Goal: Task Accomplishment & Management: Use online tool/utility

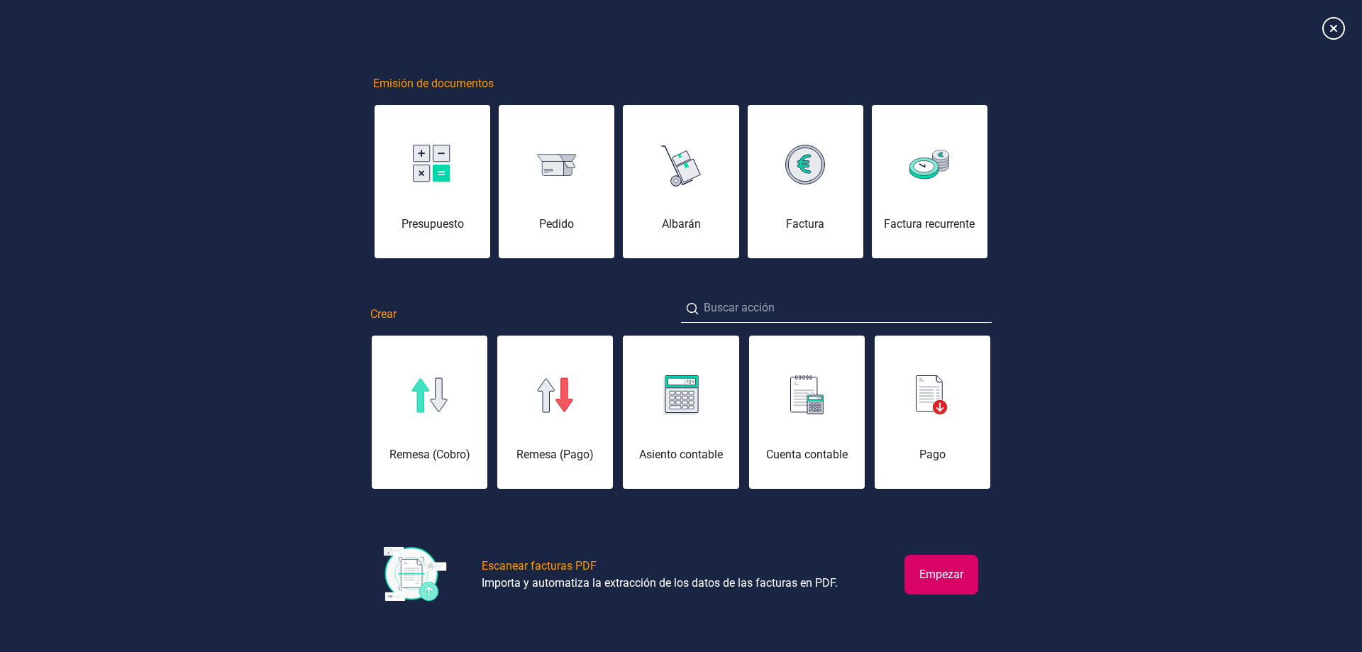
scroll to position [0, 71]
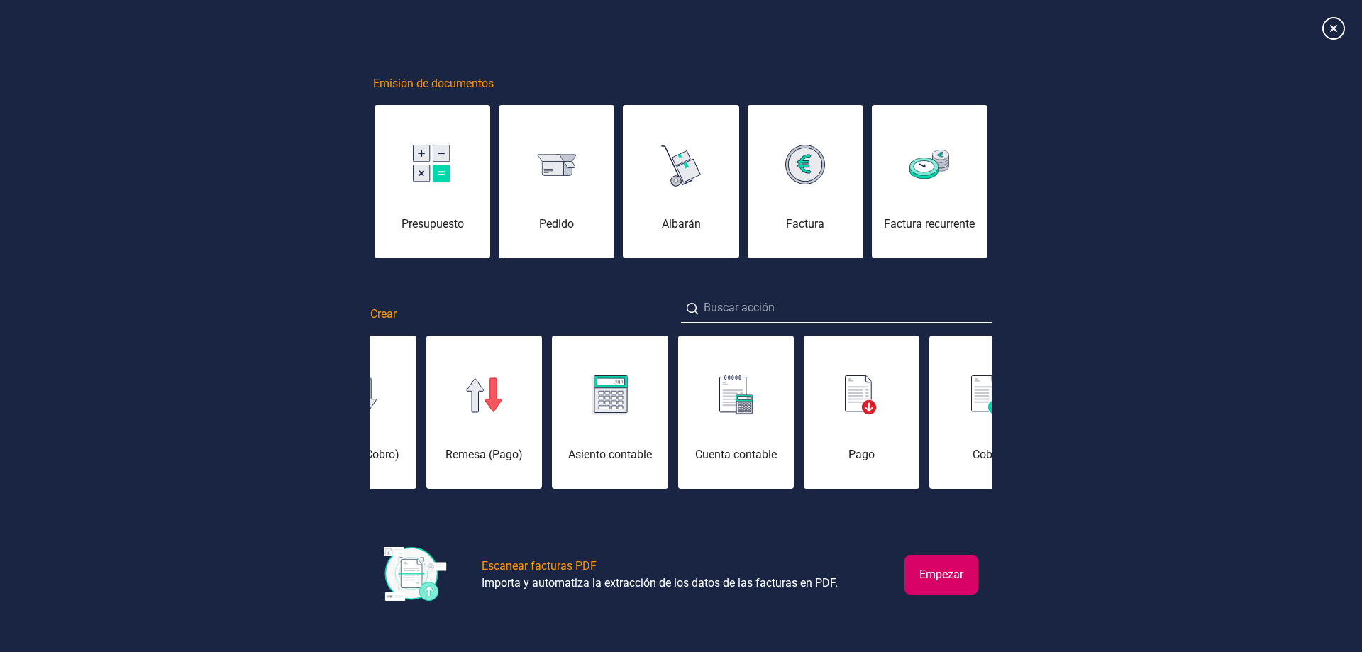
click at [920, 573] on button "Empezar" at bounding box center [942, 575] width 74 height 40
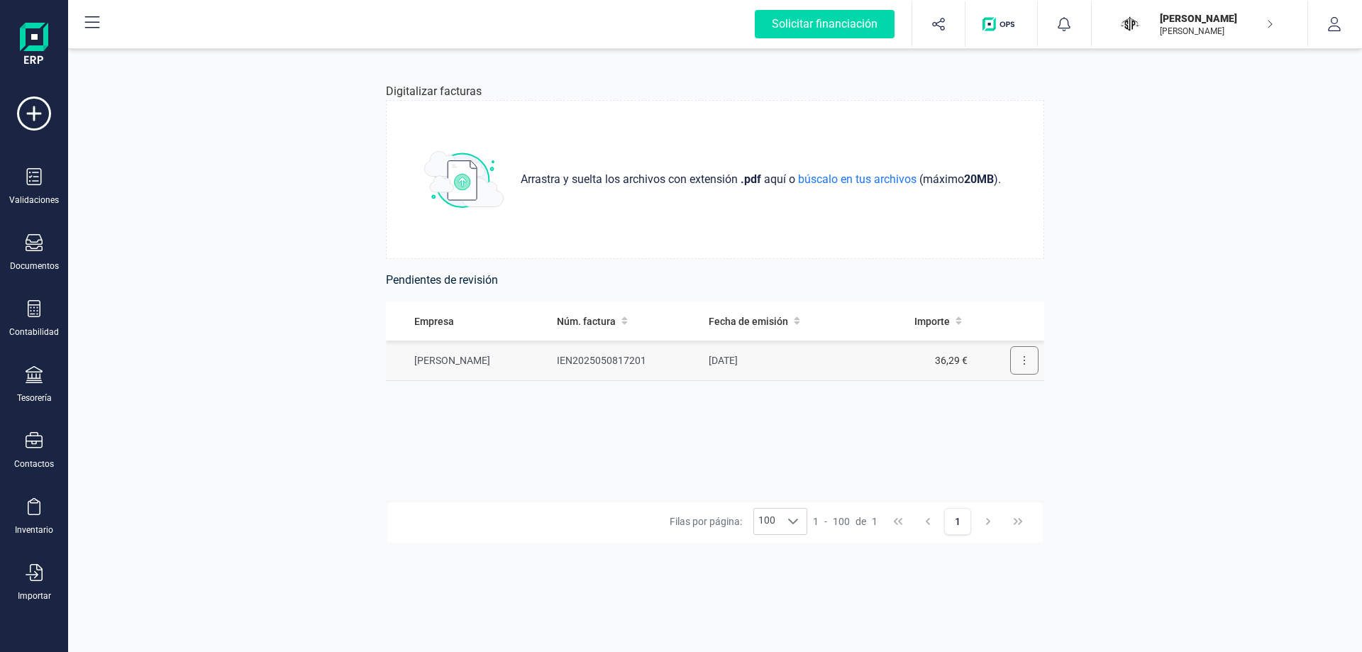
click at [1015, 363] on button at bounding box center [1024, 360] width 28 height 28
click at [978, 397] on span "Revisar factura" at bounding box center [989, 395] width 67 height 14
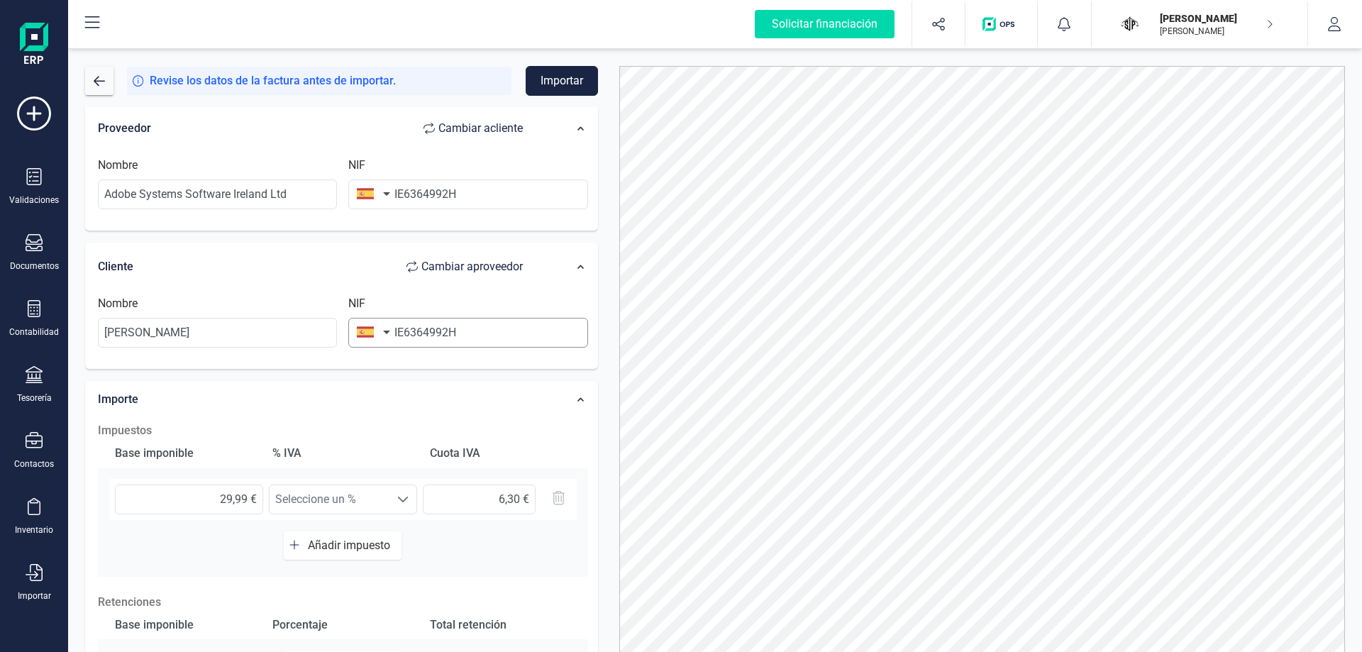
scroll to position [142, 0]
drag, startPoint x: 262, startPoint y: 324, endPoint x: 11, endPoint y: 331, distance: 251.2
click at [15, 329] on div "Solicitar financiación Importaciones completadas 0 / 0 JOAQUIN PRIETO FERNANDEZ…" at bounding box center [681, 326] width 1362 height 652
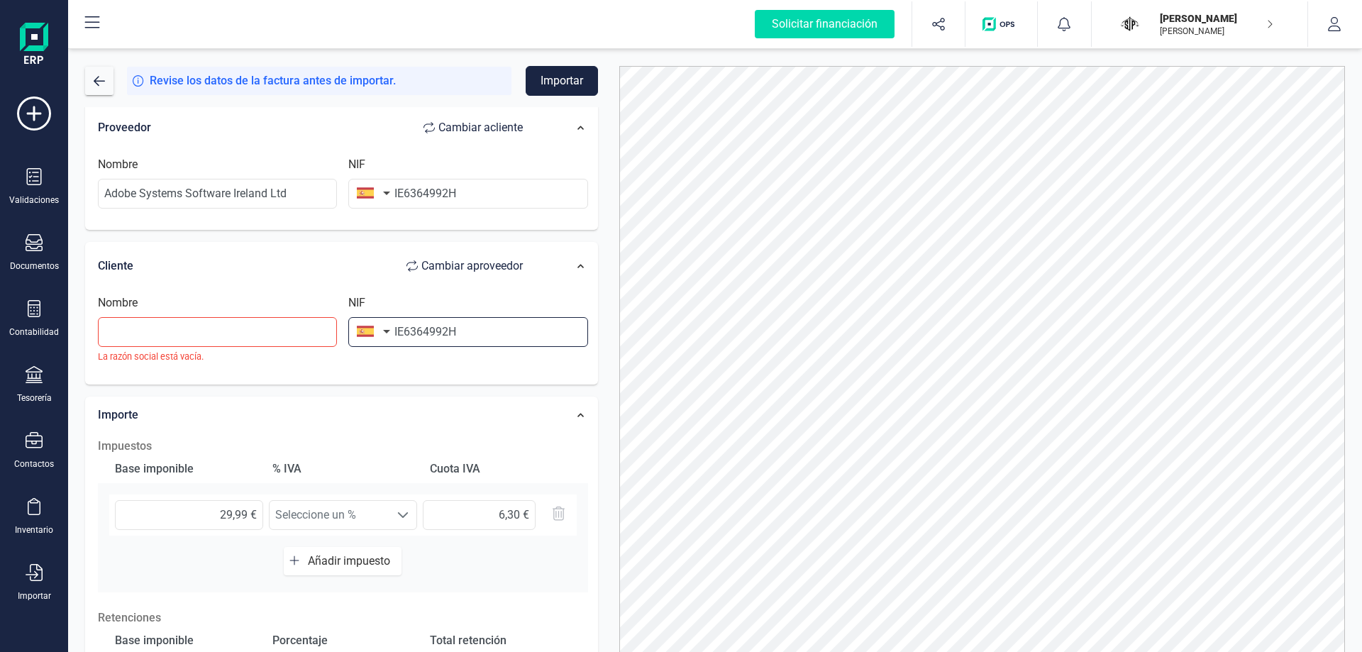
scroll to position [0, 0]
drag, startPoint x: 477, startPoint y: 333, endPoint x: 304, endPoint y: 343, distance: 172.7
click at [304, 343] on div "Nombre La razón social está vacía. NIF IE6364992H" at bounding box center [343, 334] width 502 height 80
type input "47697508Q"
click at [365, 194] on button "button" at bounding box center [370, 193] width 45 height 28
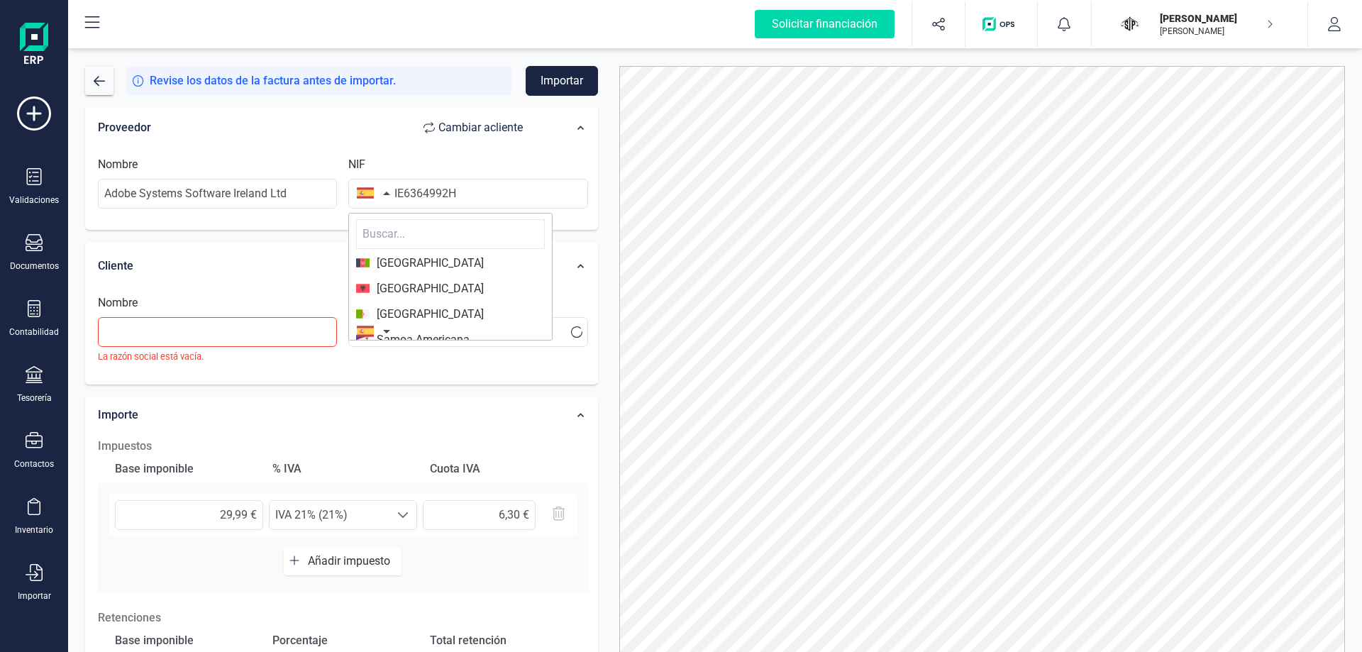
click at [396, 235] on input "text" at bounding box center [450, 234] width 189 height 30
type input "irlan"
click at [387, 264] on span "Irlanda" at bounding box center [427, 263] width 114 height 17
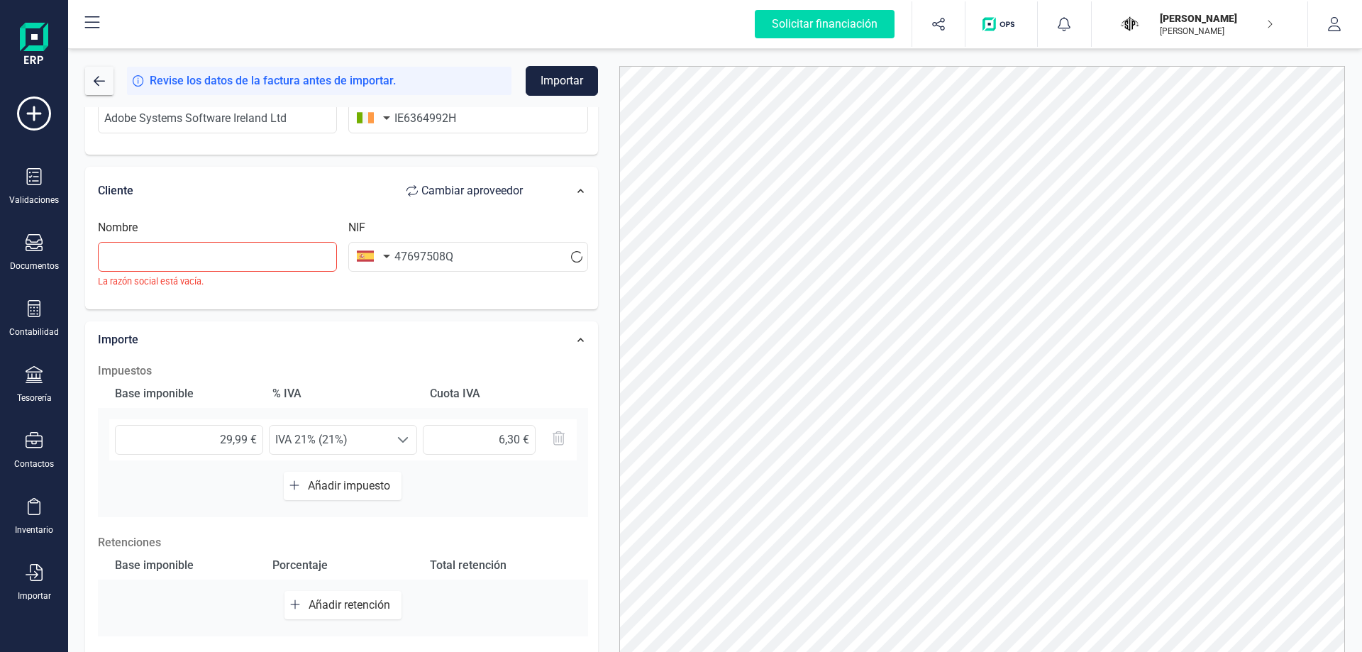
scroll to position [19, 0]
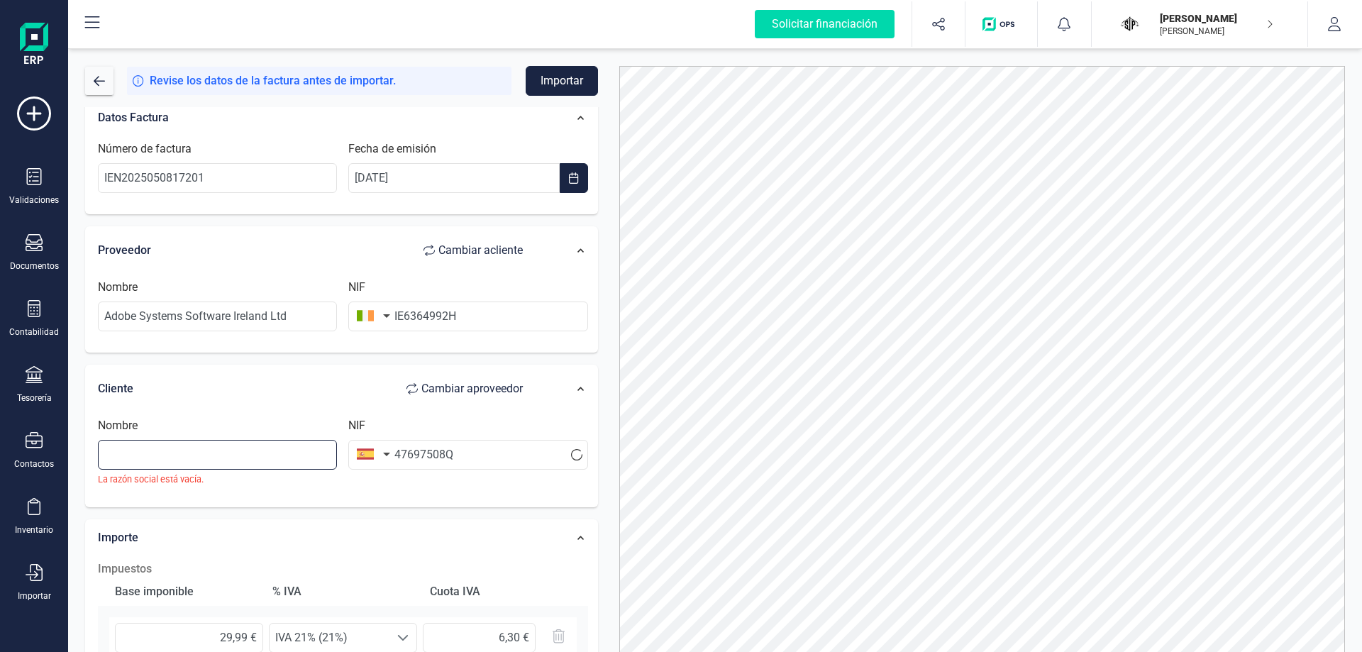
click at [179, 453] on input "text" at bounding box center [217, 455] width 239 height 30
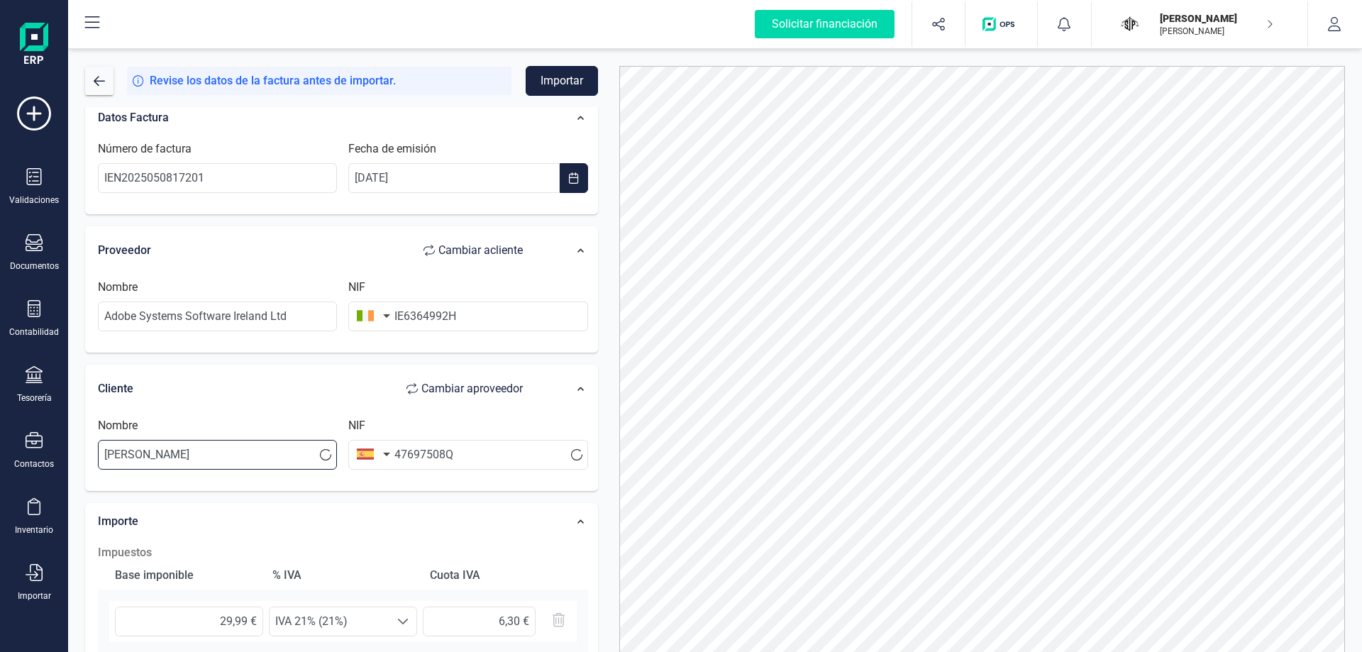
type input "Joaquín Prieto Fernández"
click at [568, 67] on button "Importar" at bounding box center [562, 81] width 72 height 30
click at [1231, 42] on div "El contacto con NIF '6364992H' ya existe." at bounding box center [1237, 41] width 205 height 30
drag, startPoint x: 365, startPoint y: 284, endPoint x: 357, endPoint y: 286, distance: 7.9
click at [364, 284] on label "NIF" at bounding box center [356, 287] width 17 height 17
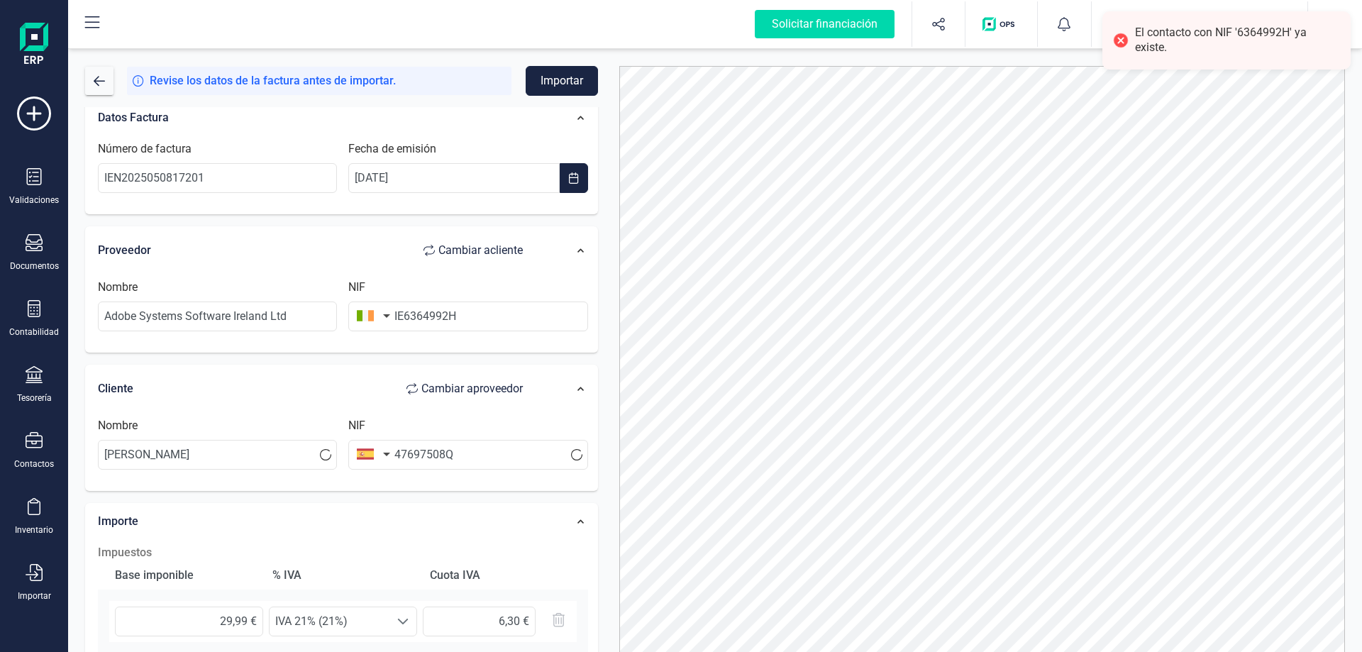
click at [357, 286] on label "NIF" at bounding box center [356, 287] width 17 height 17
click at [355, 286] on label "NIF" at bounding box center [356, 287] width 17 height 17
click at [353, 286] on label "NIF" at bounding box center [356, 287] width 17 height 17
click at [354, 286] on label "NIF" at bounding box center [356, 287] width 17 height 17
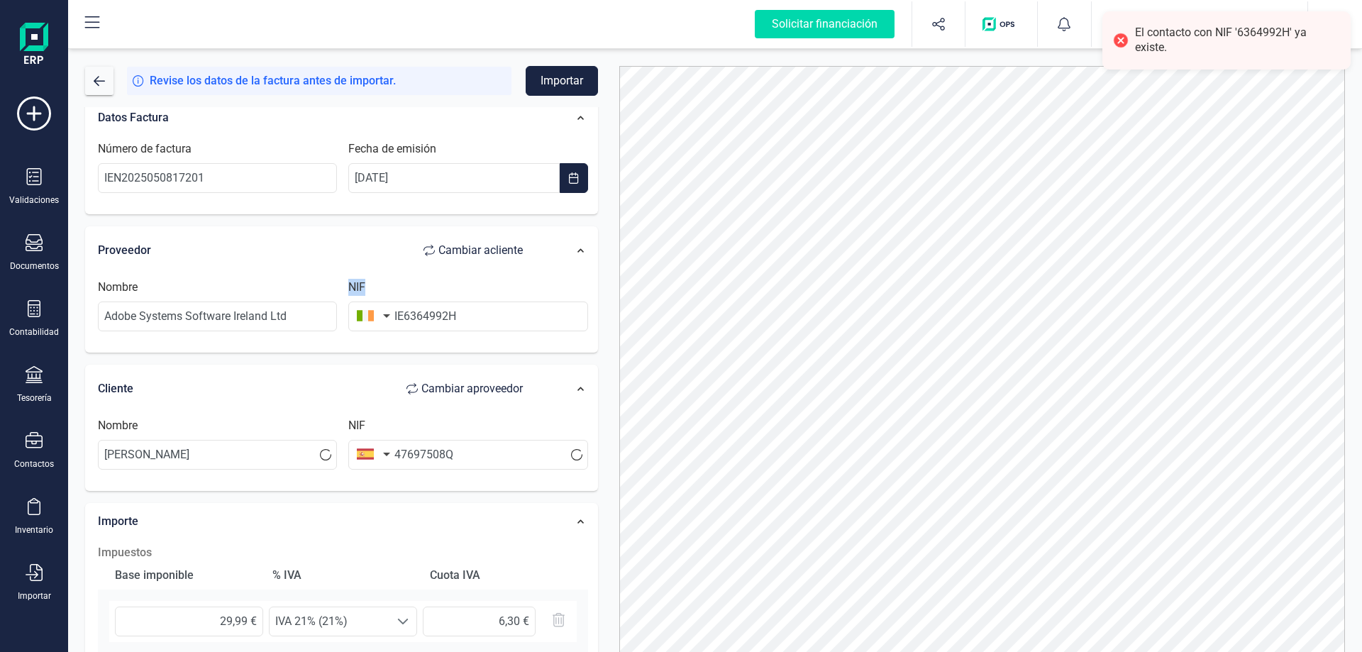
click at [355, 284] on label "NIF" at bounding box center [356, 287] width 17 height 17
click at [355, 283] on label "NIF" at bounding box center [356, 287] width 17 height 17
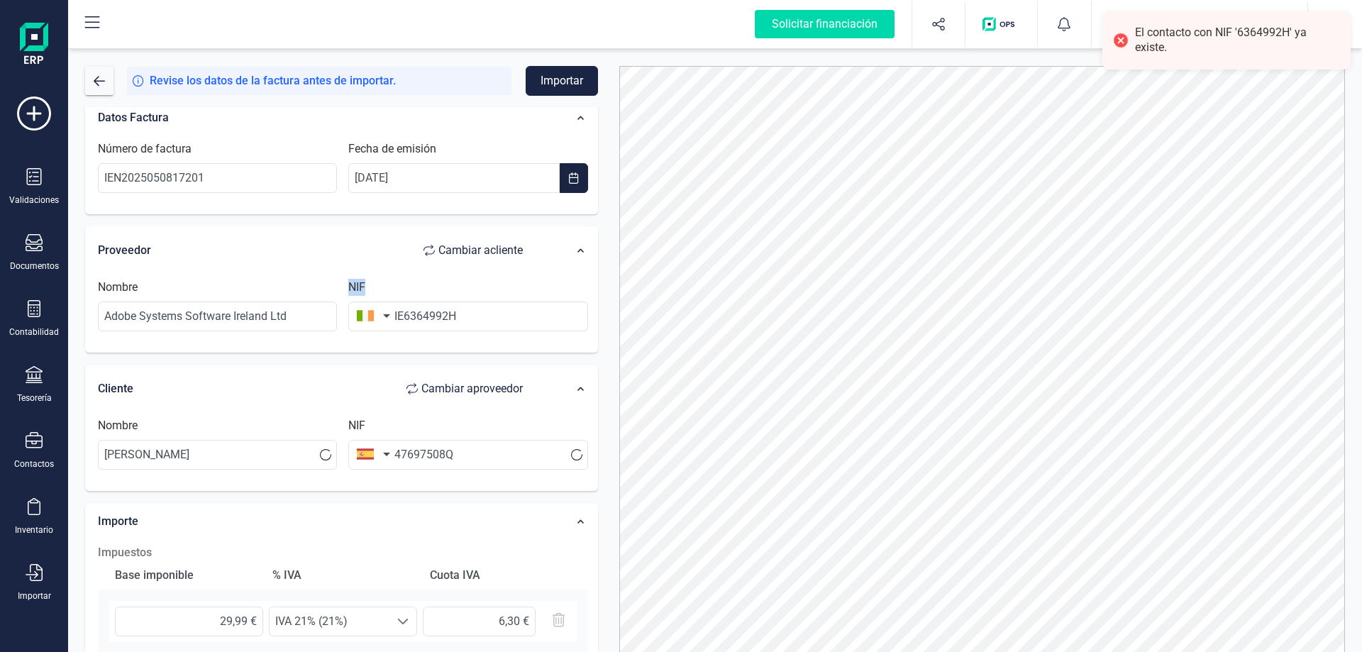
click at [459, 279] on div "NIF IE6364992H" at bounding box center [468, 305] width 250 height 52
click at [92, 89] on button "button" at bounding box center [99, 81] width 28 height 28
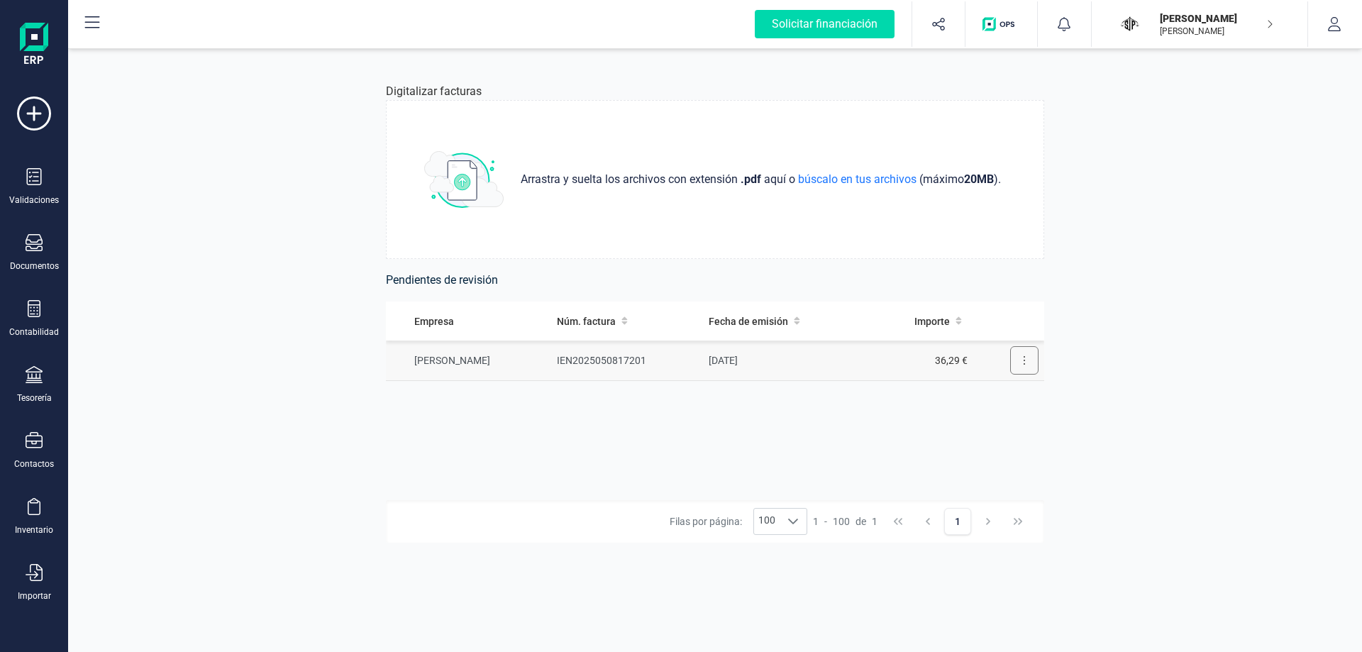
click at [1029, 364] on button at bounding box center [1024, 360] width 28 height 28
click at [1009, 432] on button "Eliminar factura" at bounding box center [984, 424] width 107 height 28
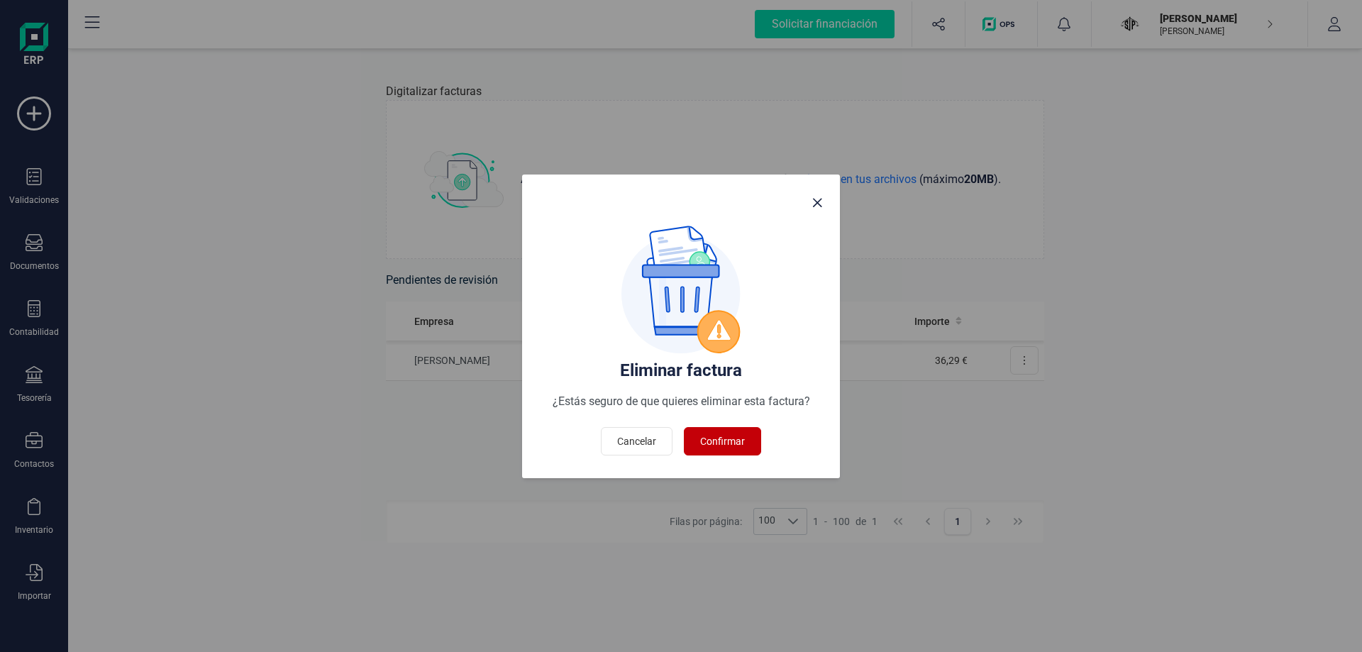
click at [722, 436] on span "Confirmar" at bounding box center [722, 441] width 45 height 14
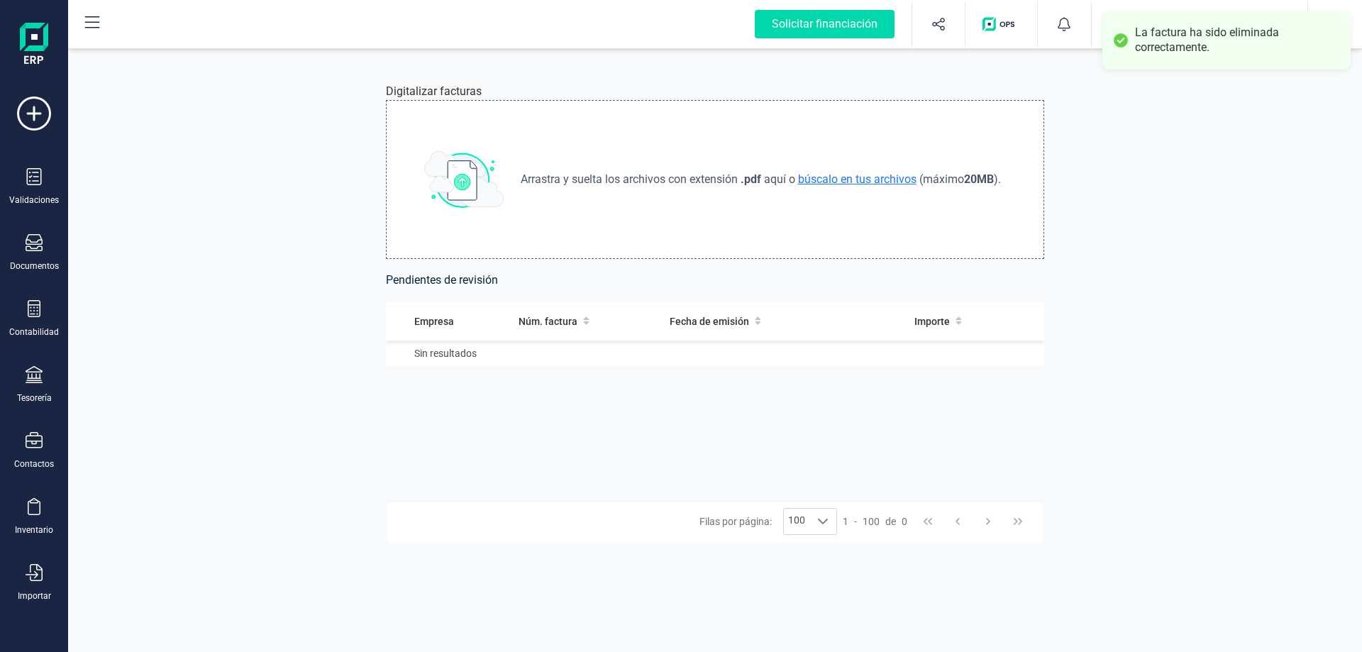
click at [875, 179] on span "búscalo en tus archivos" at bounding box center [857, 178] width 124 height 13
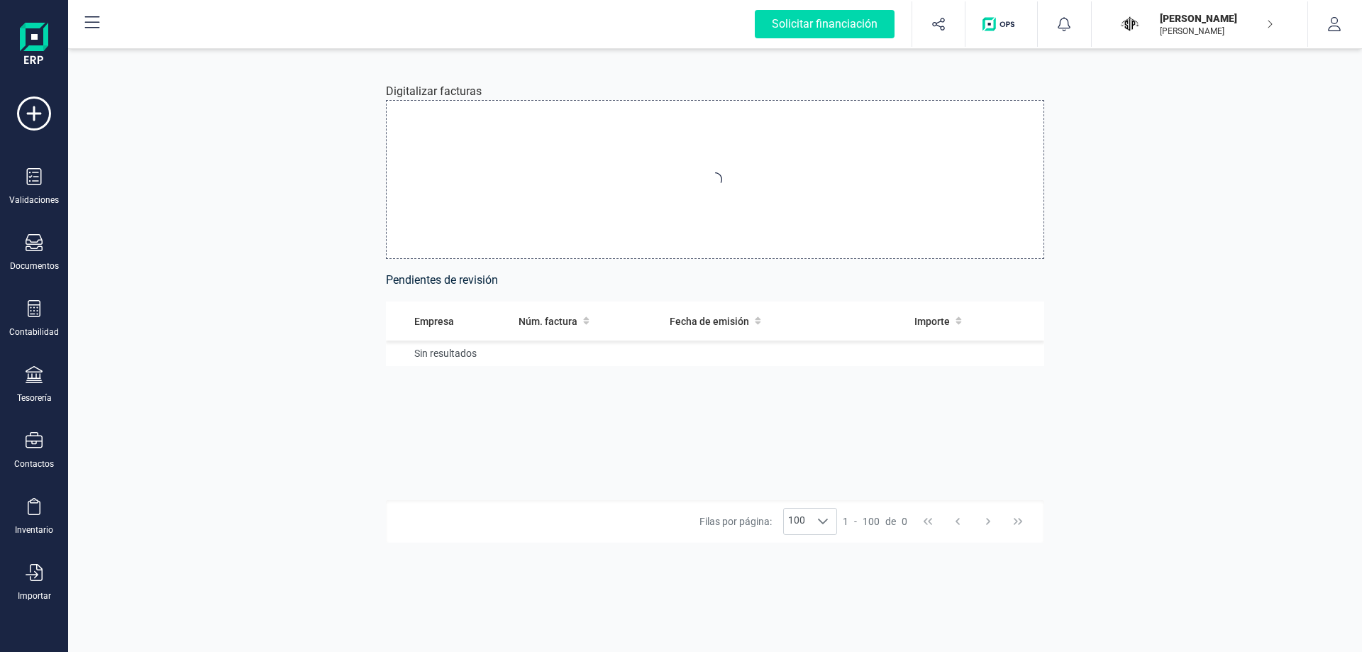
type input "C:\fakepath\invoice (1).pdf"
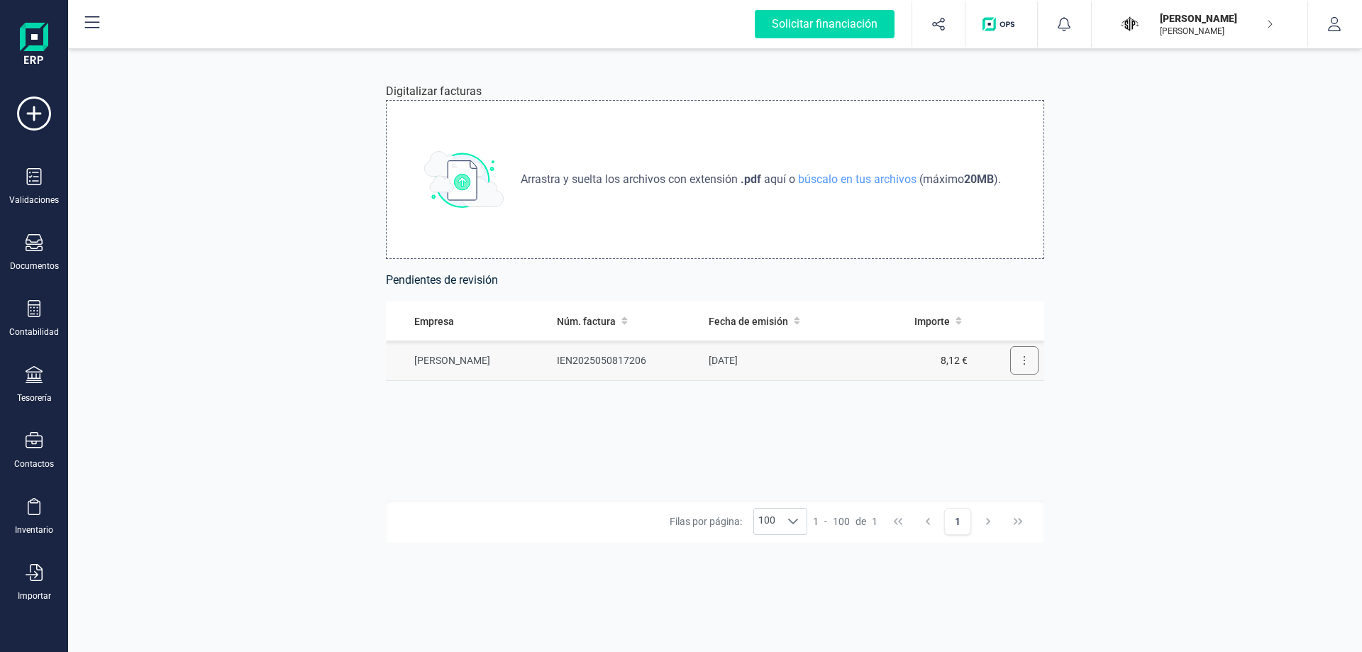
click at [1024, 371] on button at bounding box center [1024, 360] width 28 height 28
click at [992, 426] on span "Eliminar factura" at bounding box center [991, 424] width 70 height 14
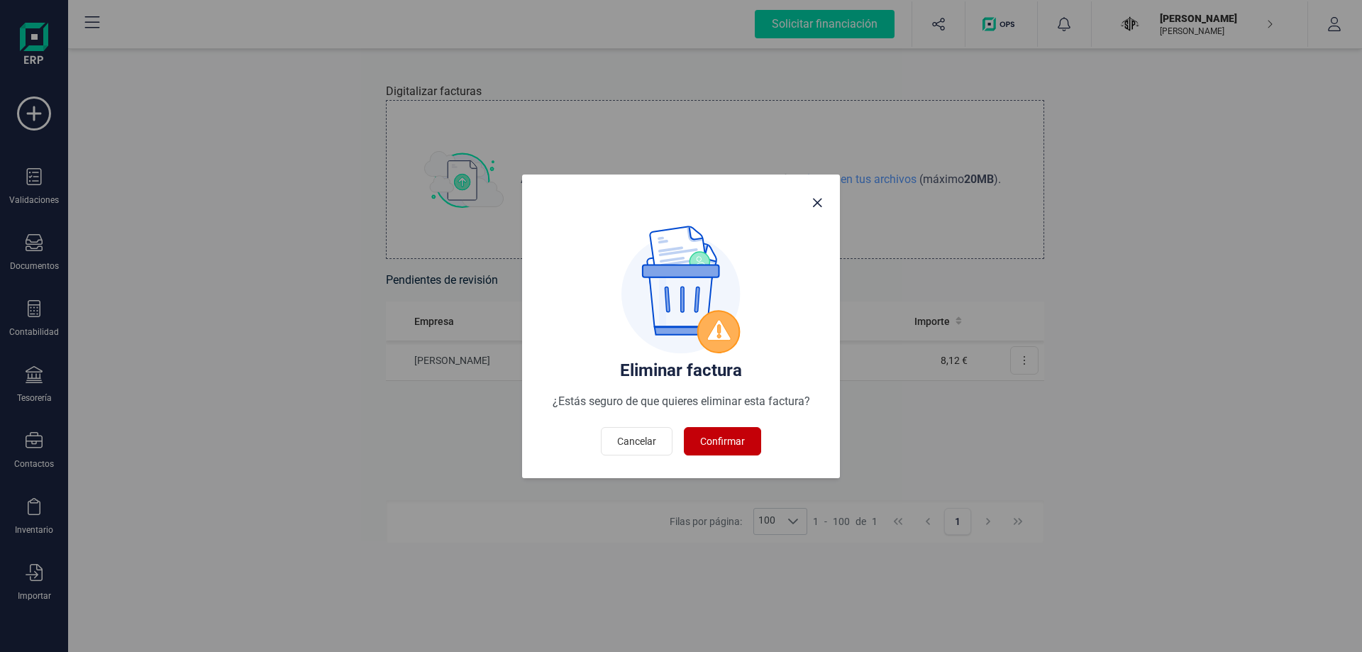
click at [743, 450] on button "Confirmar" at bounding box center [722, 441] width 77 height 28
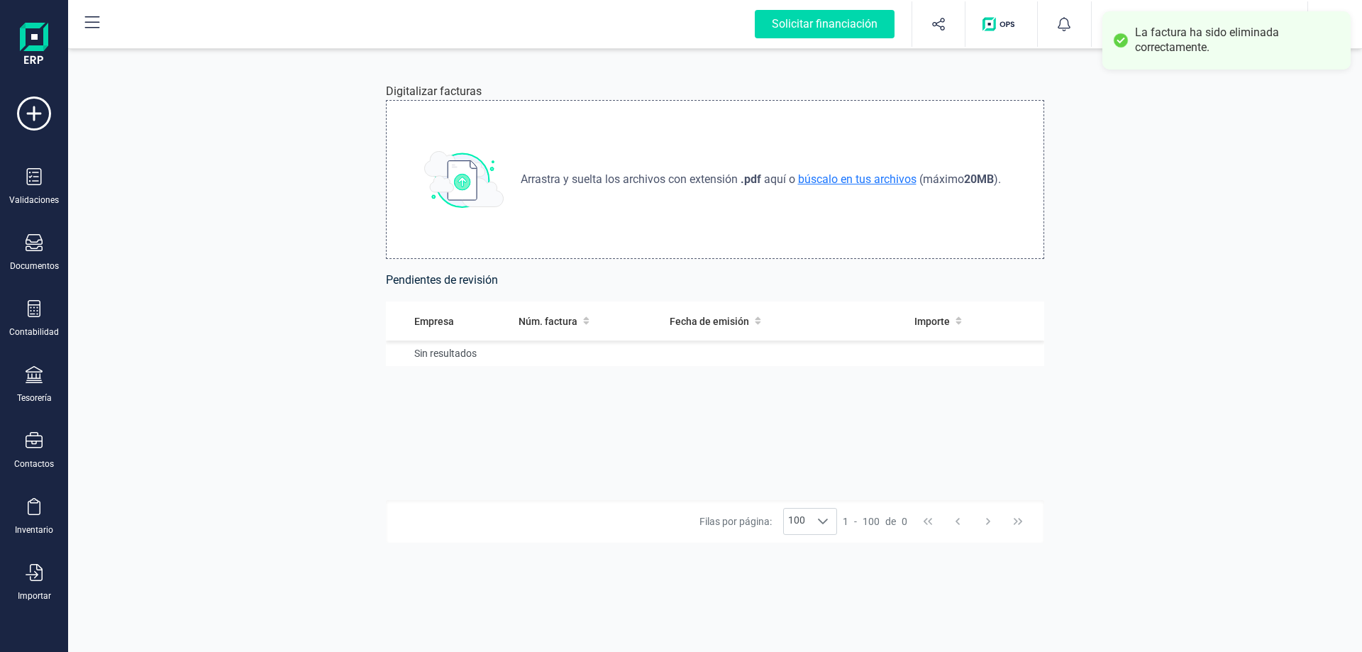
click at [844, 184] on span "búscalo en tus archivos" at bounding box center [857, 178] width 124 height 13
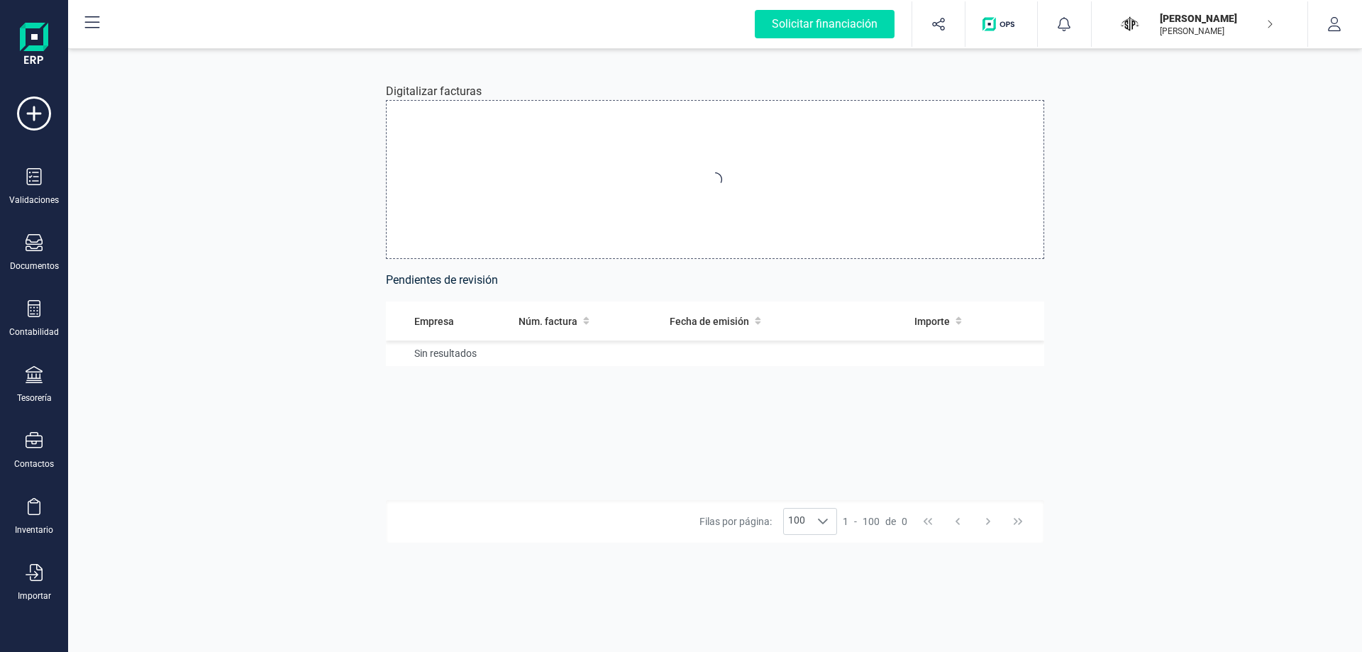
type input "C:\fakepath\invoice.pdf"
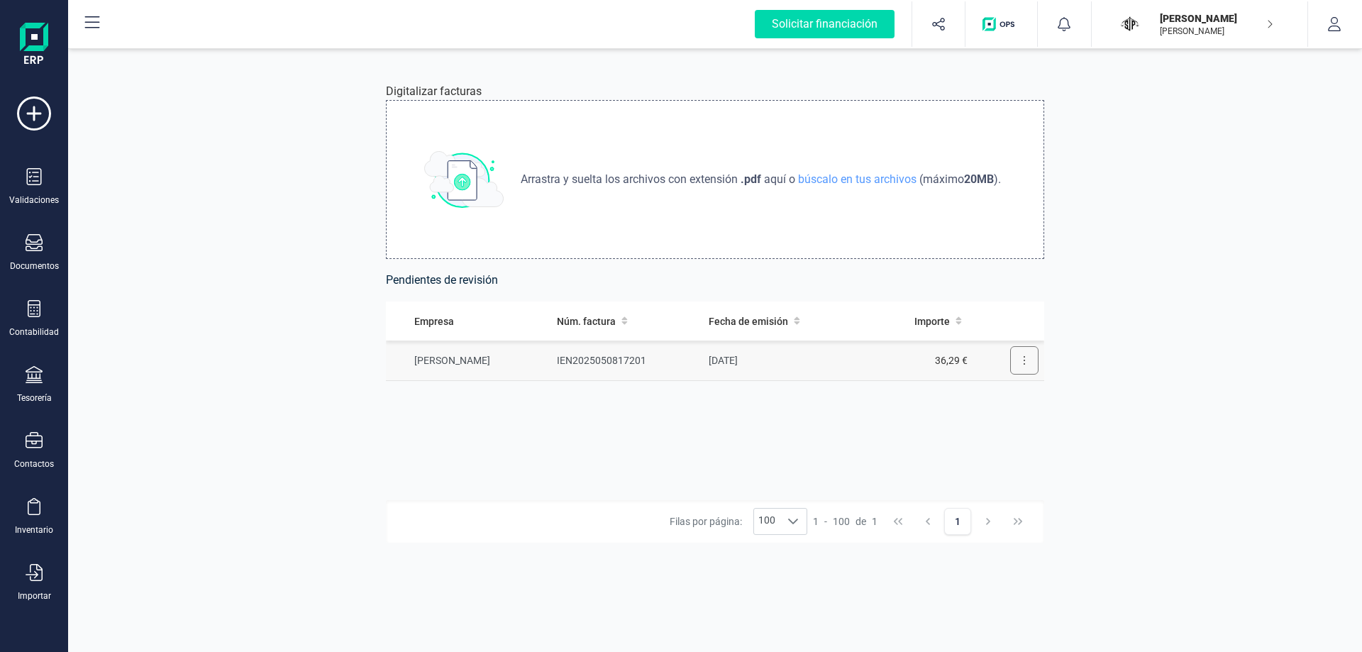
click at [1034, 363] on button at bounding box center [1024, 360] width 28 height 28
click at [1015, 388] on span "Revisar factura" at bounding box center [989, 395] width 67 height 14
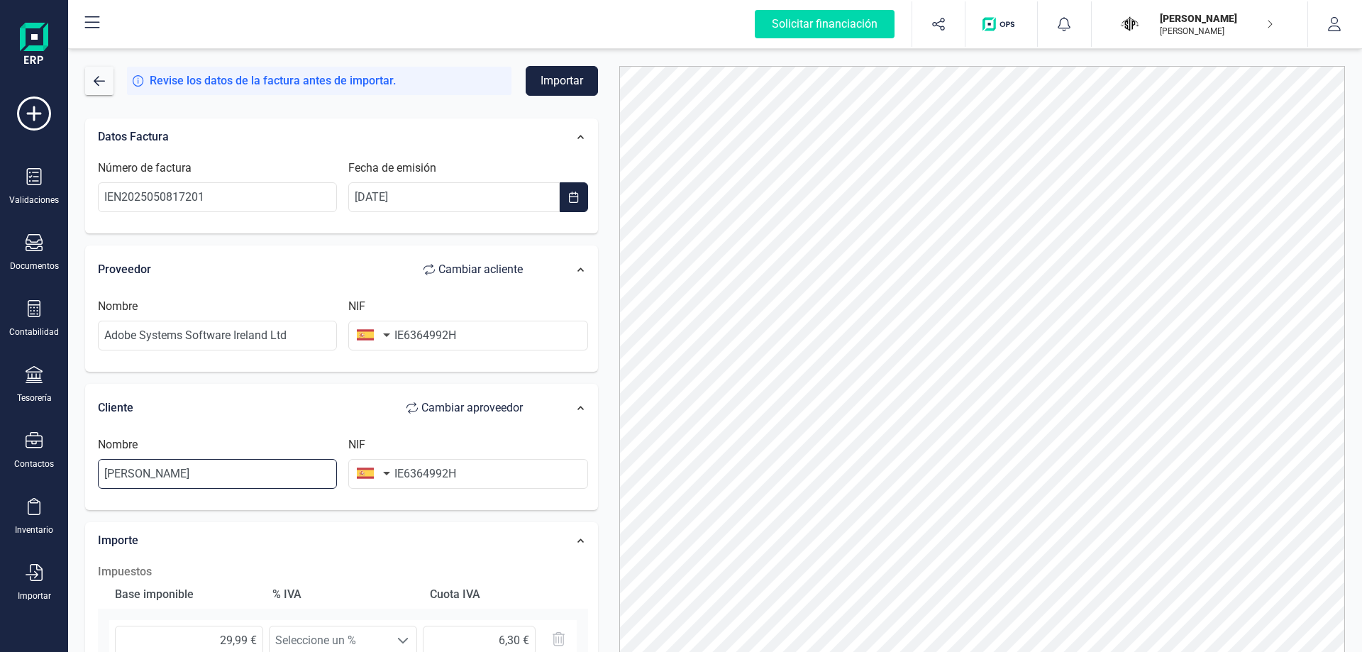
click at [259, 480] on input "Joaquín Prieto" at bounding box center [217, 474] width 239 height 30
click at [198, 475] on input "Joaquín Prieto Fernández" at bounding box center [217, 474] width 239 height 30
type input "Joaquín Prieto"
click at [425, 478] on input "IE6364992H" at bounding box center [467, 474] width 239 height 30
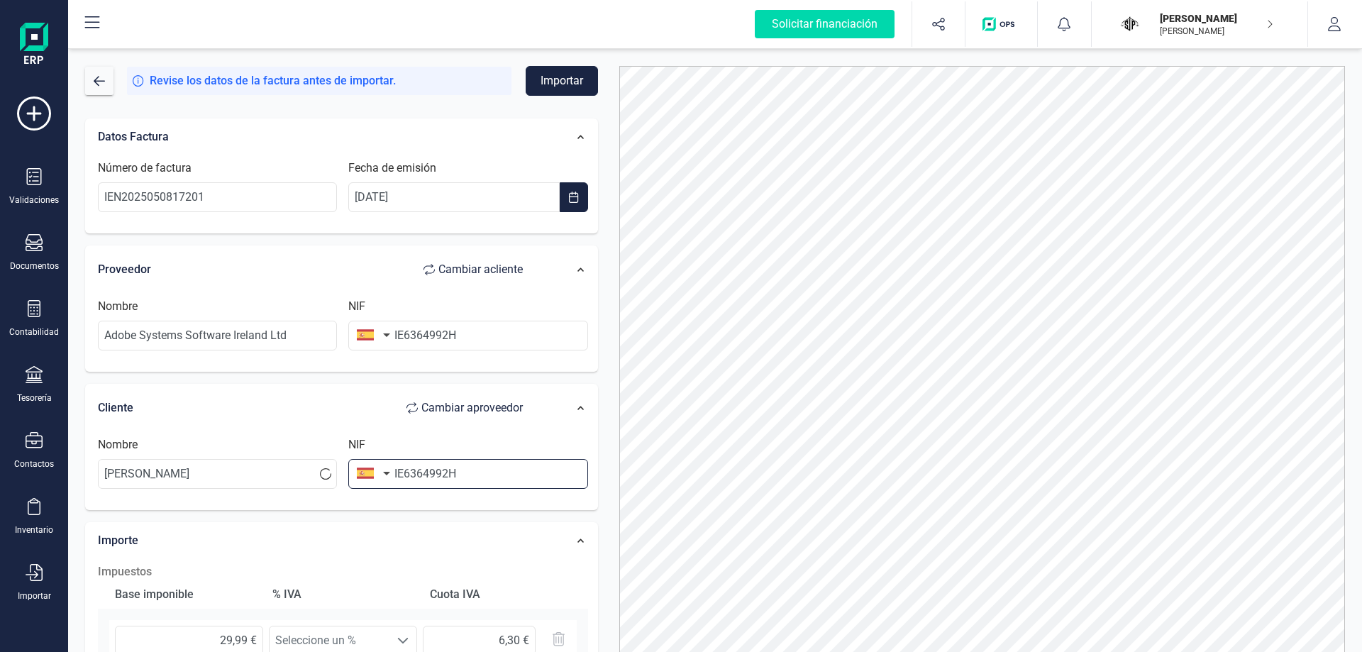
click at [425, 478] on input "IE6364992H" at bounding box center [467, 474] width 239 height 30
type input "47697508Q"
click at [389, 332] on button "button" at bounding box center [370, 335] width 45 height 28
click at [370, 374] on input "text" at bounding box center [450, 376] width 189 height 30
type input "irland"
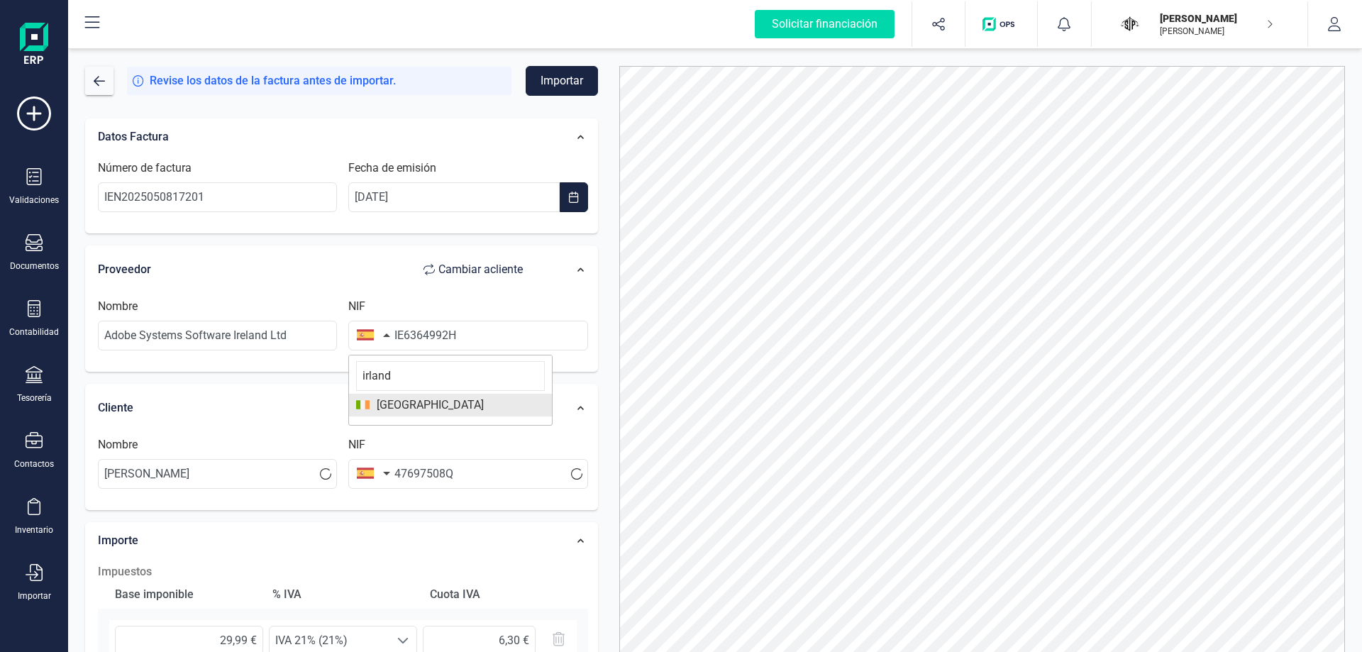
click at [375, 401] on span "Irlanda" at bounding box center [427, 405] width 114 height 17
click at [561, 79] on button "Importar" at bounding box center [562, 81] width 72 height 30
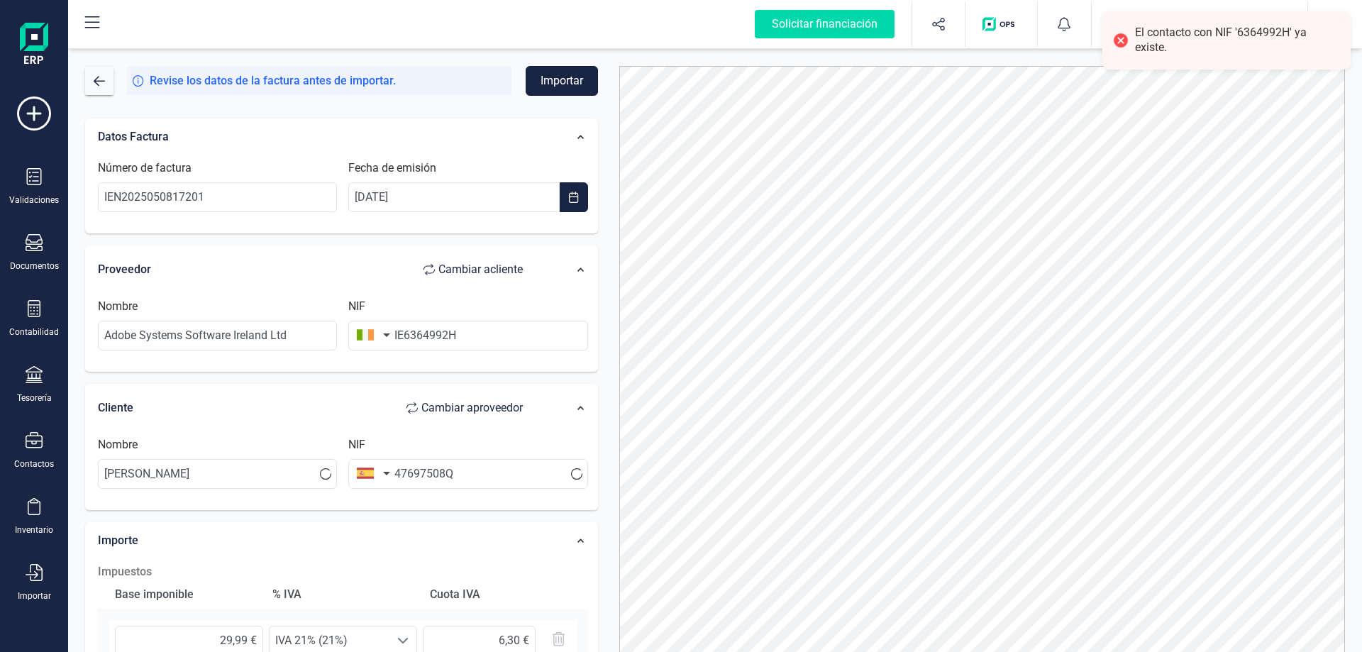
click at [527, 92] on button "Importar" at bounding box center [562, 81] width 72 height 30
click at [528, 92] on div "Revise los datos de la factura antes de importar." at bounding box center [341, 81] width 513 height 30
click at [528, 92] on button "Importar" at bounding box center [562, 81] width 72 height 30
click at [528, 92] on div "Revise los datos de la factura antes de importar. Importar" at bounding box center [341, 81] width 513 height 30
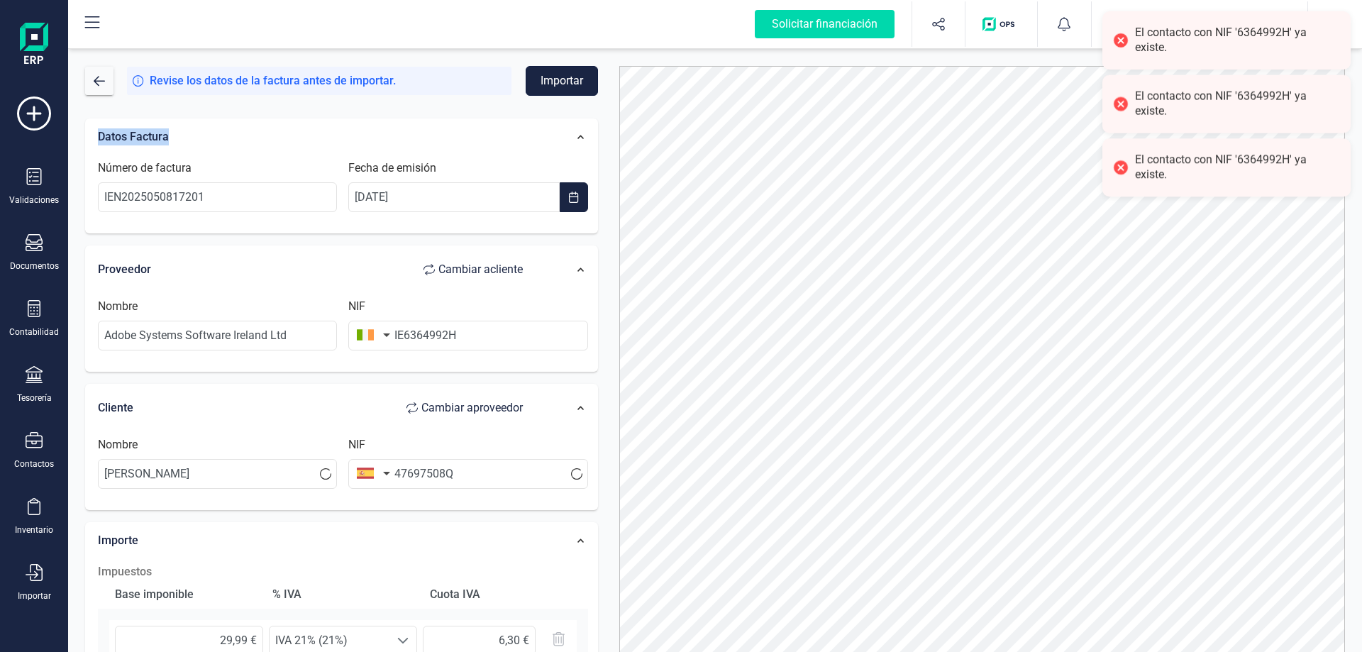
click at [529, 91] on button "Importar" at bounding box center [562, 81] width 72 height 30
click at [531, 84] on button "button" at bounding box center [564, 81] width 68 height 30
click at [537, 81] on button "button" at bounding box center [564, 81] width 68 height 30
click at [539, 79] on button "button" at bounding box center [564, 81] width 68 height 30
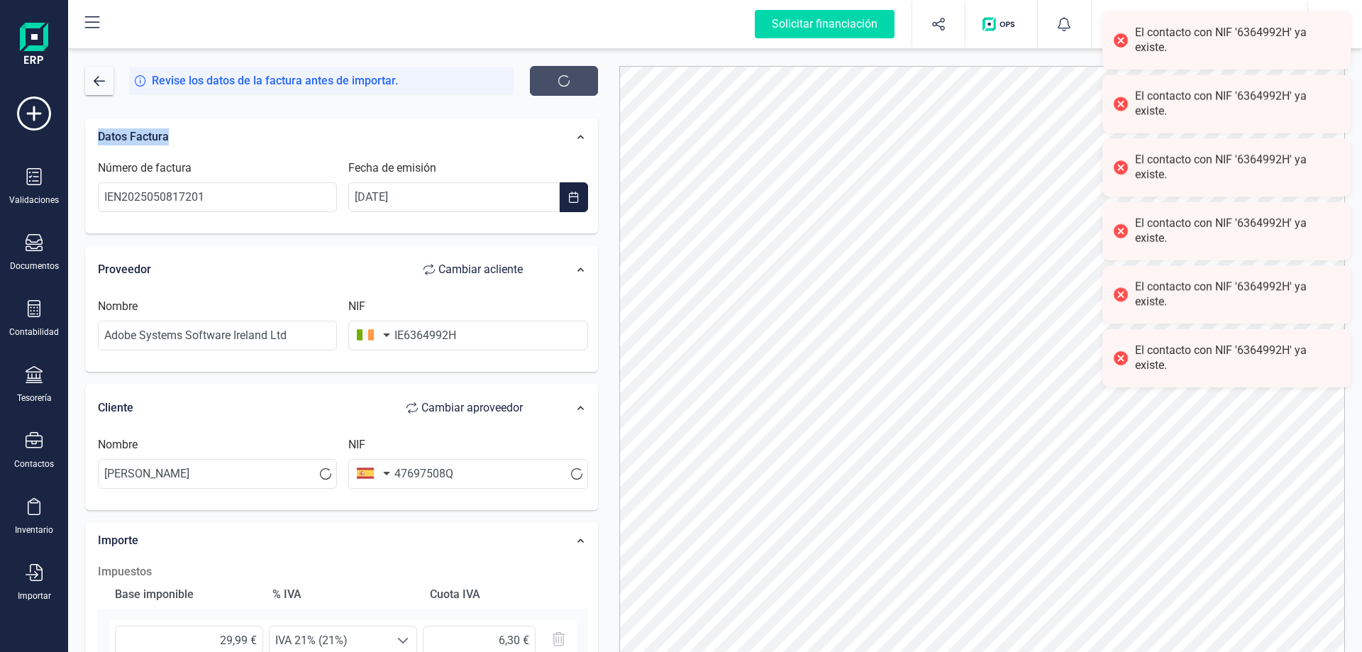
click at [541, 79] on button "button" at bounding box center [564, 81] width 68 height 30
click at [541, 78] on button "button" at bounding box center [564, 81] width 68 height 30
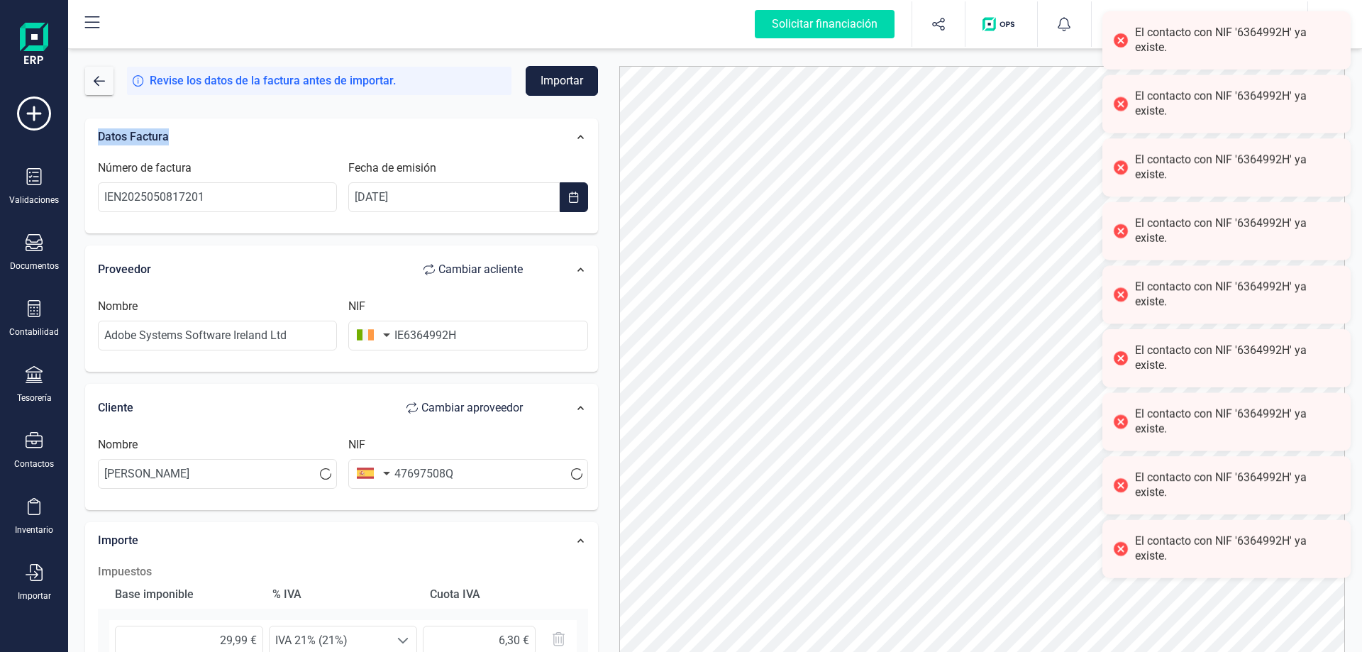
click at [543, 77] on button "Importar" at bounding box center [562, 81] width 72 height 30
click at [494, 75] on div "Revise los datos de la factura antes de importar." at bounding box center [319, 81] width 385 height 28
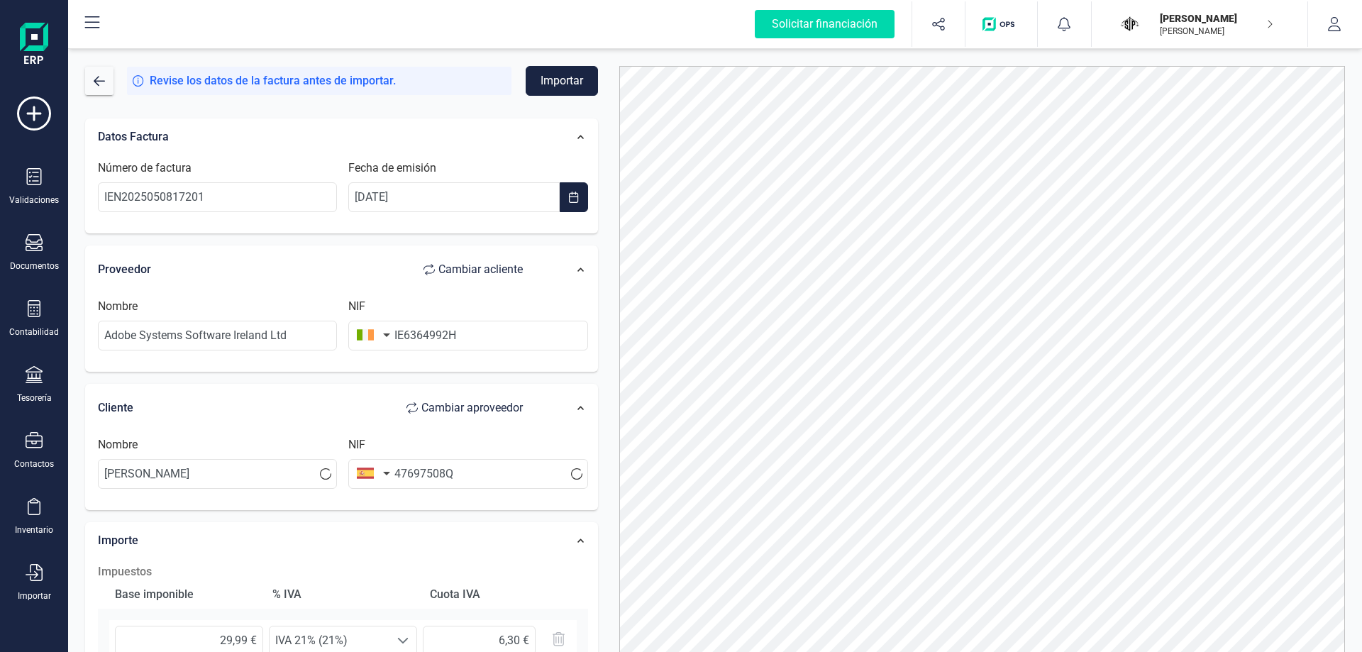
click at [370, 329] on button "button" at bounding box center [370, 335] width 45 height 28
click at [609, 304] on div at bounding box center [983, 375] width 748 height 619
click at [446, 266] on span "Cambiar a cliente" at bounding box center [480, 269] width 84 height 17
type input "47697508Q"
type input "IE6364992H"
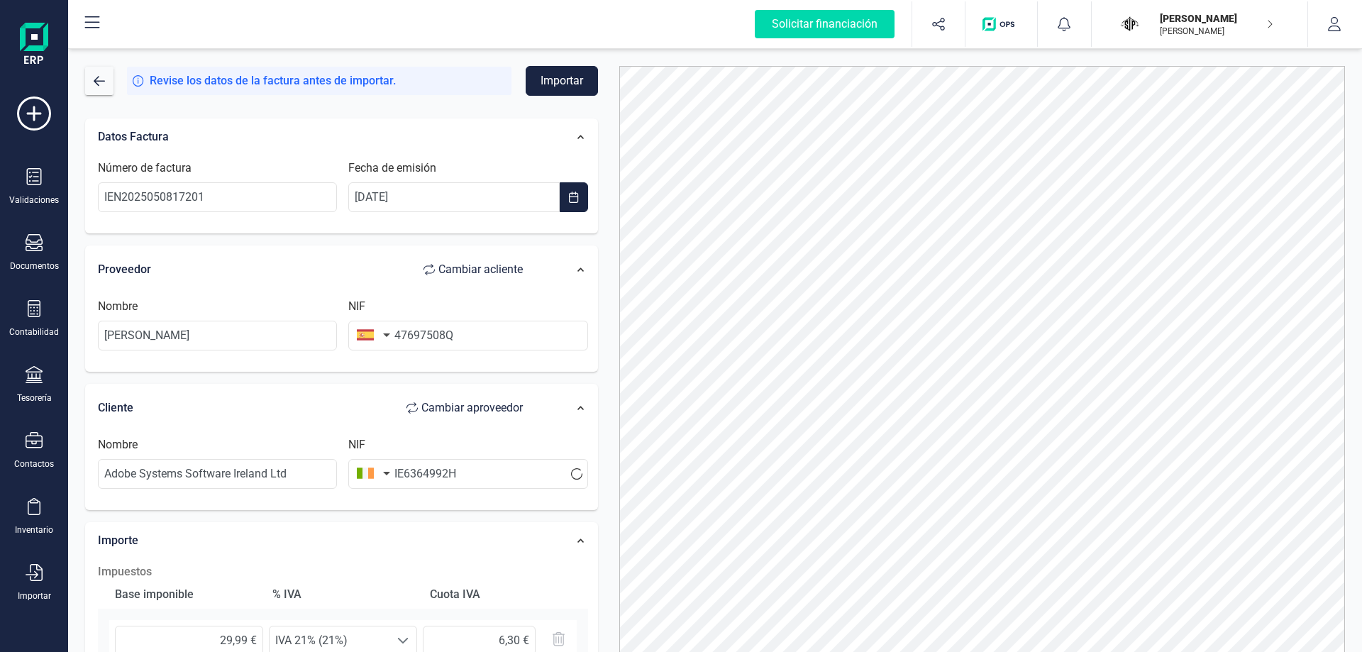
click at [461, 270] on span "Cambiar a cliente" at bounding box center [480, 269] width 84 height 17
type input "IE6364992H"
type input "47697508Q"
click at [567, 84] on button "Importar" at bounding box center [562, 81] width 72 height 30
click at [401, 338] on input "IE6364992H" at bounding box center [467, 336] width 239 height 30
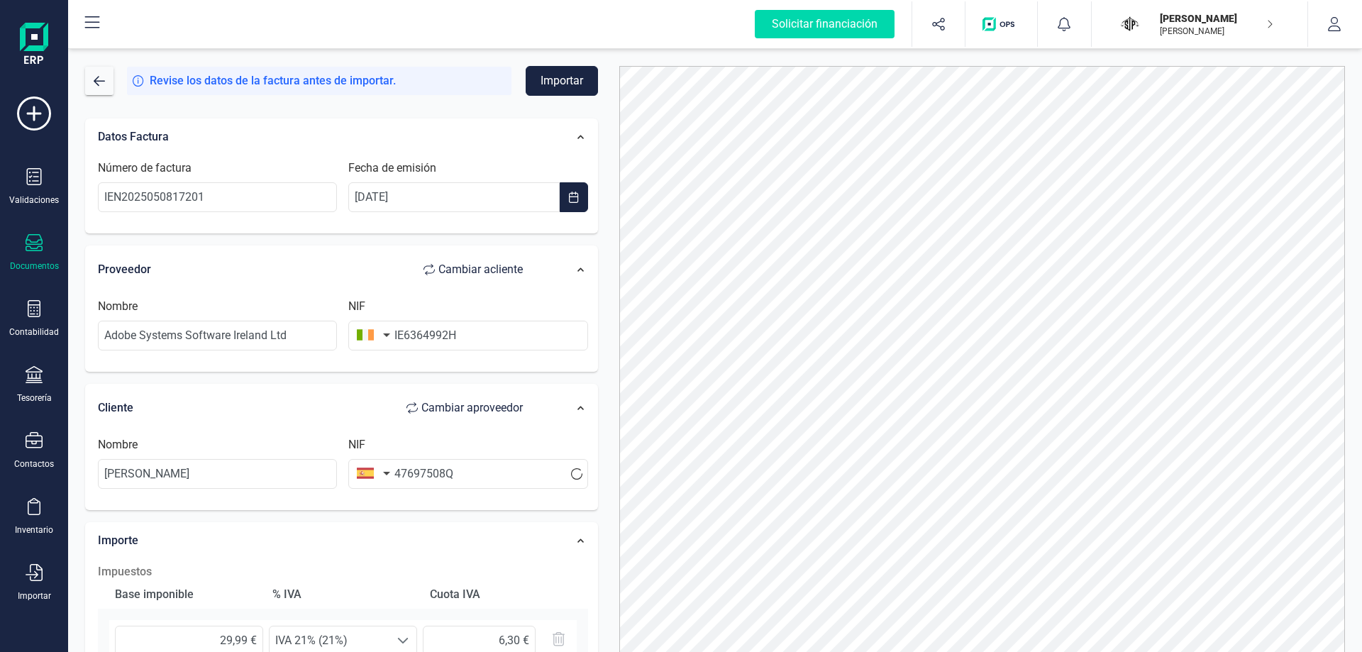
click at [43, 263] on div "Documentos" at bounding box center [34, 265] width 49 height 11
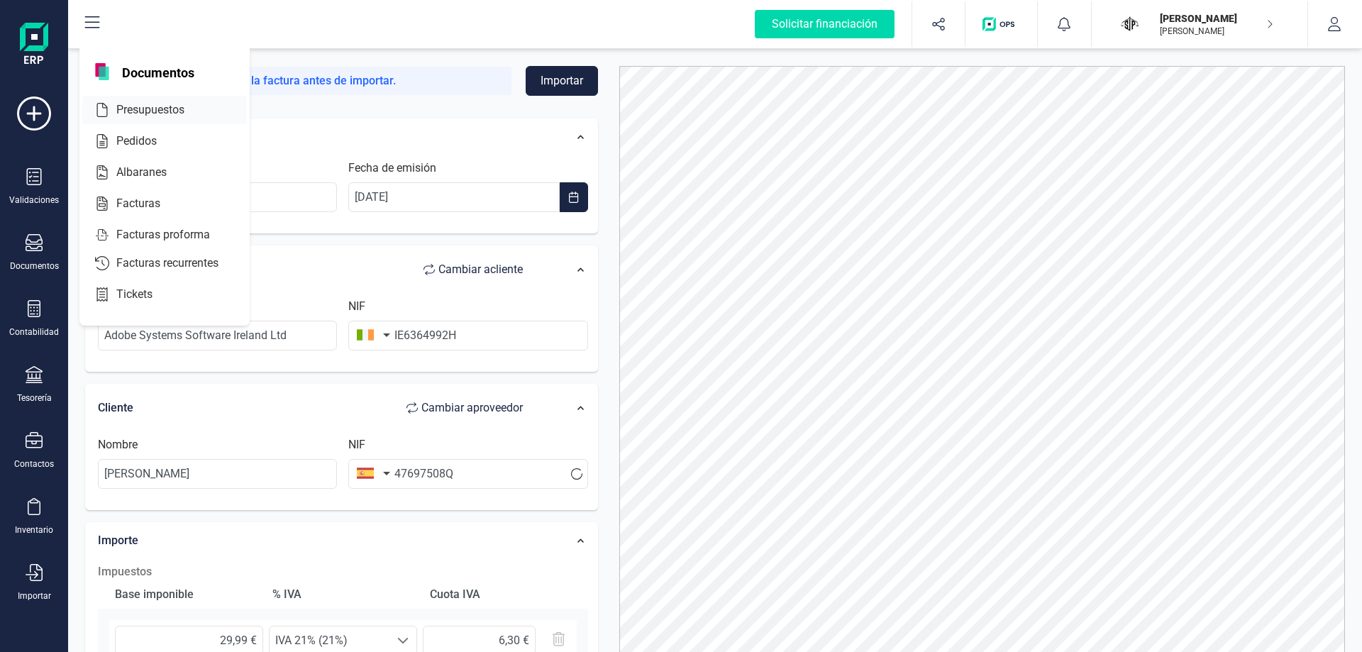
click at [149, 114] on span "Presupuestos" at bounding box center [160, 109] width 99 height 17
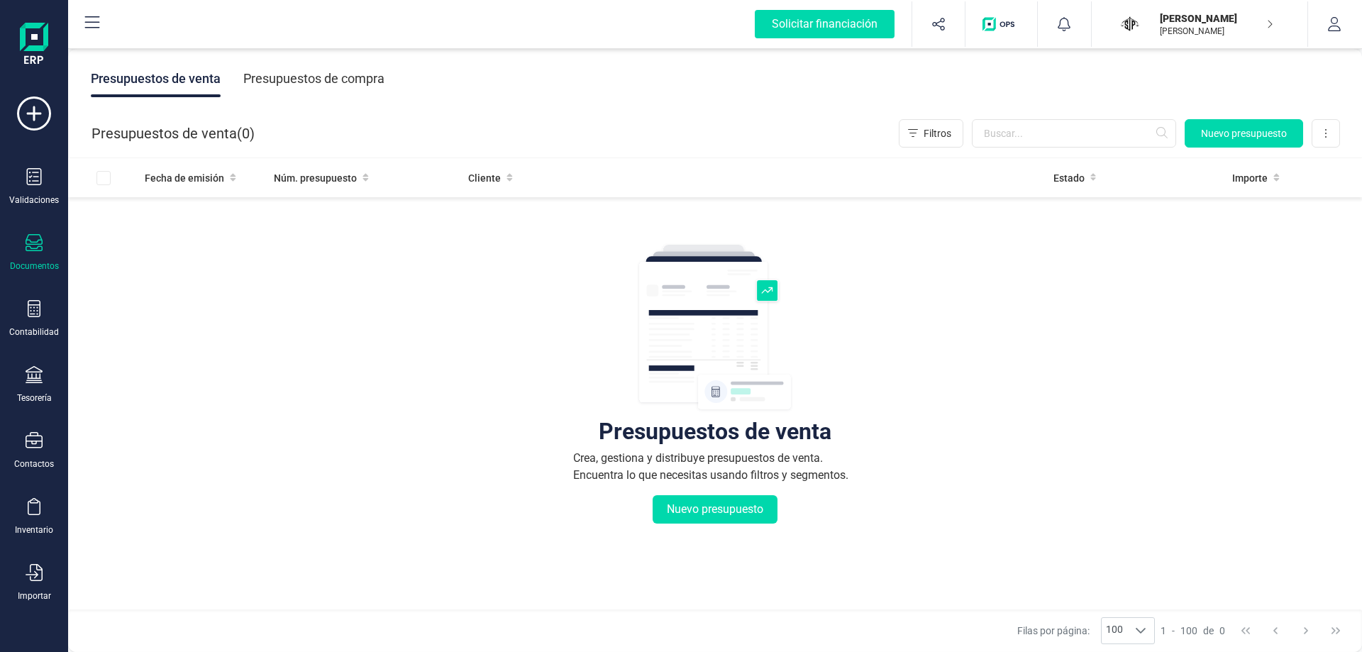
click at [24, 251] on div "Documentos" at bounding box center [34, 253] width 57 height 38
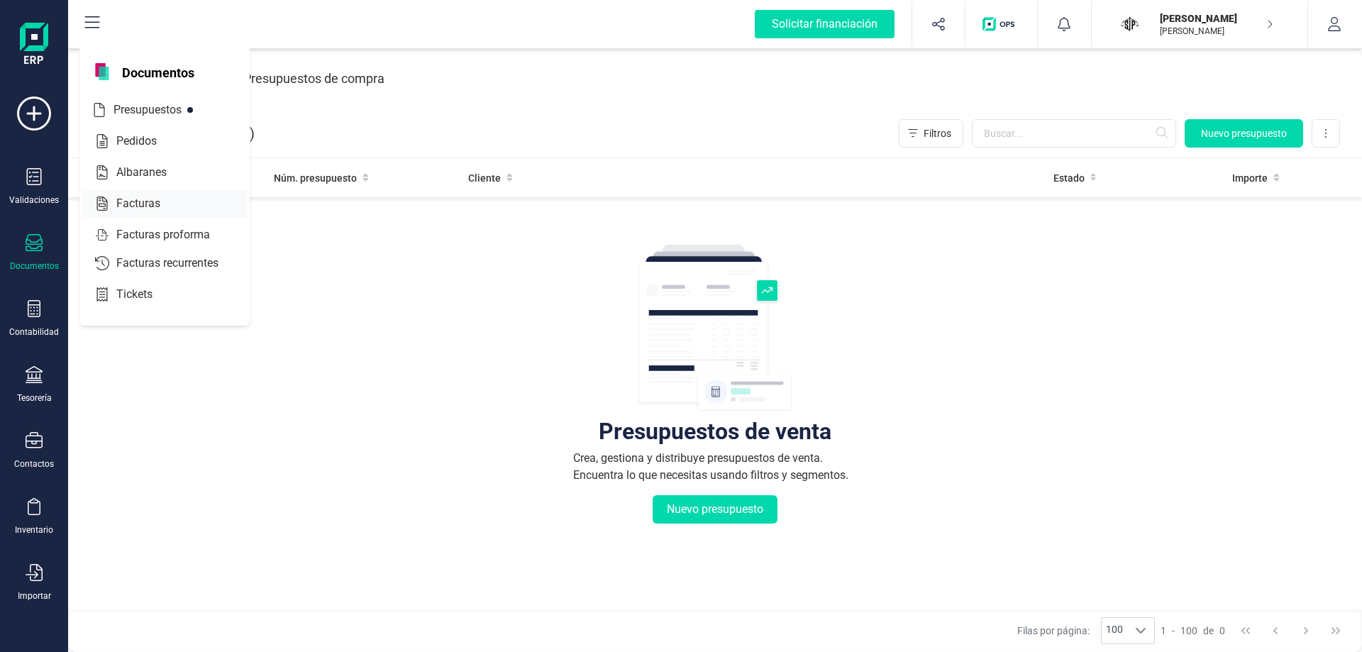
click at [138, 208] on span "Facturas" at bounding box center [148, 203] width 75 height 17
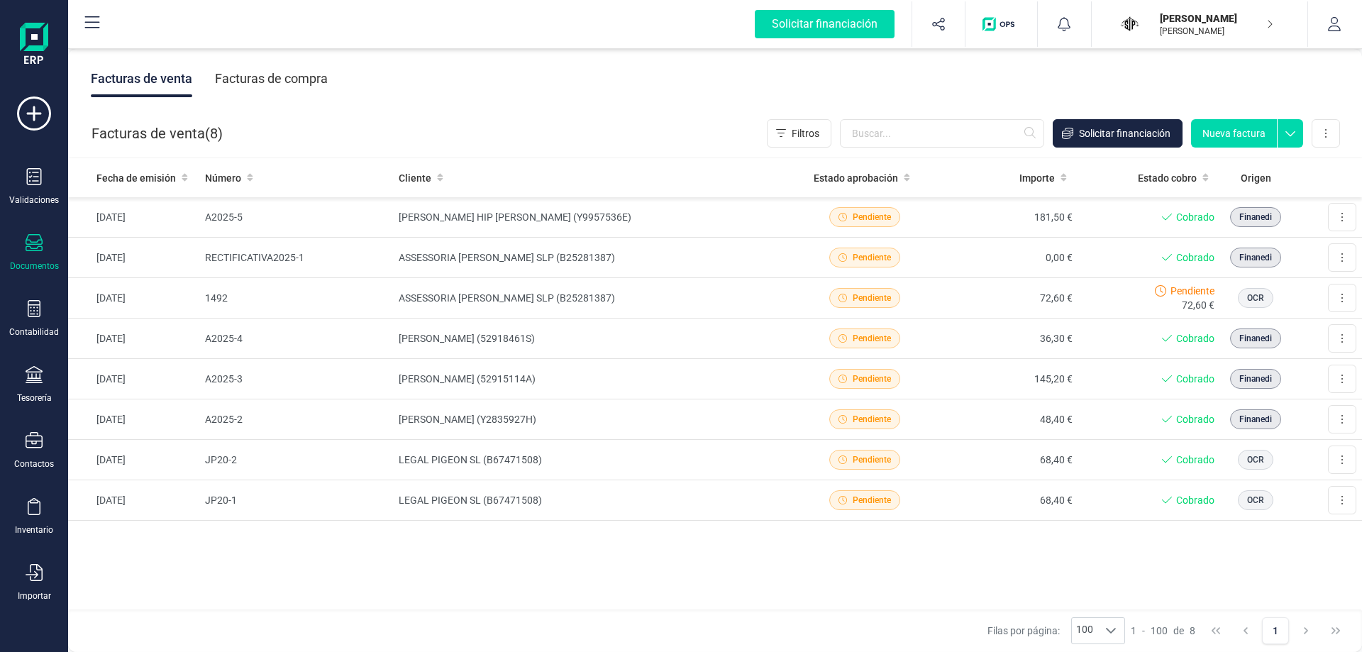
click at [258, 77] on div "Facturas de compra" at bounding box center [271, 78] width 113 height 37
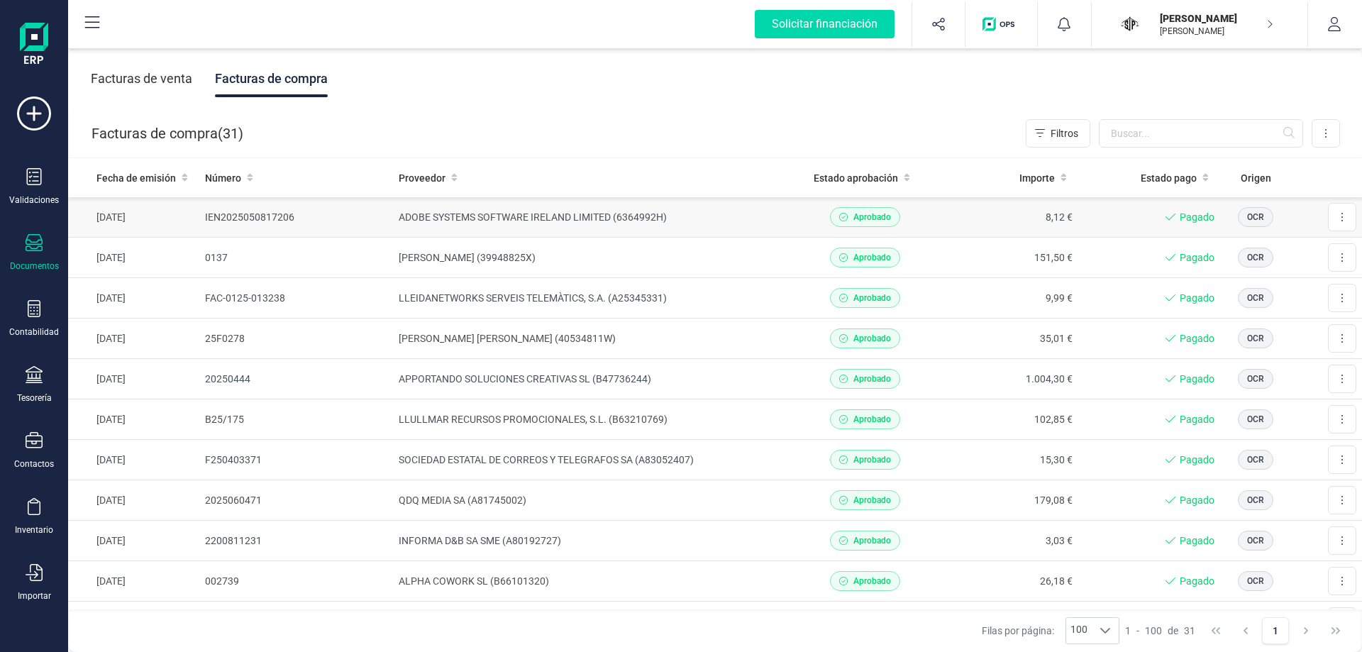
click at [477, 222] on td "ADOBE SYSTEMS SOFTWARE IRELAND LIMITED (6364992H)" at bounding box center [593, 217] width 400 height 40
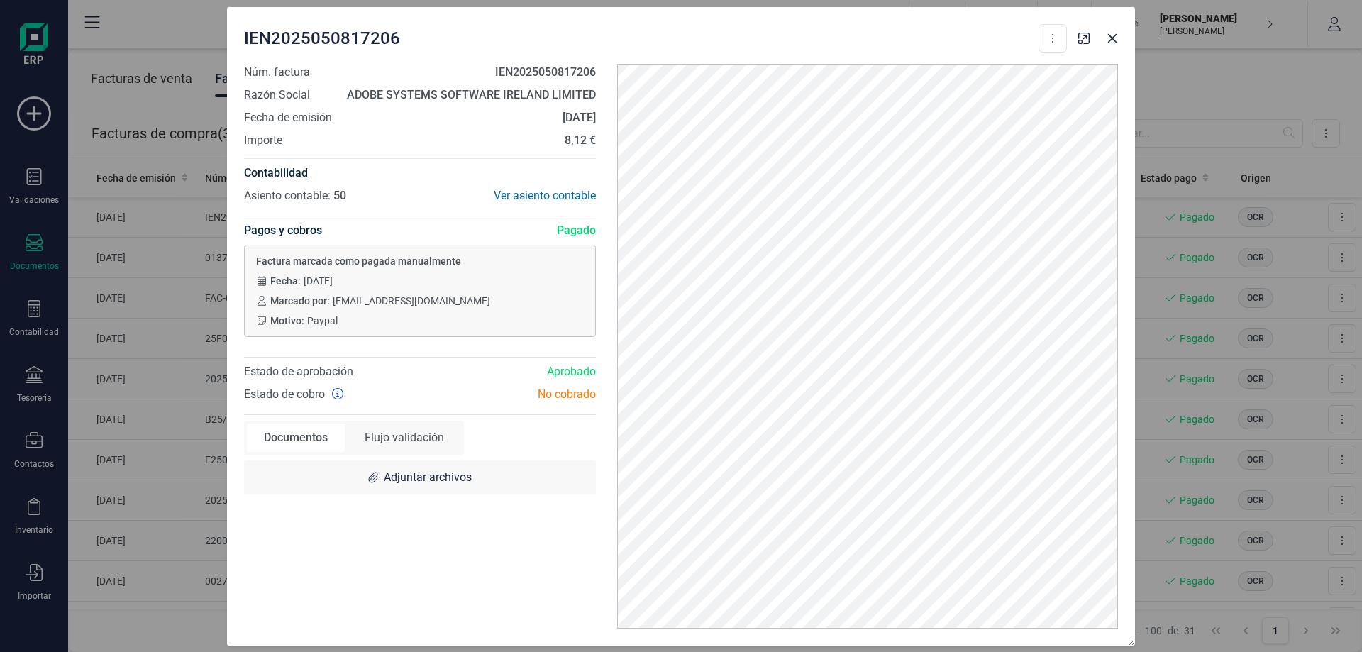
click at [574, 388] on div "No cobrado" at bounding box center [513, 394] width 187 height 17
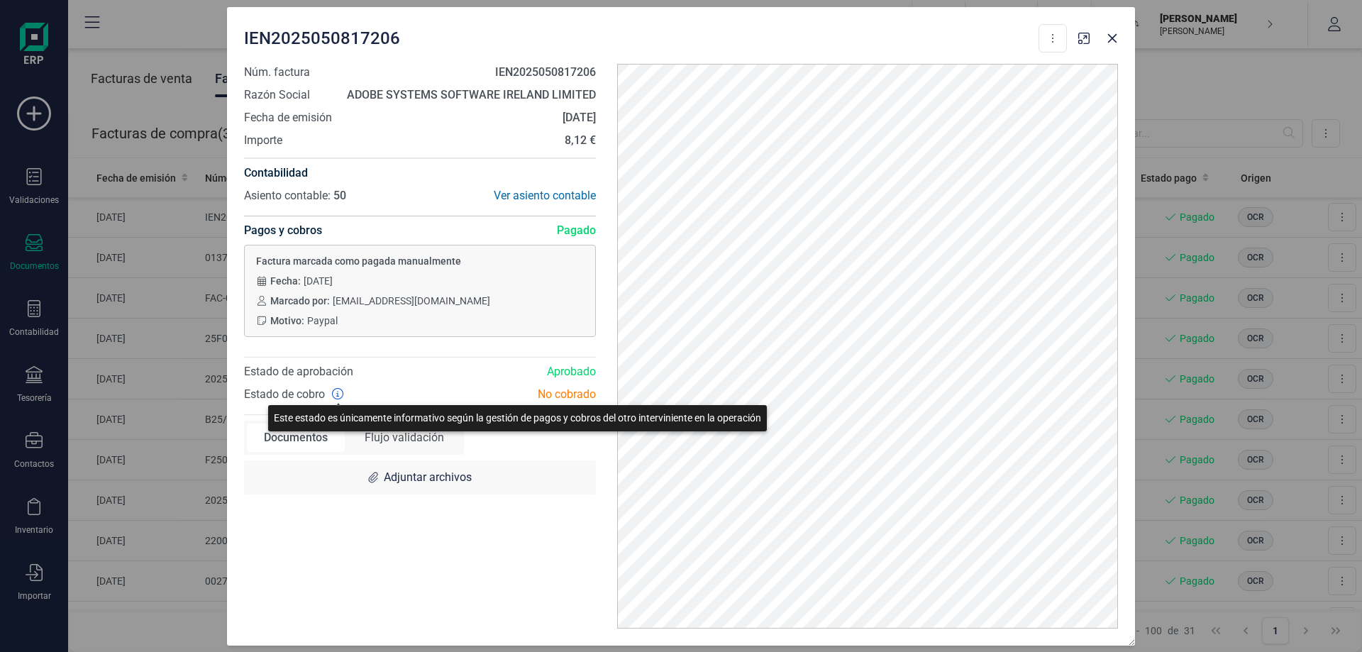
click at [336, 394] on icon at bounding box center [337, 393] width 11 height 11
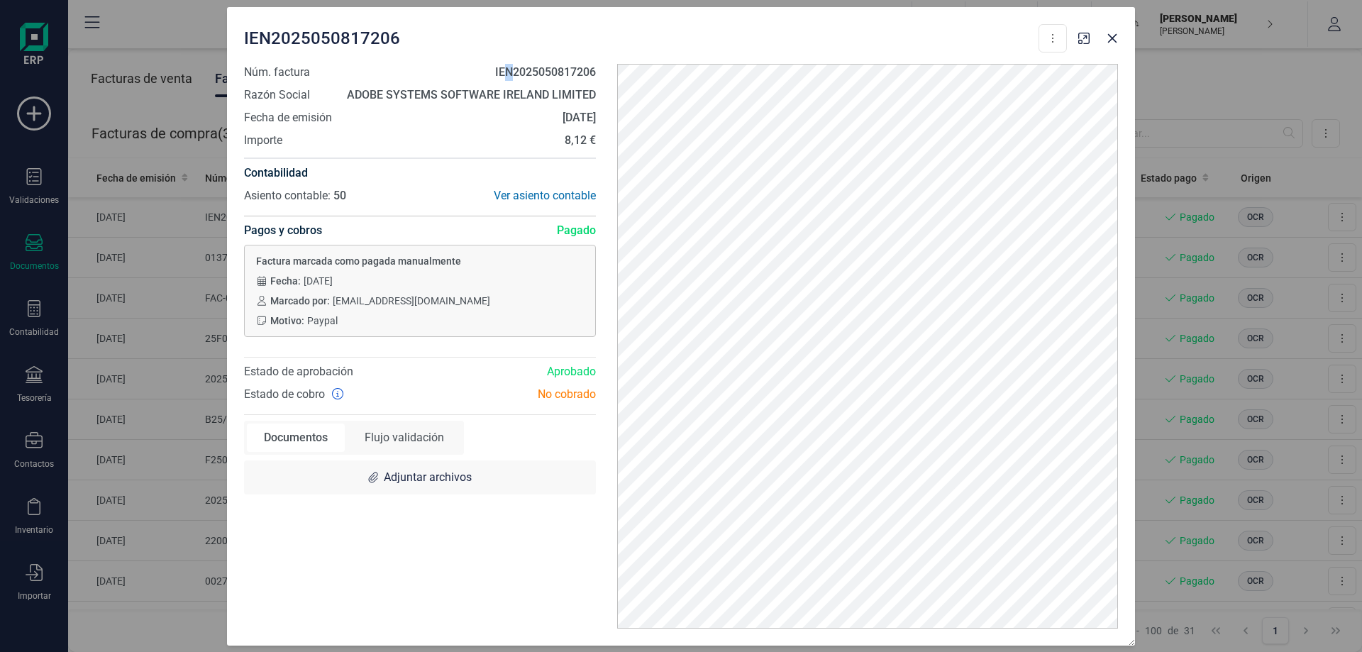
click at [511, 67] on strong "IEN2025050817206" at bounding box center [545, 71] width 101 height 13
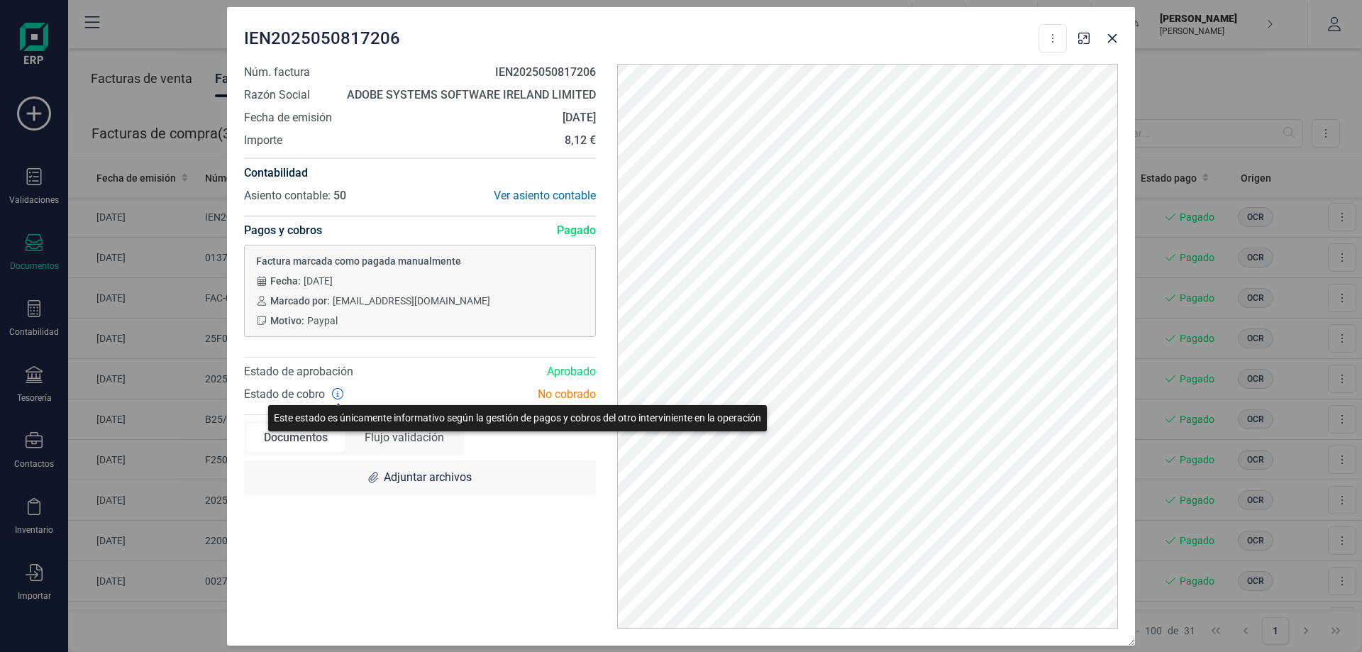
click at [343, 393] on icon at bounding box center [337, 393] width 11 height 11
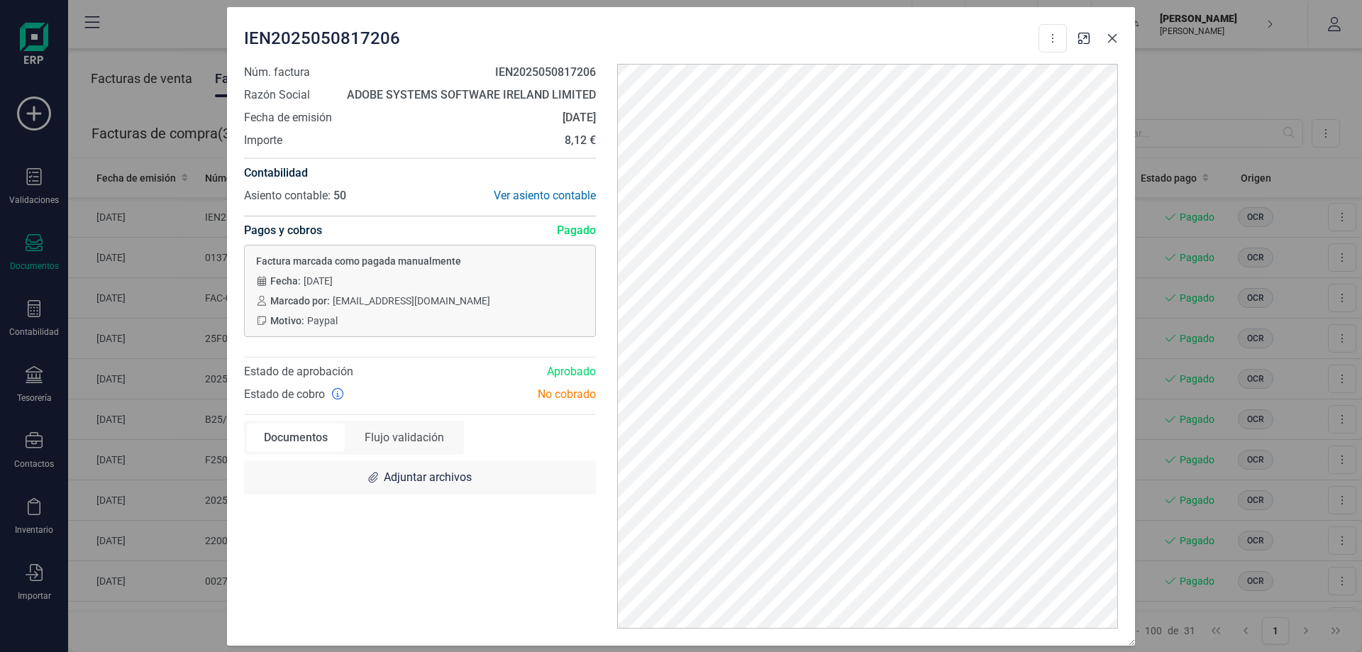
click at [1105, 42] on button "Close" at bounding box center [1112, 38] width 23 height 23
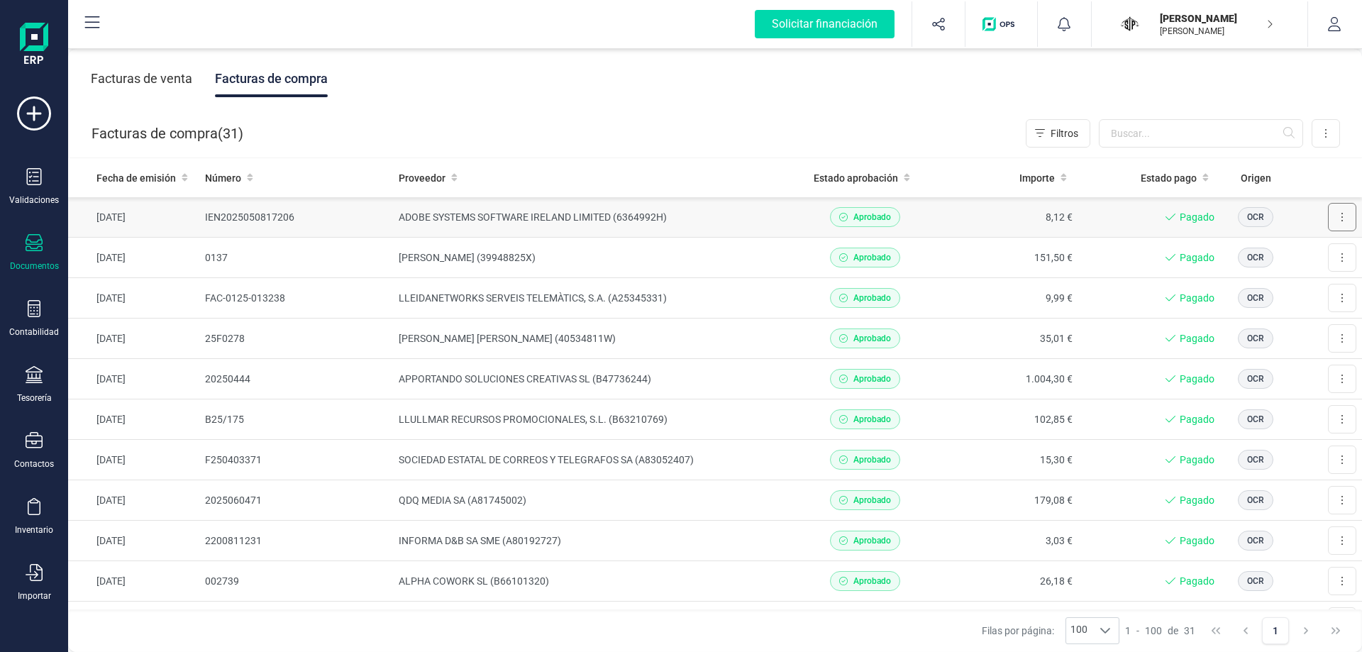
click at [1344, 218] on button at bounding box center [1342, 217] width 28 height 28
click at [398, 217] on td "ADOBE SYSTEMS SOFTWARE IRELAND LIMITED (6364992H)" at bounding box center [593, 217] width 400 height 40
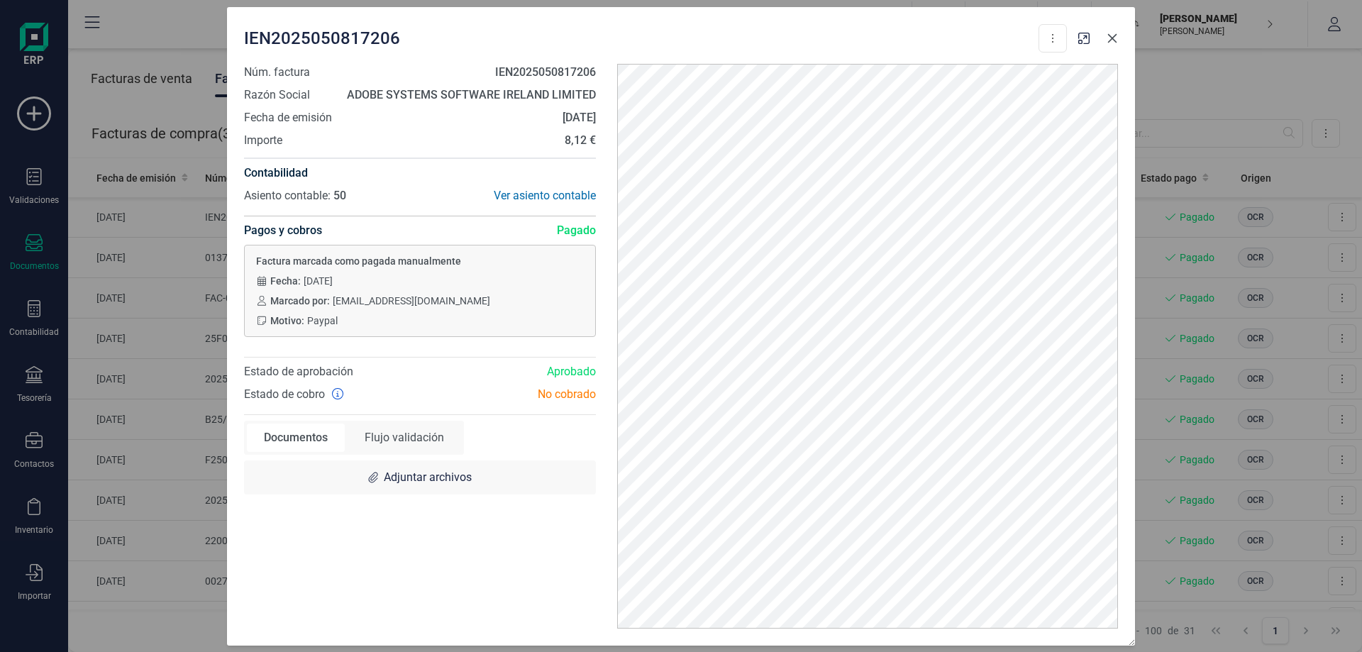
click at [1112, 39] on icon "Close" at bounding box center [1112, 38] width 11 height 11
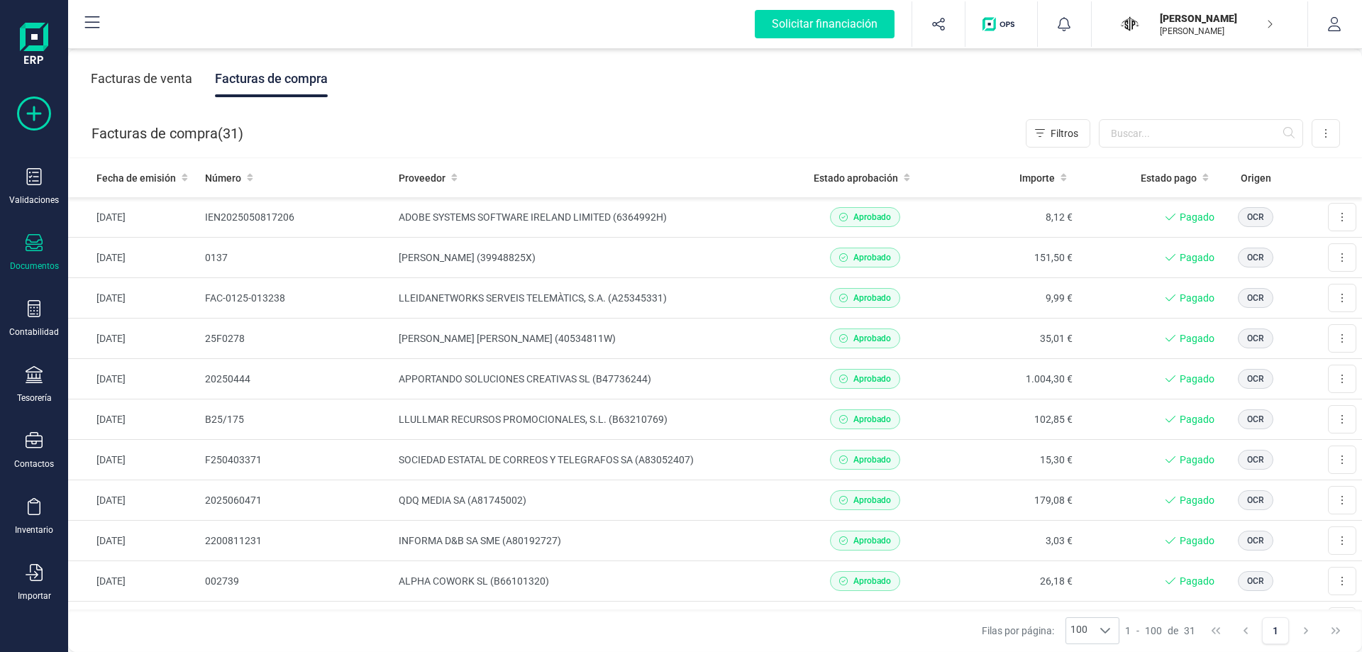
click at [33, 118] on icon at bounding box center [34, 113] width 34 height 34
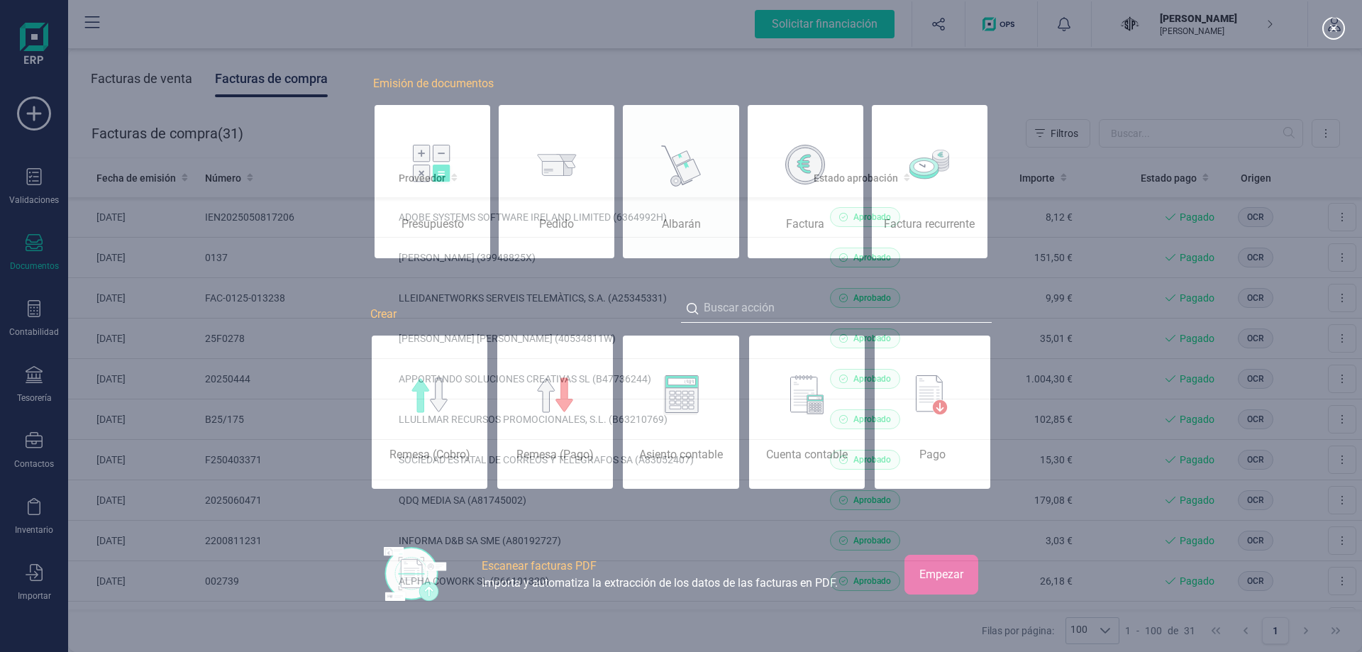
scroll to position [0, 71]
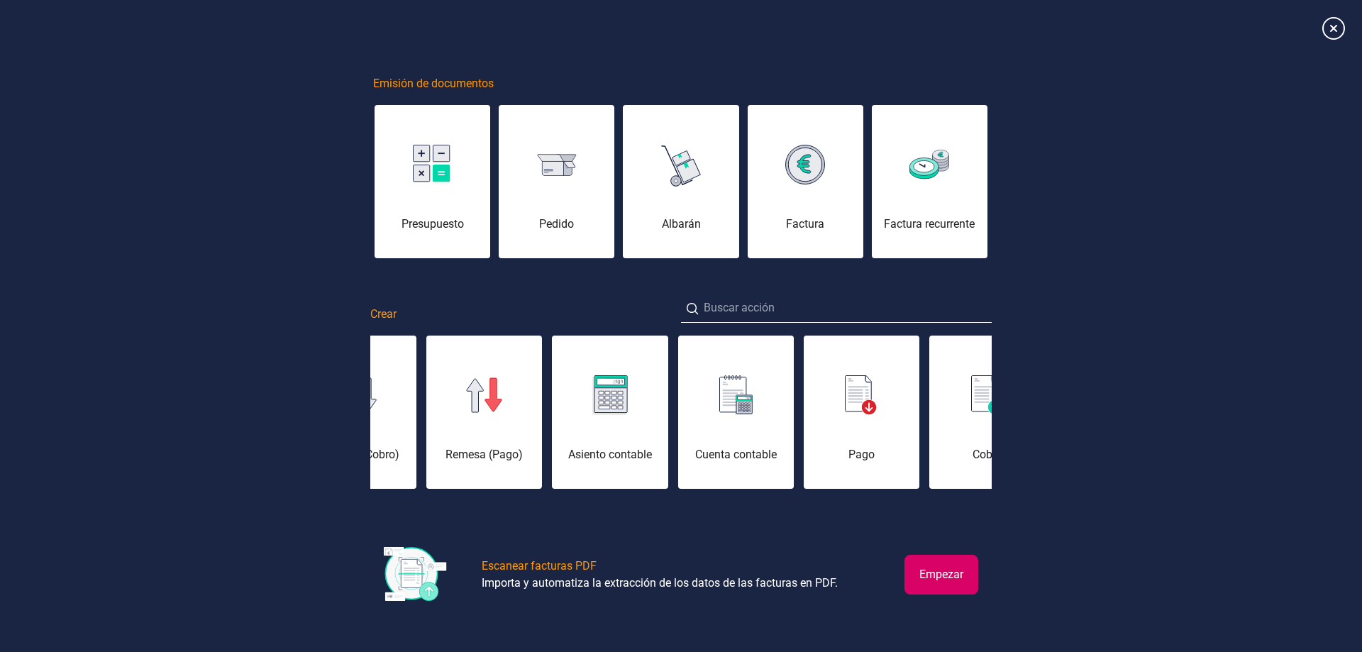
click at [904, 573] on div "Empezar" at bounding box center [925, 574] width 106 height 55
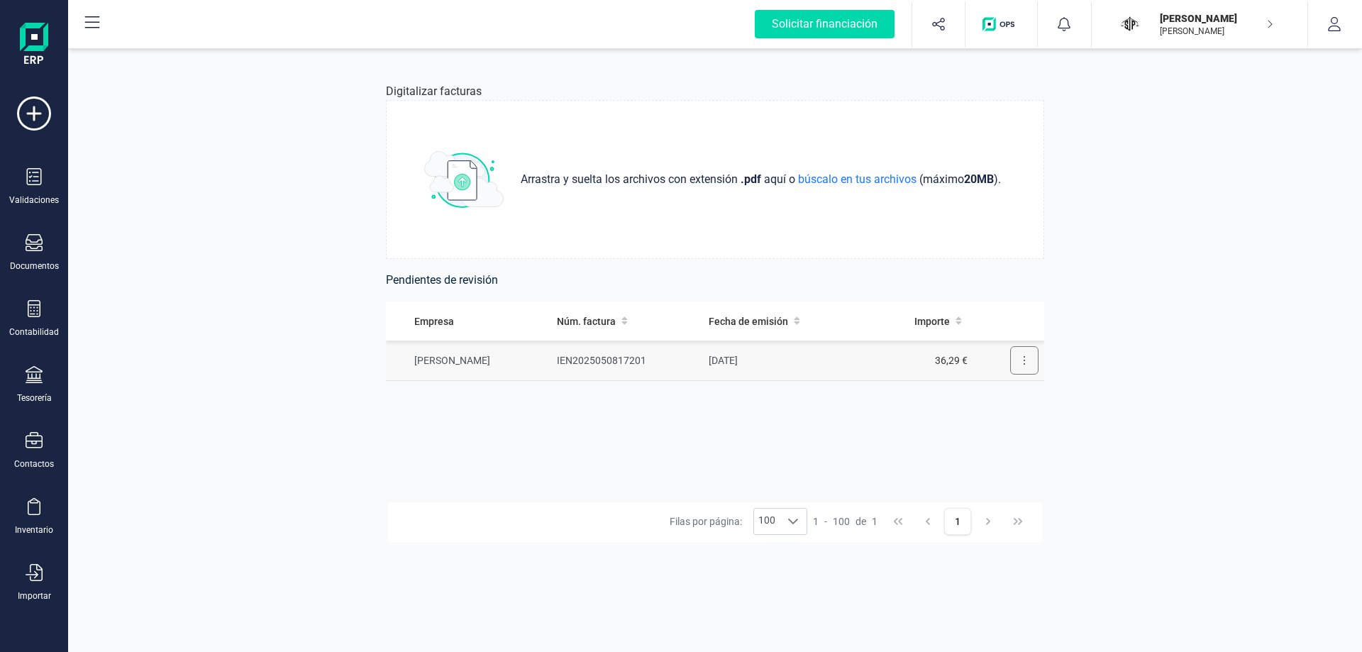
click at [1024, 359] on icon at bounding box center [1024, 360] width 3 height 11
click at [969, 396] on span "Revisar factura" at bounding box center [989, 395] width 67 height 14
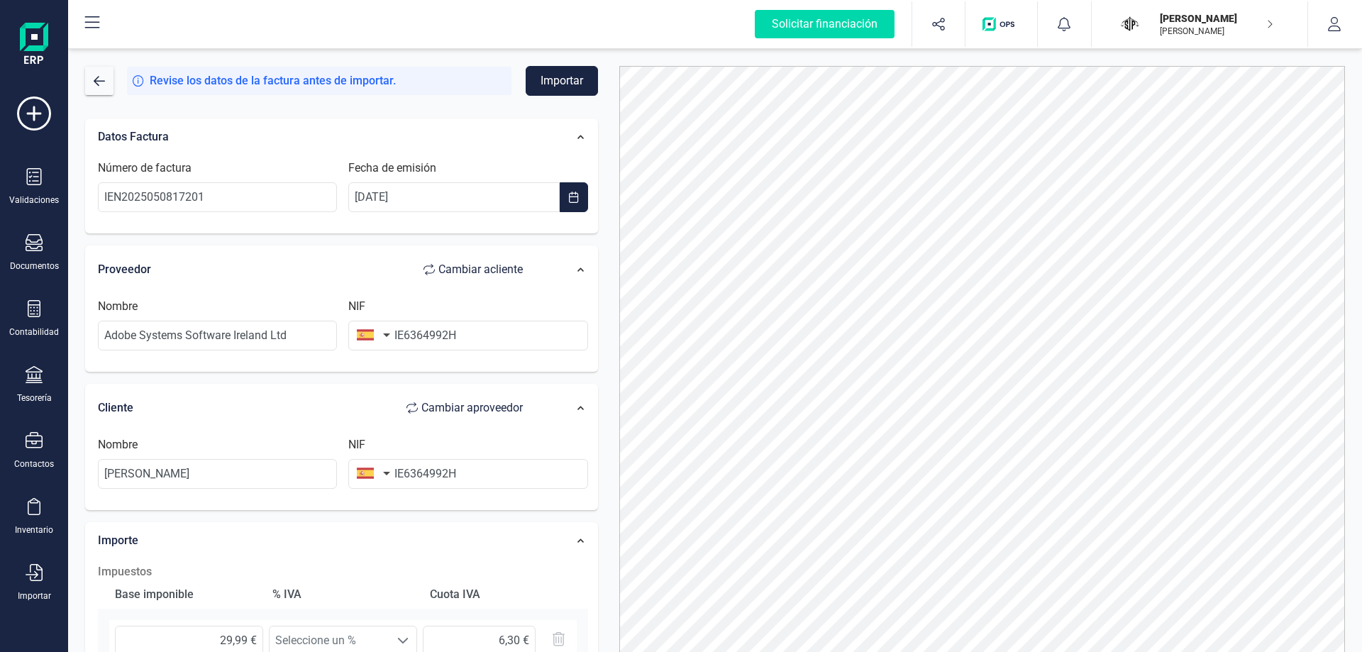
click at [447, 265] on span "Cambiar a cliente" at bounding box center [480, 269] width 84 height 17
type input "Joaquín Prieto"
type input "Adobe Systems Software Ireland Ltd"
click at [434, 337] on input "IE6364992H" at bounding box center [467, 336] width 239 height 30
drag, startPoint x: 499, startPoint y: 349, endPoint x: 363, endPoint y: 351, distance: 136.9
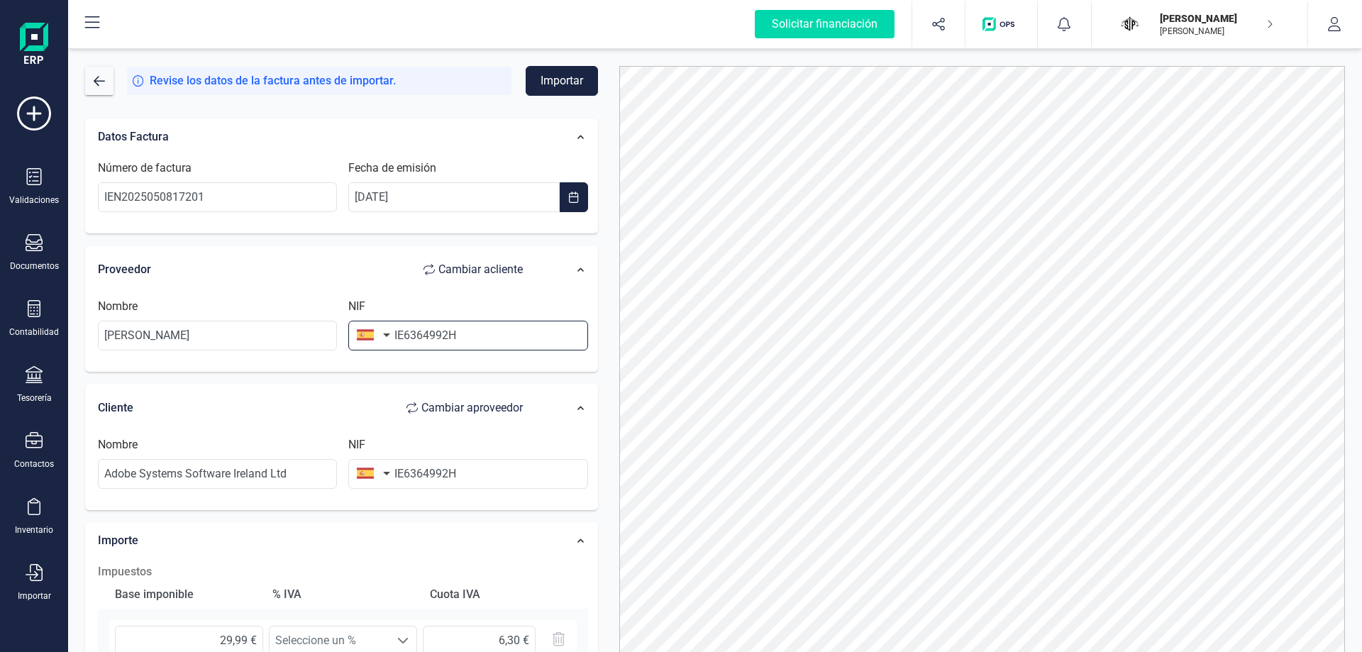
click at [363, 351] on div "Nombre Joaquín Prieto NIF IE6364992H" at bounding box center [343, 330] width 502 height 64
type input "47697508Q"
click at [371, 465] on button "button" at bounding box center [370, 473] width 45 height 28
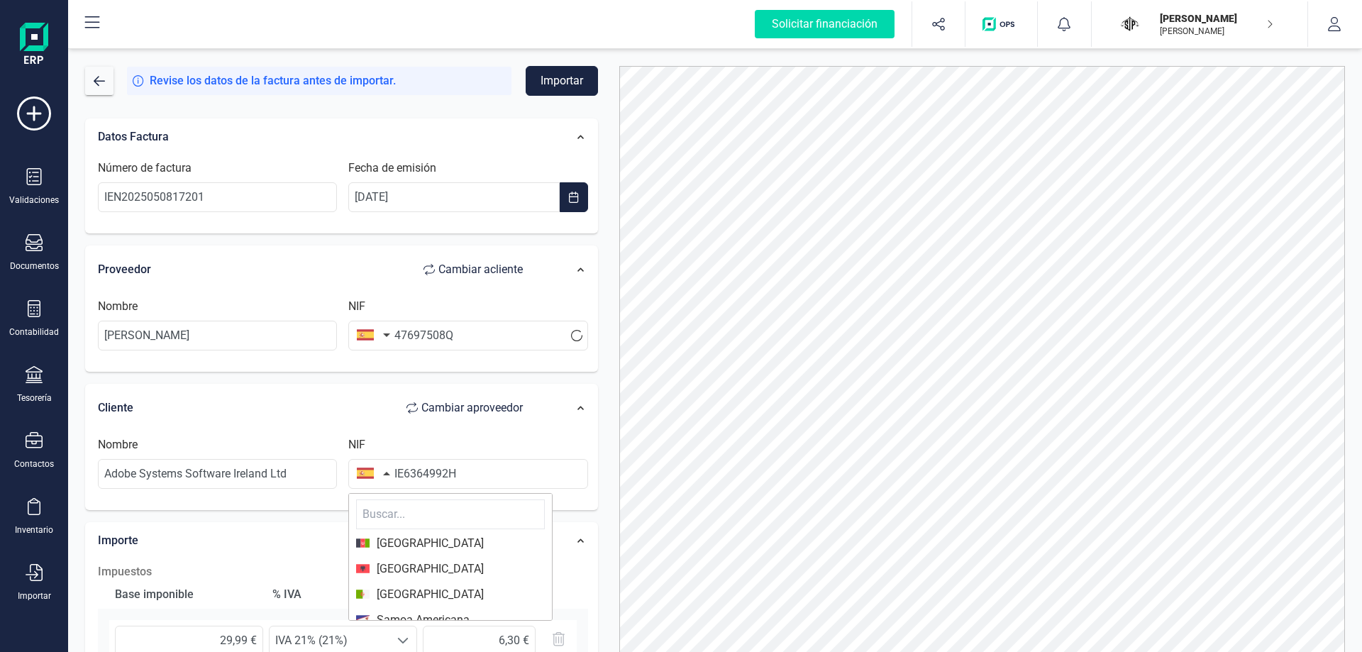
click at [421, 505] on input "text" at bounding box center [450, 514] width 189 height 30
type input "irl"
click at [463, 548] on span "Irlanda" at bounding box center [450, 543] width 189 height 17
click at [470, 268] on span "Cambiar a cliente" at bounding box center [480, 269] width 84 height 17
type input "IE6364992H"
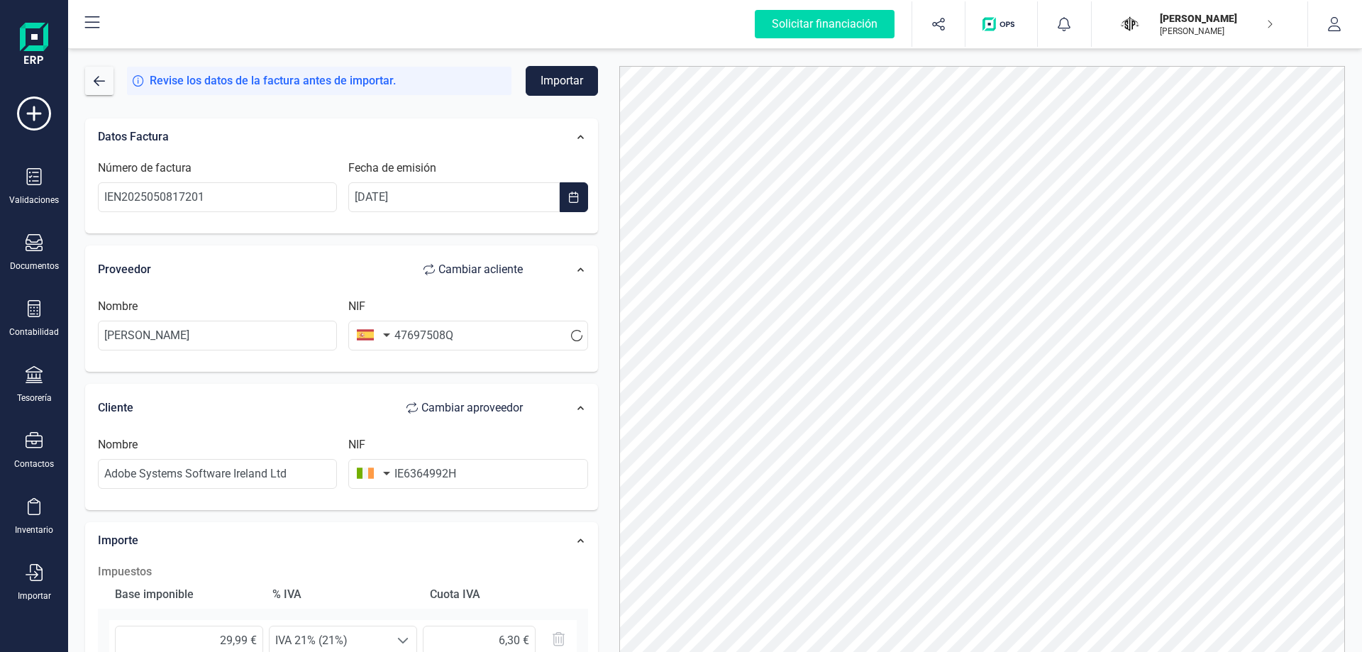
type input "47697508Q"
click at [555, 85] on button "Importar" at bounding box center [562, 81] width 72 height 30
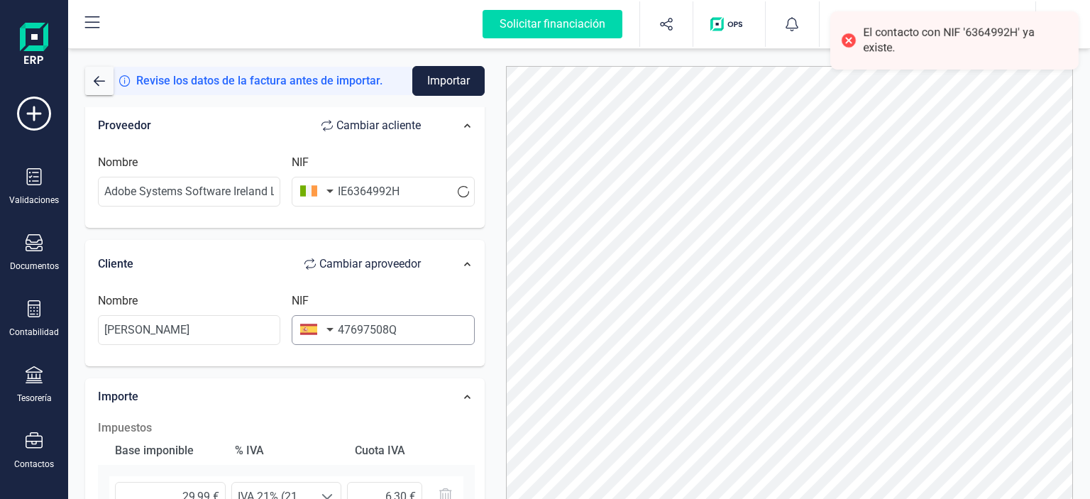
scroll to position [142, 0]
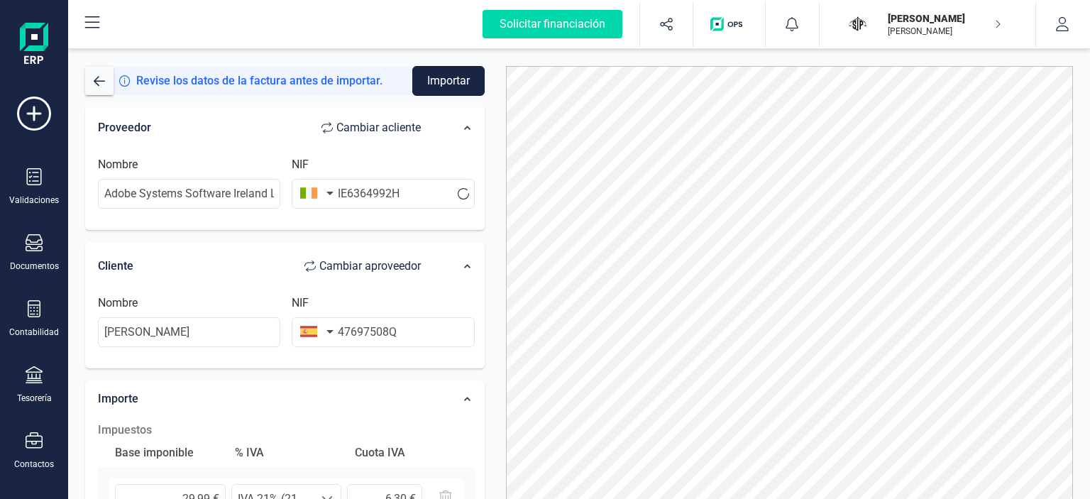
click at [457, 74] on button "Importar" at bounding box center [448, 81] width 72 height 30
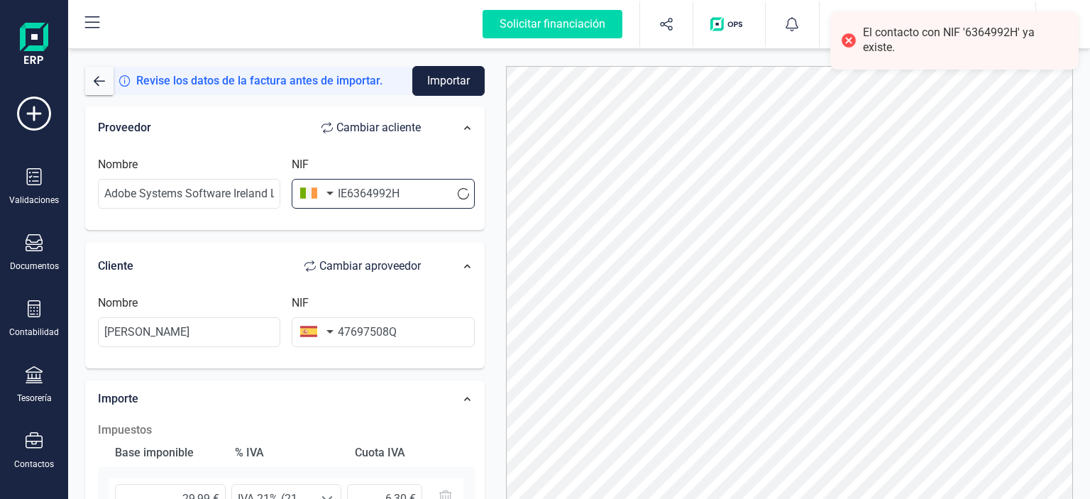
click at [395, 194] on input "IE6364992H" at bounding box center [383, 194] width 182 height 30
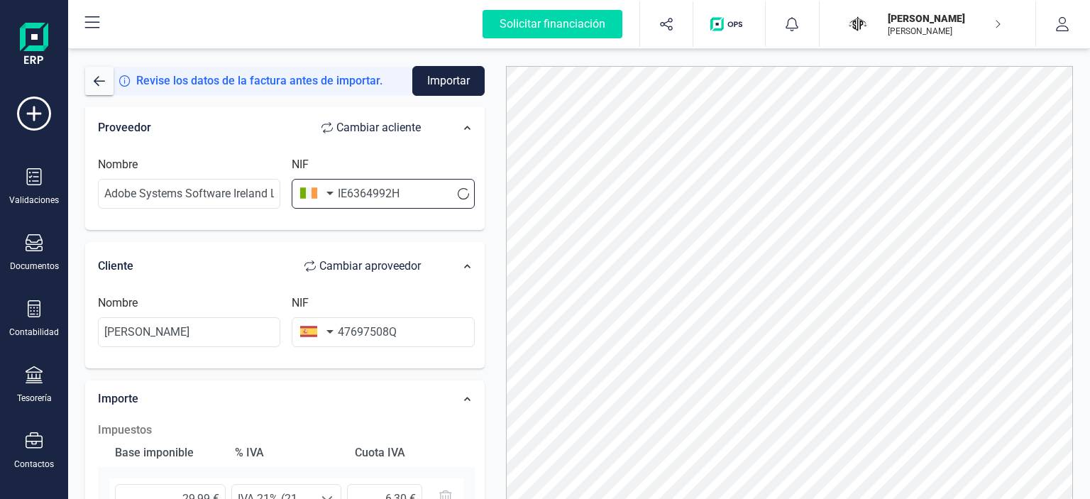
click at [358, 203] on input "IE6364992H" at bounding box center [383, 194] width 182 height 30
click at [362, 194] on input "IE6364992H" at bounding box center [383, 194] width 182 height 30
click at [362, 193] on input "IE6364992H" at bounding box center [383, 194] width 182 height 30
click at [448, 77] on button "Importar" at bounding box center [448, 81] width 72 height 30
click at [230, 197] on input "Adobe Systems Software Ireland Ltd" at bounding box center [189, 194] width 182 height 30
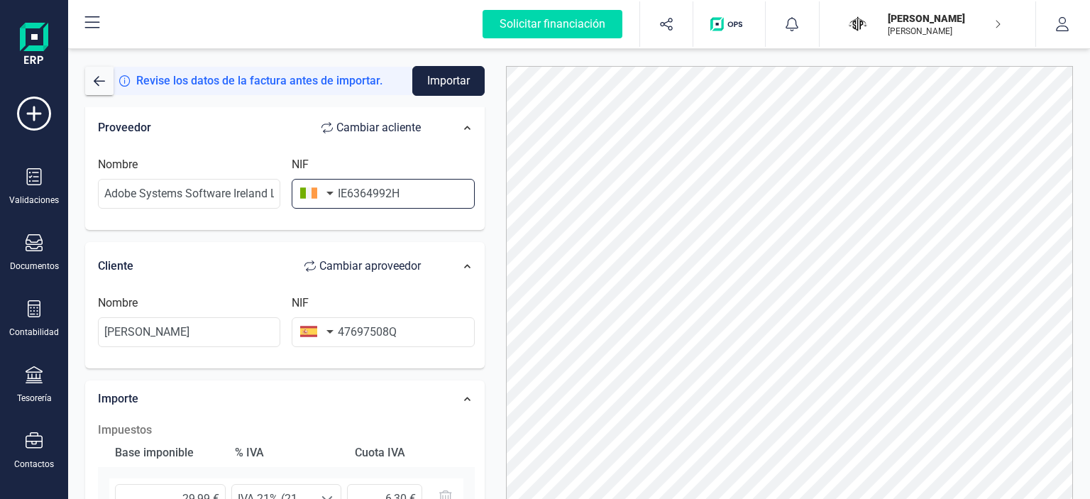
click at [345, 192] on input "IE6364992H" at bounding box center [383, 194] width 182 height 30
type input "6364992H"
click at [194, 201] on input "Adobe Systems Software Ireland Ltd" at bounding box center [189, 194] width 182 height 30
click at [194, 200] on input "Adobe Systems Software Ireland Ltd" at bounding box center [189, 194] width 182 height 30
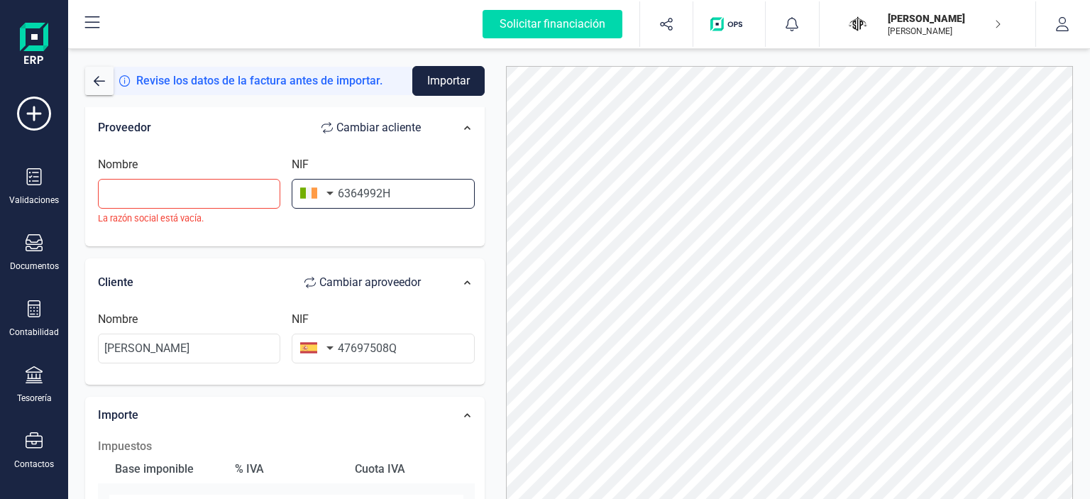
click at [383, 196] on input "6364992H" at bounding box center [383, 194] width 182 height 30
type input "IE63644922H"
click at [332, 192] on button "button" at bounding box center [314, 193] width 45 height 28
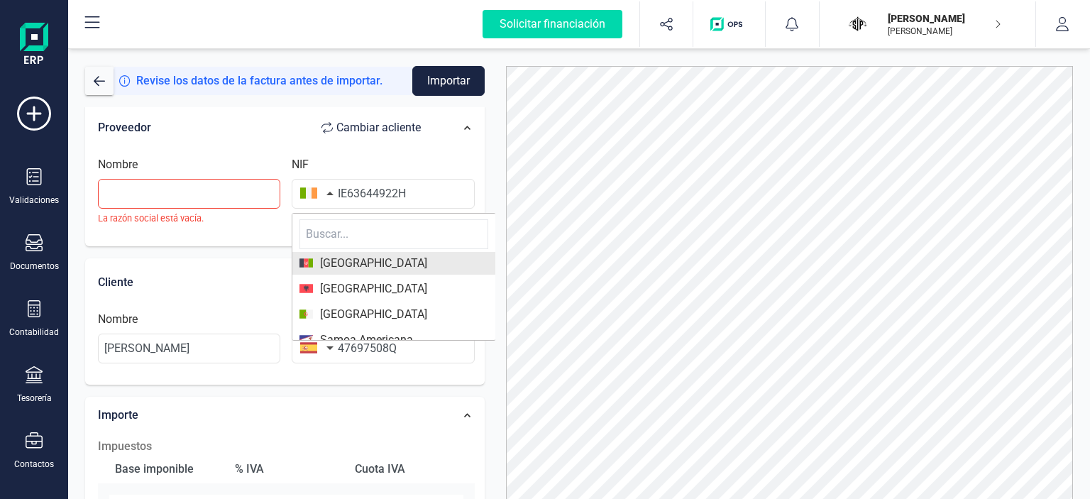
click at [348, 252] on li "Afganistán" at bounding box center [393, 263] width 203 height 23
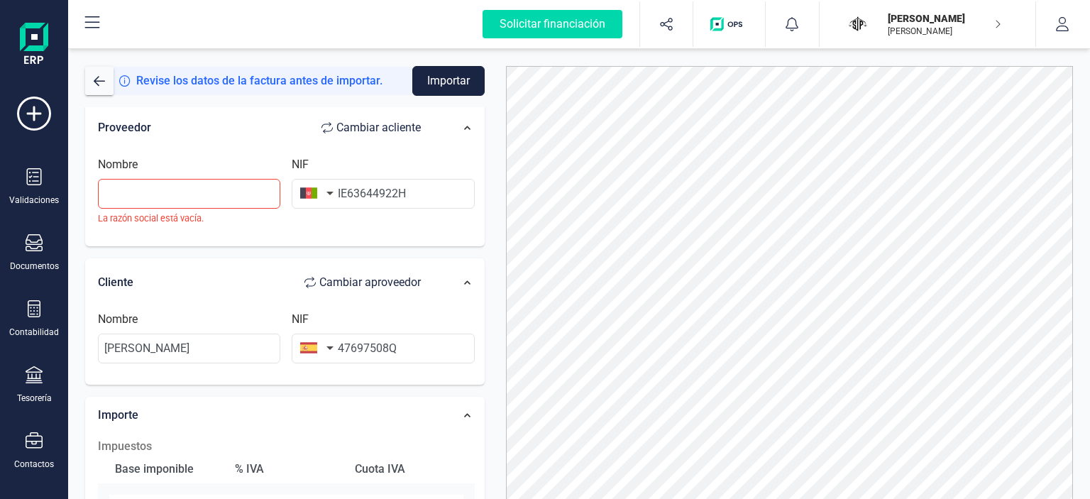
click at [326, 187] on button "button" at bounding box center [314, 193] width 45 height 28
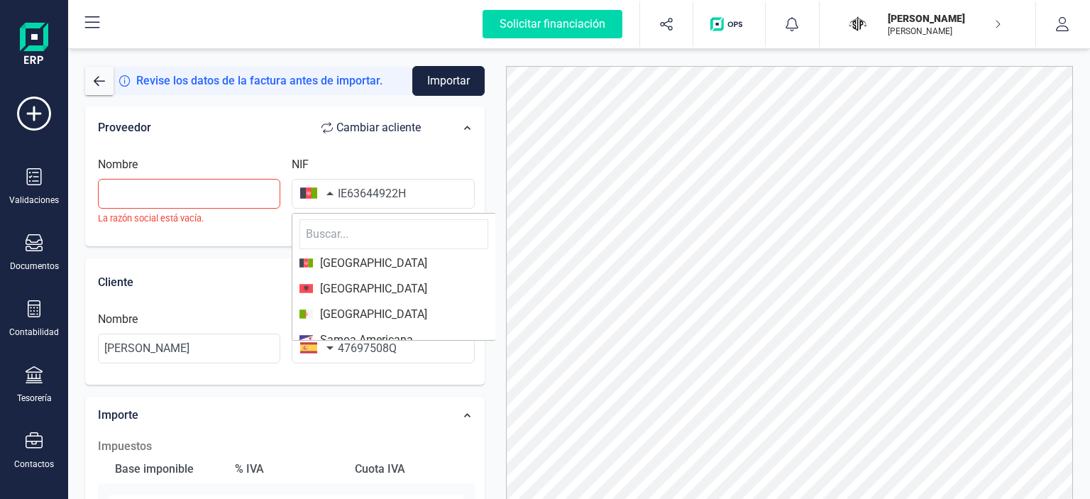
click at [338, 229] on input "text" at bounding box center [393, 234] width 189 height 30
type input "ir"
click at [375, 314] on span "Irlanda" at bounding box center [393, 314] width 189 height 17
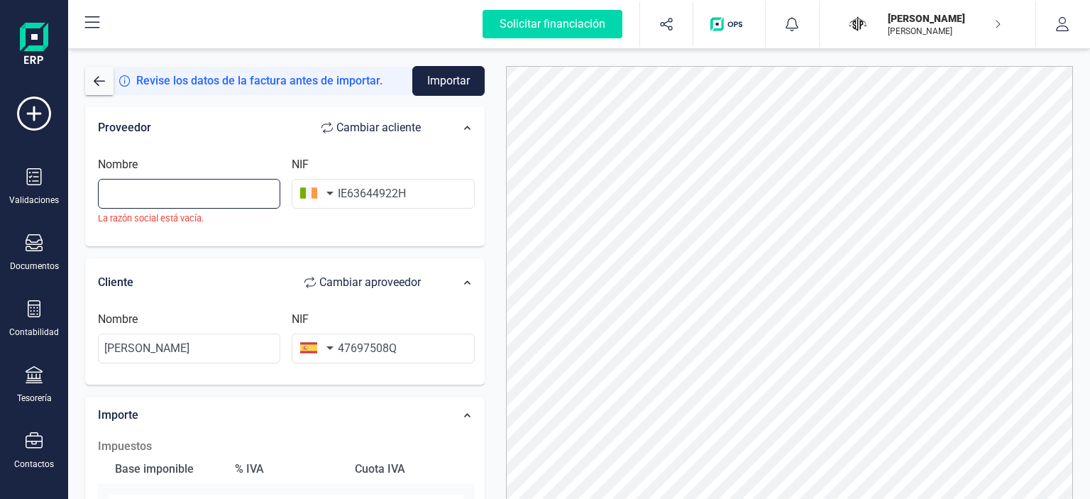
click at [253, 192] on input "Nombre" at bounding box center [189, 194] width 182 height 30
paste input "Adobe Systems Software Ireland Ltd"
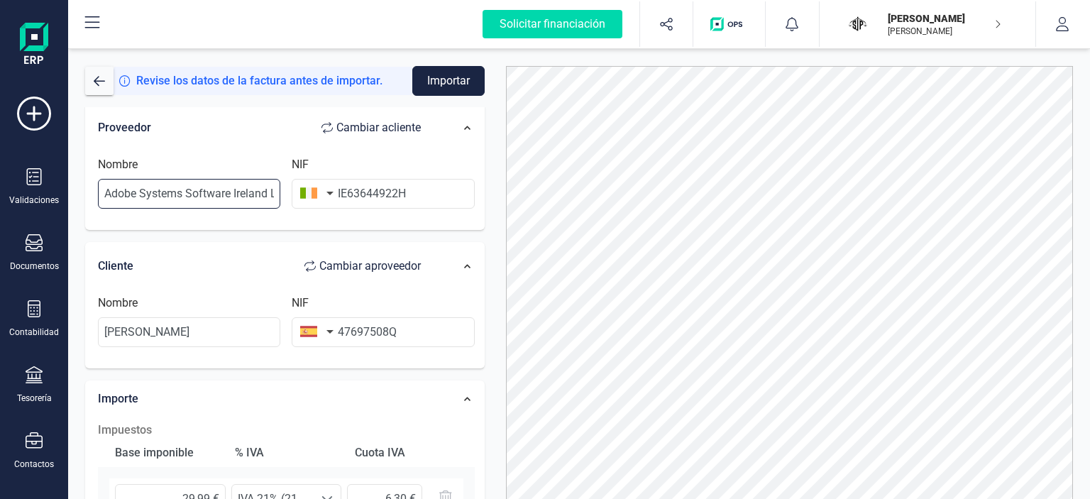
scroll to position [0, 13]
type input "Adobe Systems Software Ireland Ltd"
click at [449, 85] on button "Importar" at bounding box center [448, 81] width 72 height 30
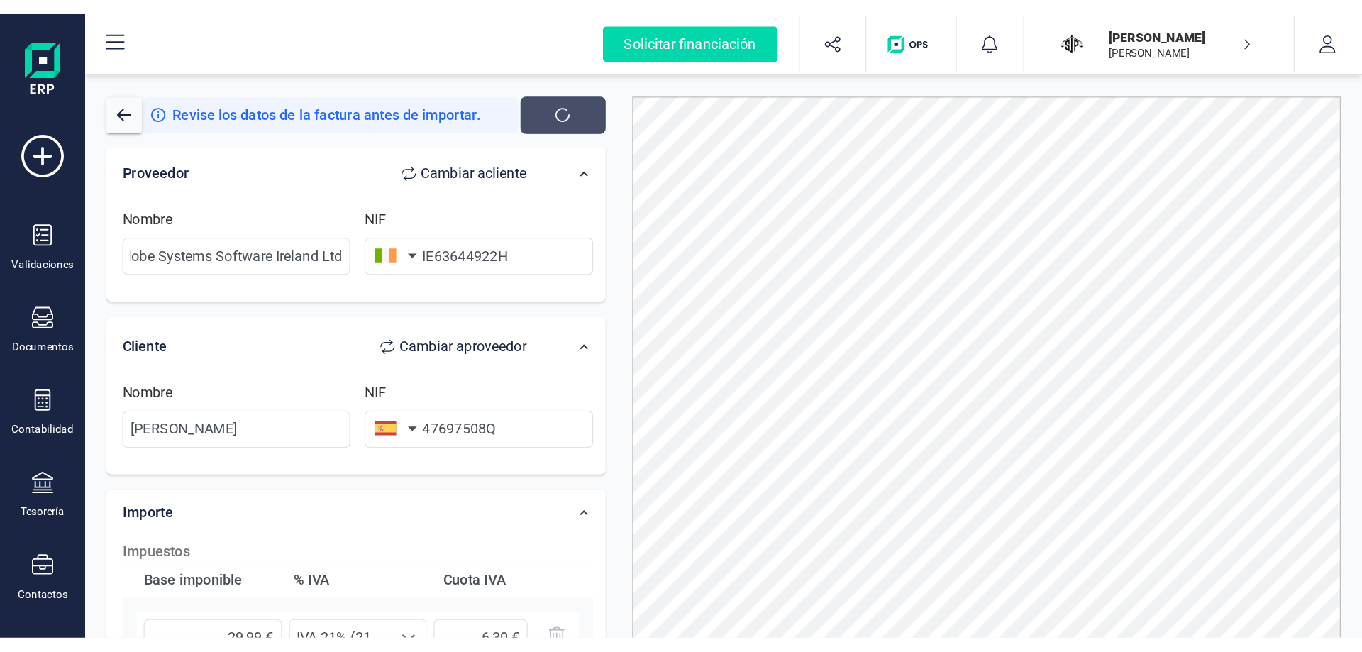
scroll to position [0, 0]
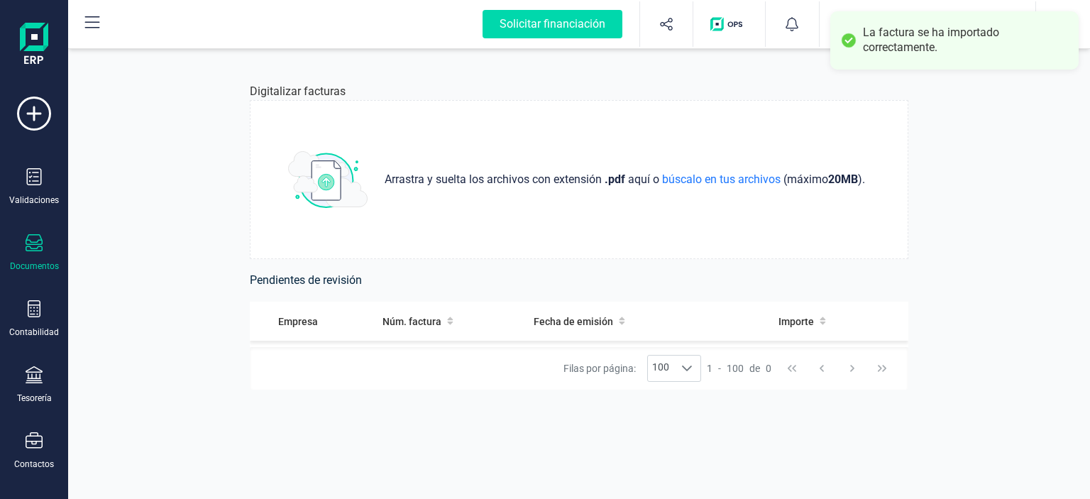
click at [36, 252] on div at bounding box center [34, 244] width 17 height 21
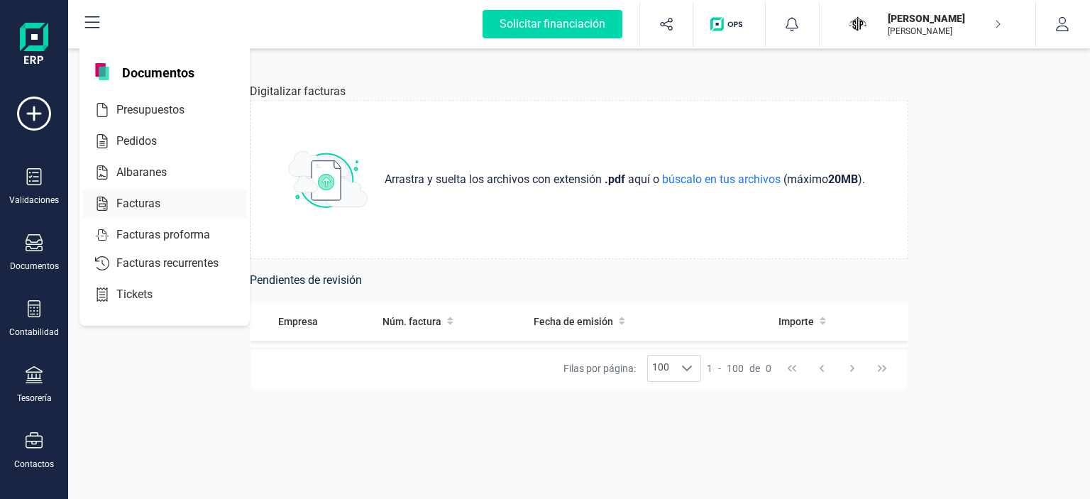
click at [135, 199] on span "Facturas" at bounding box center [148, 203] width 75 height 17
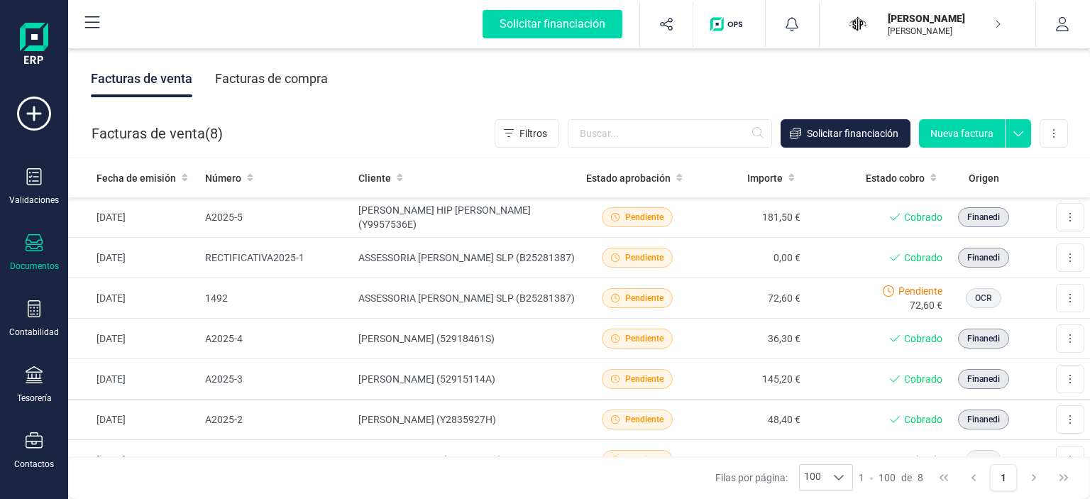
click at [284, 68] on div "Facturas de compra" at bounding box center [271, 78] width 113 height 37
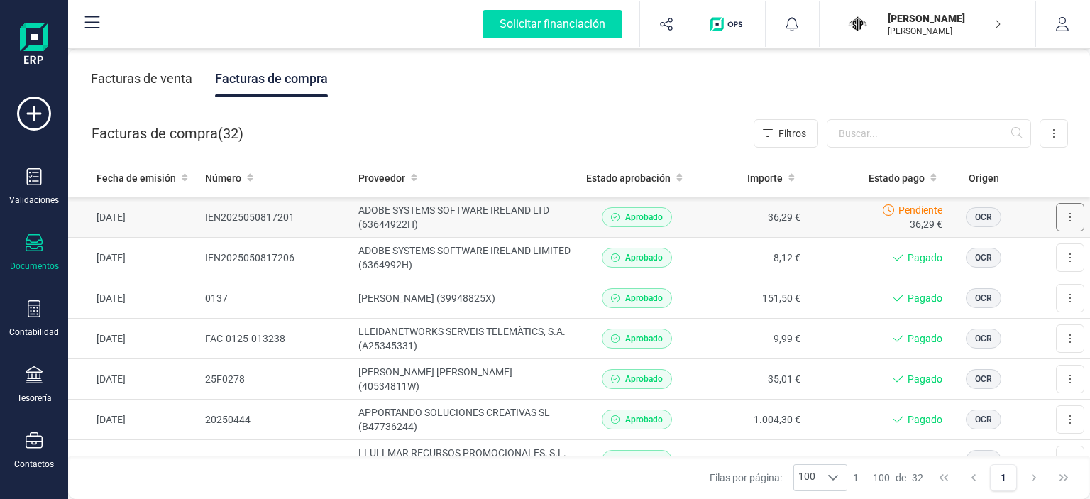
click at [1056, 218] on button at bounding box center [1070, 217] width 28 height 28
click at [980, 276] on span "Marcar como pagada" at bounding box center [1021, 281] width 95 height 14
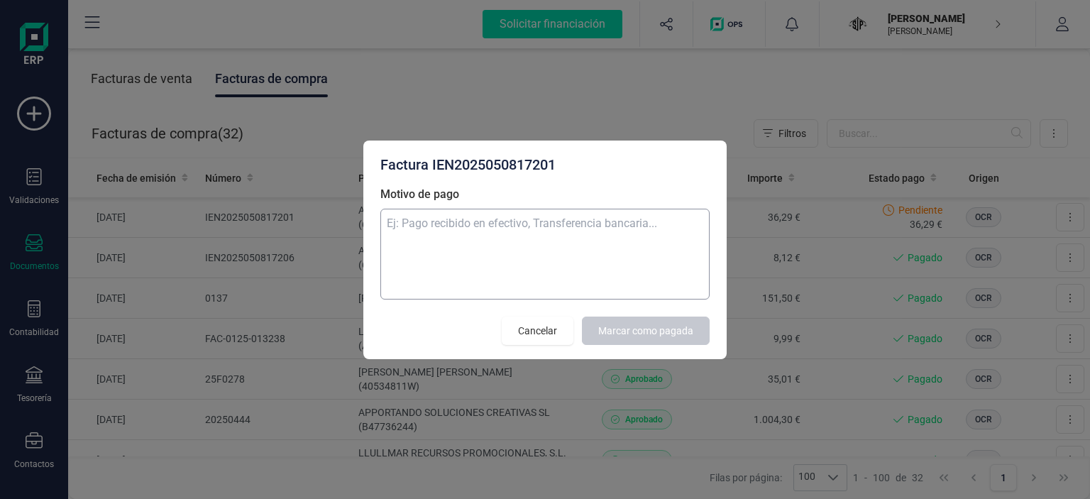
click at [532, 258] on textarea "Motivo de pago" at bounding box center [544, 254] width 329 height 91
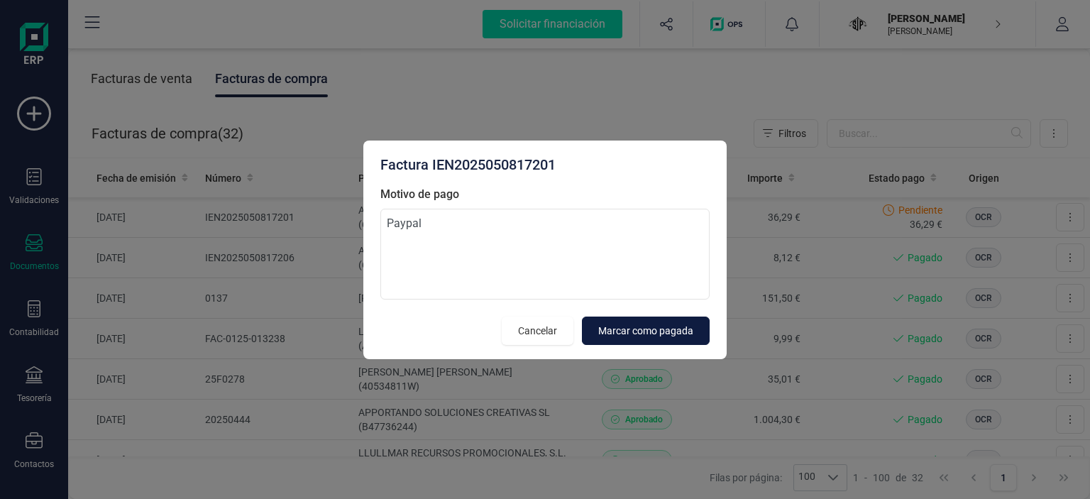
type textarea "Paypal"
click at [680, 328] on span "Marcar como pagada" at bounding box center [645, 330] width 95 height 14
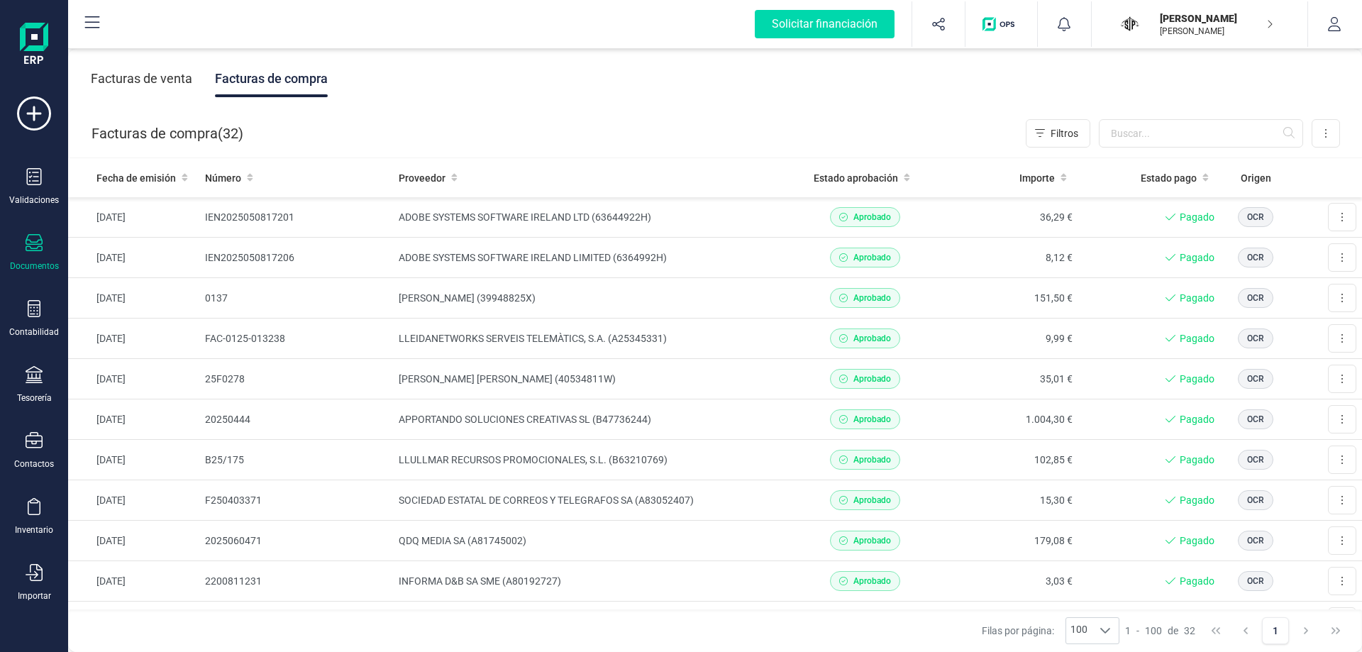
click at [144, 82] on div "Facturas de venta" at bounding box center [141, 78] width 101 height 37
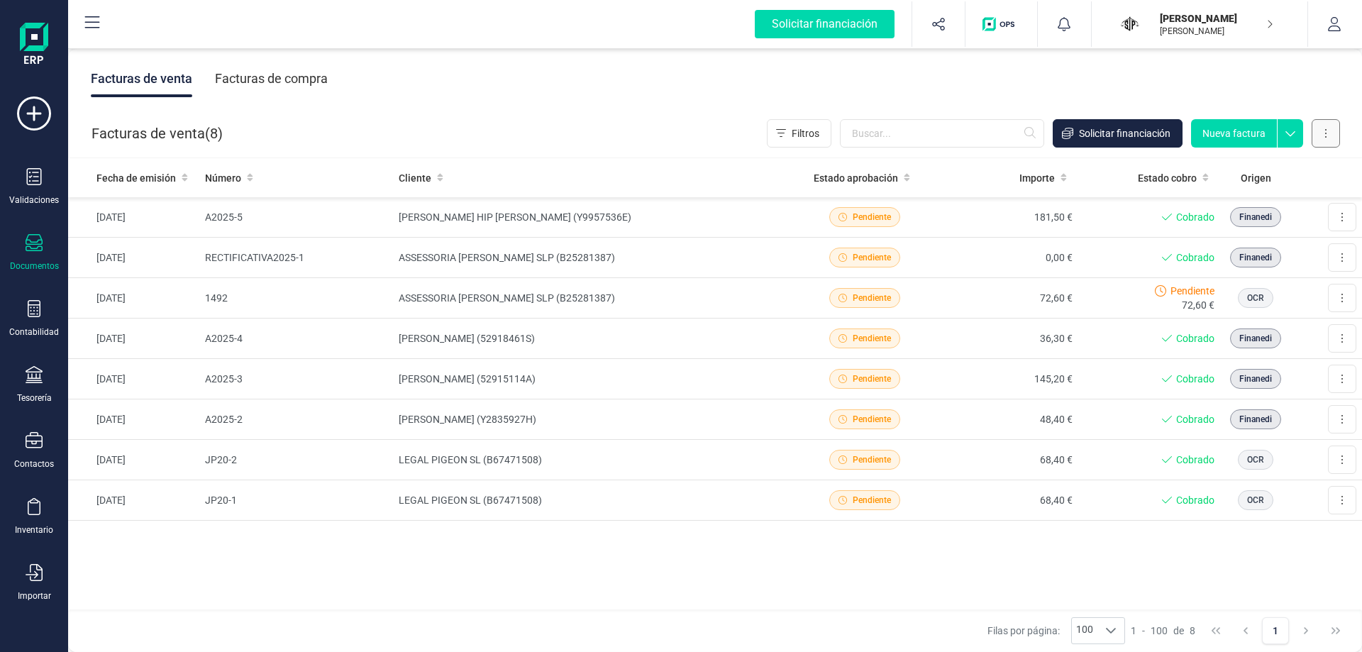
click at [1328, 141] on button at bounding box center [1326, 133] width 28 height 28
click at [1229, 195] on span "Carga masiva (Excel)" at bounding box center [1239, 196] width 93 height 14
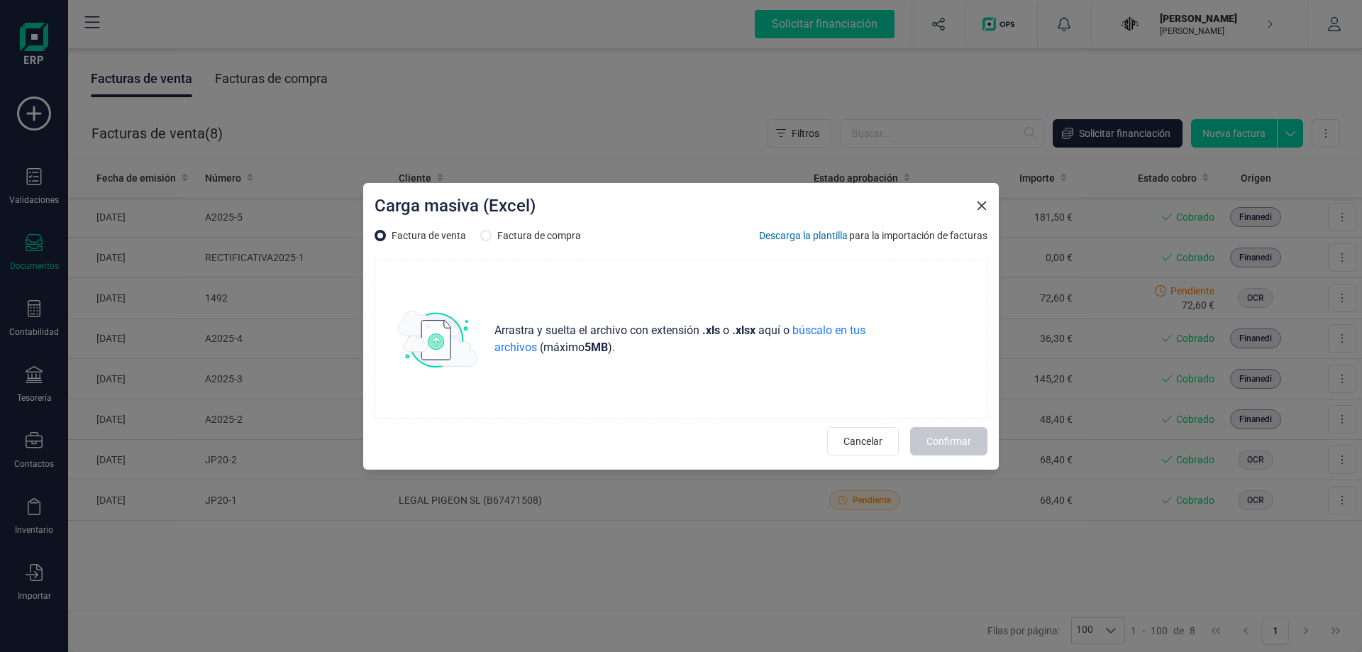
click at [978, 205] on icon "Close" at bounding box center [981, 205] width 11 height 11
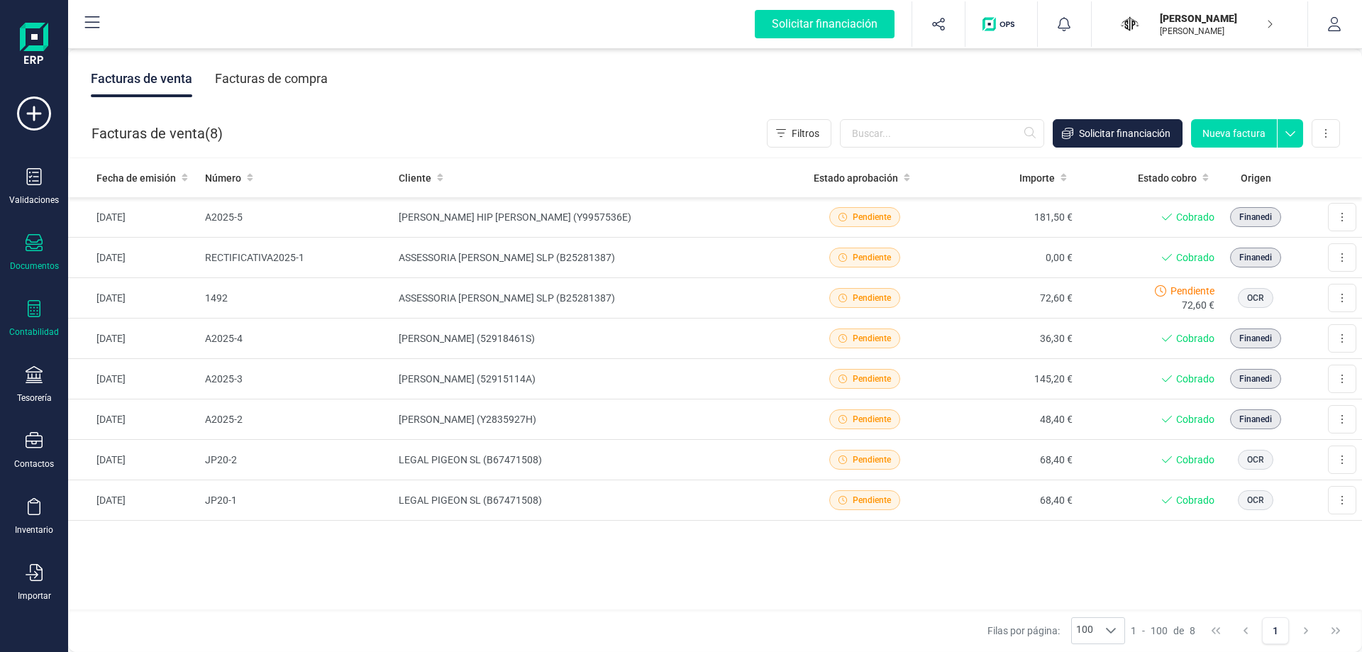
click at [17, 308] on div "Contabilidad" at bounding box center [34, 319] width 57 height 38
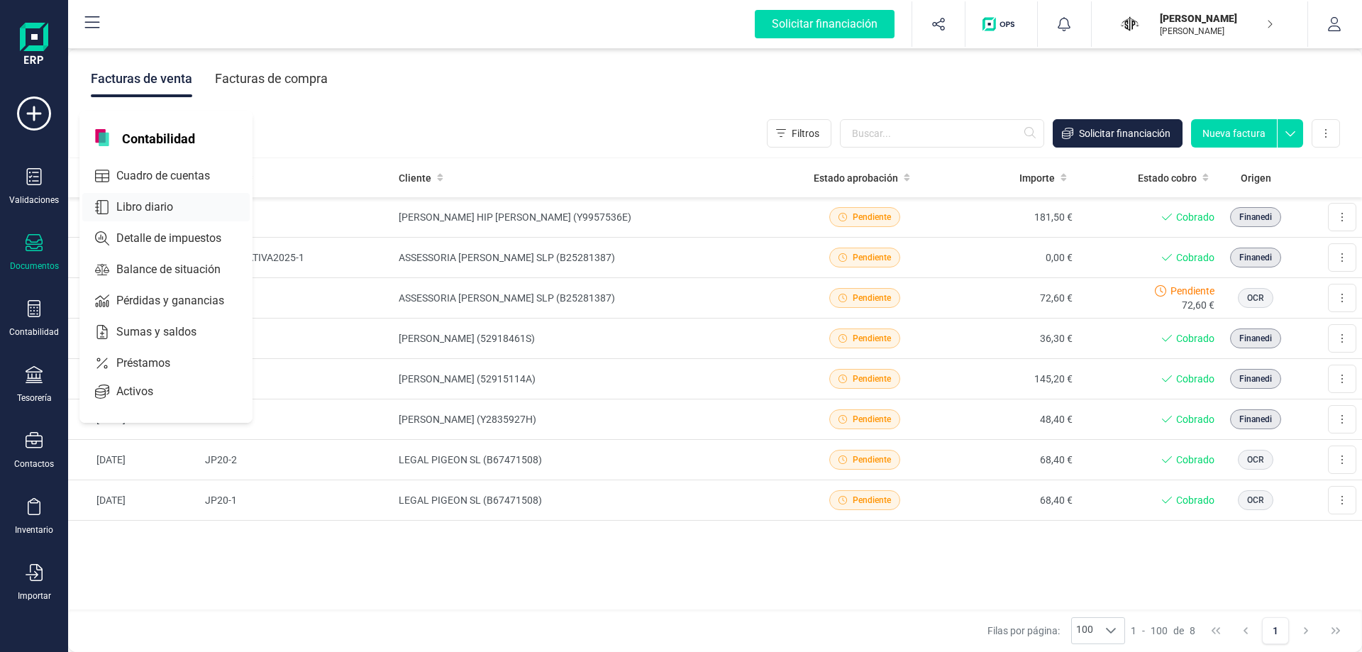
click at [176, 170] on span "Cuadro de cuentas" at bounding box center [173, 175] width 125 height 17
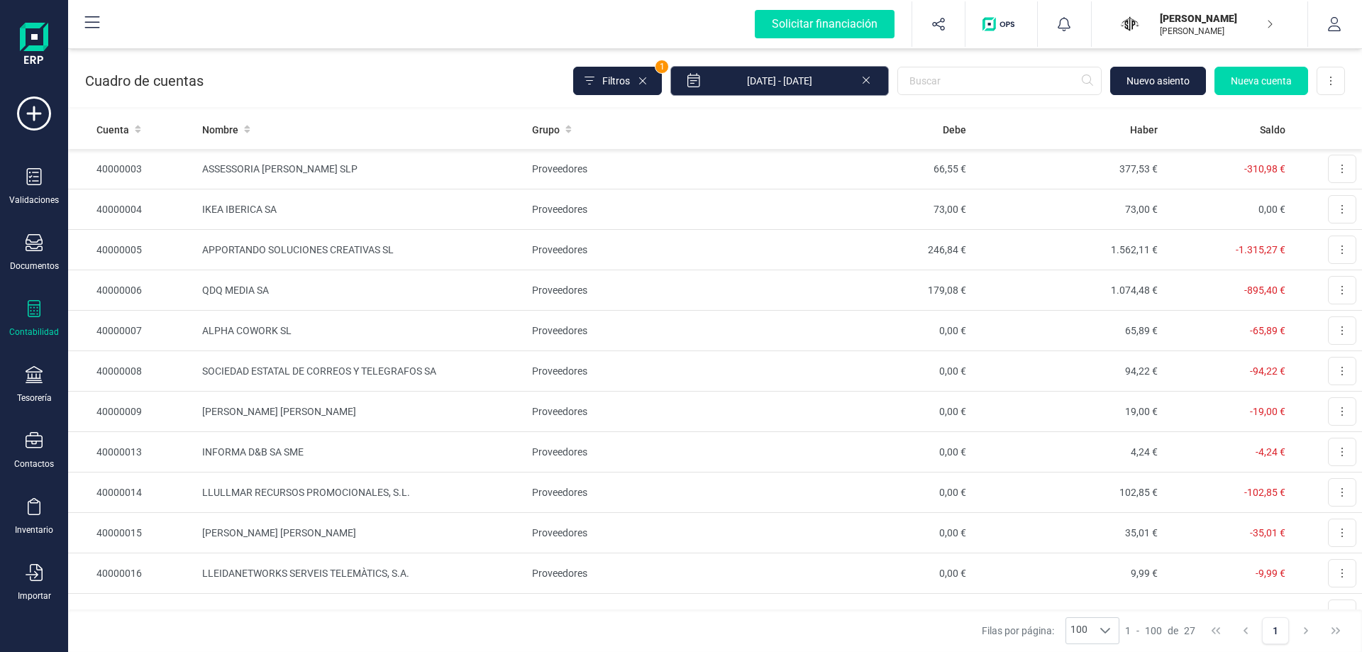
click at [801, 86] on input "01/01/2025 - 06/10/2025" at bounding box center [779, 81] width 219 height 30
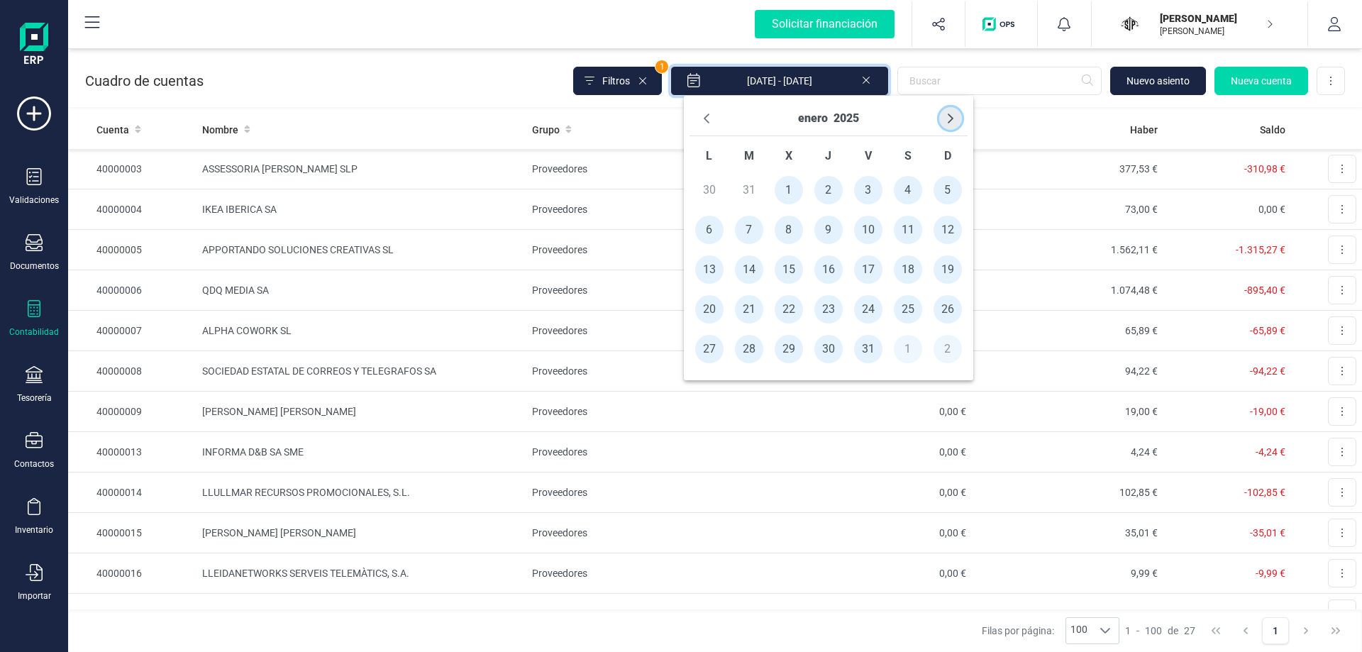
click at [949, 116] on icon "Next Month" at bounding box center [950, 118] width 11 height 11
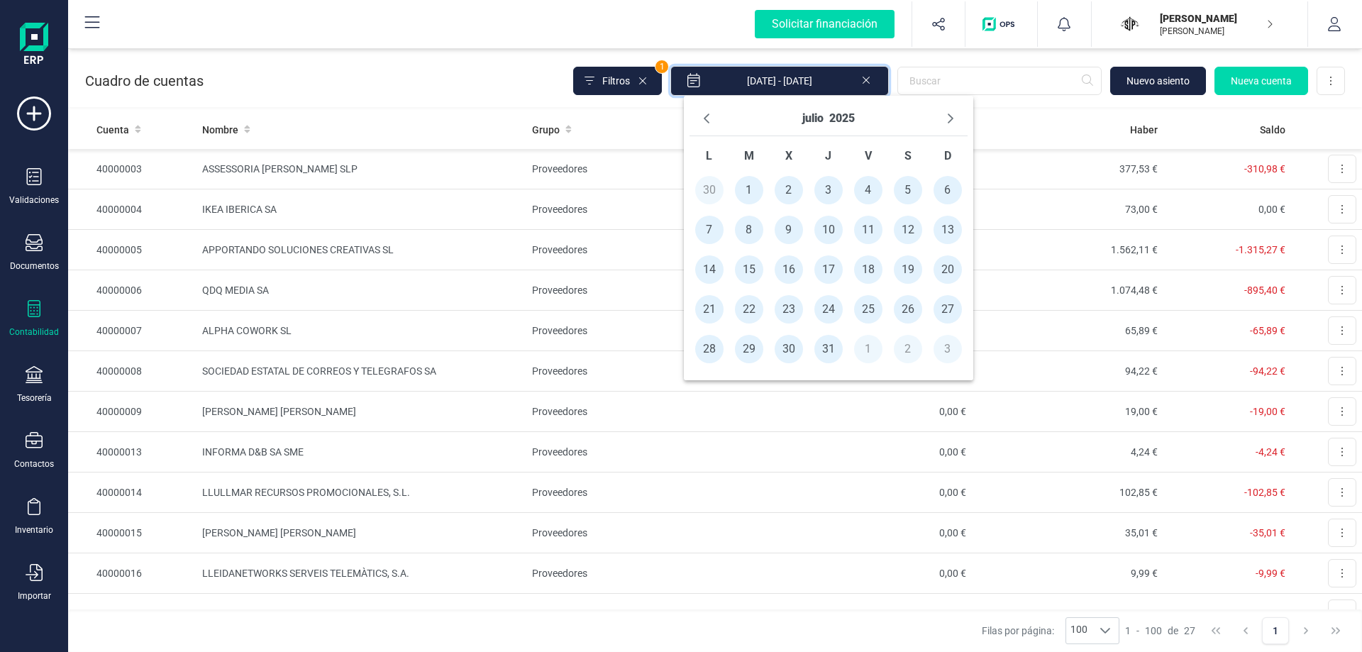
click at [748, 189] on span "1" at bounding box center [749, 190] width 28 height 28
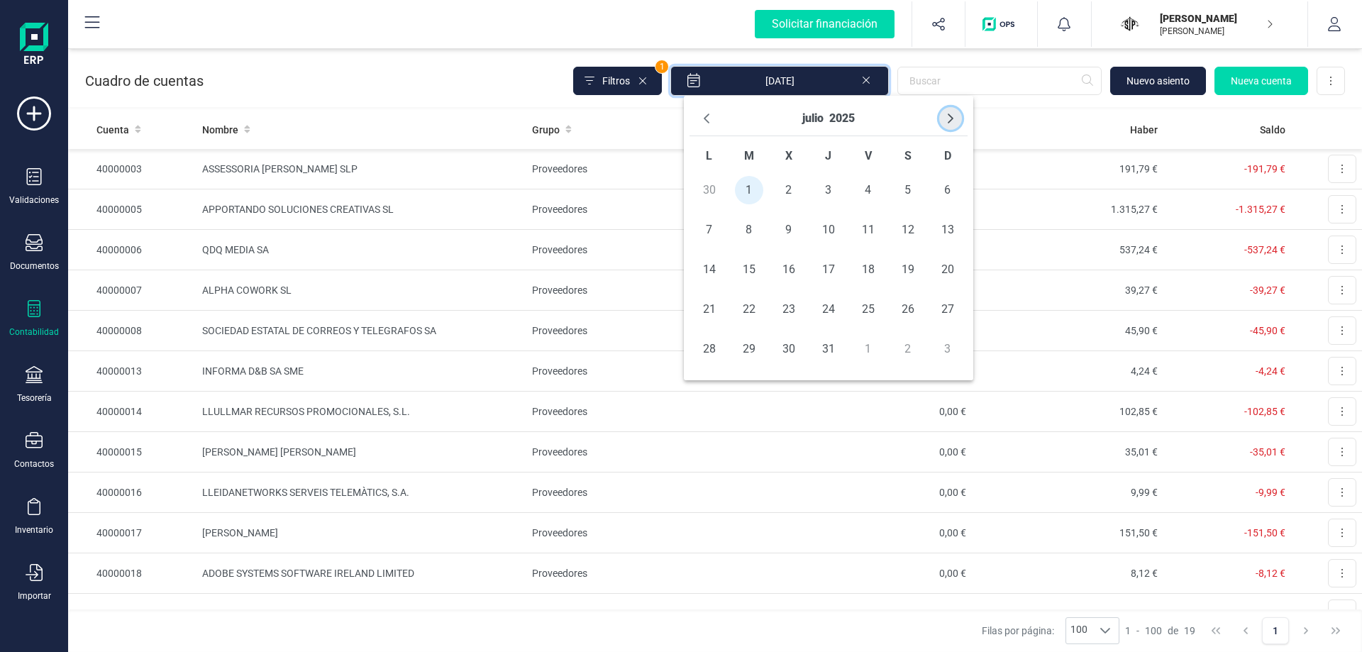
click at [954, 117] on icon "Next Month" at bounding box center [950, 118] width 11 height 11
click at [749, 348] on span "30" at bounding box center [749, 349] width 28 height 28
type input "01/07/2025 - 30/09/2025"
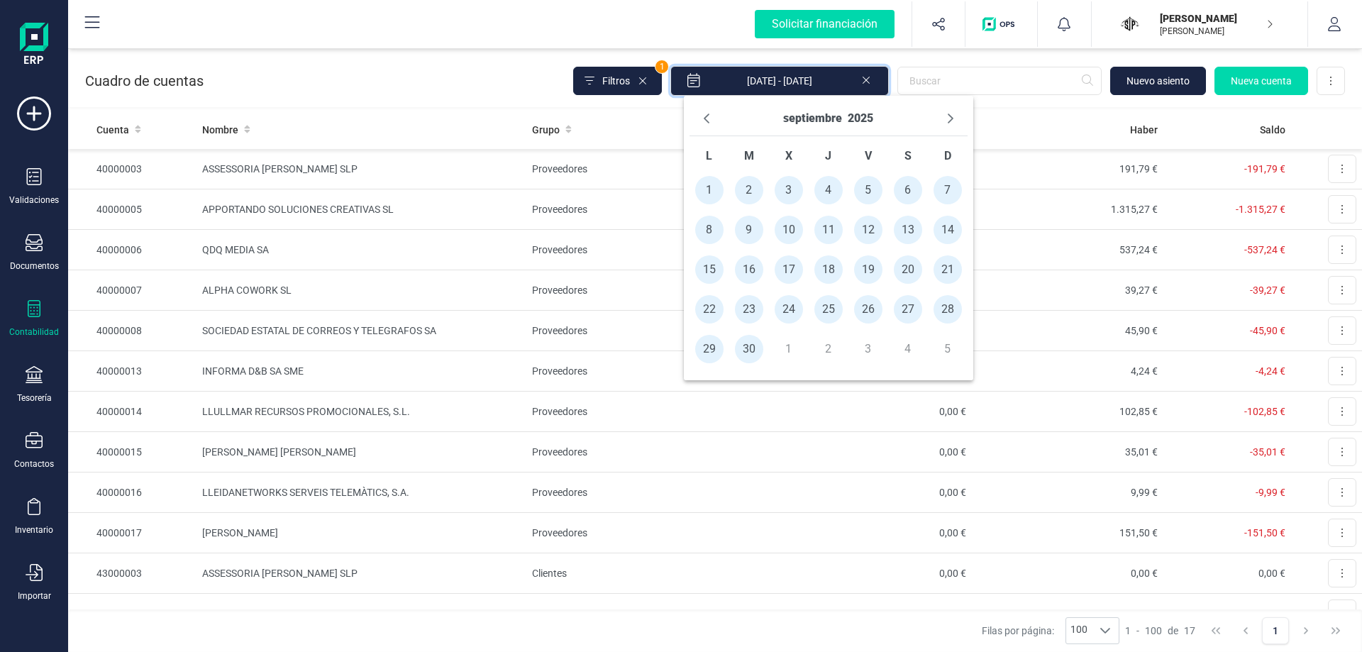
click at [470, 87] on div "Cuadro de cuentas Filtros 1 01/07/2025 - 30/09/2025 Nuevo asiento Nueva cuenta …" at bounding box center [715, 78] width 1294 height 58
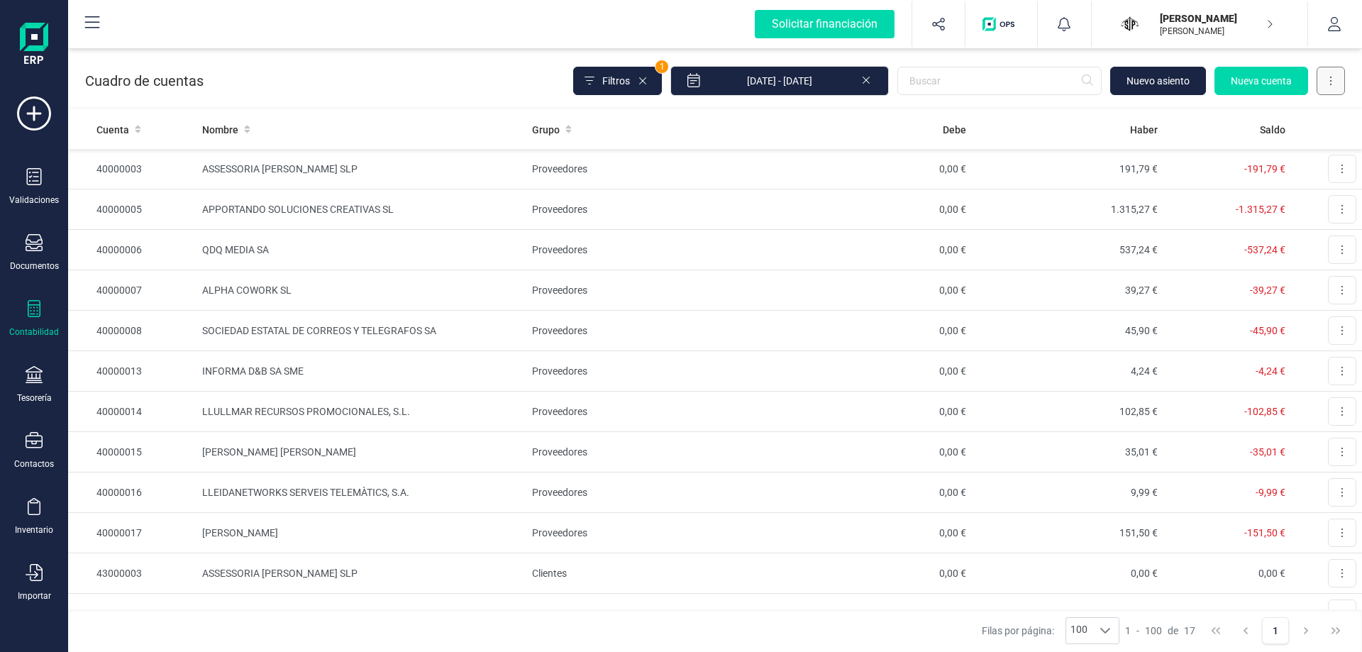
click at [1332, 84] on icon at bounding box center [1330, 81] width 1 height 9
click at [1312, 106] on button "Descargar Excel" at bounding box center [1290, 115] width 107 height 28
click at [36, 330] on div "Contabilidad" at bounding box center [34, 331] width 50 height 11
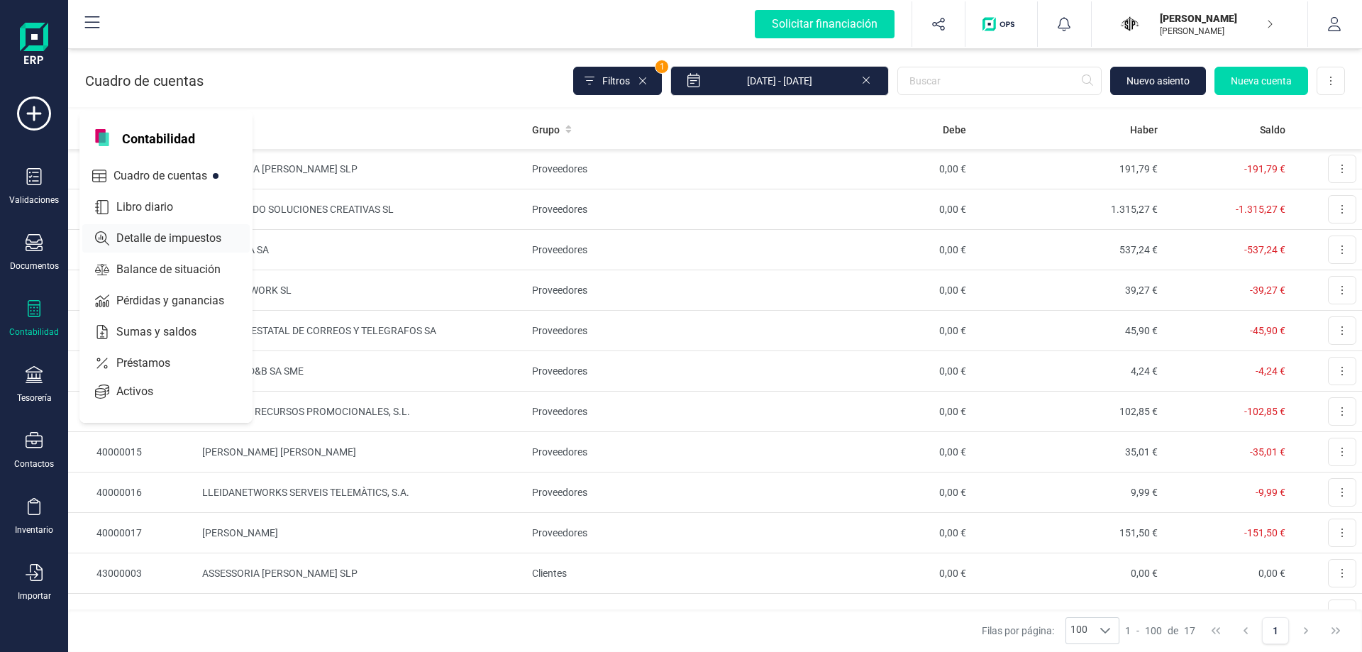
click at [159, 235] on span "Detalle de impuestos" at bounding box center [179, 238] width 136 height 17
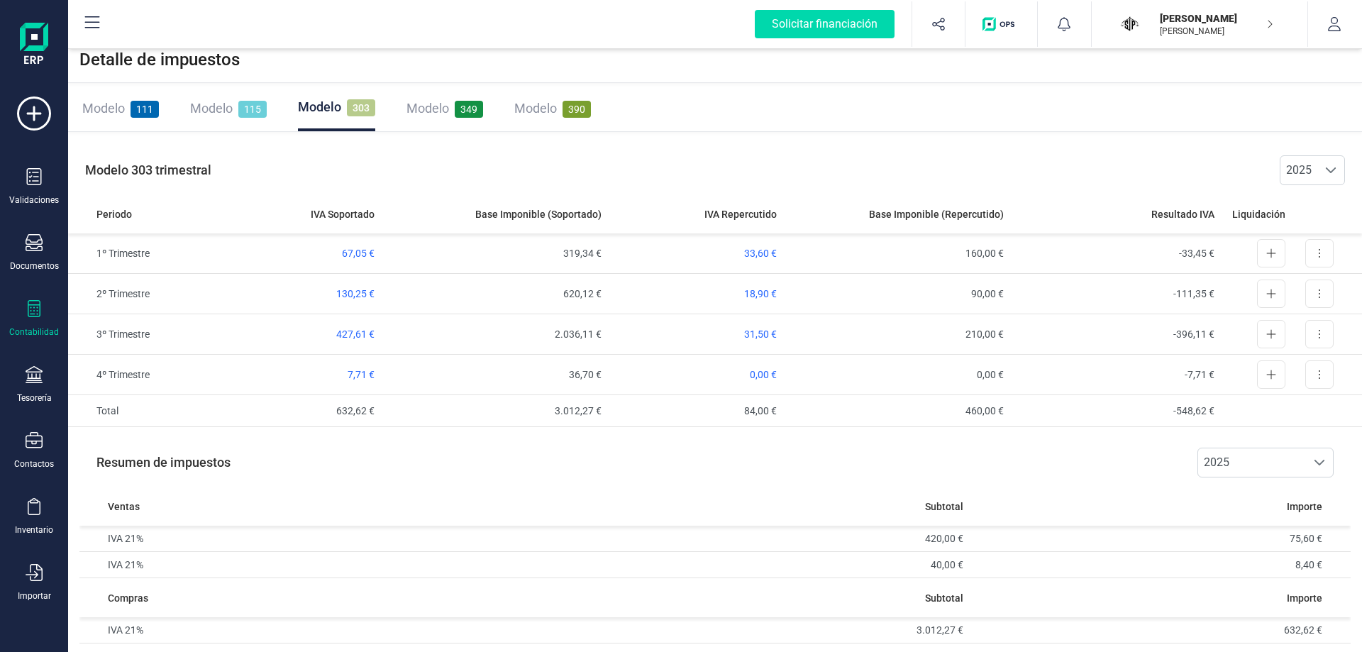
scroll to position [15, 0]
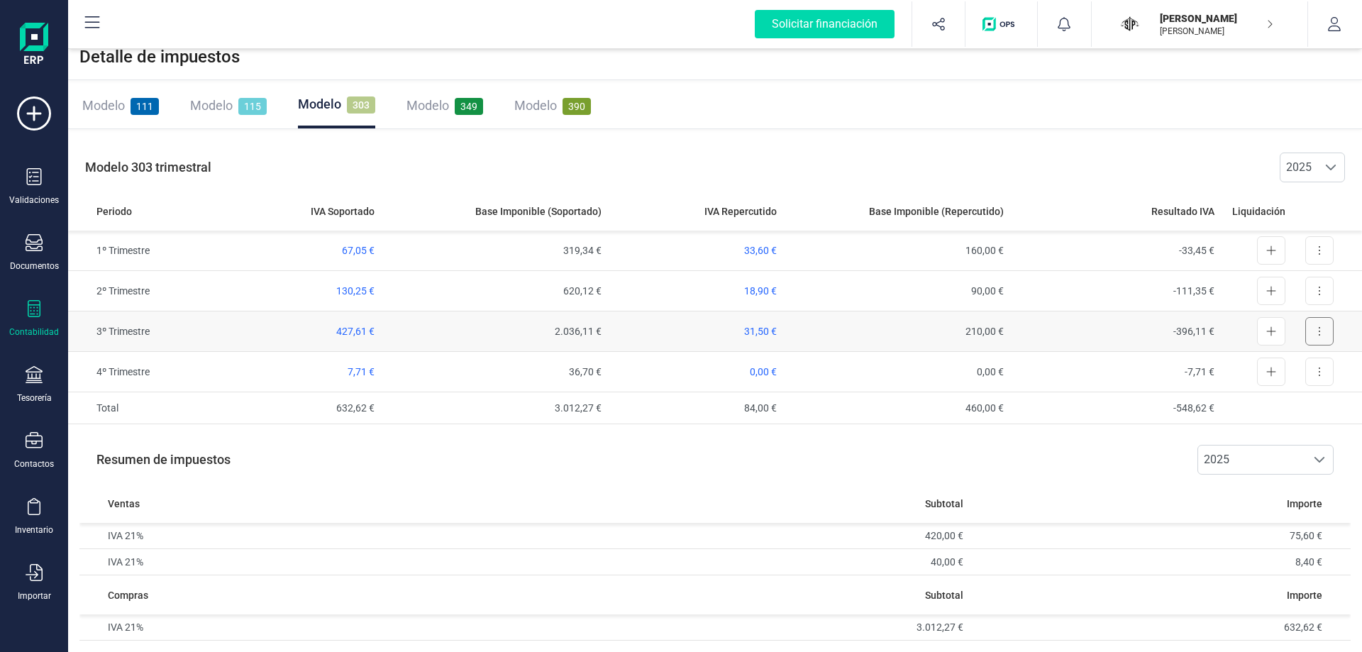
click at [1315, 333] on button at bounding box center [1319, 331] width 28 height 28
click at [1290, 373] on button "Exportar detalle" at bounding box center [1280, 366] width 106 height 28
click at [35, 313] on icon at bounding box center [34, 308] width 17 height 17
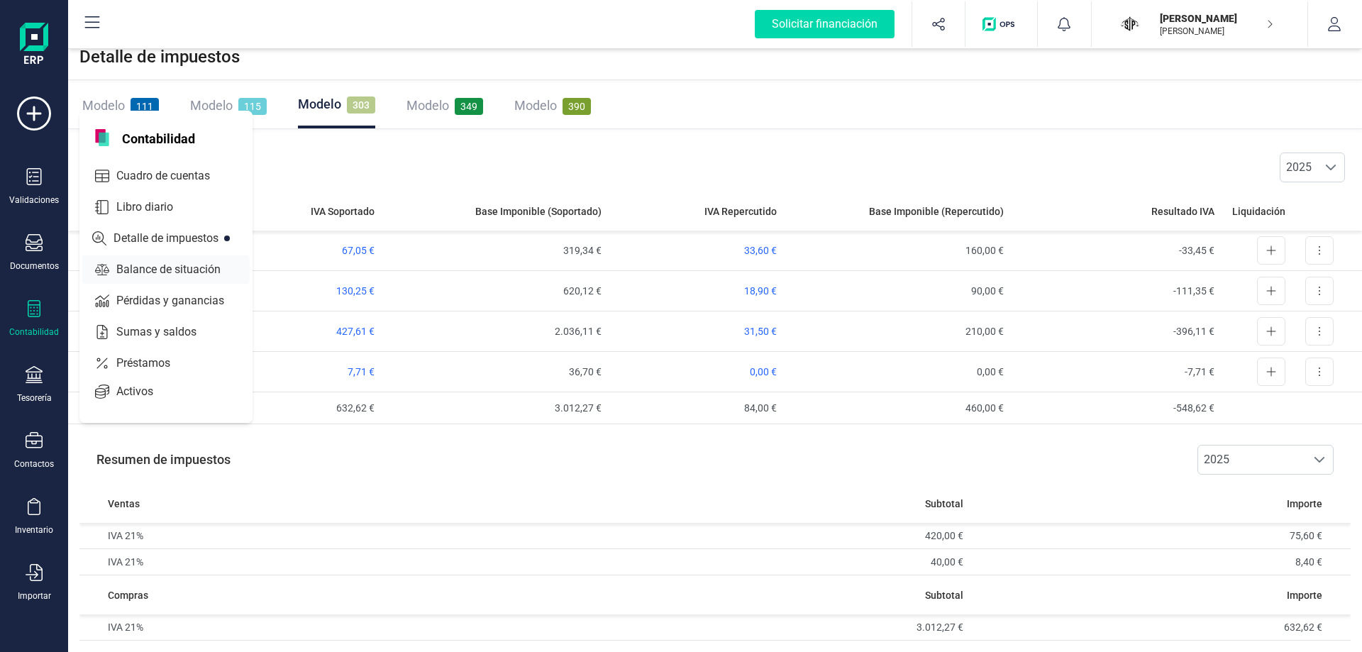
click at [181, 274] on span "Balance de situación" at bounding box center [179, 269] width 136 height 17
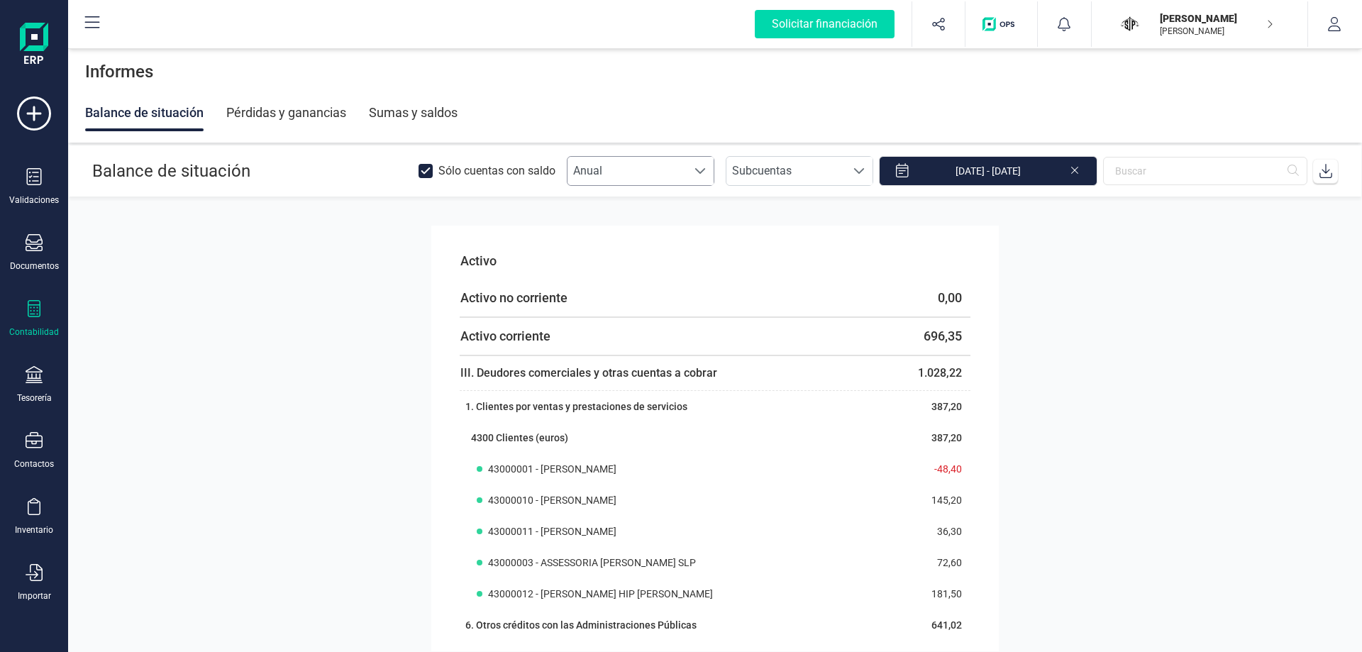
click at [706, 168] on span at bounding box center [700, 170] width 11 height 11
click at [656, 237] on li "Mensual" at bounding box center [654, 234] width 148 height 28
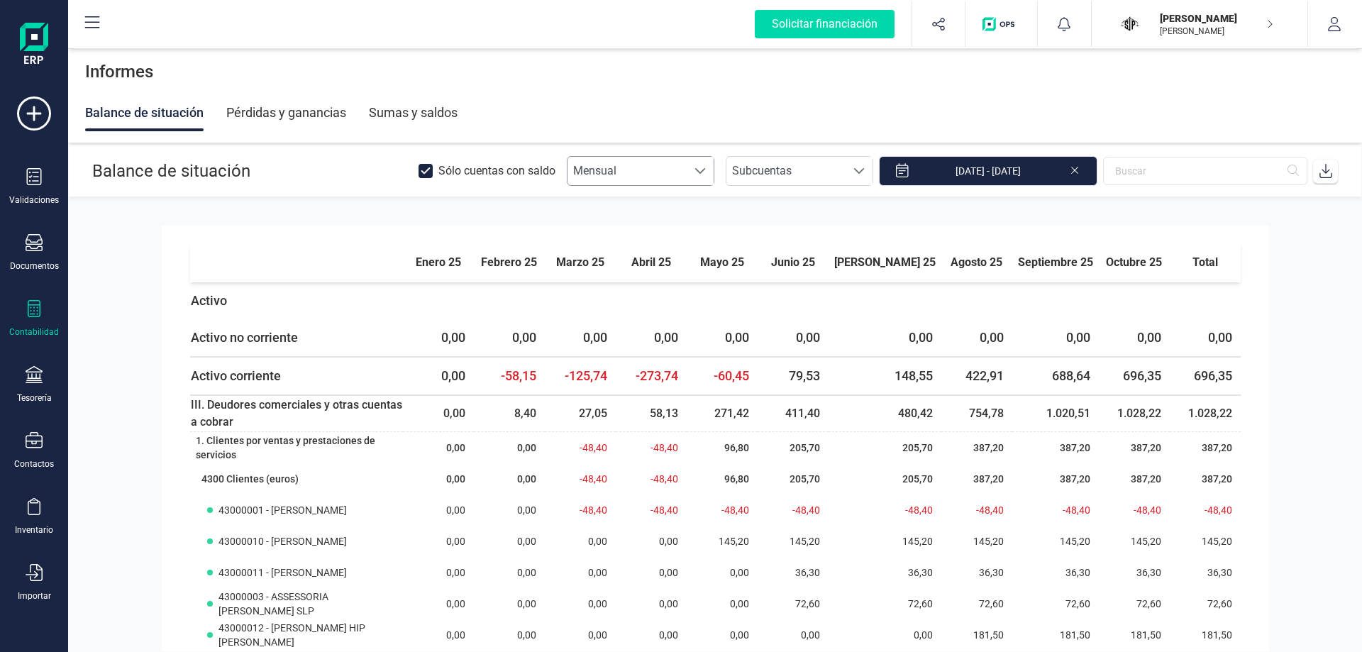
drag, startPoint x: 707, startPoint y: 170, endPoint x: 687, endPoint y: 184, distance: 25.4
click at [707, 170] on div at bounding box center [700, 171] width 27 height 28
click at [665, 210] on li "Anual" at bounding box center [654, 206] width 148 height 28
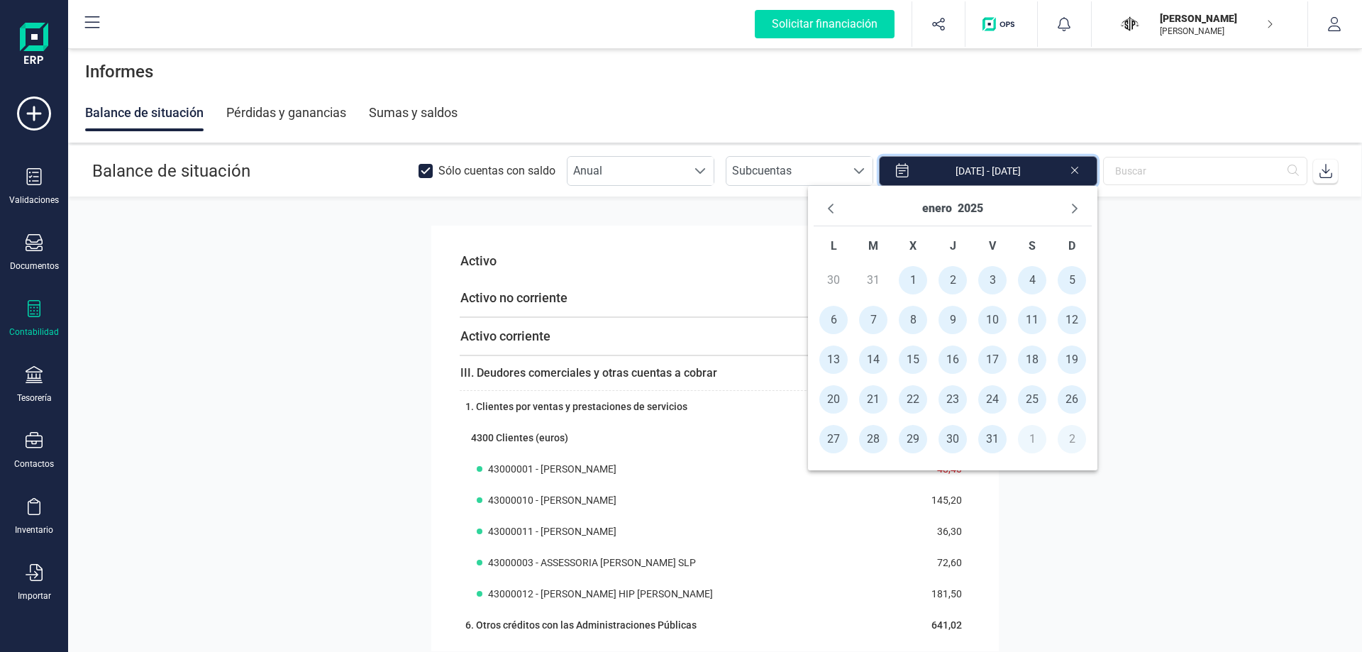
click at [1053, 177] on input "01/01/2025 - 06/10/2025" at bounding box center [988, 171] width 219 height 30
click at [1075, 201] on button "Next Month" at bounding box center [1074, 208] width 23 height 23
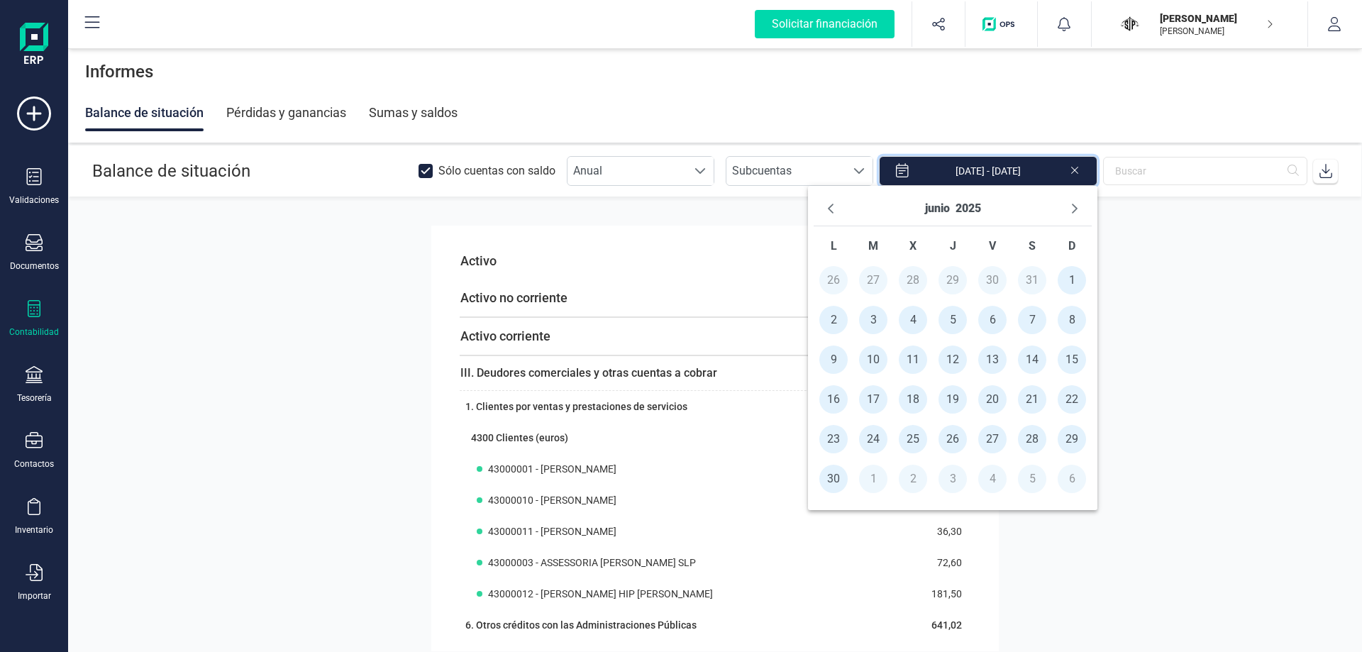
click at [1075, 201] on button "Next Month" at bounding box center [1074, 208] width 23 height 23
click at [838, 204] on button "Previous Month" at bounding box center [830, 208] width 23 height 23
click at [873, 277] on span "1" at bounding box center [873, 280] width 28 height 28
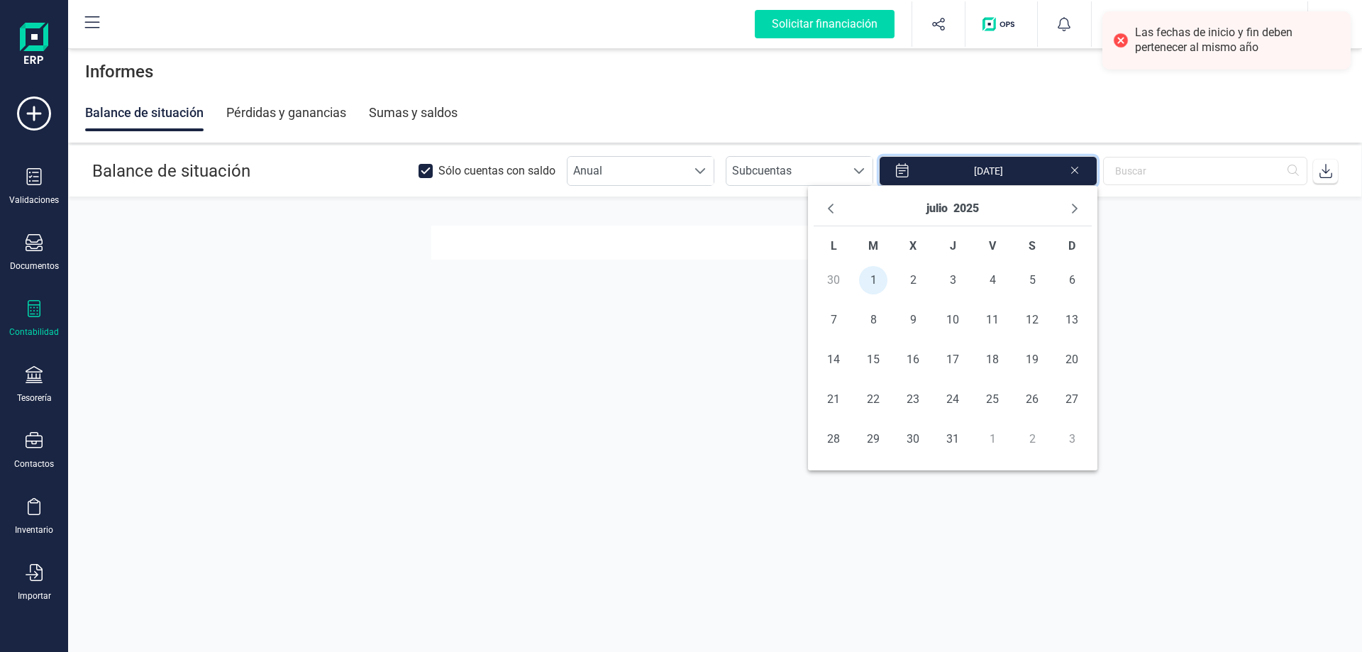
click at [1075, 197] on div "julio 2025" at bounding box center [953, 209] width 278 height 35
click at [1075, 206] on icon "Next Month" at bounding box center [1074, 208] width 11 height 11
click at [864, 442] on span "30" at bounding box center [873, 439] width 28 height 28
type input "01/07/2025 - 30/09/2025"
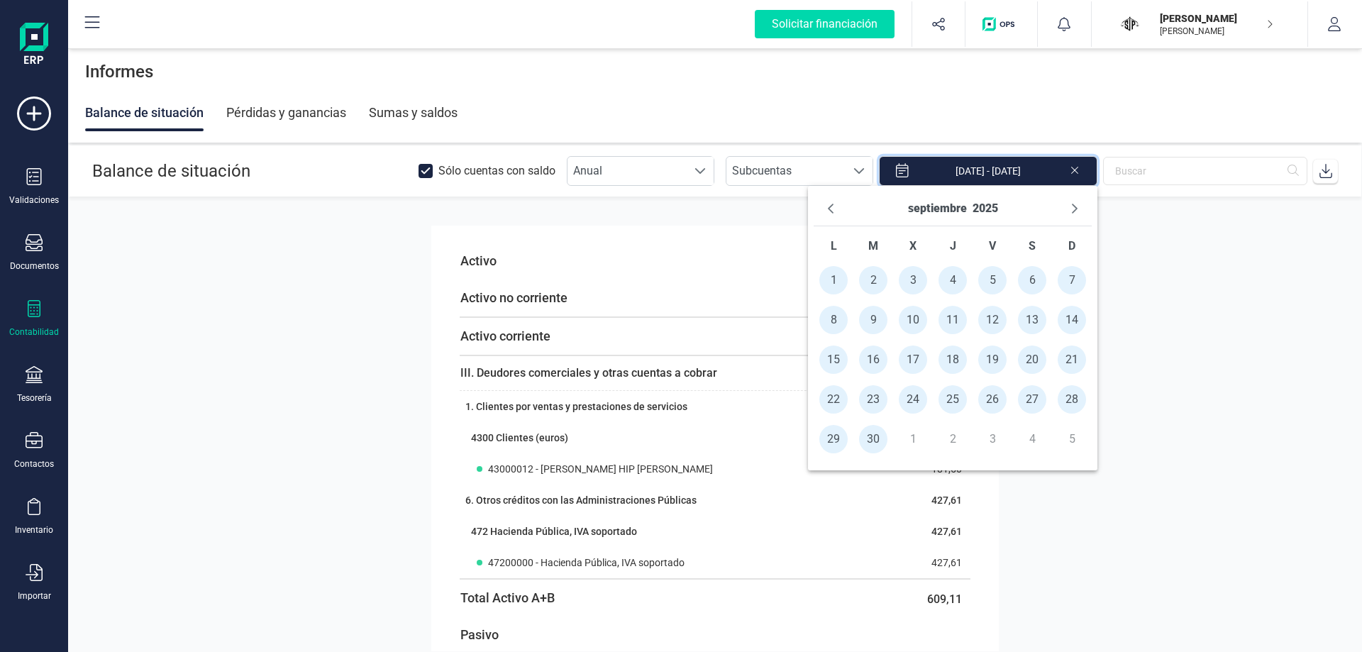
click at [834, 82] on div "Informes" at bounding box center [715, 71] width 1294 height 45
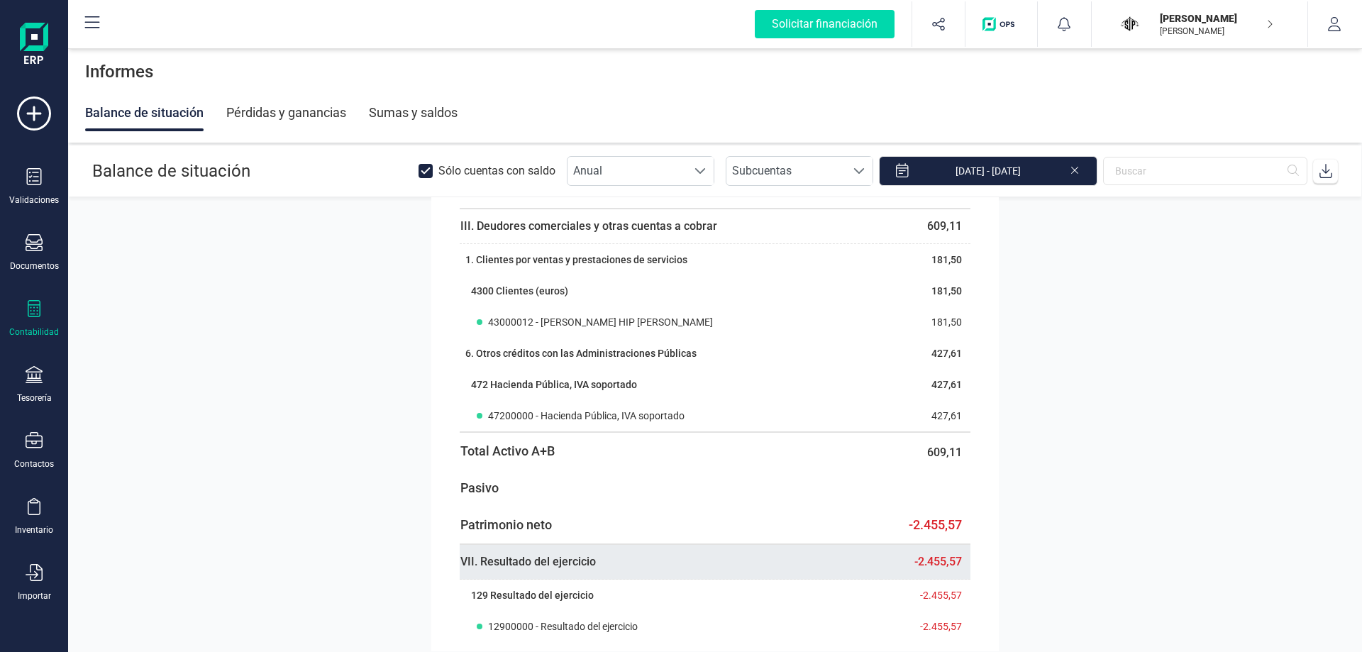
scroll to position [0, 0]
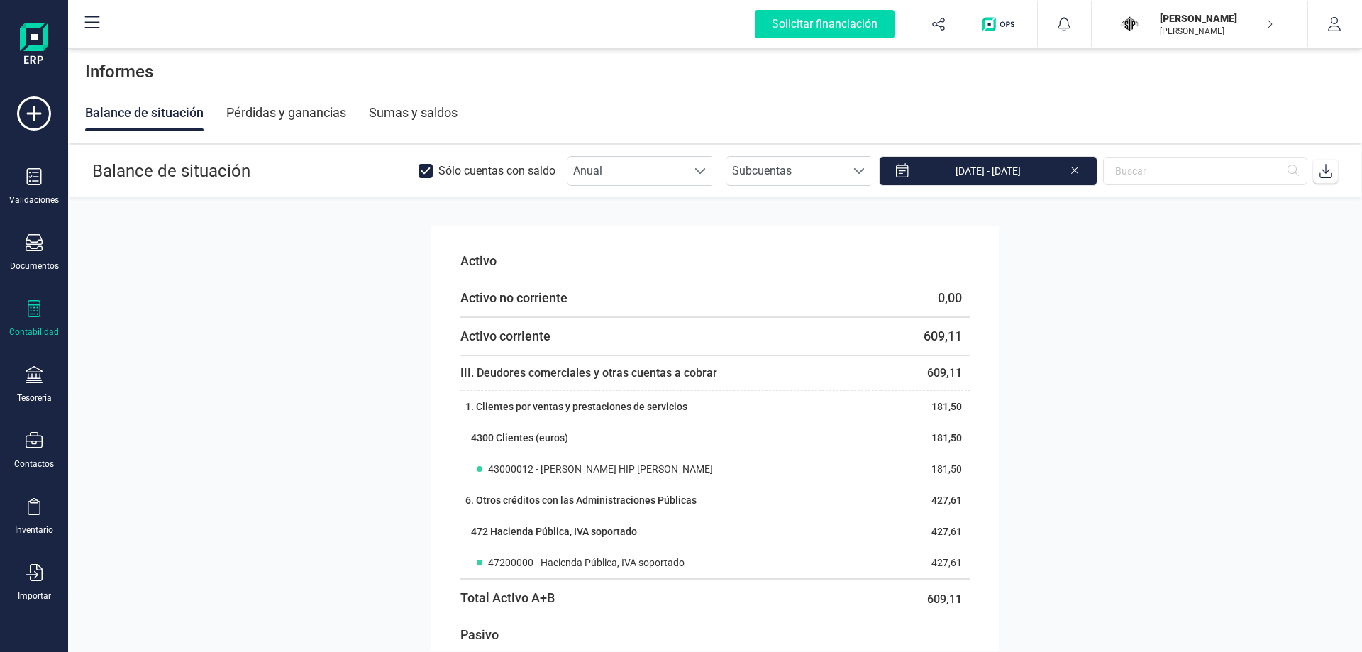
click at [299, 108] on div "Pérdidas y ganancias" at bounding box center [286, 112] width 120 height 37
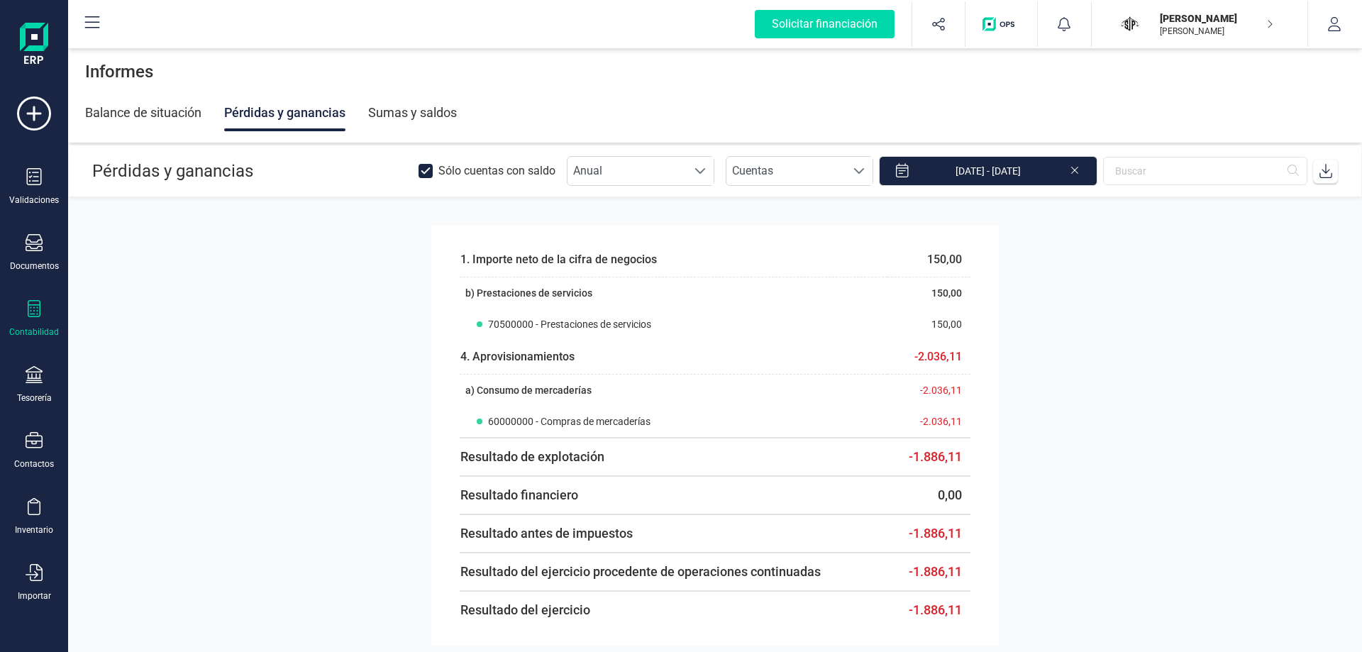
click at [32, 308] on icon at bounding box center [34, 308] width 17 height 17
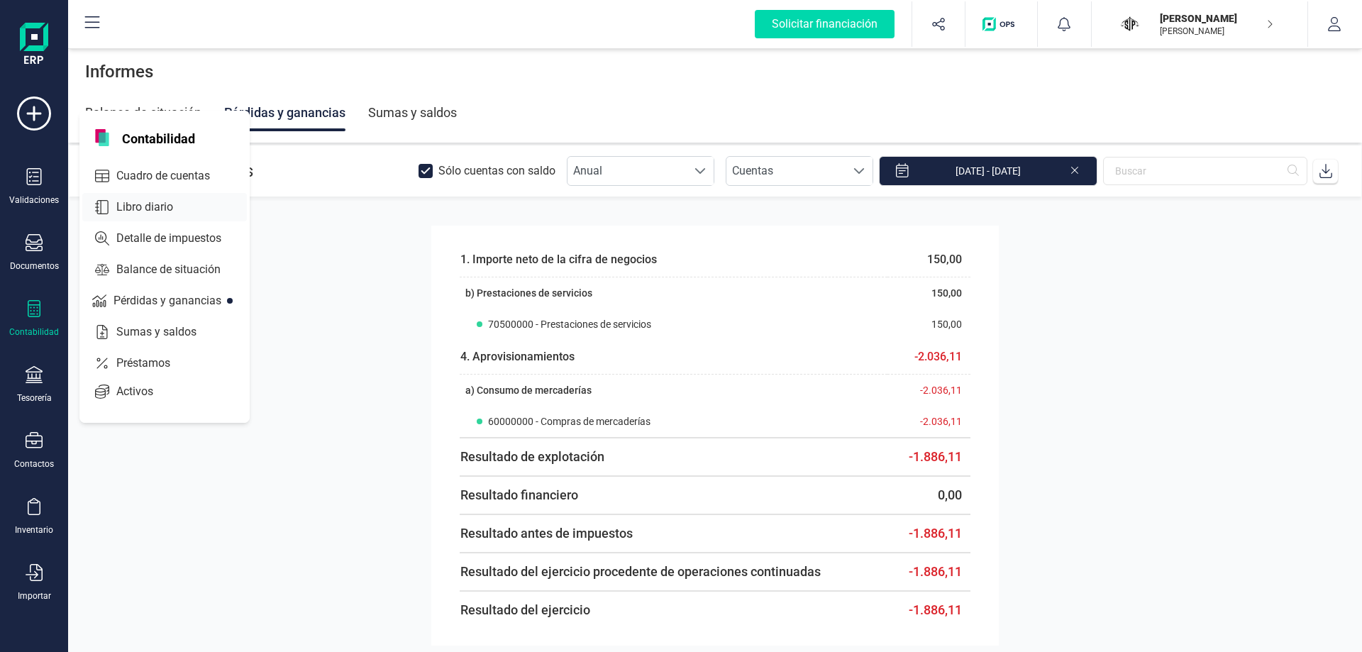
click at [161, 209] on span "Libro diario" at bounding box center [155, 207] width 88 height 17
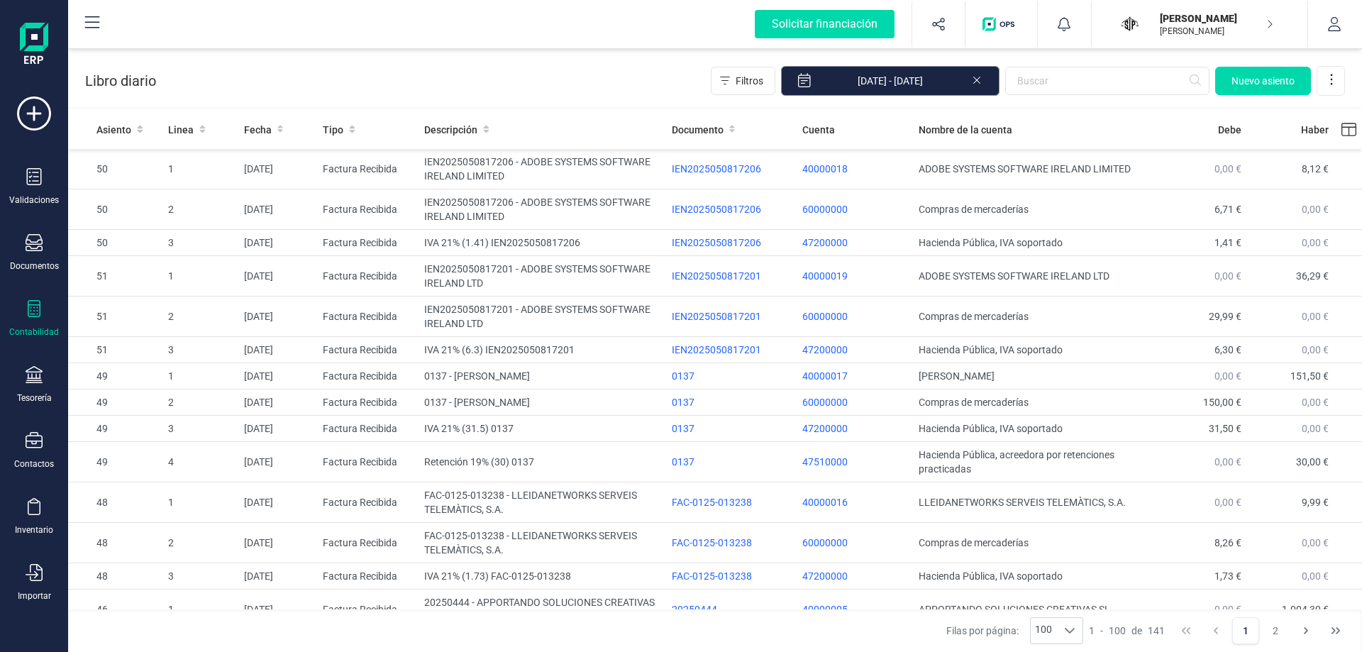
click at [897, 79] on input "01/01/2025 - 06/10/2025" at bounding box center [890, 81] width 219 height 30
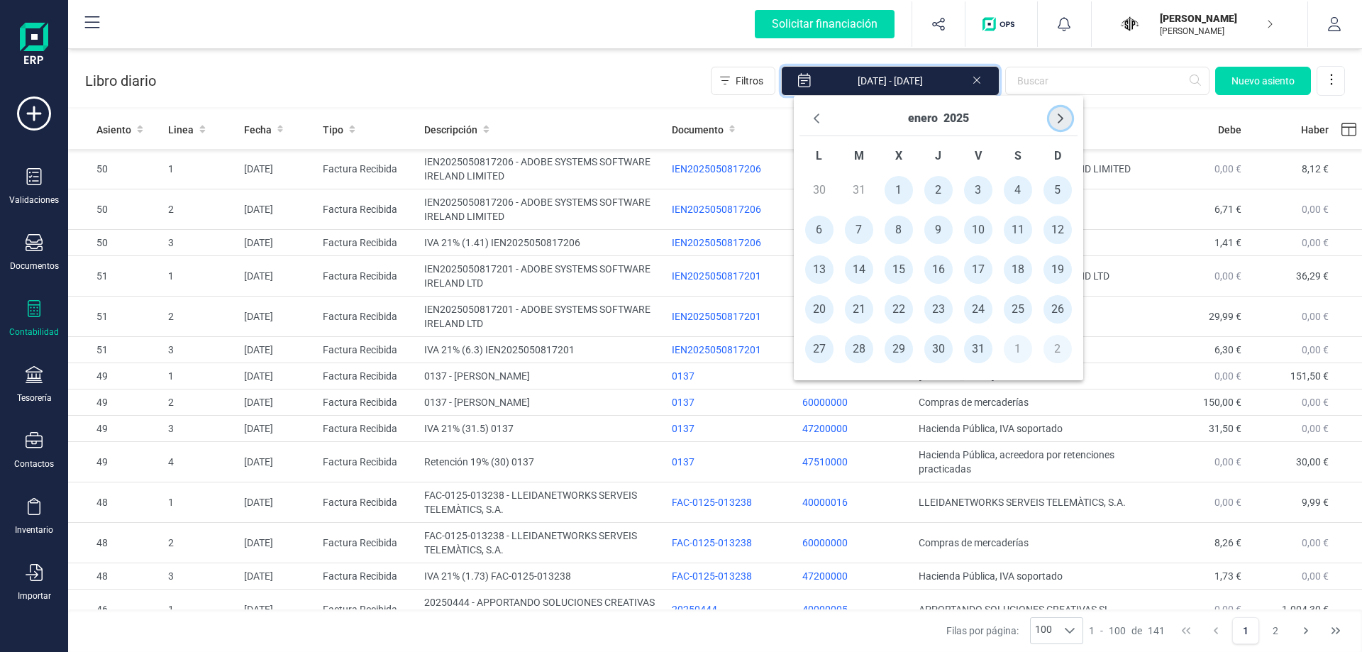
click at [1060, 118] on icon "Next Month" at bounding box center [1060, 118] width 11 height 11
click at [853, 189] on span "1" at bounding box center [859, 190] width 28 height 28
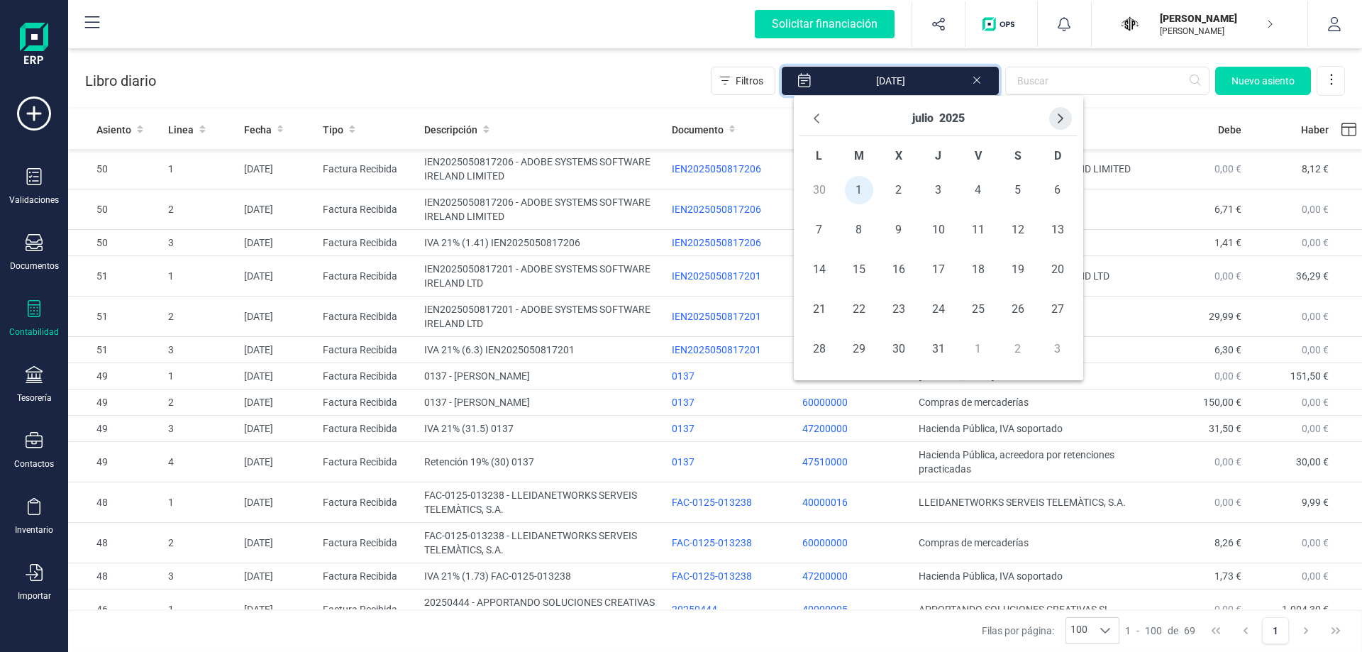
drag, startPoint x: 1070, startPoint y: 109, endPoint x: 1064, endPoint y: 118, distance: 10.2
click at [1065, 116] on div "julio 2025" at bounding box center [939, 118] width 278 height 35
click at [1064, 118] on icon "Next Month" at bounding box center [1060, 118] width 11 height 11
click at [811, 116] on icon "Previous Month" at bounding box center [816, 118] width 11 height 11
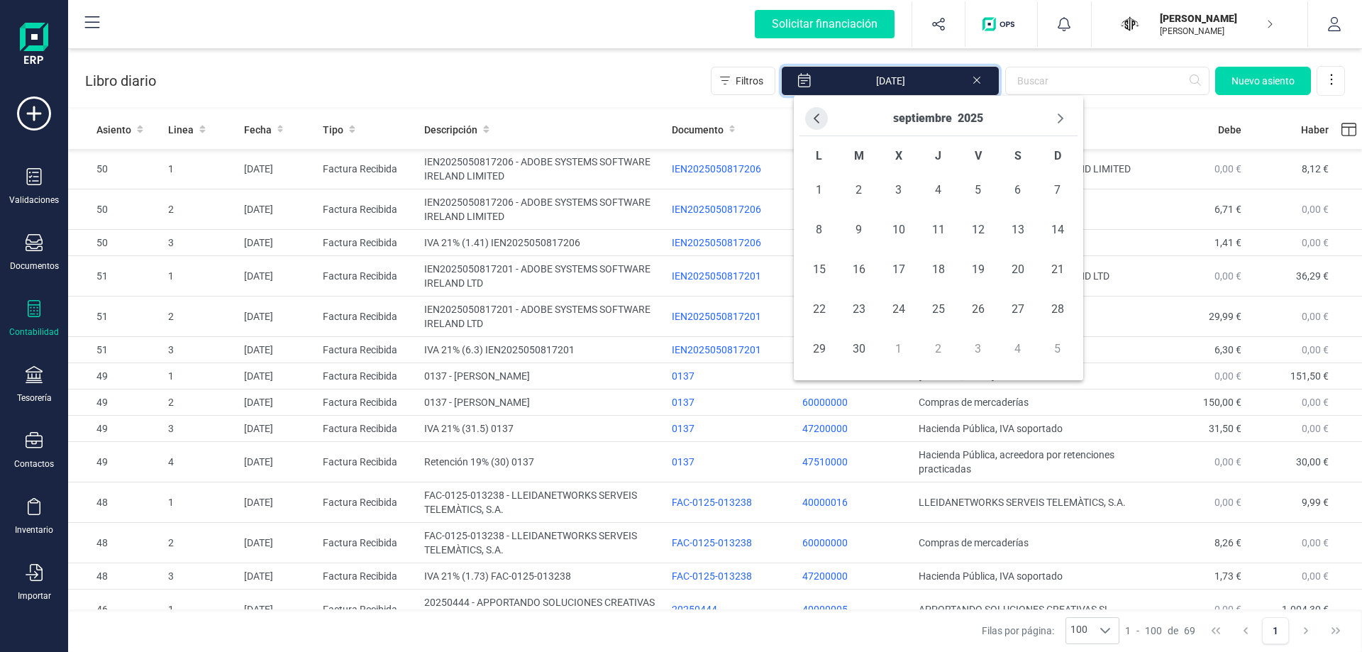
click at [824, 123] on button "Previous Month" at bounding box center [816, 118] width 23 height 23
click at [1066, 118] on button "Next Month" at bounding box center [1060, 118] width 23 height 23
click at [865, 341] on span "30" at bounding box center [859, 349] width 28 height 28
type input "01/07/2025 - 30/09/2025"
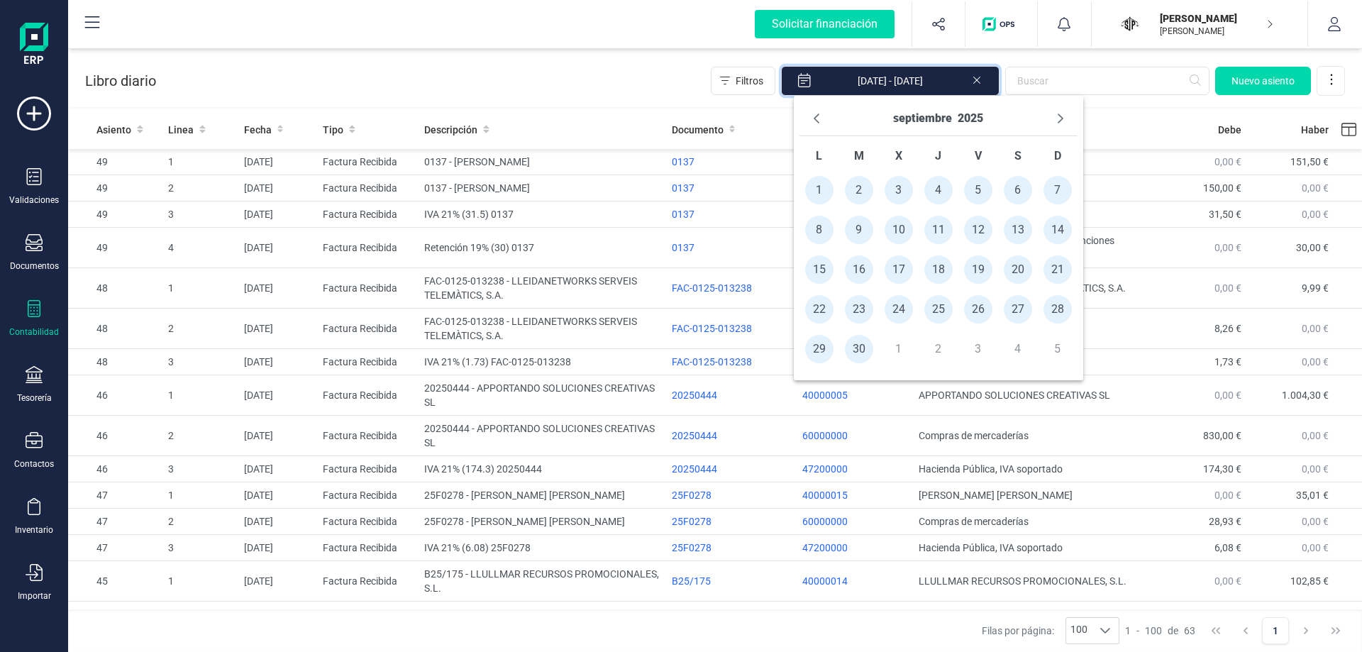
click at [607, 48] on div "Solicitar financiación Importaciones completadas 0 / 0 JOAQUIN PRIETO FERNANDEZ…" at bounding box center [715, 24] width 1294 height 49
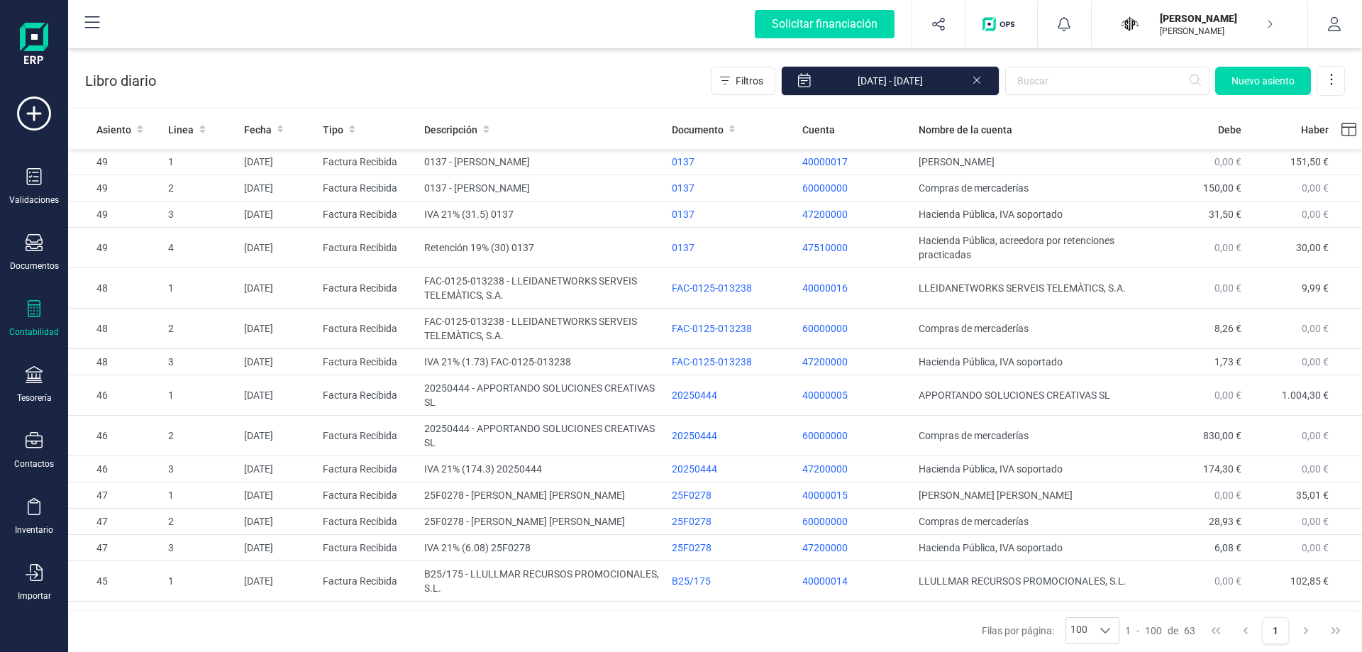
click at [42, 326] on div "Contabilidad" at bounding box center [34, 319] width 57 height 38
click at [291, 82] on div "Libro diario Filtros 01/07/2025 - 30/09/2025 Nuevo asiento" at bounding box center [715, 78] width 1294 height 58
click at [31, 253] on div at bounding box center [34, 244] width 17 height 21
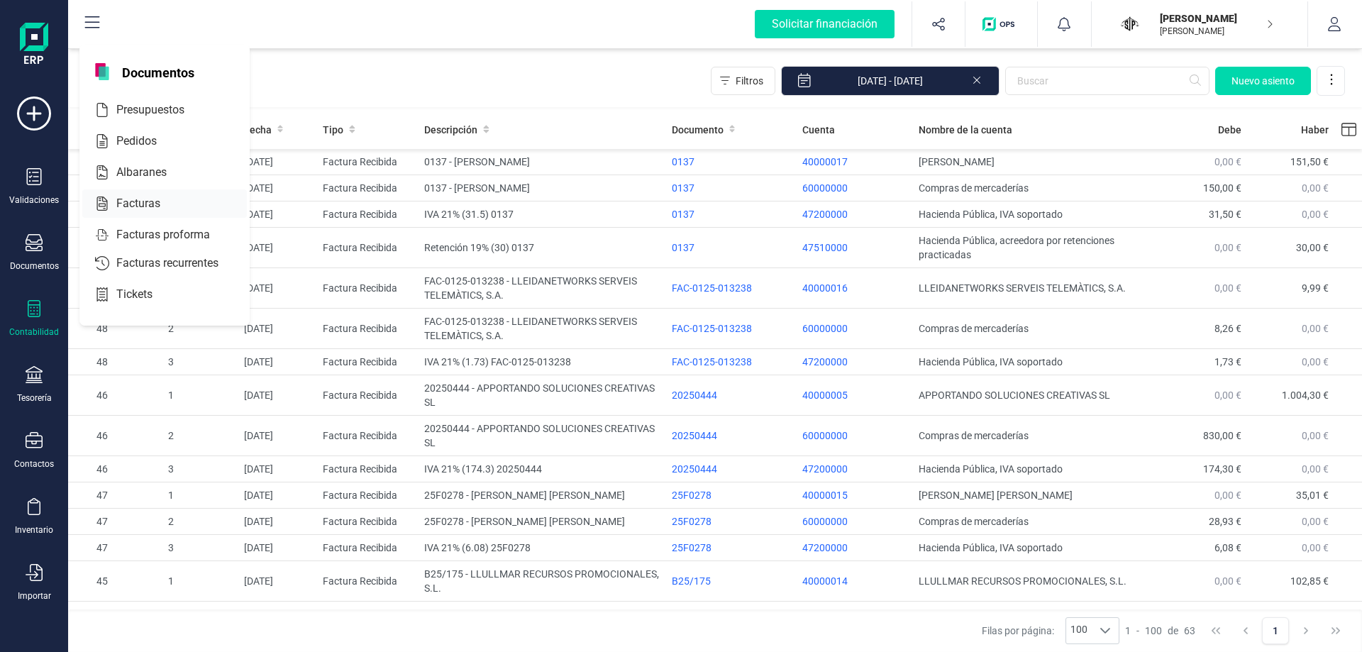
click at [157, 204] on span "Facturas" at bounding box center [148, 203] width 75 height 17
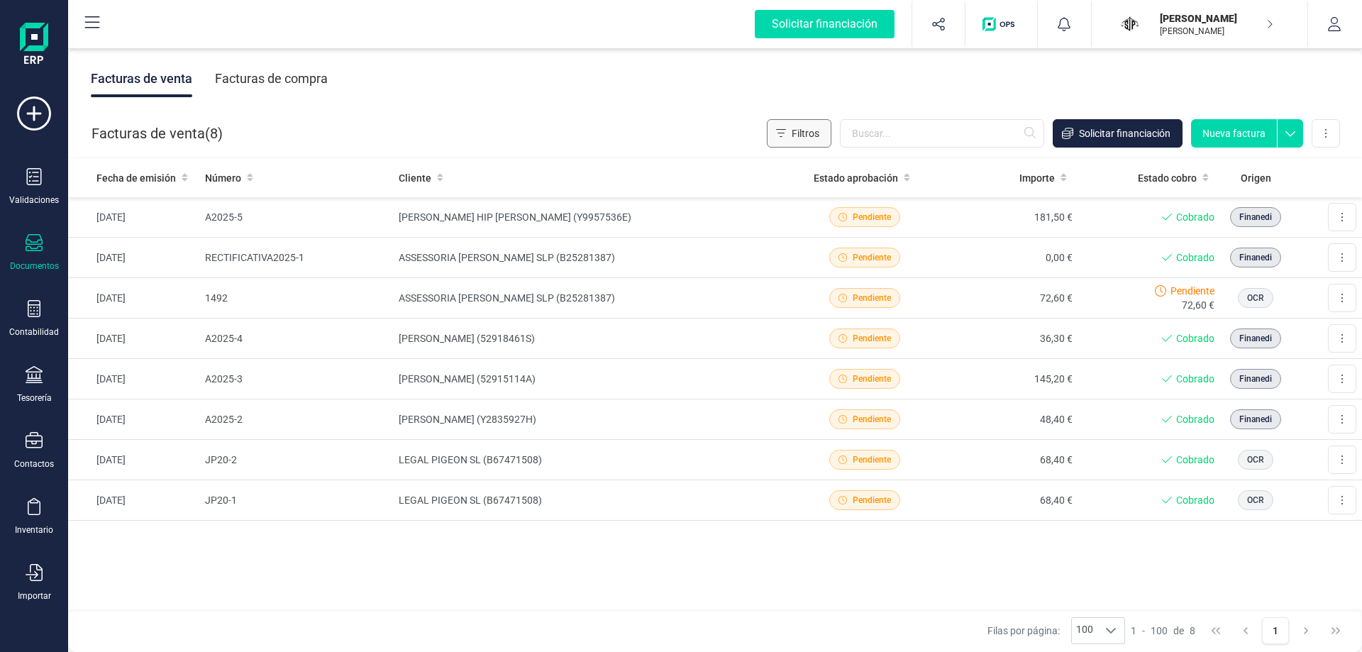
click at [821, 131] on button "Filtros" at bounding box center [799, 133] width 65 height 28
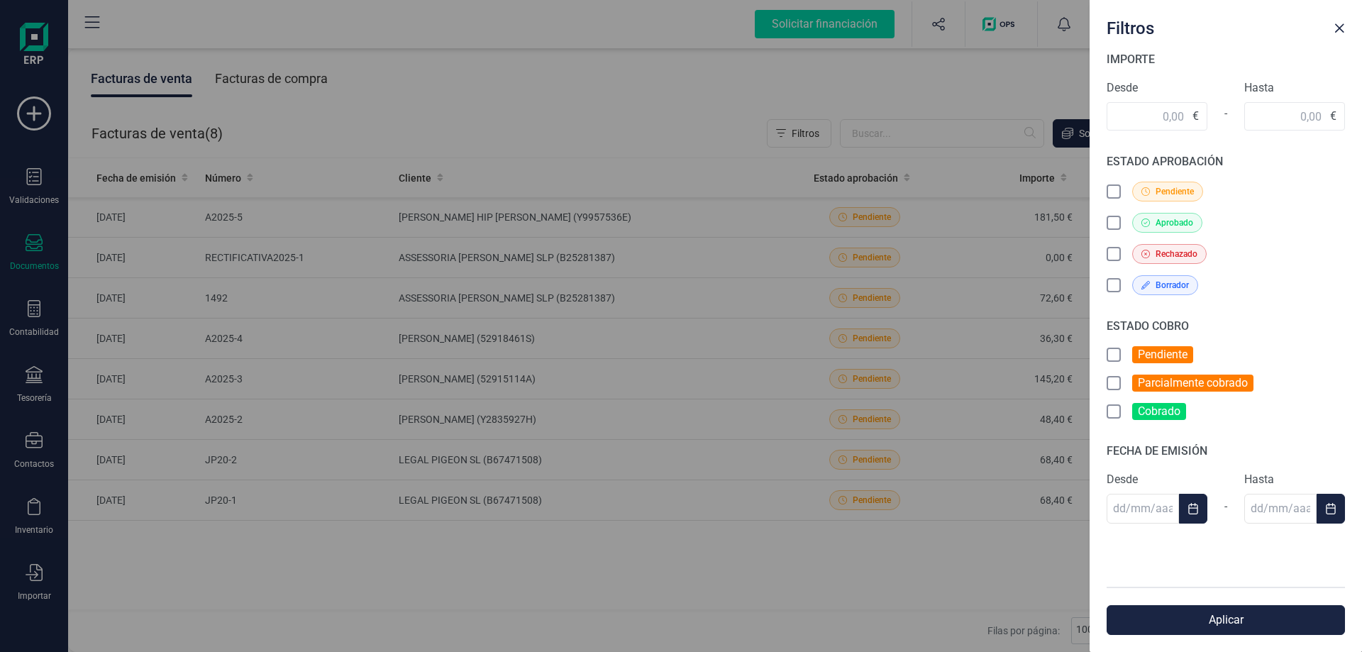
click at [785, 74] on div "Filtros IMPORTE Desde € - Hasta € ESTADO APROBACIÓN Pendiente Aprobado Rechazad…" at bounding box center [681, 326] width 1362 height 652
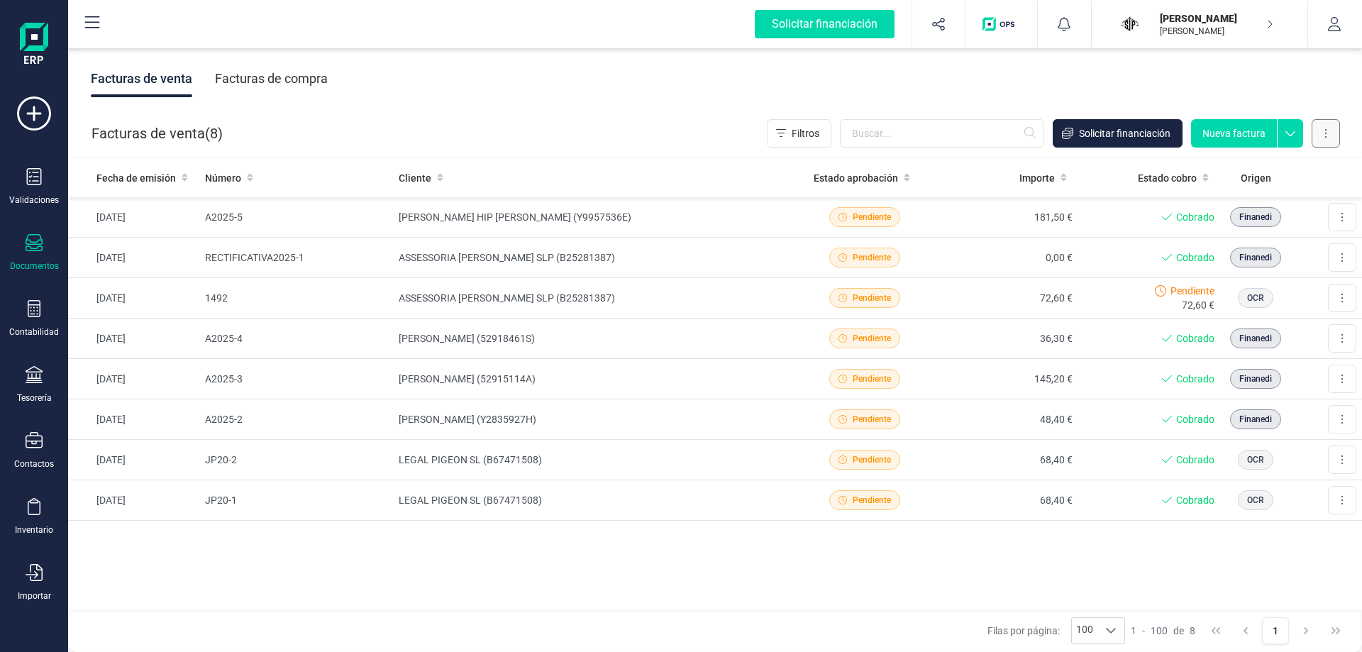
click at [1328, 134] on button at bounding box center [1326, 133] width 28 height 28
click at [1261, 197] on span "Carga masiva (Excel)" at bounding box center [1239, 196] width 93 height 14
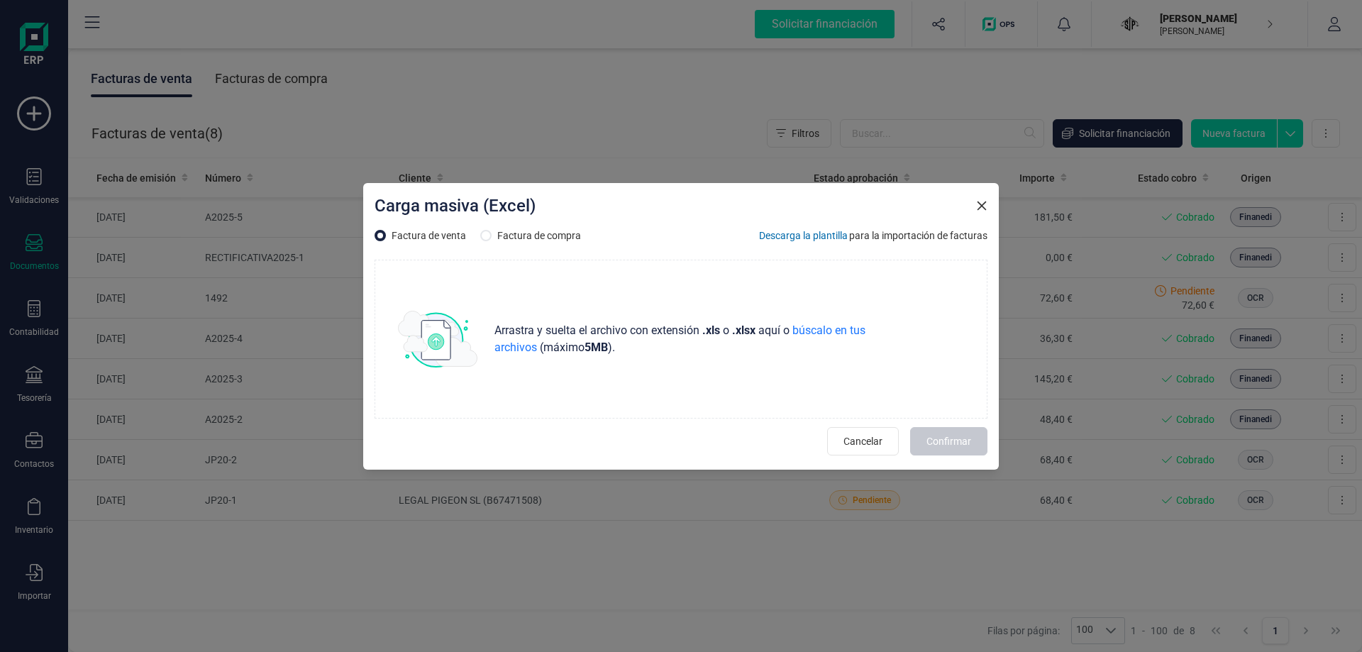
click at [978, 206] on icon "Close" at bounding box center [981, 205] width 11 height 11
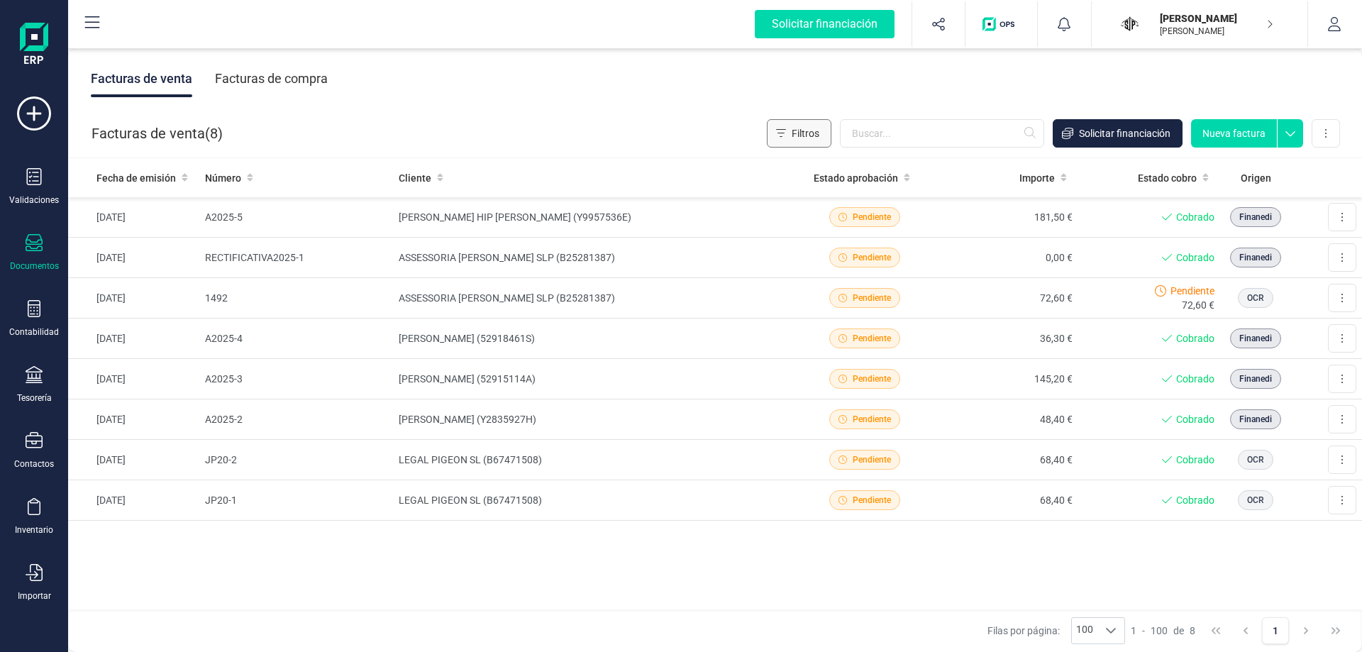
click at [772, 136] on button "Filtros" at bounding box center [799, 133] width 65 height 28
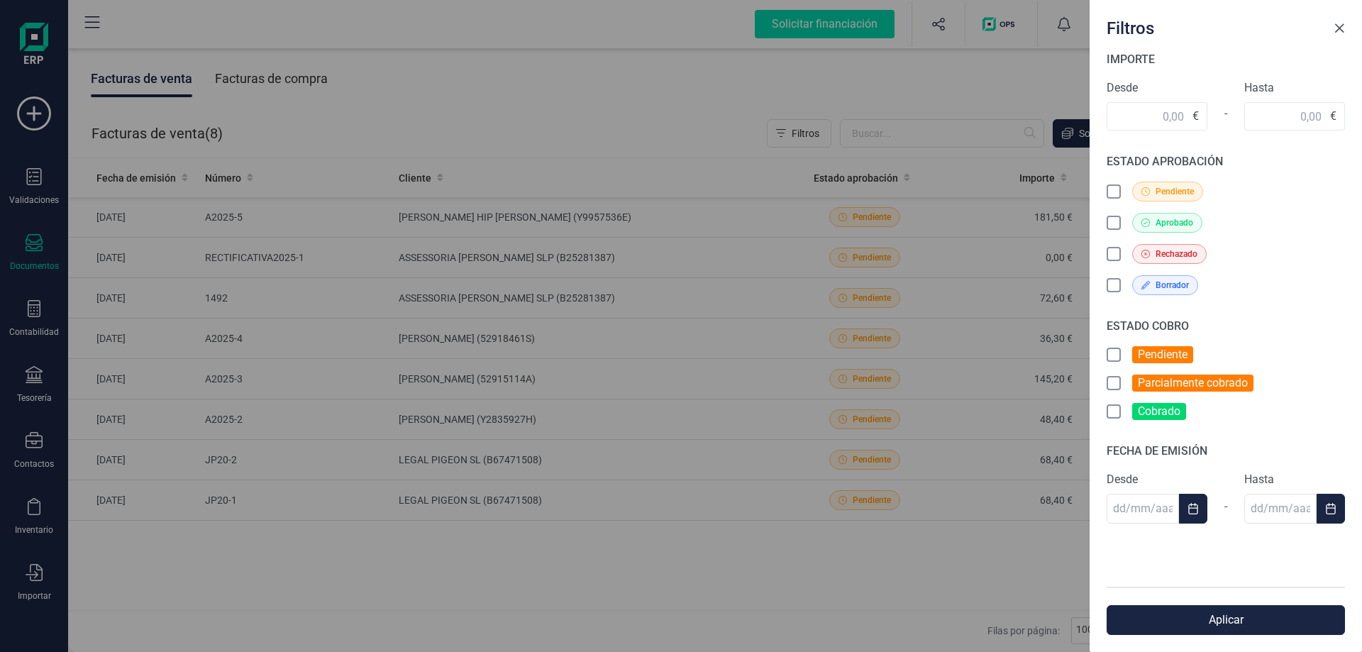
click at [1346, 31] on button "Close" at bounding box center [1339, 28] width 23 height 23
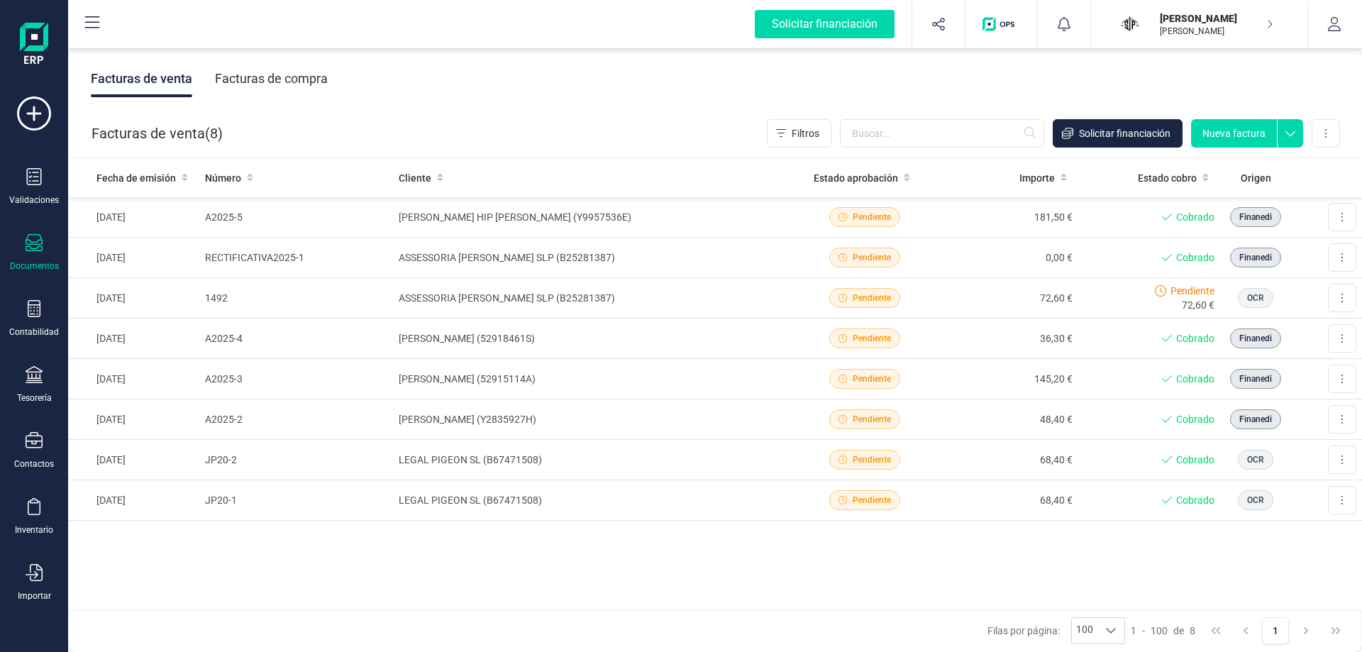
click at [253, 87] on div "Facturas de compra" at bounding box center [271, 78] width 113 height 37
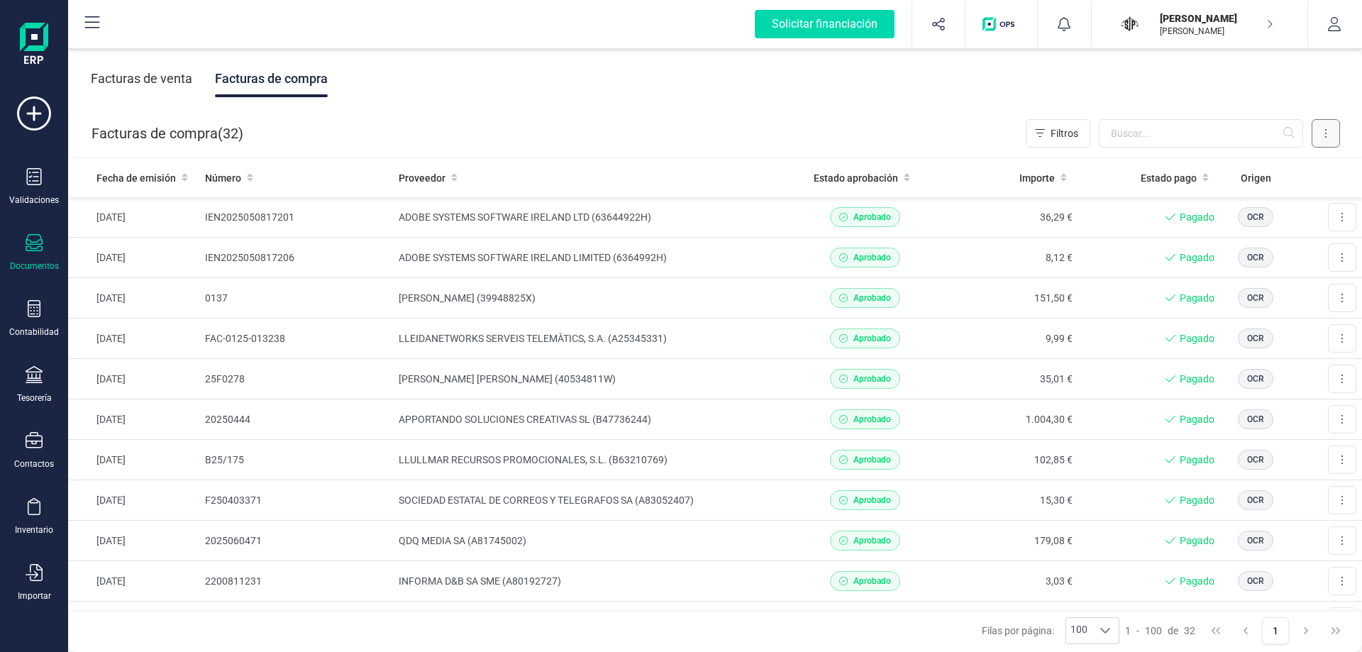
click at [1327, 136] on icon at bounding box center [1325, 133] width 3 height 11
click at [1224, 284] on span "Exportar" at bounding box center [1212, 282] width 38 height 14
click at [42, 183] on icon at bounding box center [34, 176] width 17 height 17
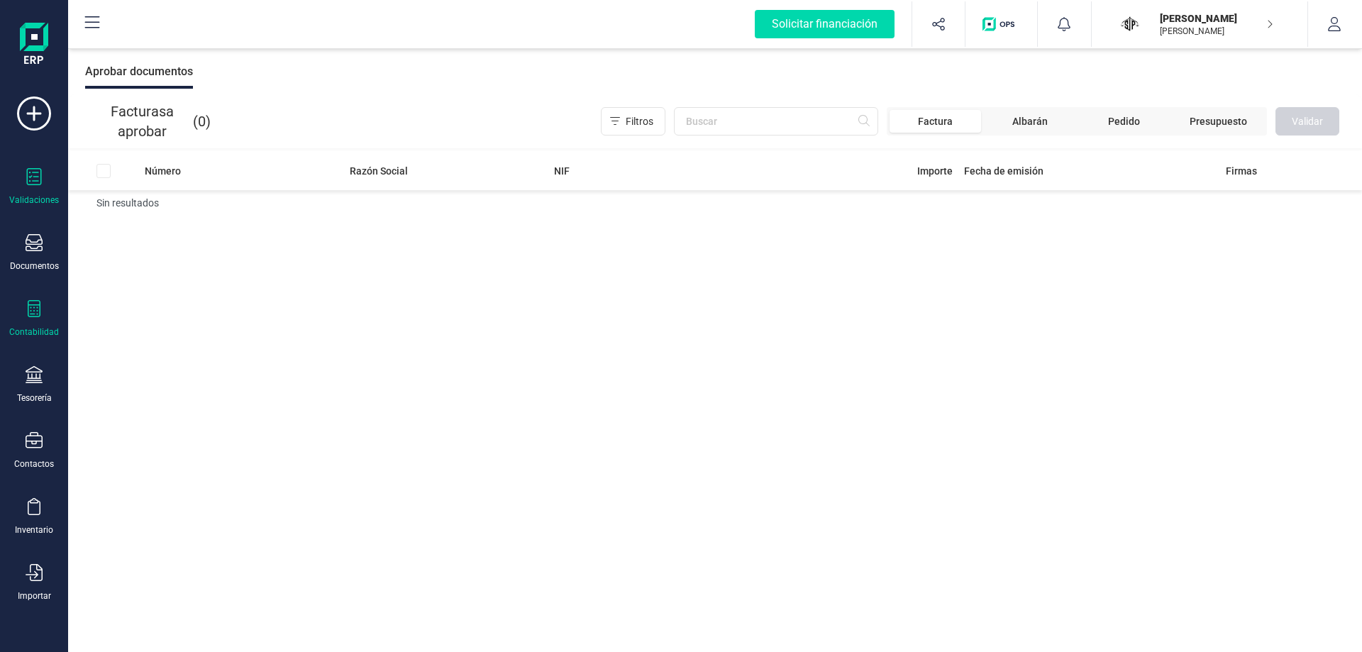
click at [41, 306] on icon at bounding box center [34, 308] width 17 height 17
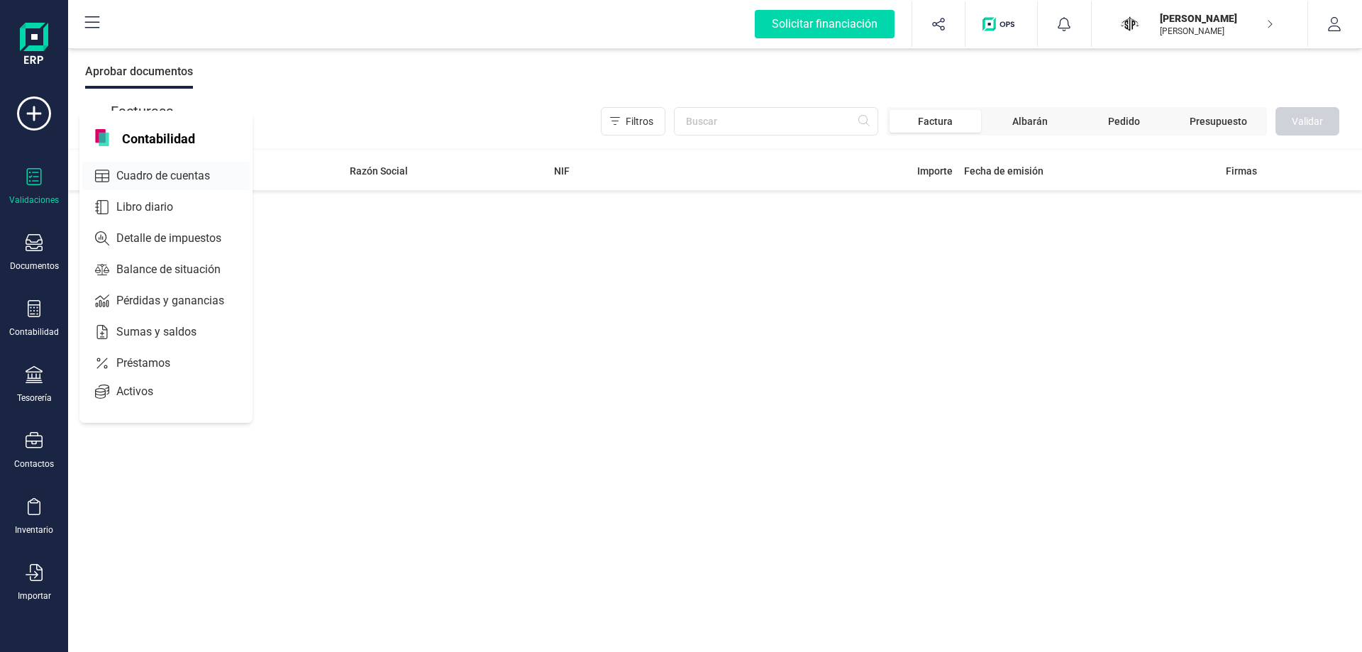
click at [170, 169] on span "Cuadro de cuentas" at bounding box center [173, 175] width 125 height 17
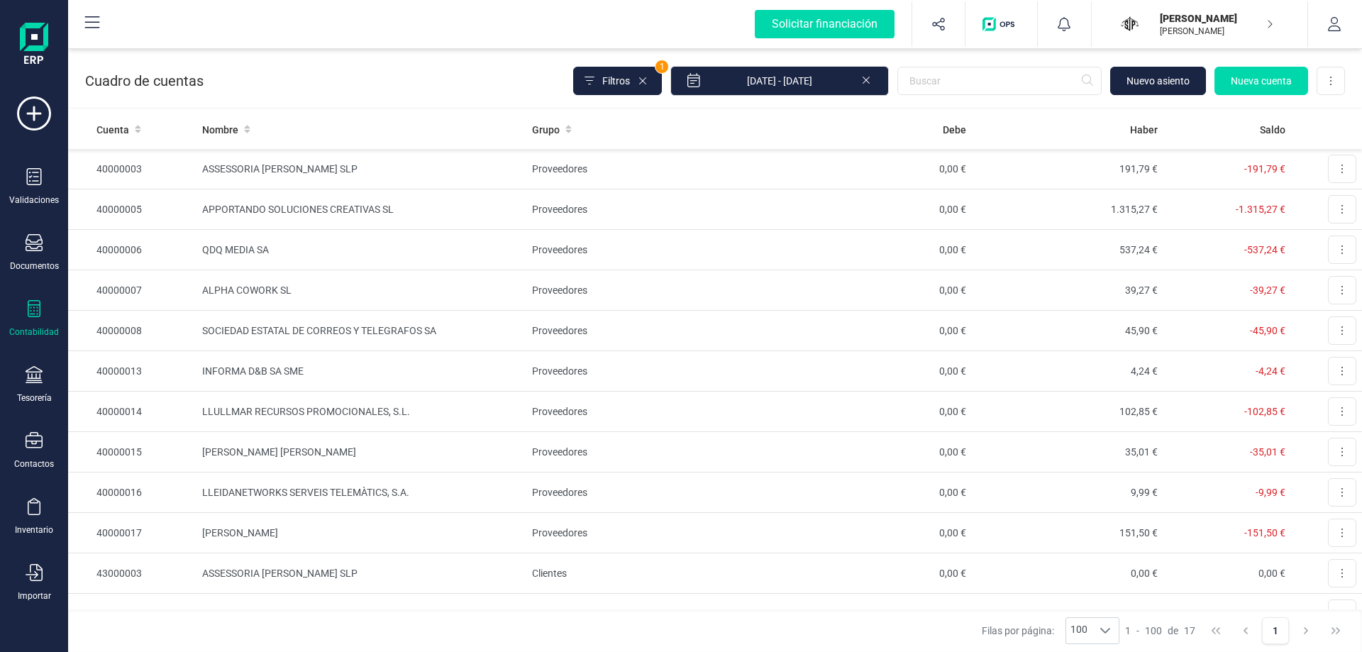
click at [31, 308] on icon at bounding box center [34, 308] width 13 height 17
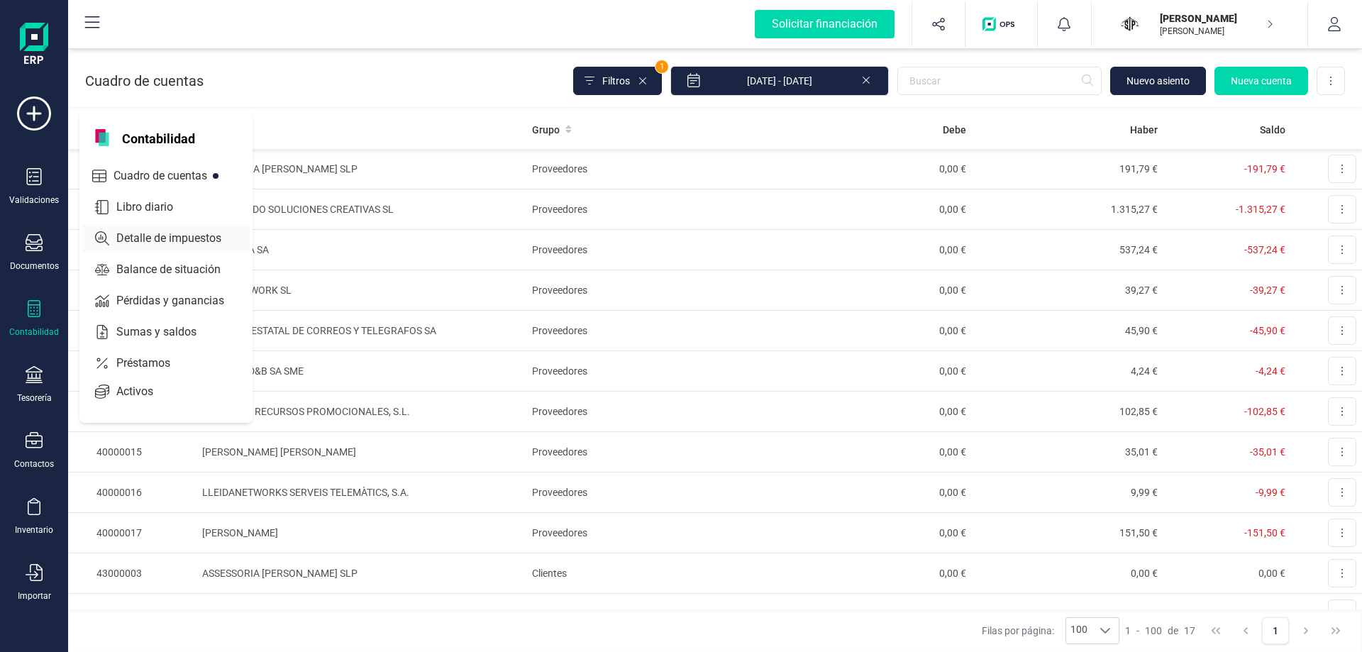
click at [136, 237] on span "Detalle de impuestos" at bounding box center [179, 238] width 136 height 17
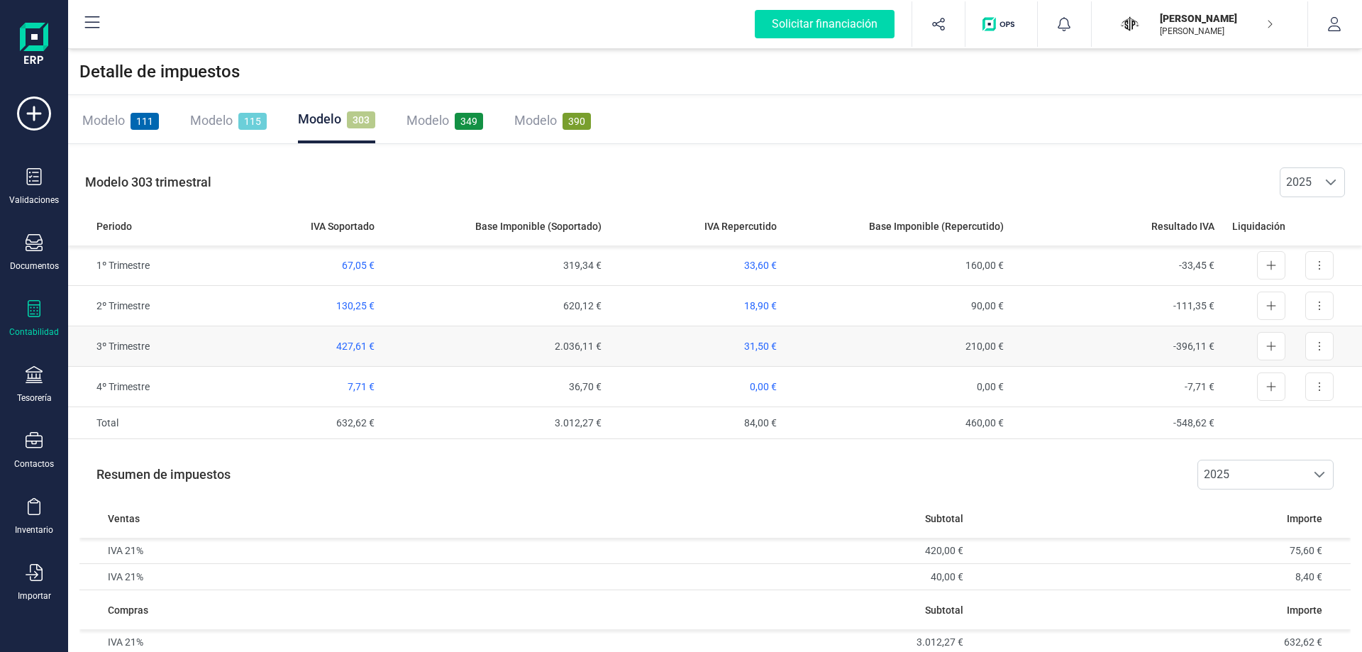
click at [1215, 348] on td "-396,11 €" at bounding box center [1115, 346] width 211 height 40
click at [1279, 357] on button at bounding box center [1271, 346] width 28 height 28
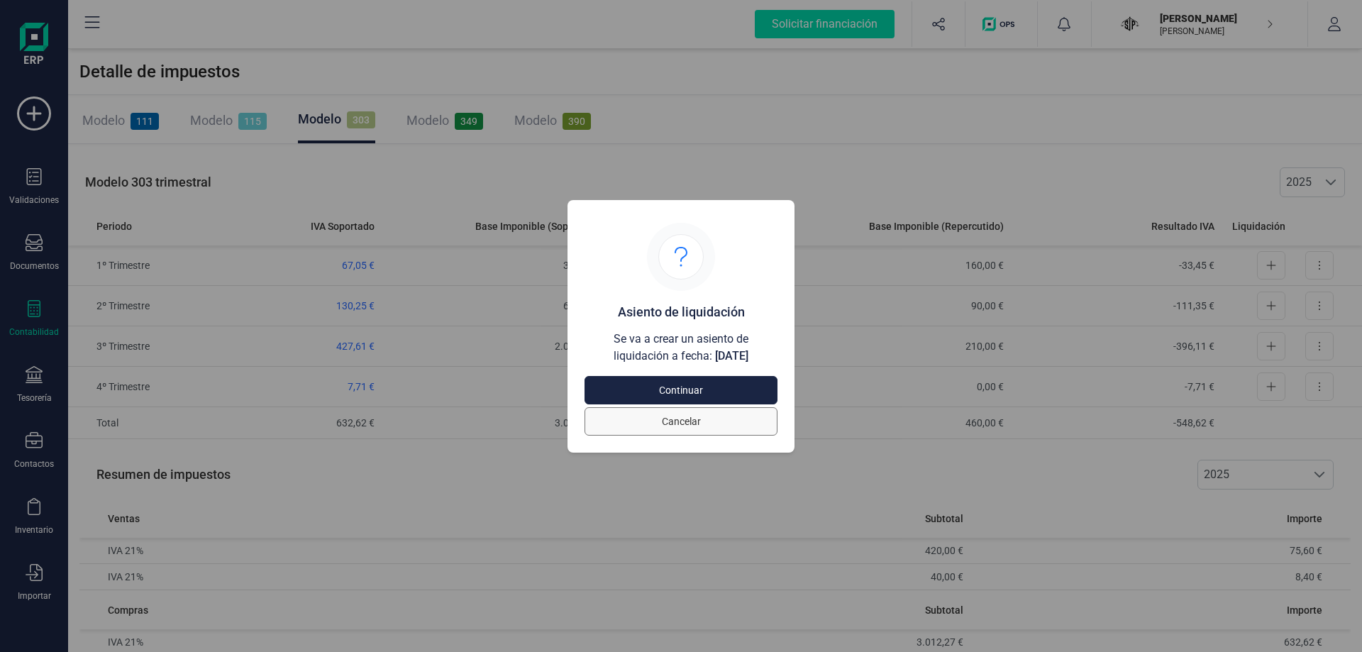
click at [699, 421] on span "Cancelar" at bounding box center [681, 421] width 160 height 14
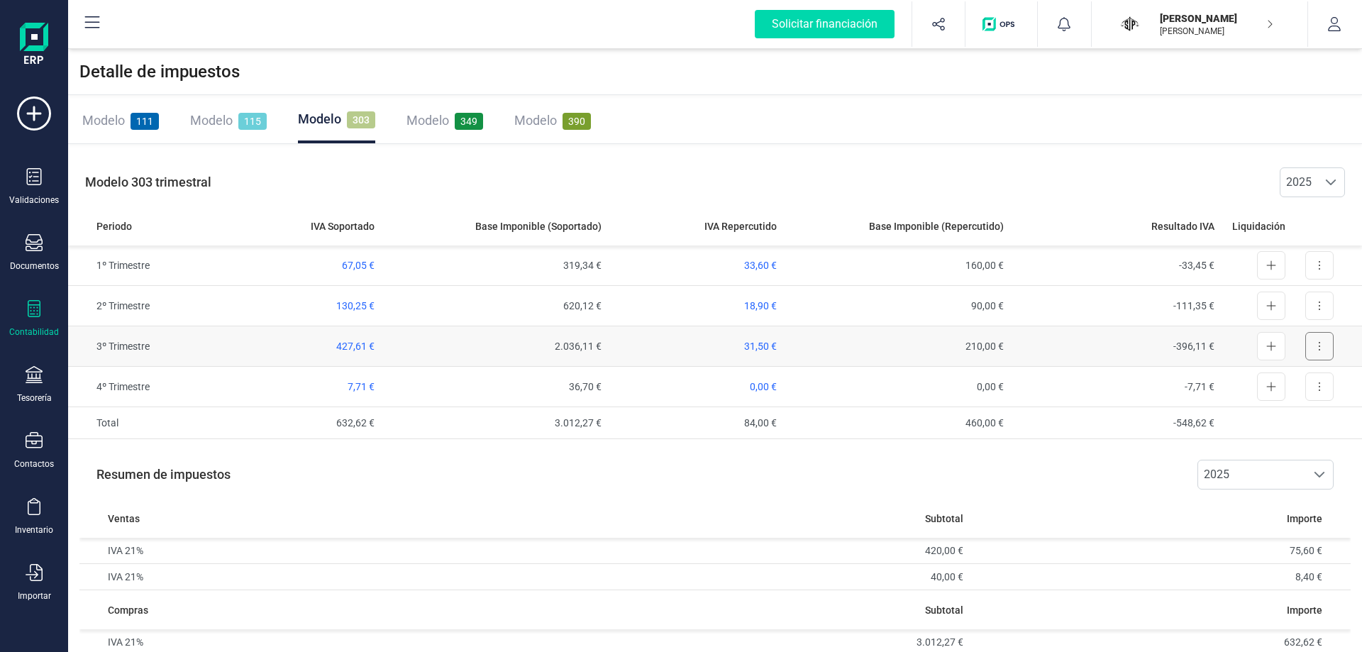
click at [1312, 352] on button at bounding box center [1319, 346] width 28 height 28
click at [1285, 385] on span "Exportar detalle" at bounding box center [1287, 381] width 70 height 14
click at [37, 388] on div "Tesorería" at bounding box center [34, 385] width 57 height 38
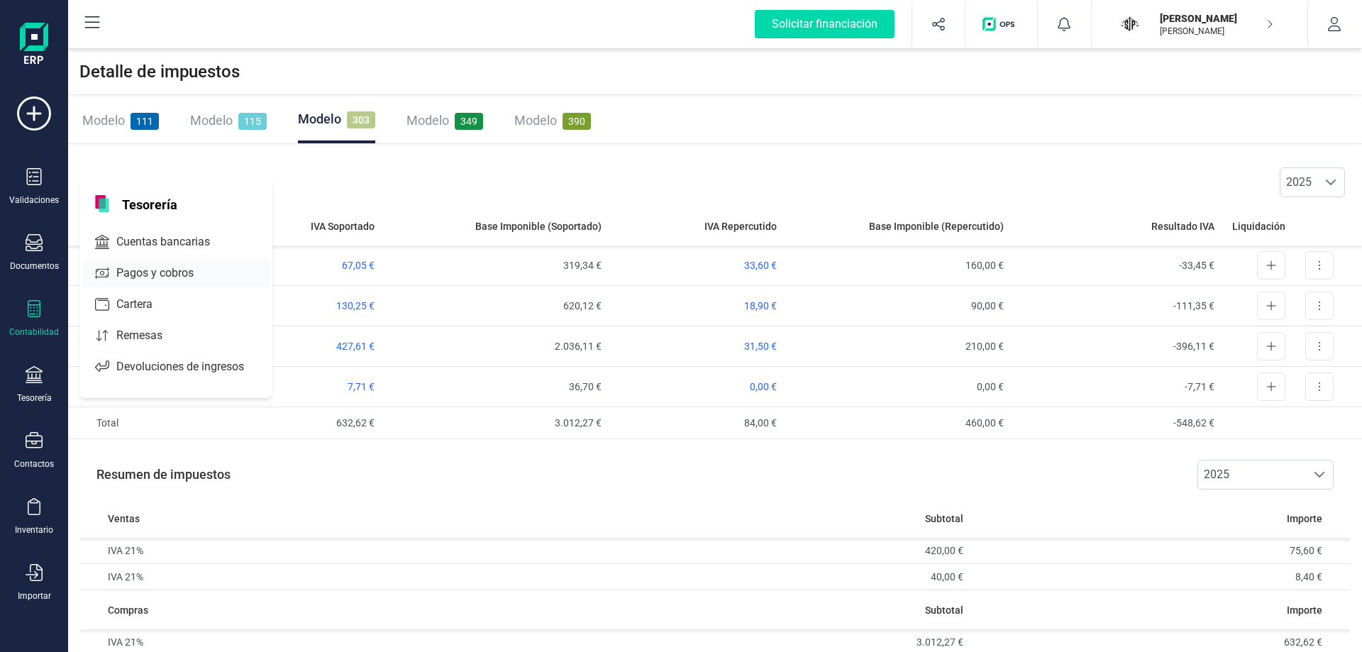
click at [107, 262] on div "Pagos y cobros" at bounding box center [175, 273] width 187 height 28
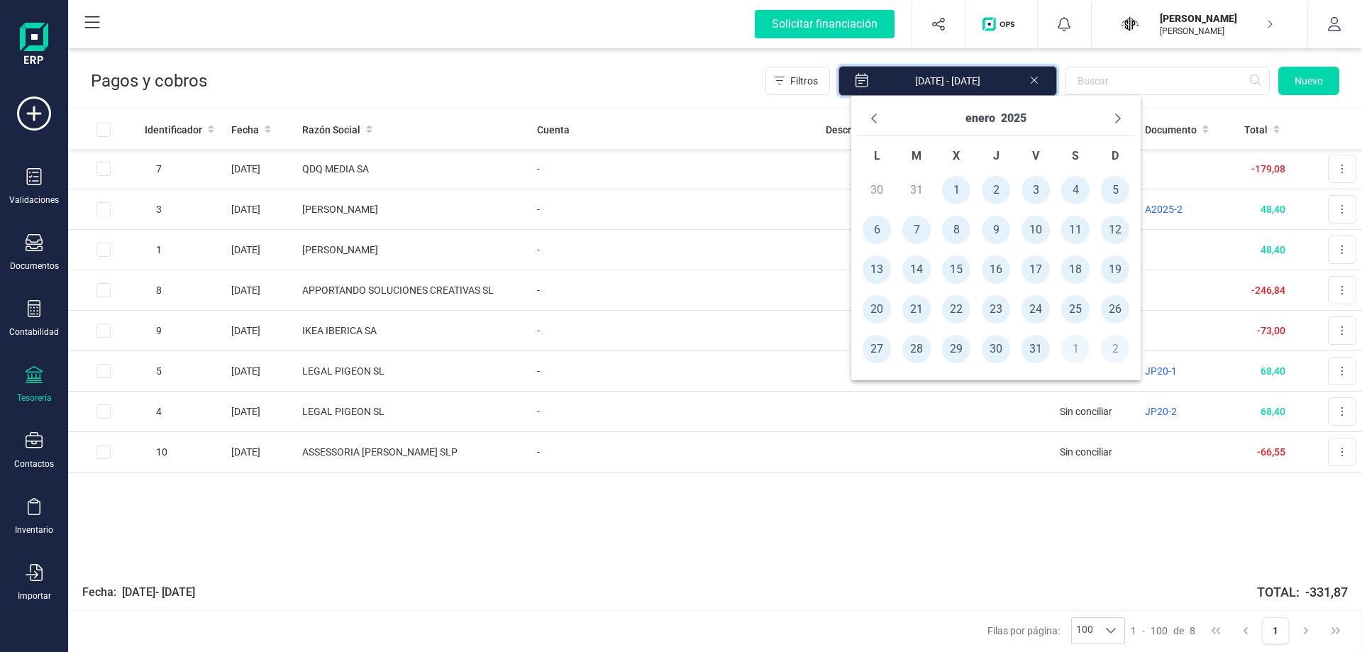
click at [946, 78] on input "01/01/2025 - 06/10/2025" at bounding box center [948, 81] width 219 height 30
click at [745, 75] on div "Filtros 01/01/2025 - 06/10/2025 Nuevo" at bounding box center [773, 81] width 1132 height 30
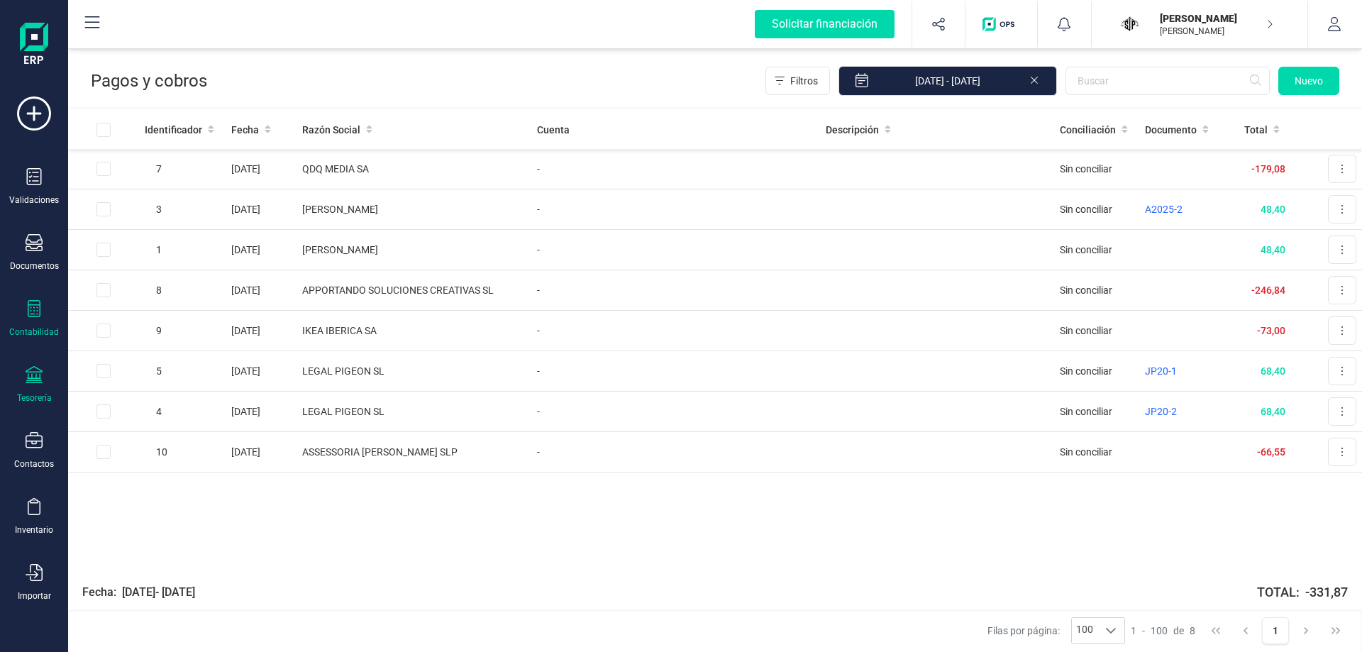
click at [31, 314] on icon at bounding box center [34, 308] width 13 height 17
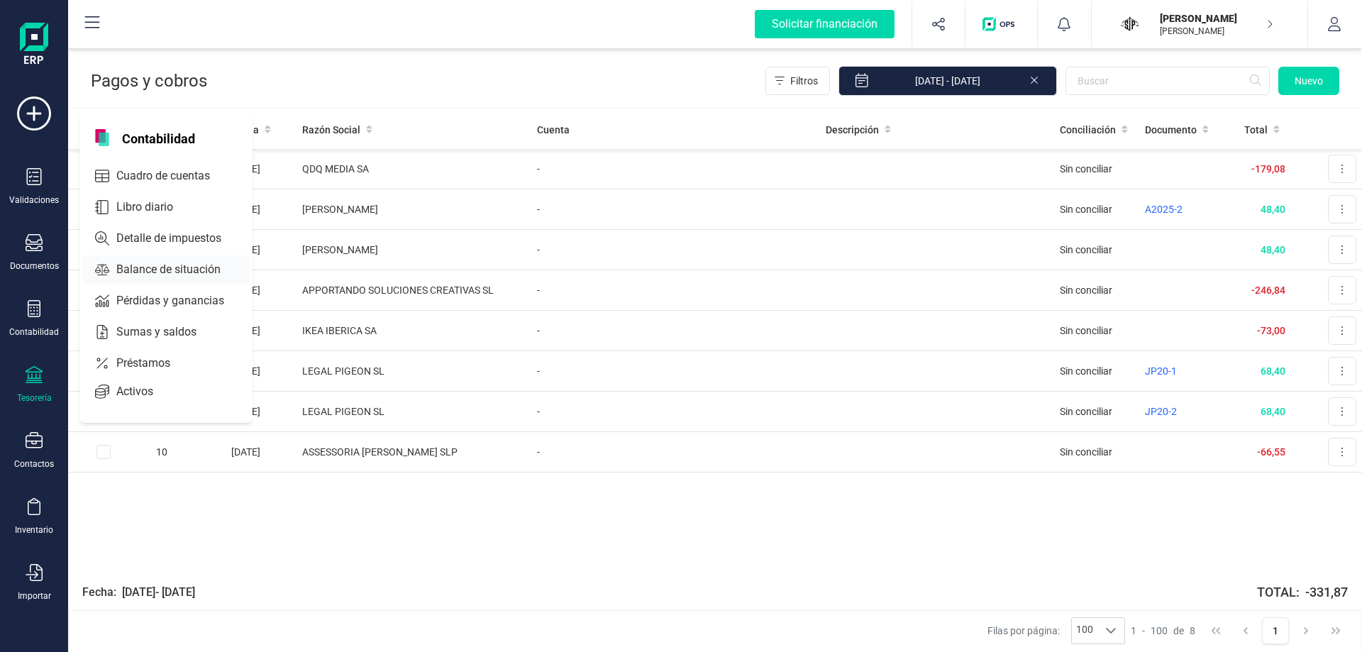
click at [132, 262] on span "Balance de situación" at bounding box center [179, 269] width 136 height 17
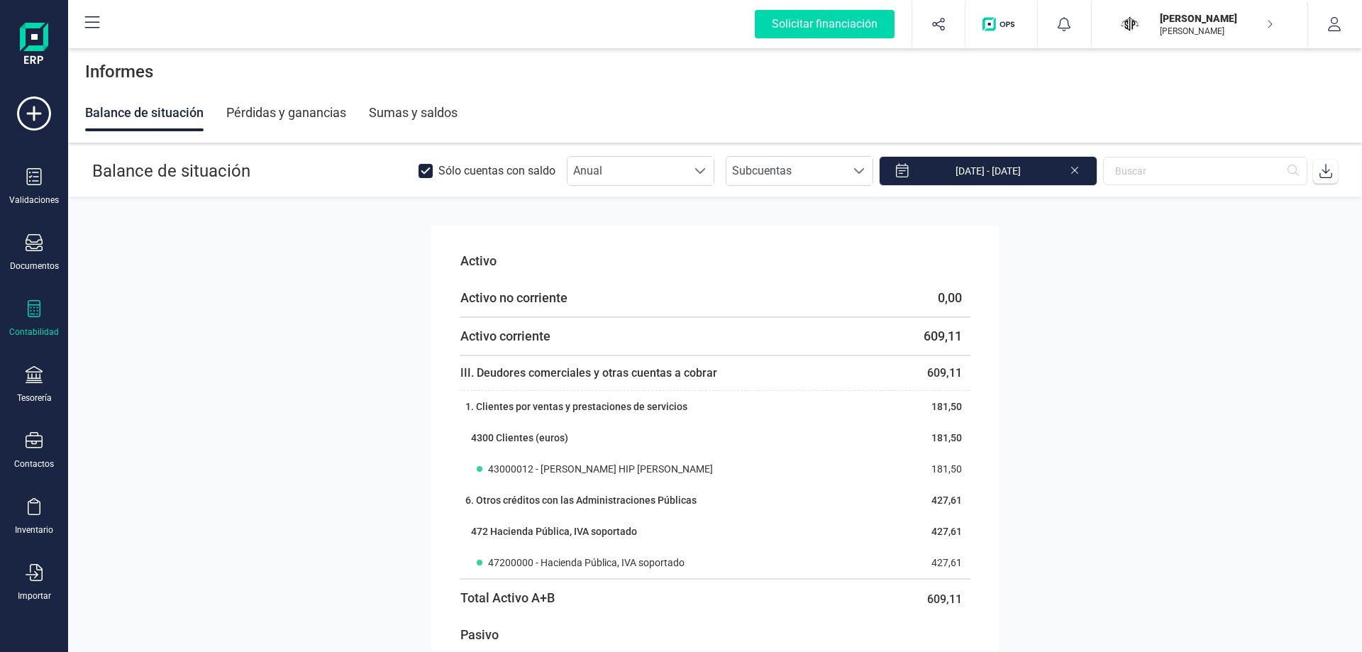
click at [280, 114] on div "Pérdidas y ganancias" at bounding box center [286, 112] width 120 height 37
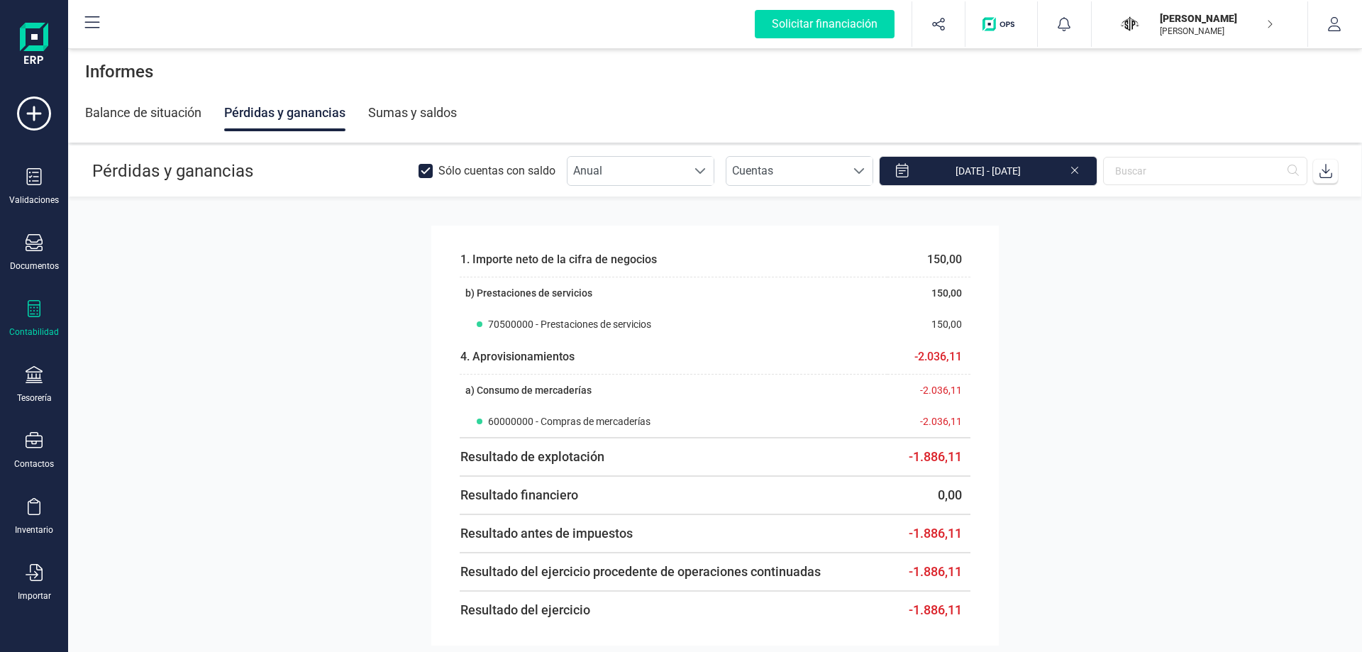
click at [441, 108] on div "Sumas y saldos" at bounding box center [412, 112] width 89 height 37
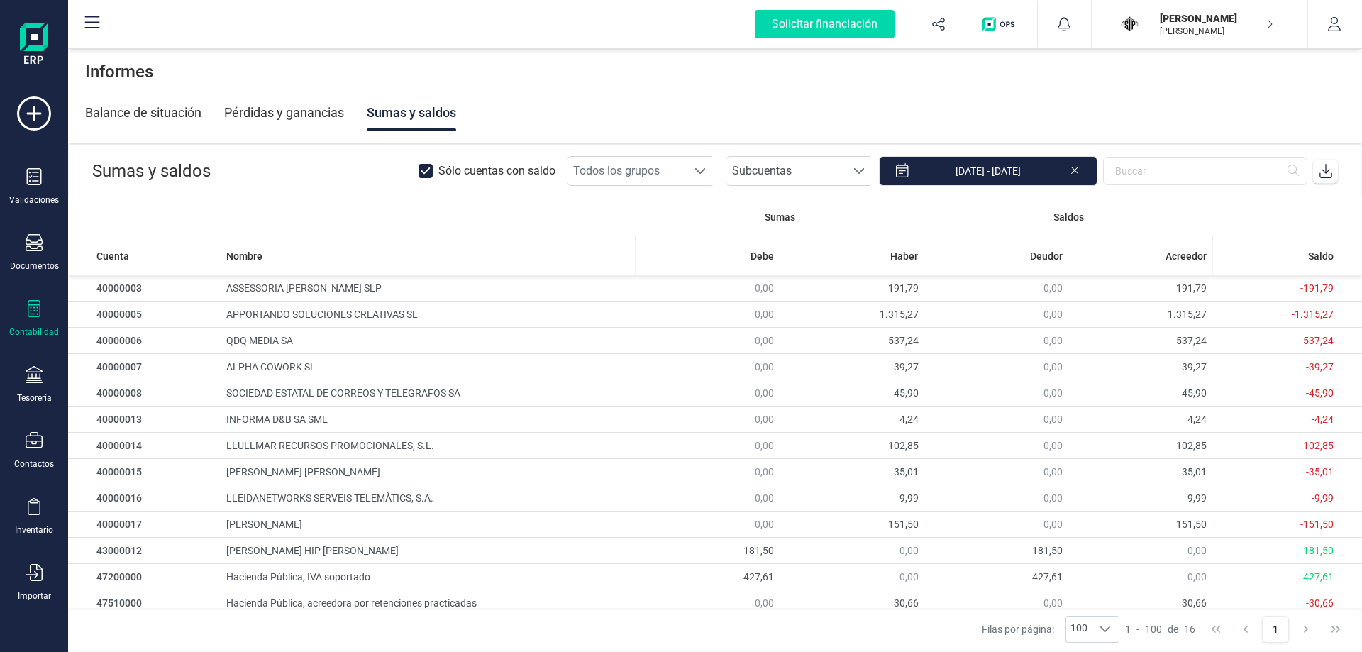
click at [35, 322] on div "Contabilidad" at bounding box center [34, 319] width 57 height 38
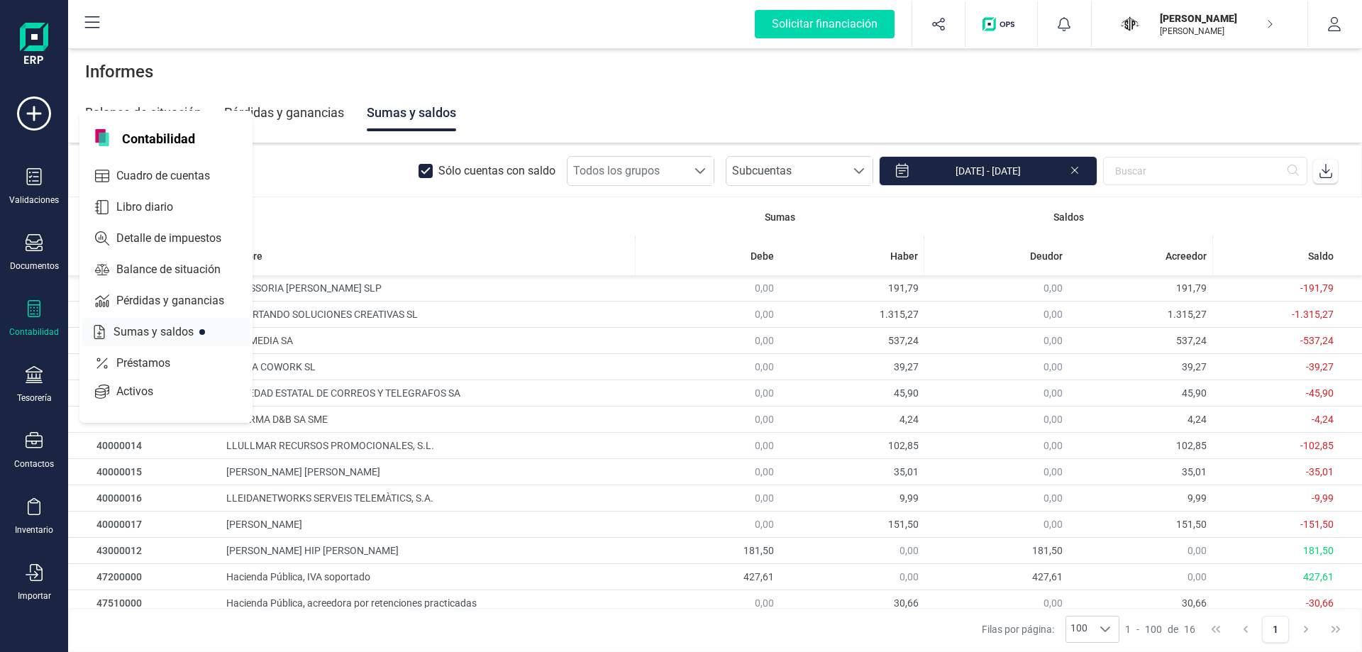
click at [179, 333] on span "Sumas y saldos" at bounding box center [163, 331] width 111 height 17
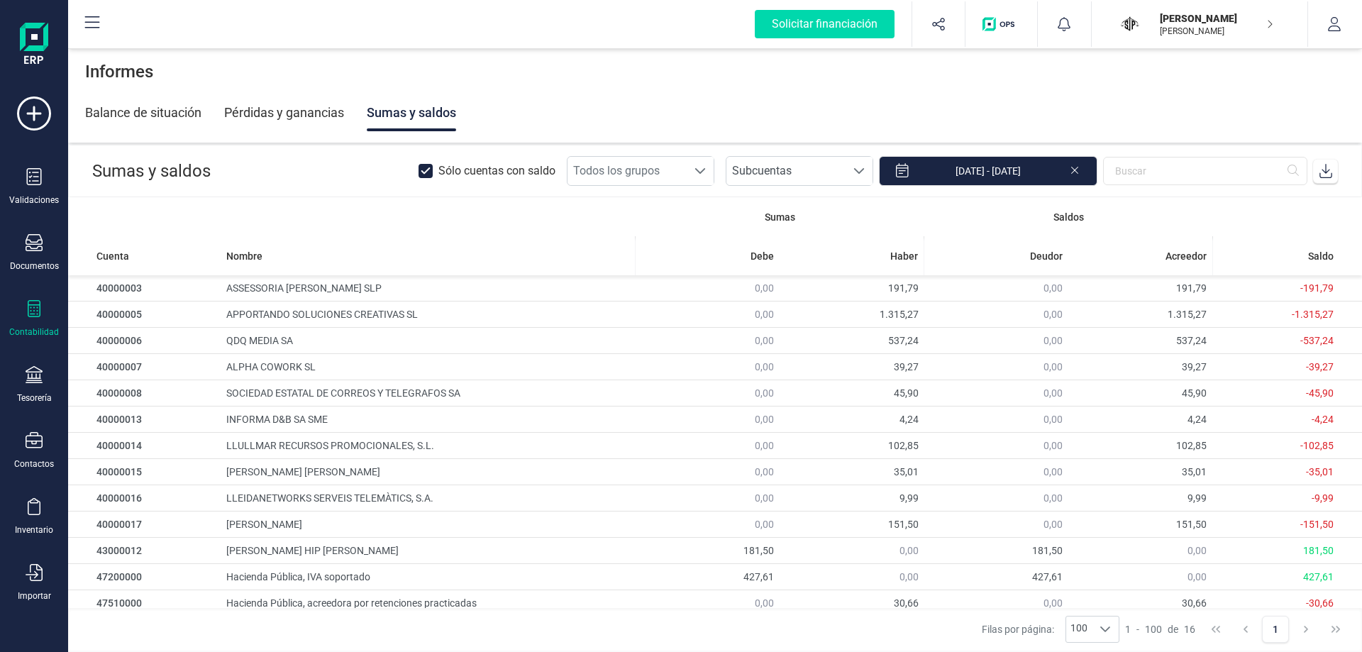
click at [29, 323] on div "Contabilidad" at bounding box center [34, 319] width 57 height 38
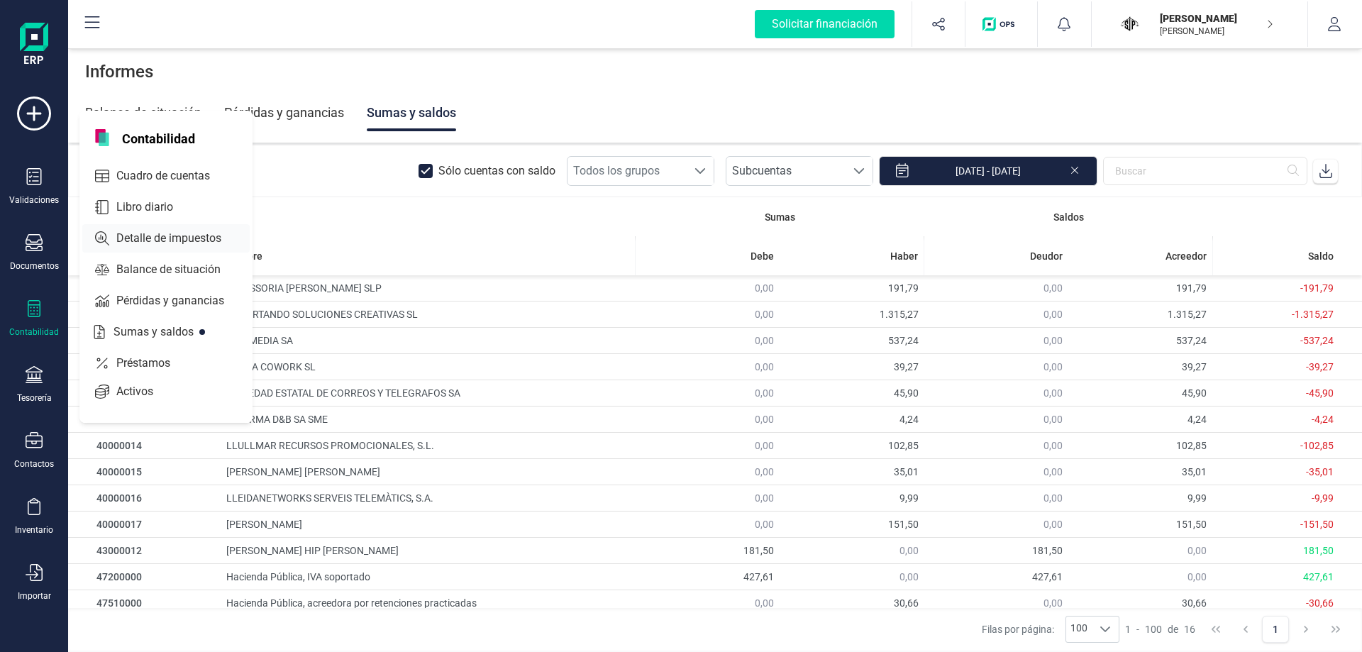
click at [163, 232] on span "Detalle de impuestos" at bounding box center [179, 238] width 136 height 17
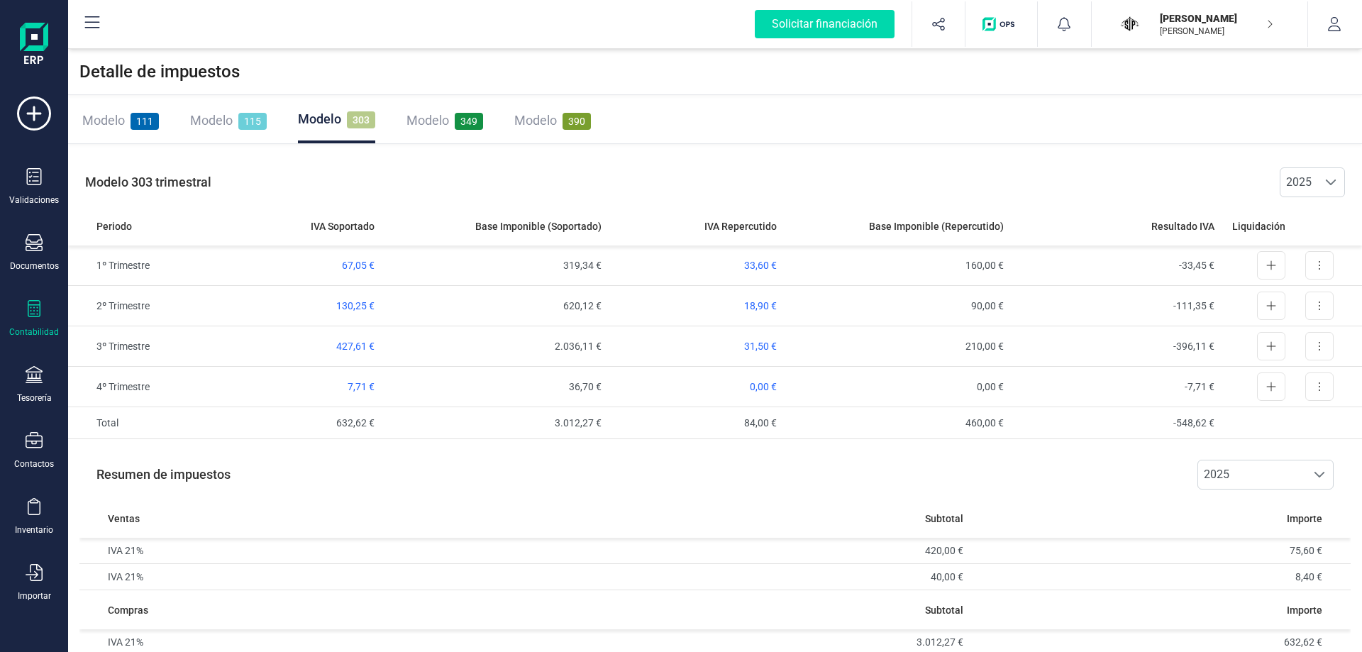
click at [450, 120] on div "Modelo 349" at bounding box center [445, 121] width 77 height 20
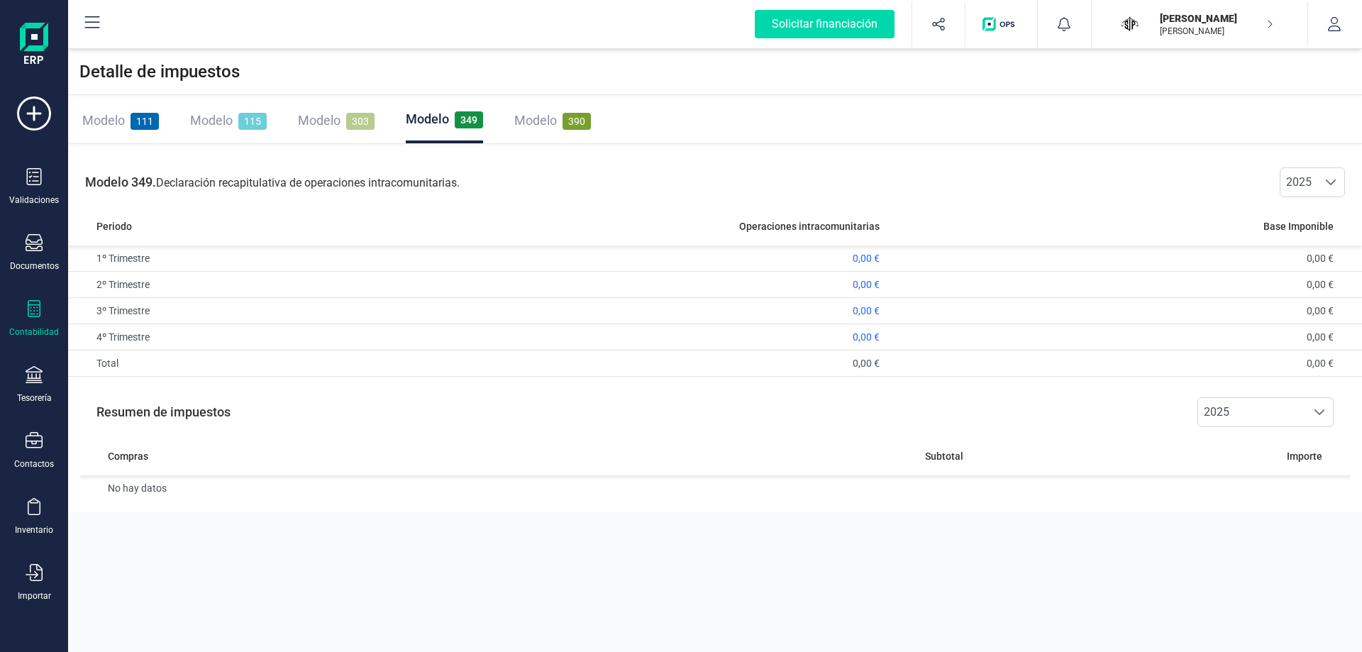
click at [366, 120] on span "303" at bounding box center [360, 121] width 28 height 17
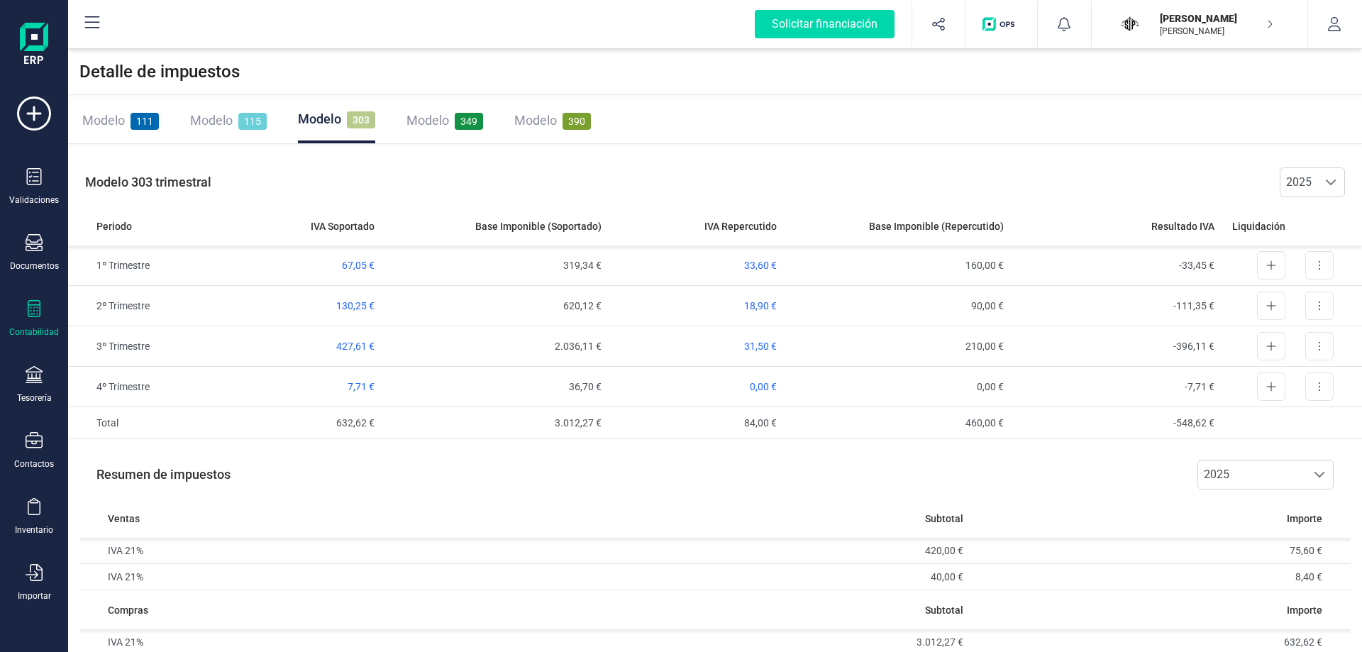
click at [222, 123] on span "Modelo" at bounding box center [211, 120] width 43 height 15
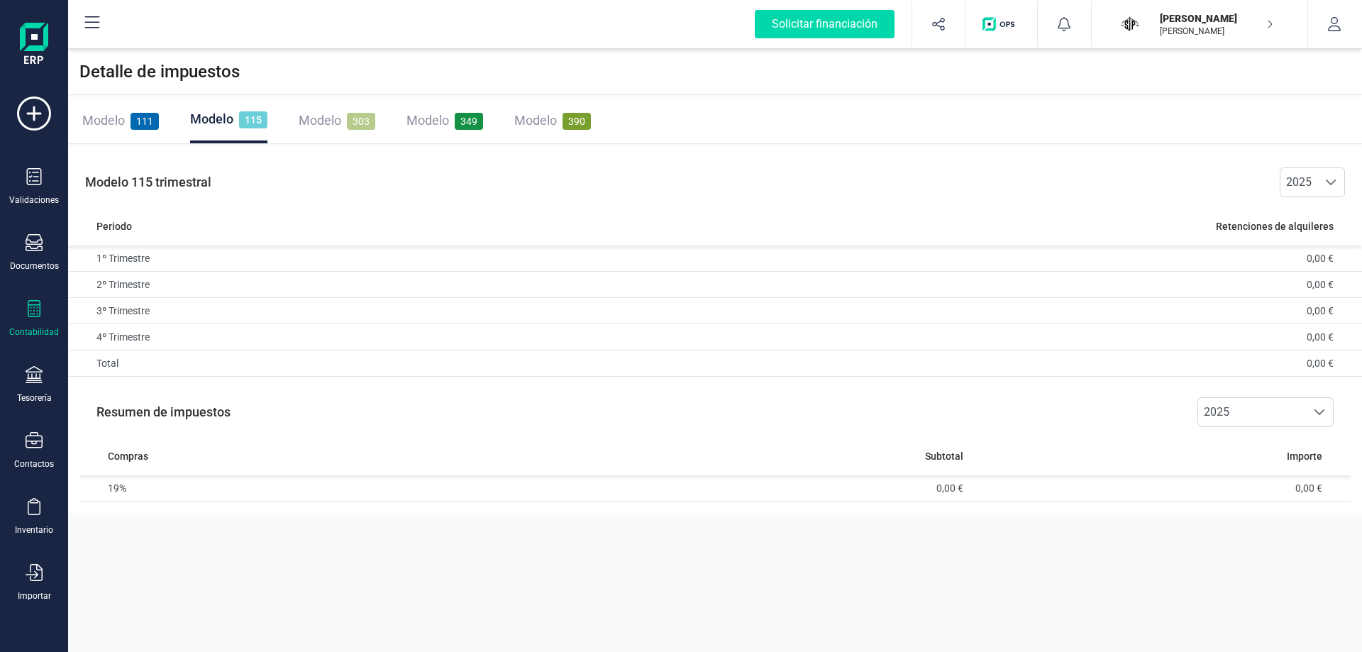
click at [114, 122] on span "Modelo" at bounding box center [103, 120] width 43 height 15
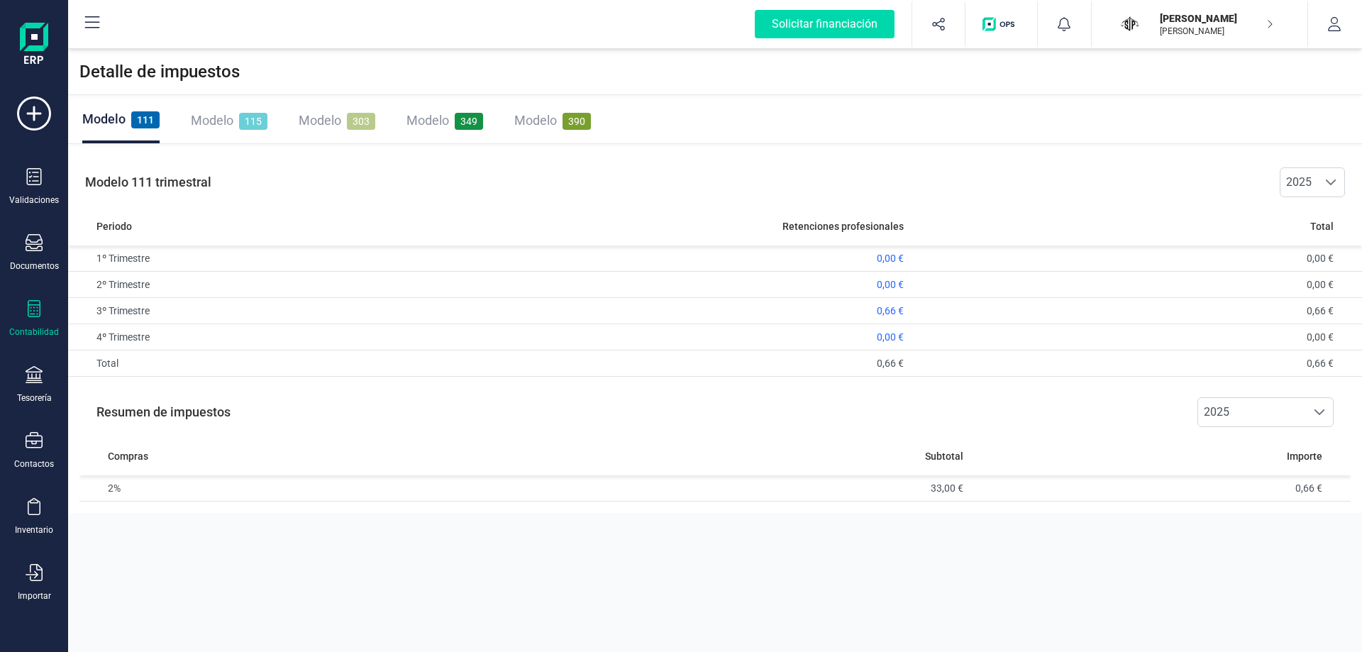
click at [355, 116] on span "303" at bounding box center [361, 121] width 28 height 17
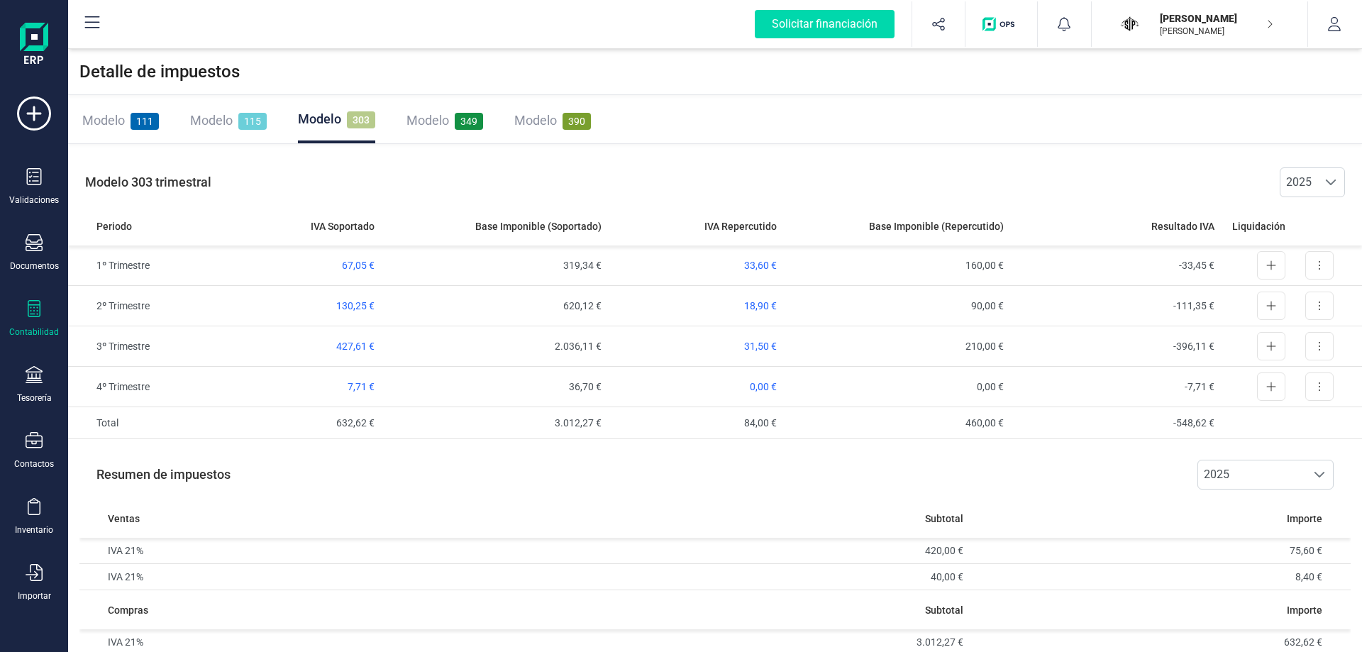
click at [24, 313] on div "Contabilidad" at bounding box center [34, 319] width 57 height 38
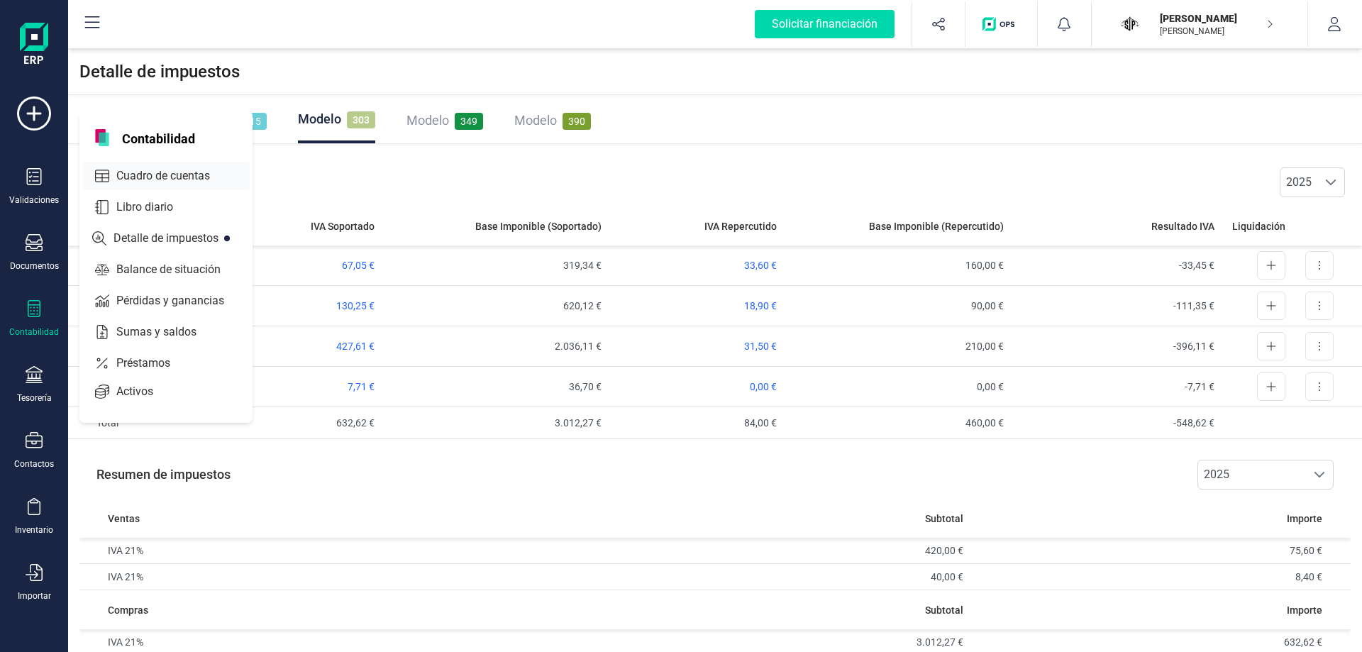
click at [165, 169] on span "Cuadro de cuentas" at bounding box center [173, 175] width 125 height 17
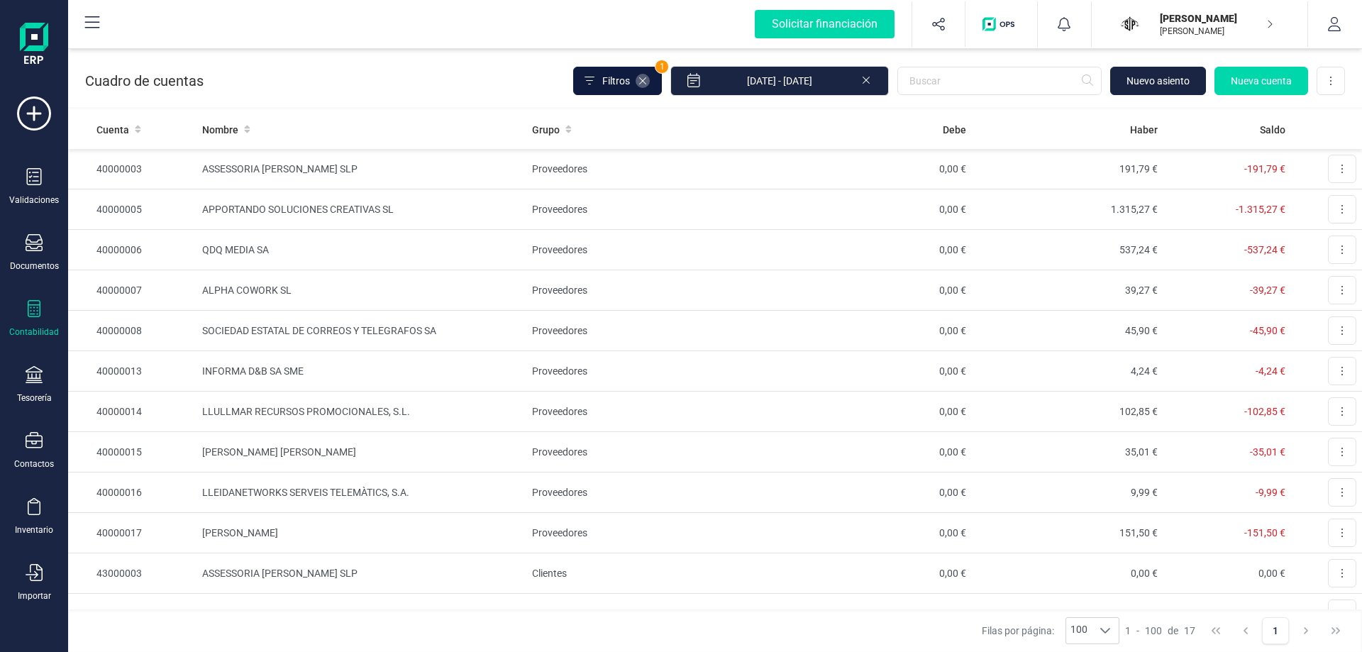
click at [648, 78] on icon at bounding box center [642, 80] width 11 height 11
click at [618, 75] on span "Filtros" at bounding box center [616, 81] width 28 height 14
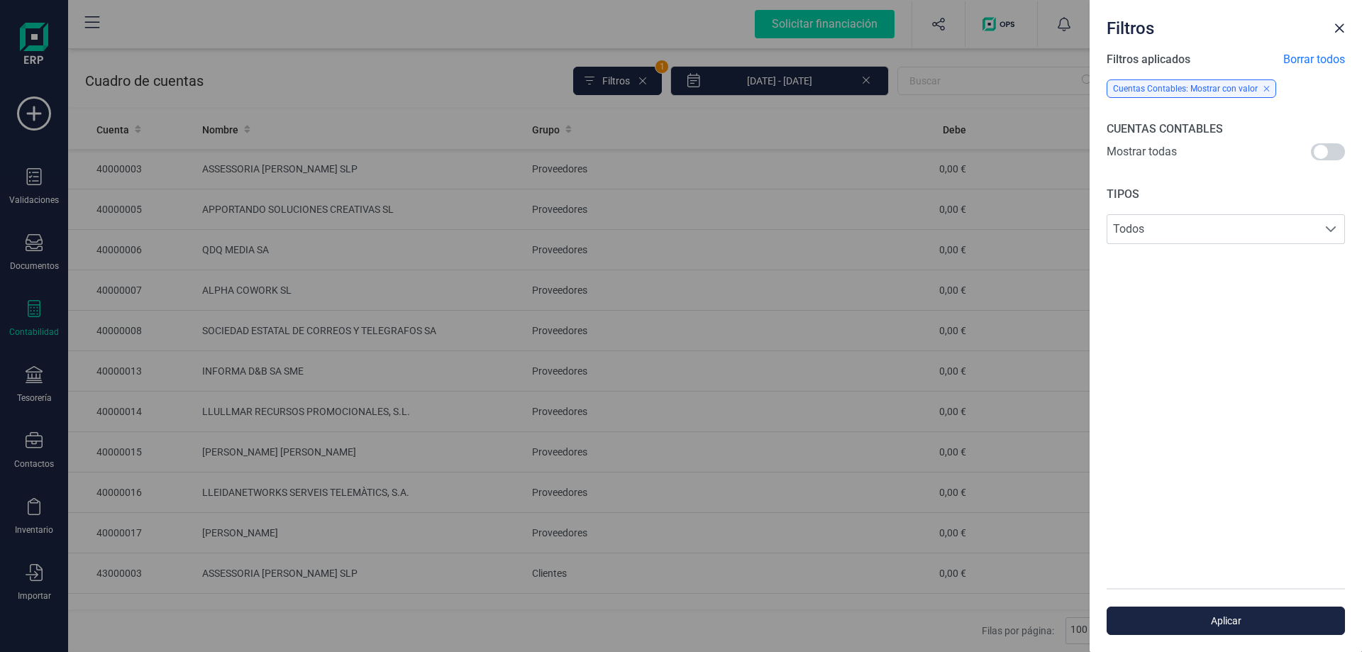
click at [555, 45] on div "Filtros Filtros aplicados Borrar todos Cuentas Contables: Mostrar con valor CUE…" at bounding box center [681, 326] width 1362 height 652
click at [1344, 30] on span "Close" at bounding box center [1339, 28] width 11 height 11
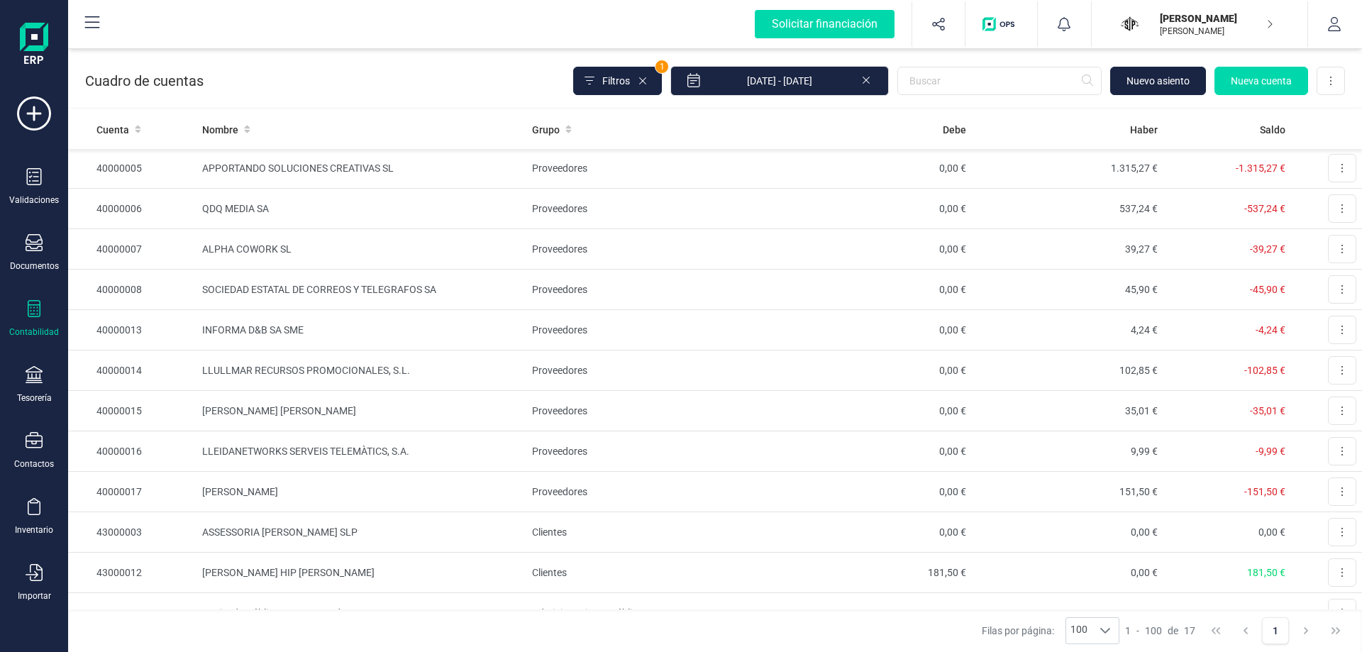
scroll to position [40, 0]
click at [33, 245] on icon at bounding box center [34, 242] width 17 height 17
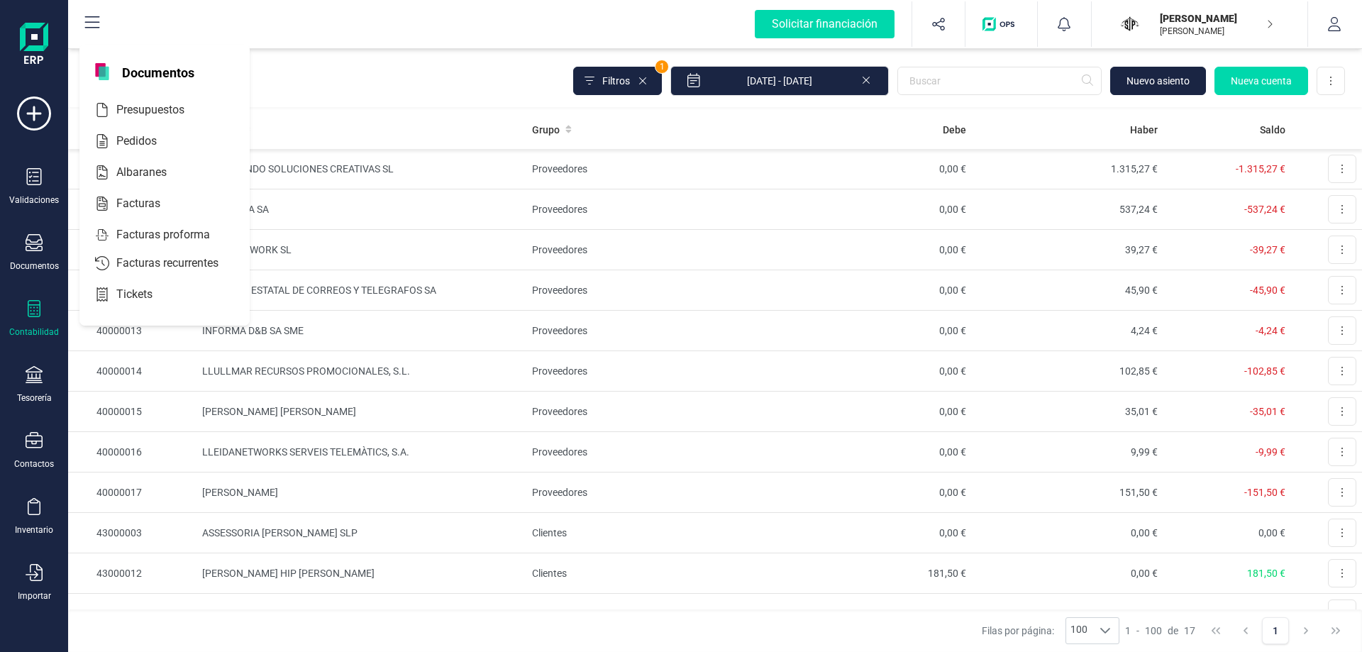
click at [24, 303] on div "Contabilidad" at bounding box center [34, 319] width 57 height 38
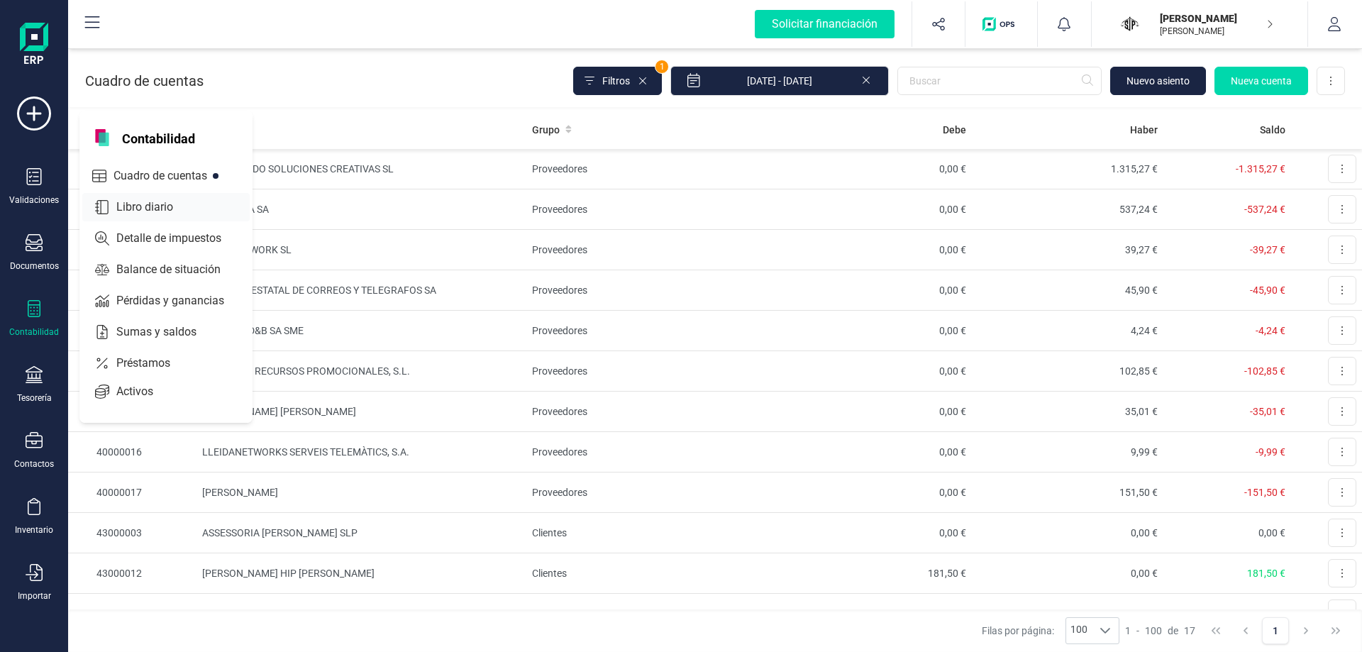
click at [179, 205] on div at bounding box center [182, 207] width 6 height 6
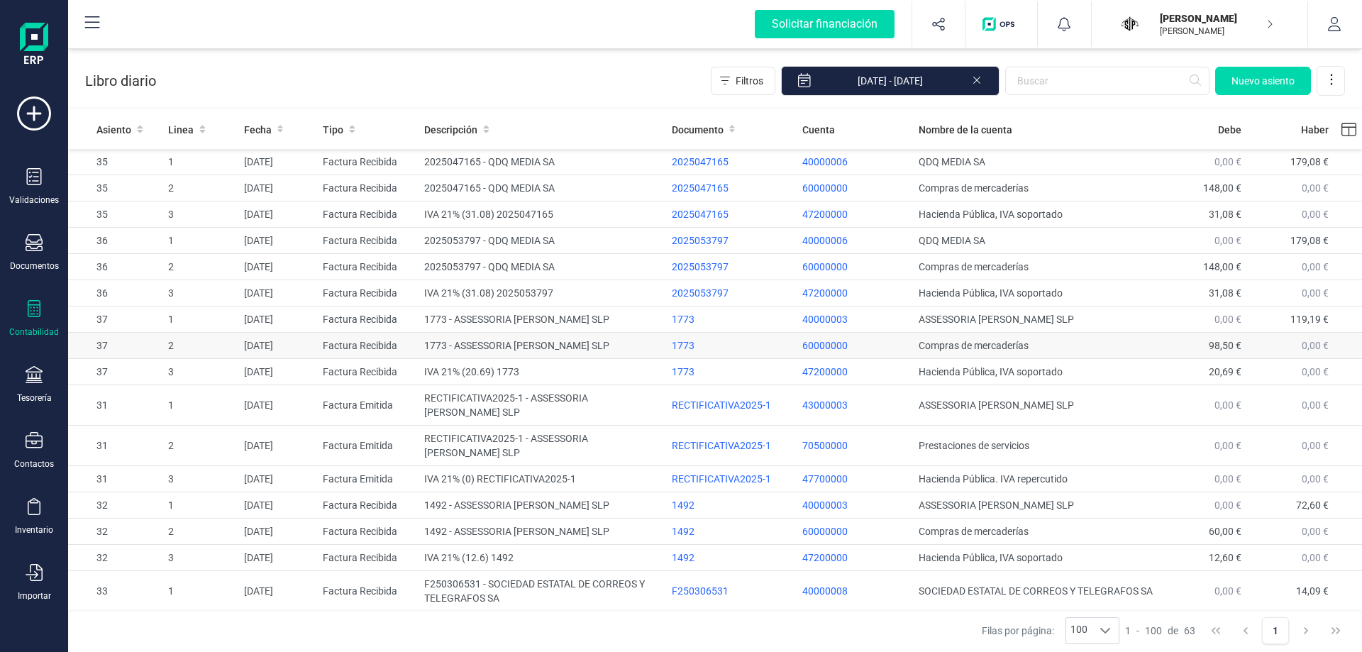
scroll to position [1348, 0]
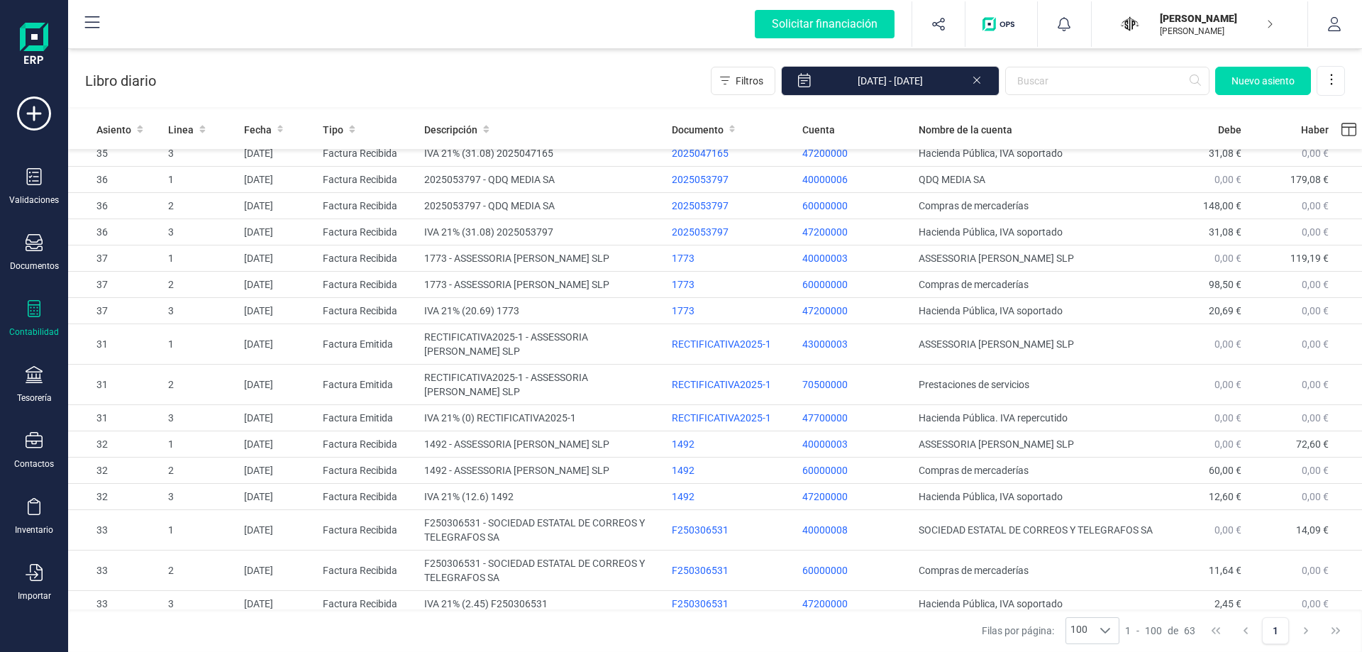
click at [31, 291] on div "Validaciones Documentos Documentos Presupuestos Pedidos Albaranes Facturas Fact…" at bounding box center [34, 387] width 57 height 582
click at [40, 311] on icon at bounding box center [34, 308] width 13 height 17
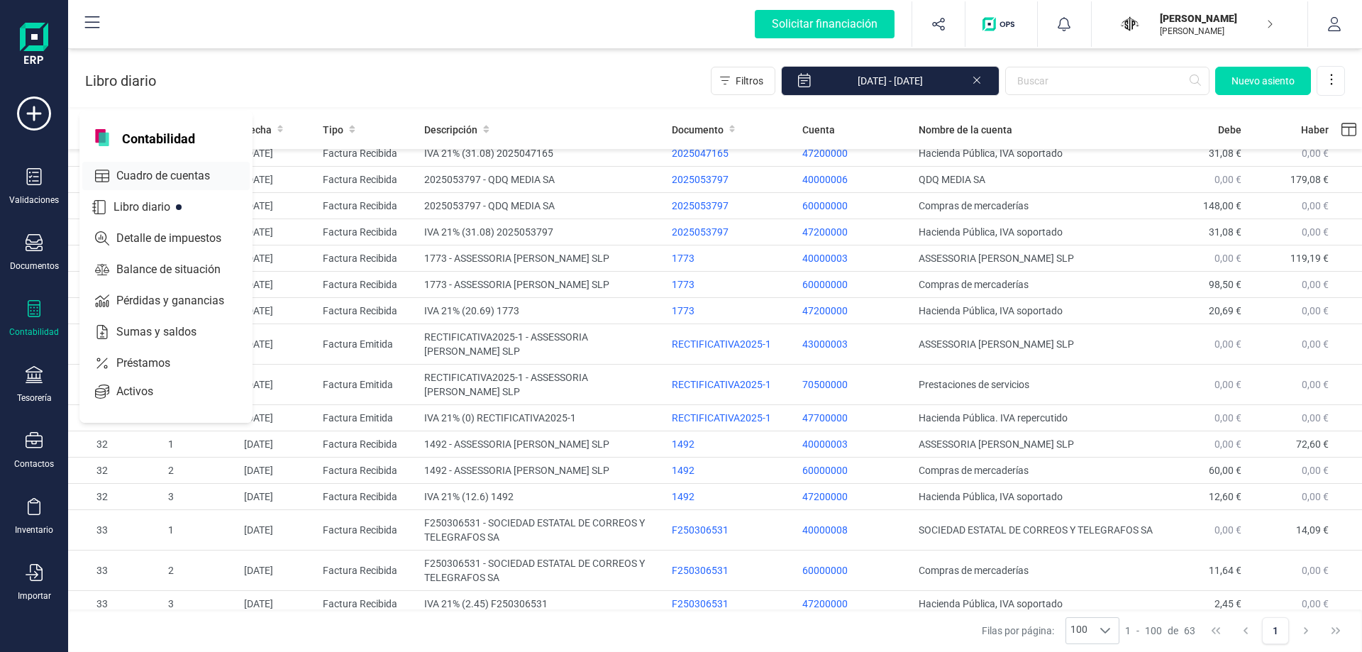
click at [184, 169] on span "Cuadro de cuentas" at bounding box center [173, 175] width 125 height 17
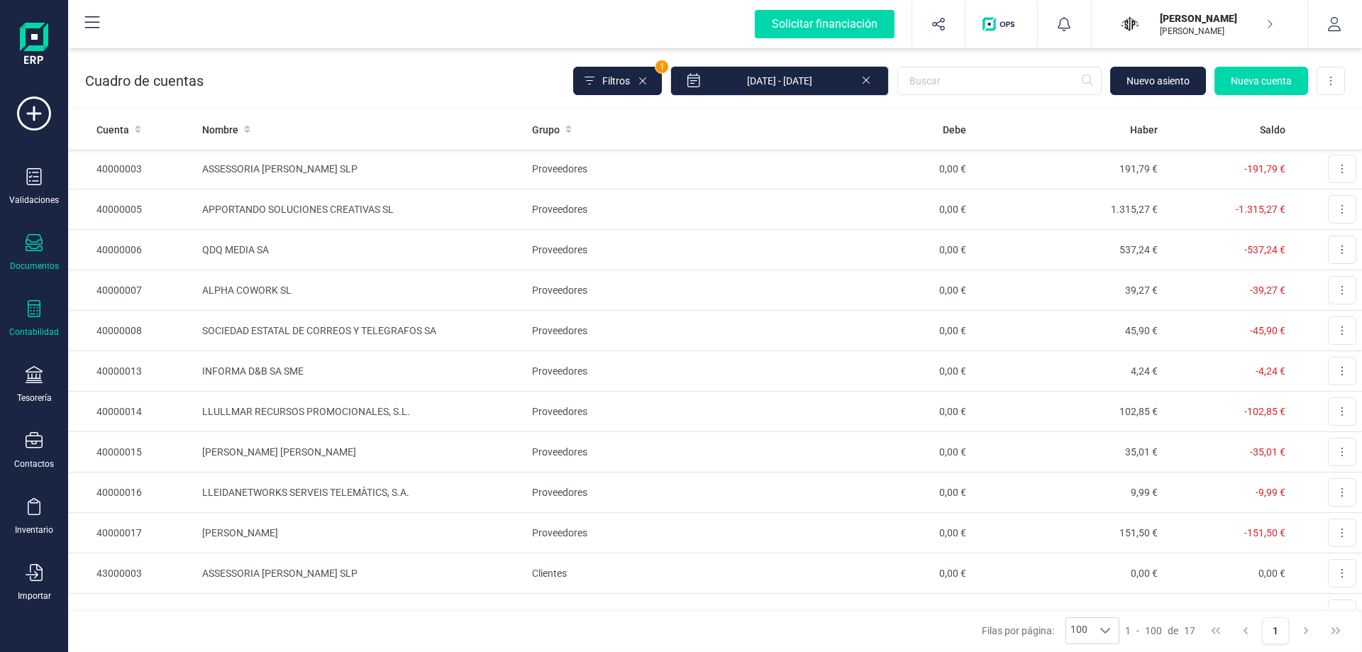
click at [44, 249] on div "Documentos" at bounding box center [34, 253] width 57 height 38
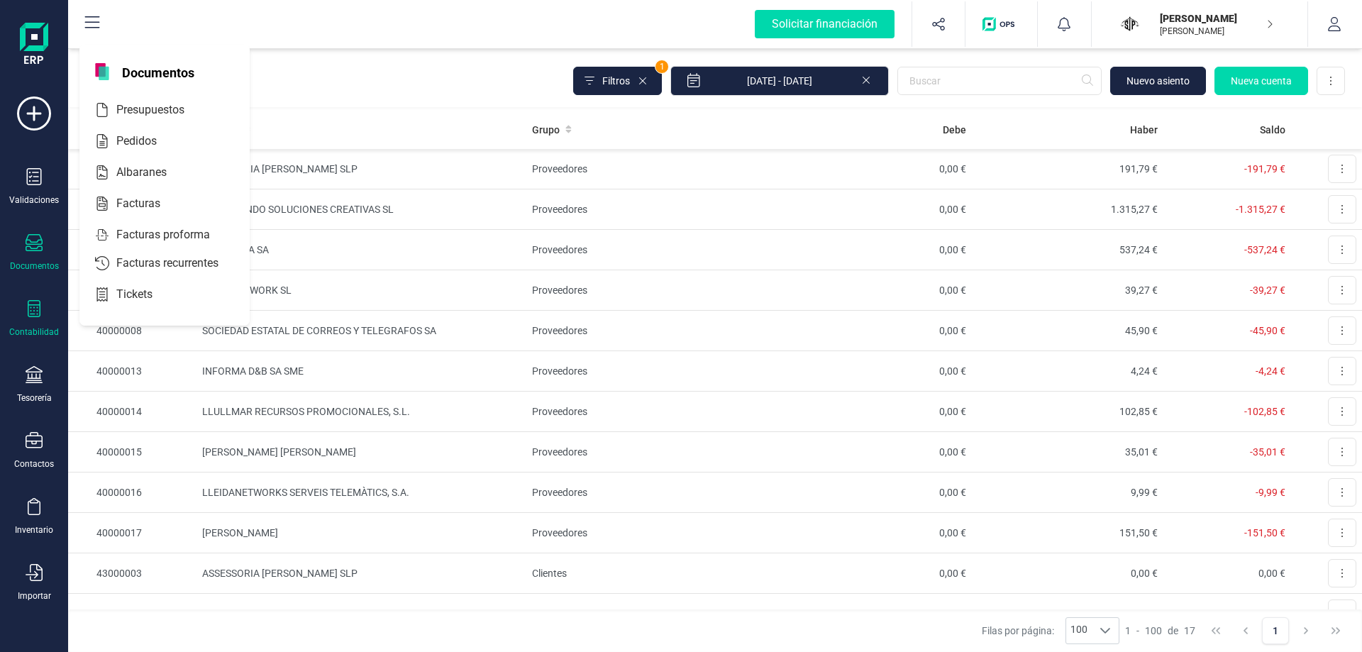
click at [42, 254] on div at bounding box center [34, 244] width 17 height 21
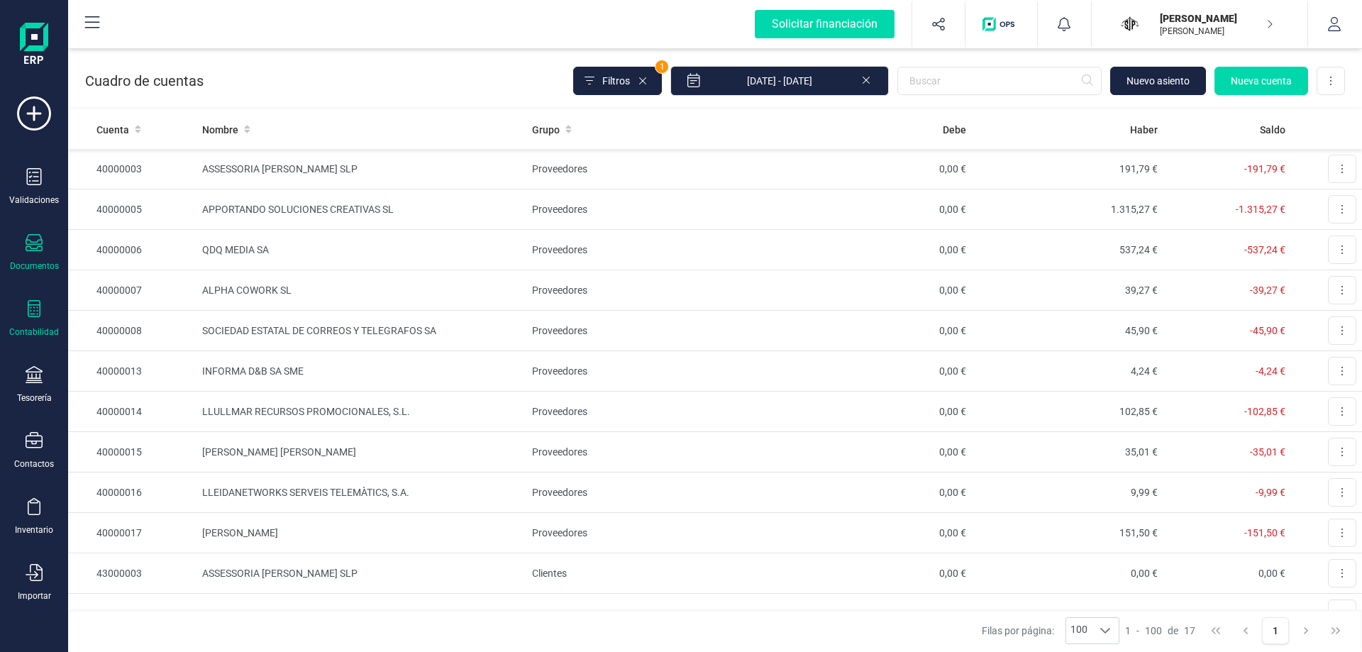
click at [30, 256] on div "Documentos" at bounding box center [34, 253] width 57 height 38
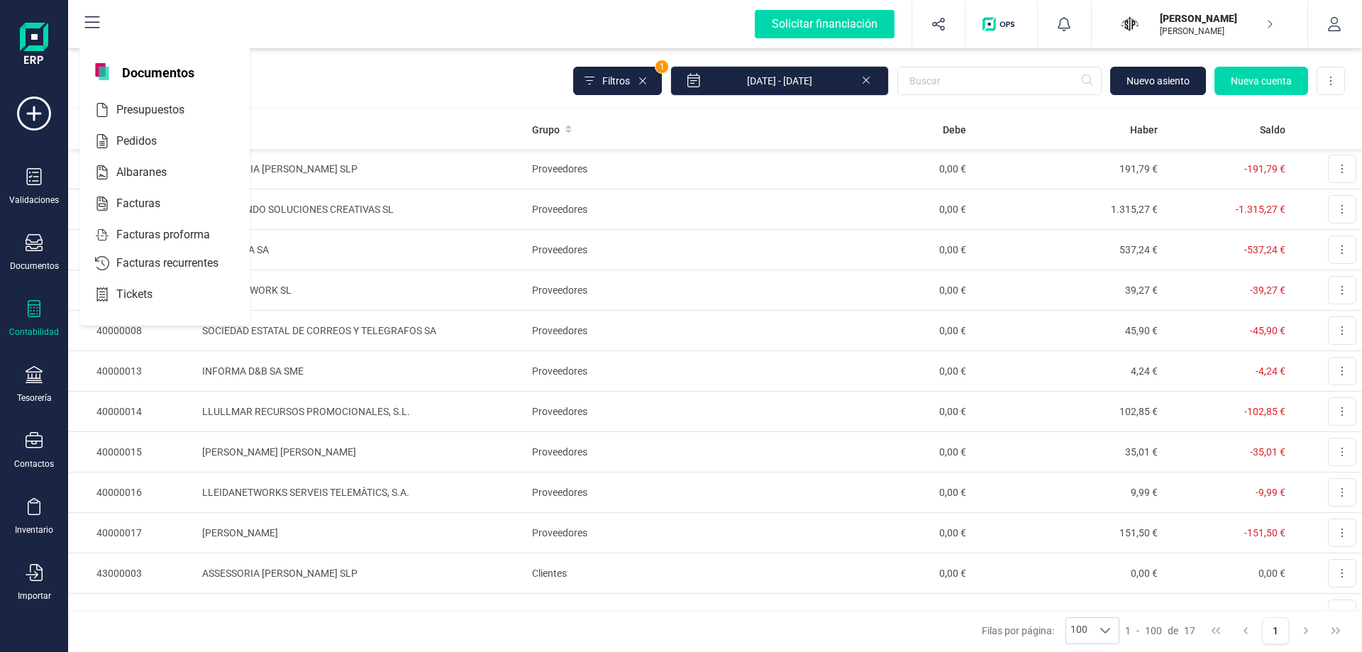
click at [29, 333] on div "Contabilidad" at bounding box center [34, 331] width 50 height 11
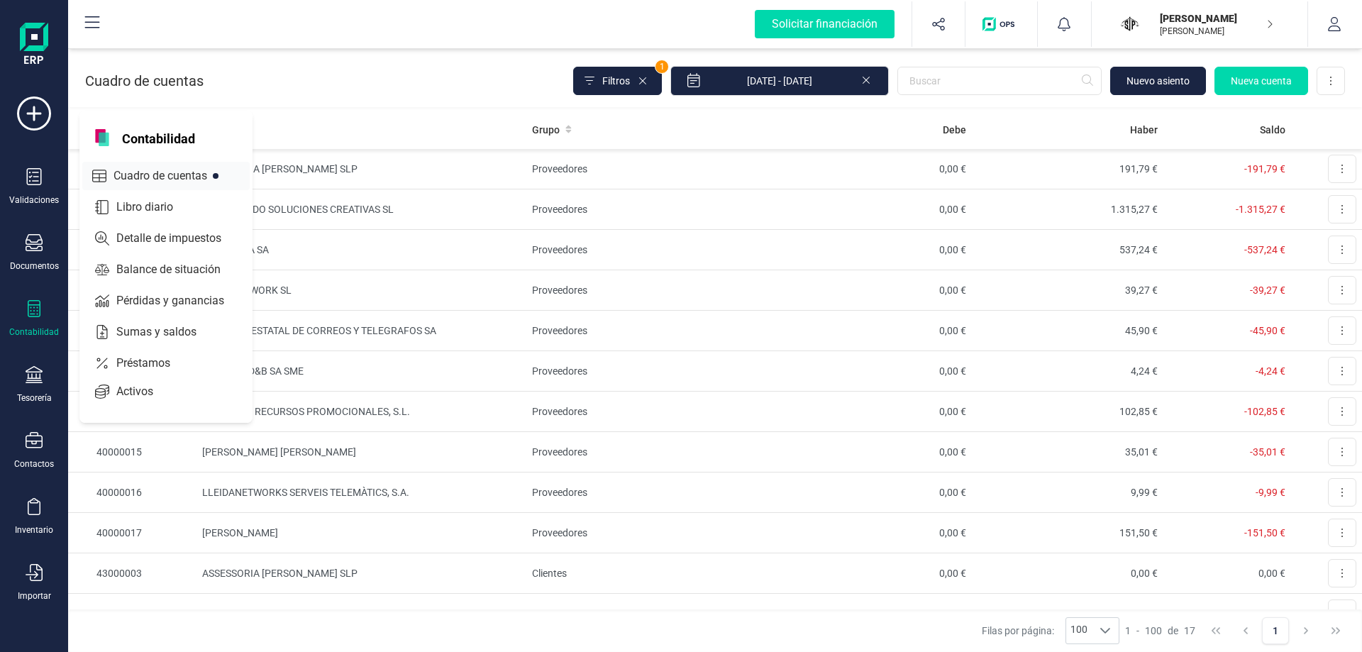
click at [161, 173] on span "Cuadro de cuentas" at bounding box center [170, 175] width 125 height 17
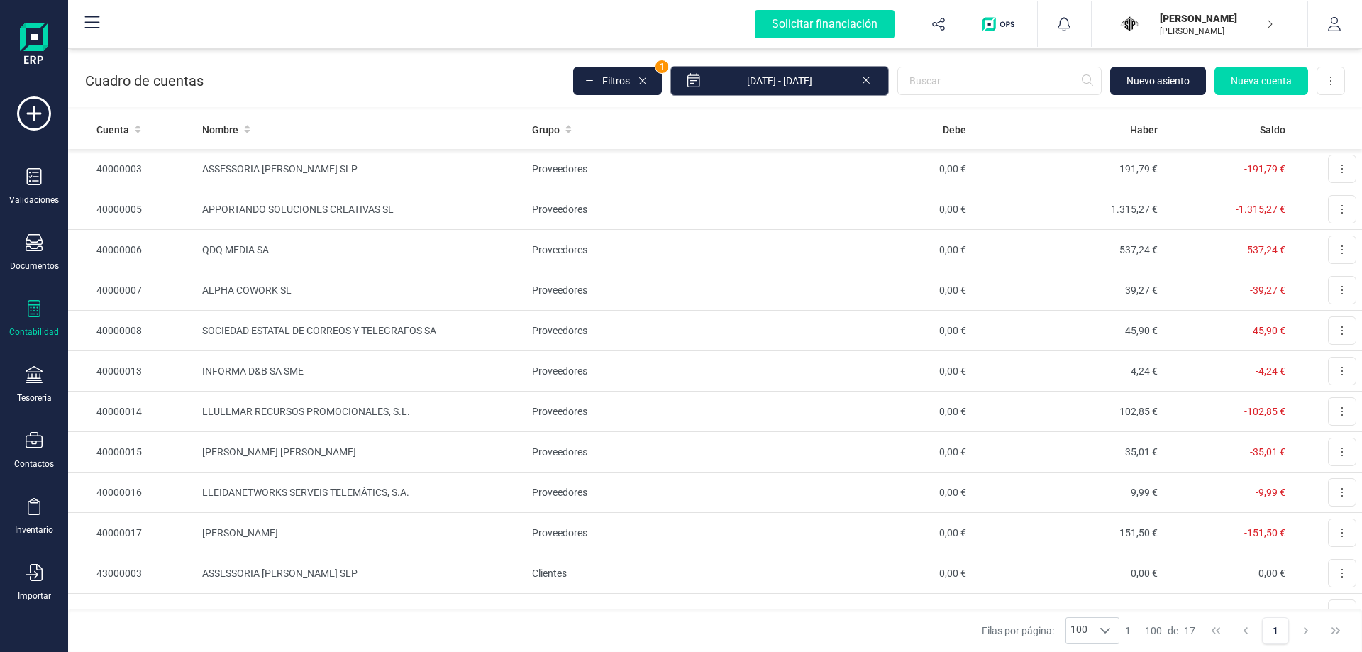
click at [816, 81] on input "01/07/2025 - 30/09/2025" at bounding box center [779, 81] width 219 height 30
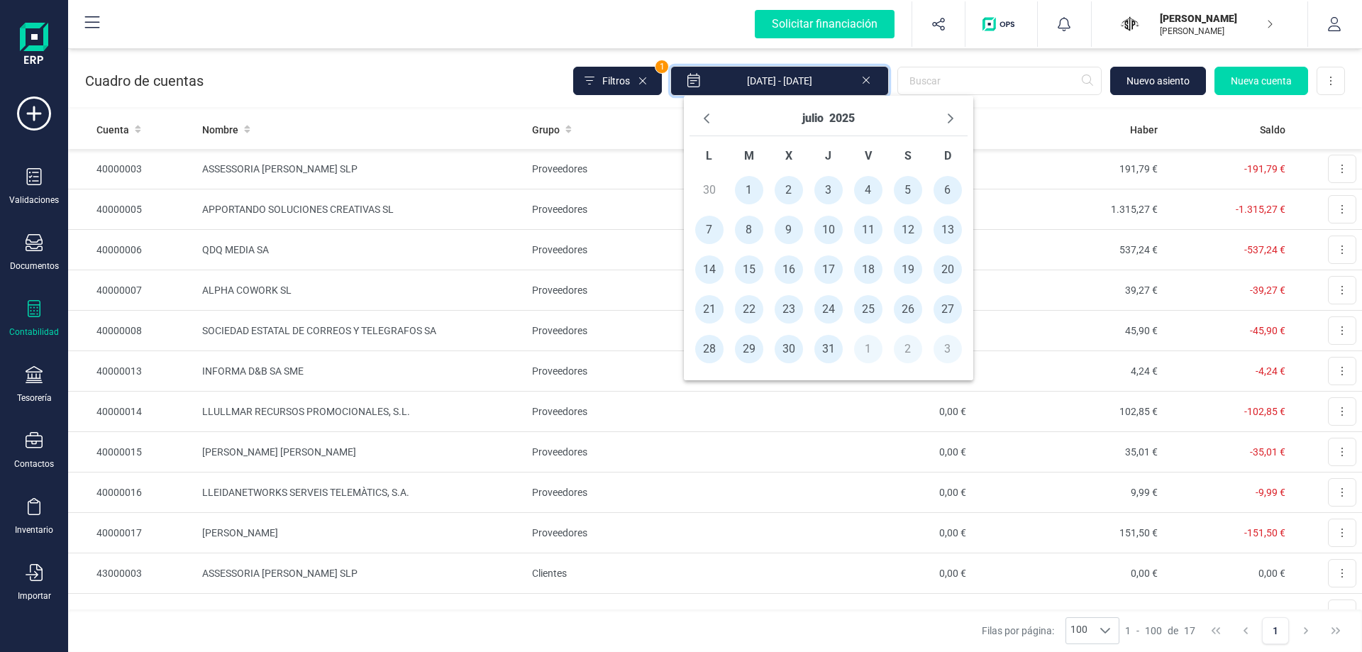
drag, startPoint x: 444, startPoint y: 90, endPoint x: 1015, endPoint y: 132, distance: 572.6
click at [445, 90] on div "Cuadro de cuentas Filtros 1 01/07/2025 - 30/09/2025 Nuevo asiento Nueva cuenta …" at bounding box center [715, 78] width 1294 height 58
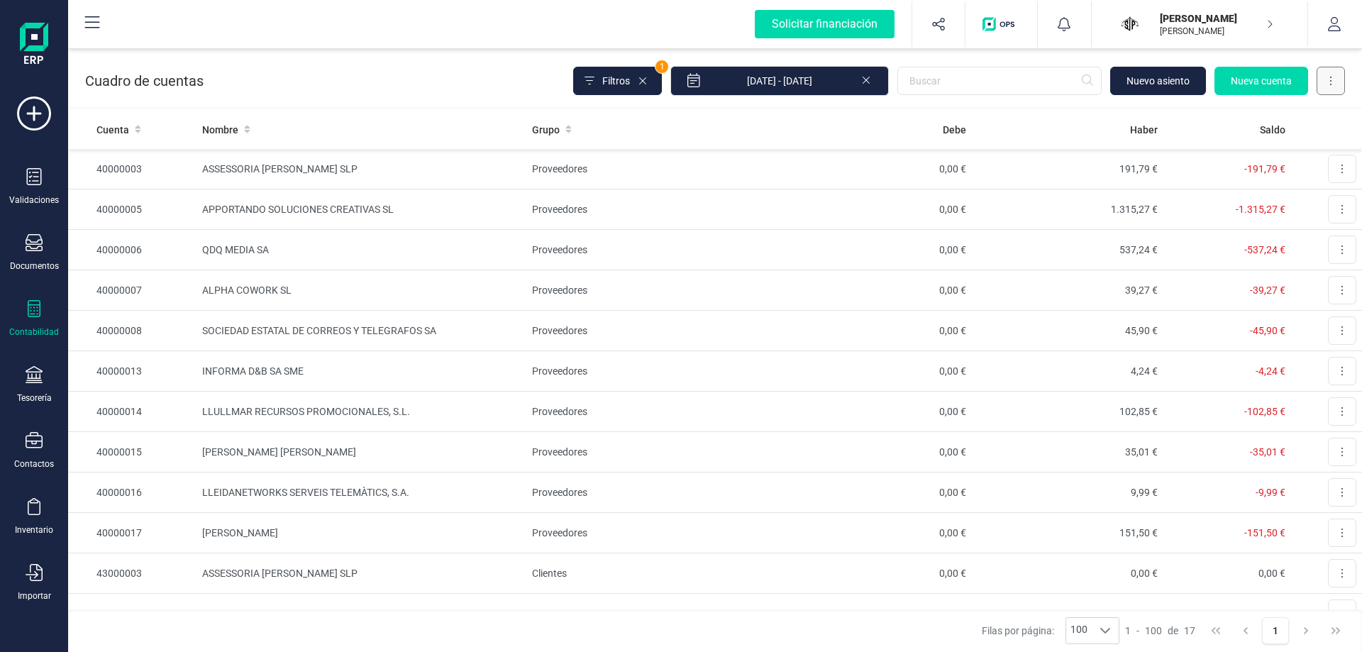
click at [1332, 85] on button at bounding box center [1331, 81] width 28 height 28
click at [1312, 113] on span "Descargar Excel" at bounding box center [1298, 116] width 70 height 14
drag, startPoint x: 487, startPoint y: 68, endPoint x: 506, endPoint y: 68, distance: 18.4
click at [487, 68] on div "Cuadro de cuentas Filtros 1 01/07/2025 - 30/09/2025 Nuevo asiento Nueva cuenta …" at bounding box center [715, 78] width 1294 height 58
click at [33, 330] on div "Contabilidad" at bounding box center [34, 331] width 50 height 11
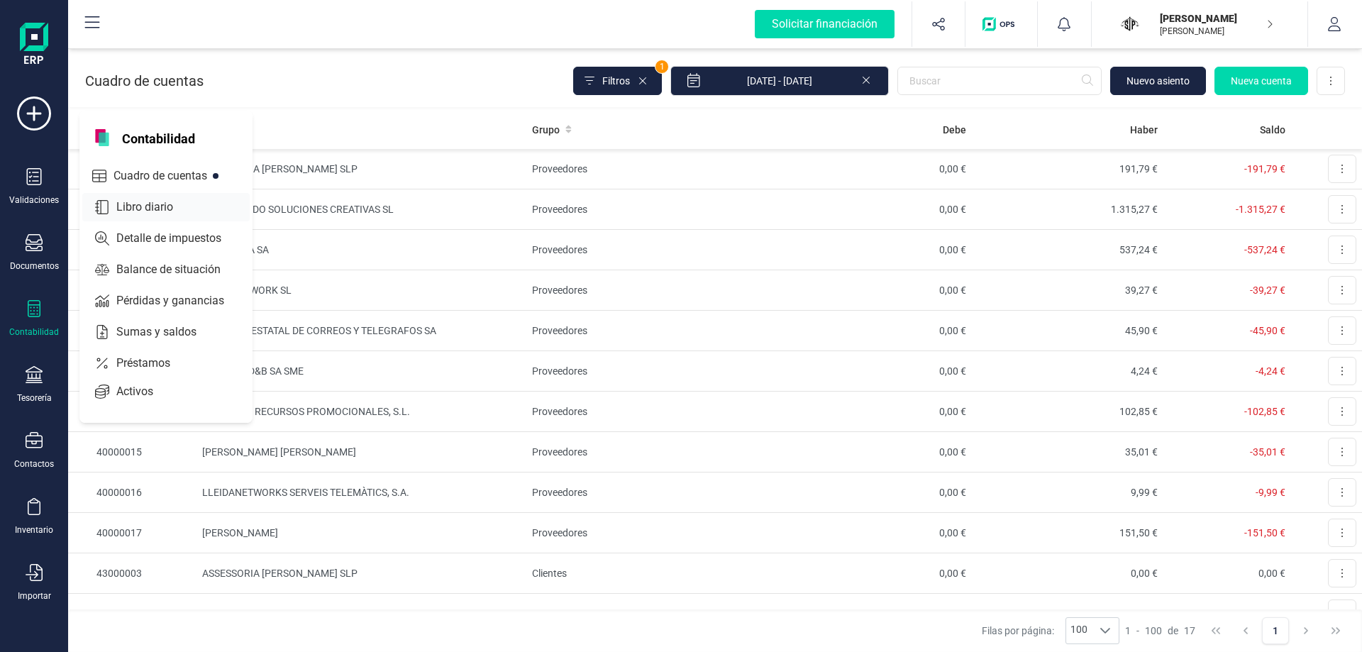
click at [157, 211] on span "Libro diario" at bounding box center [155, 207] width 88 height 17
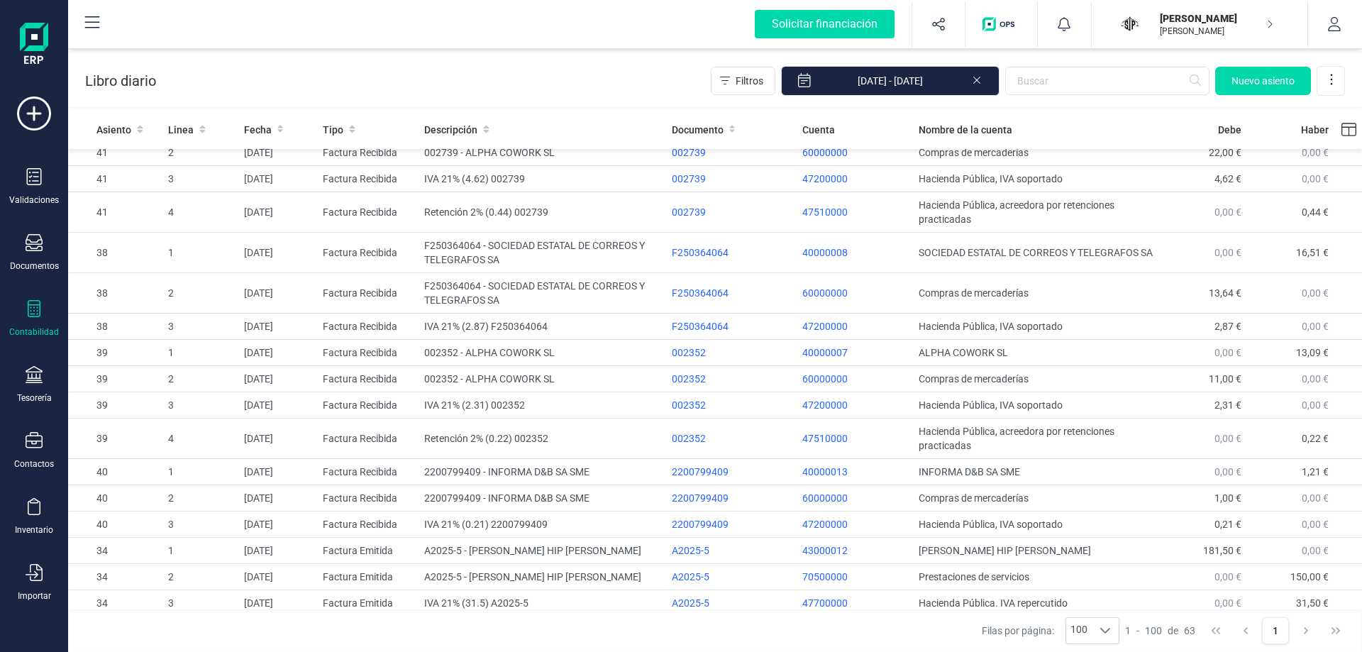
scroll to position [709, 0]
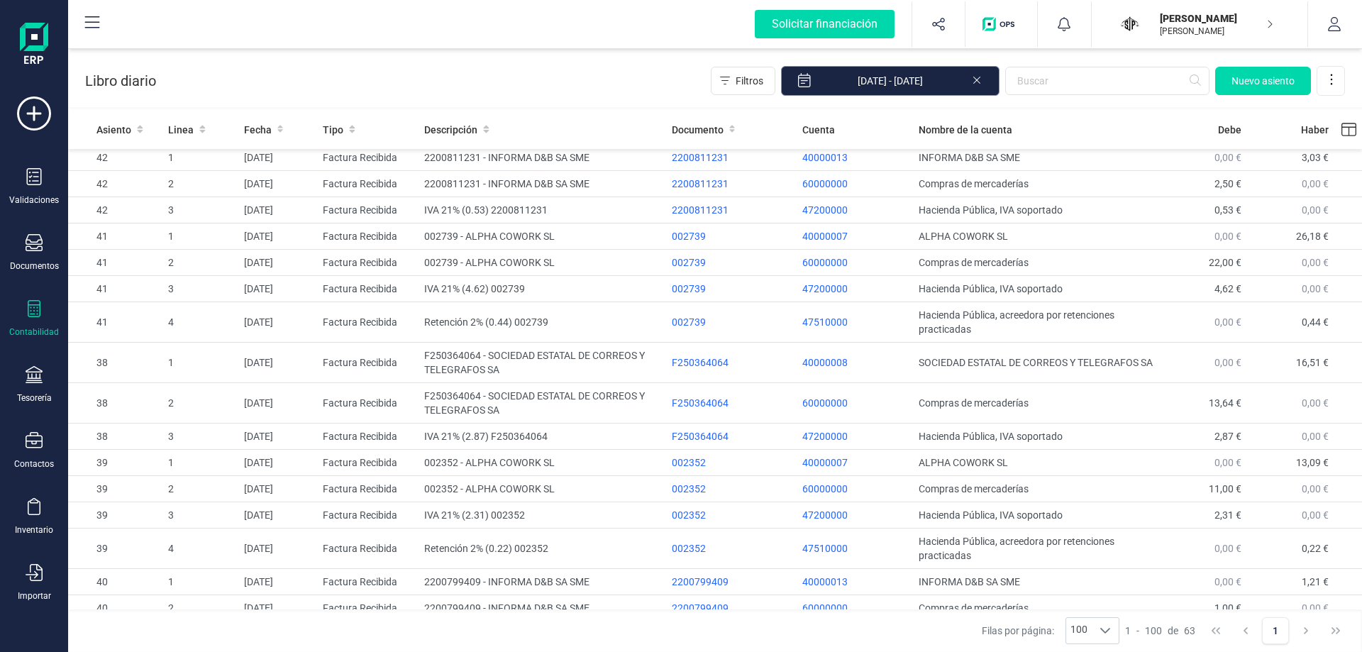
click at [921, 79] on input "01/07/2025 - 30/09/2025" at bounding box center [890, 81] width 219 height 30
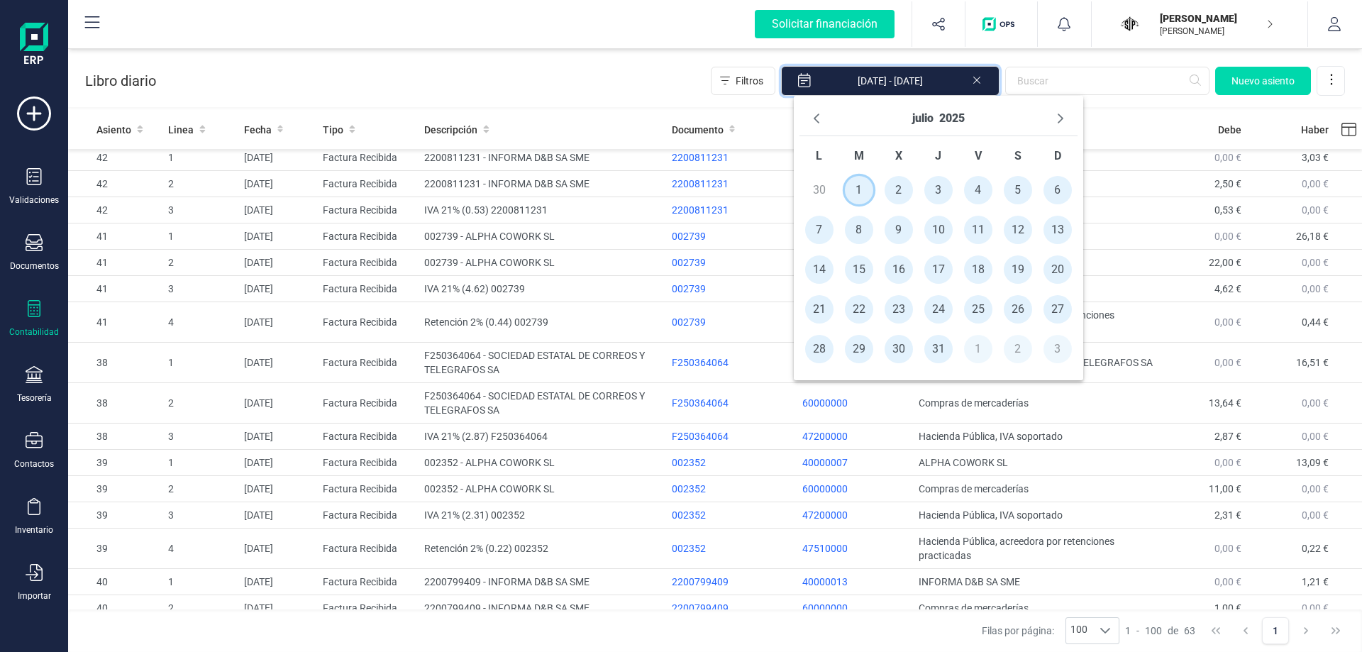
click at [861, 191] on span "1" at bounding box center [859, 190] width 28 height 28
type input "[DATE]"
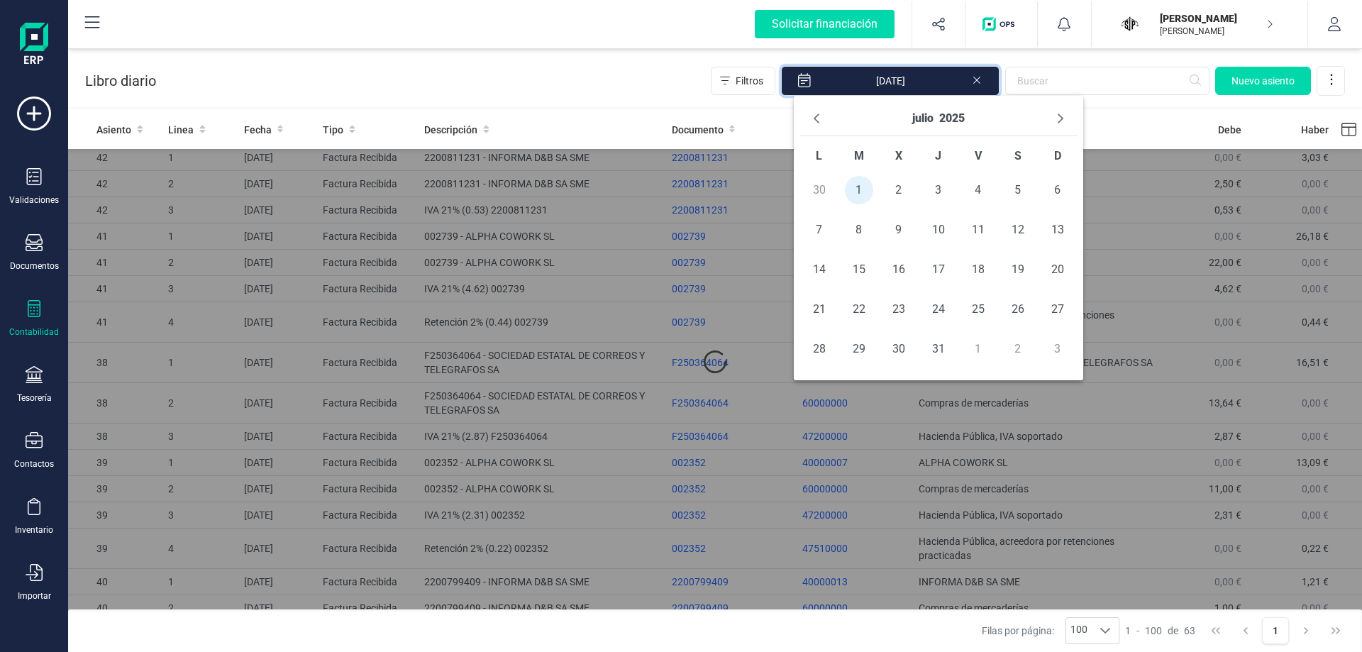
scroll to position [0, 0]
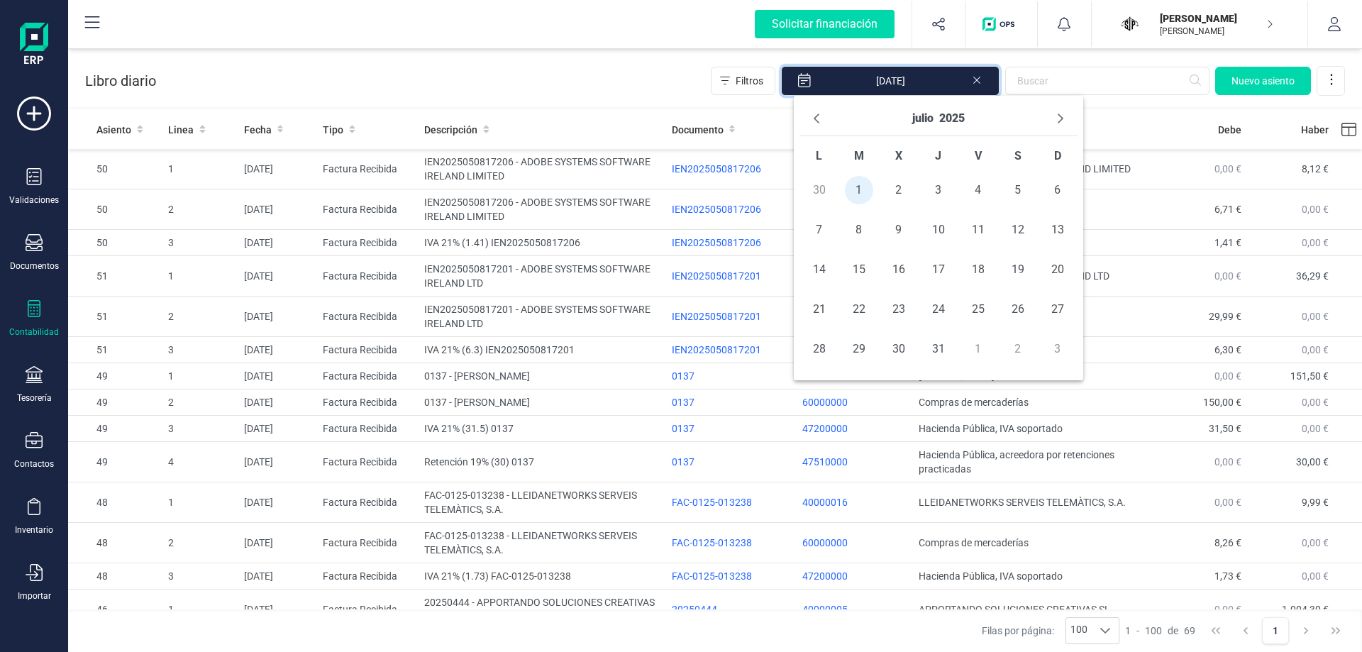
click at [558, 74] on div "Libro diario Filtros 01/07/2025 Nuevo asiento" at bounding box center [715, 78] width 1294 height 58
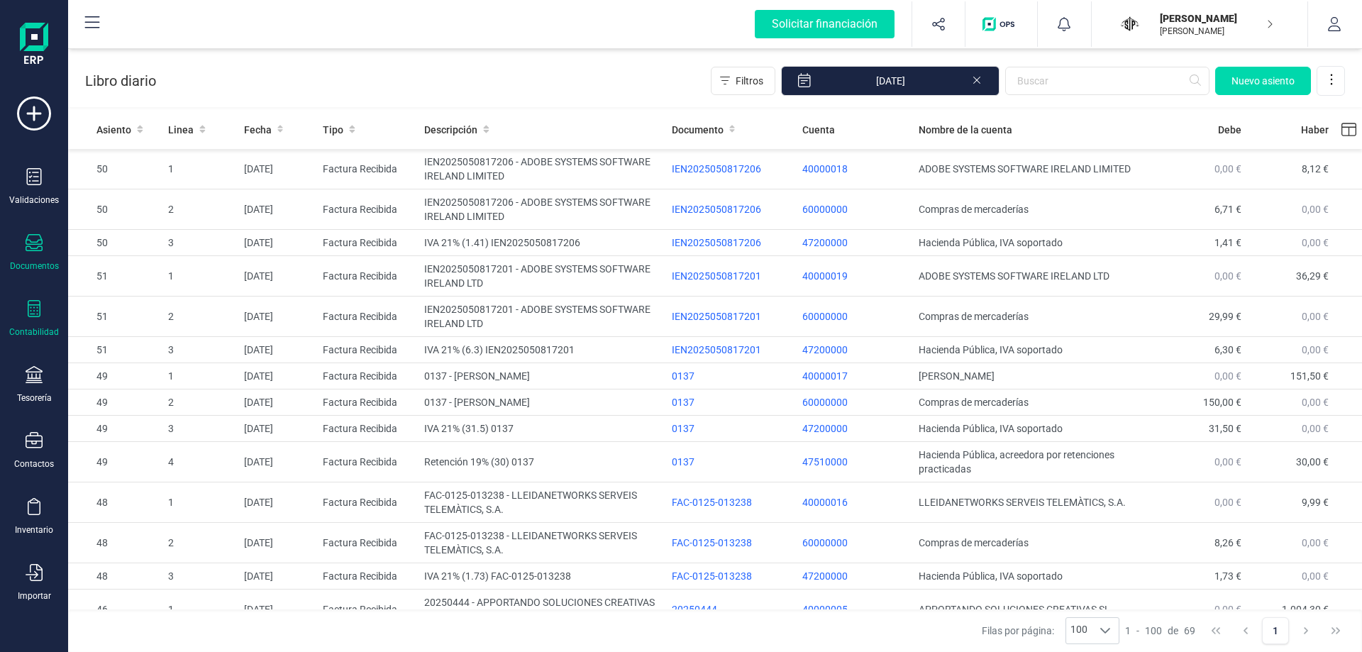
click at [47, 241] on div "Documentos" at bounding box center [34, 253] width 57 height 38
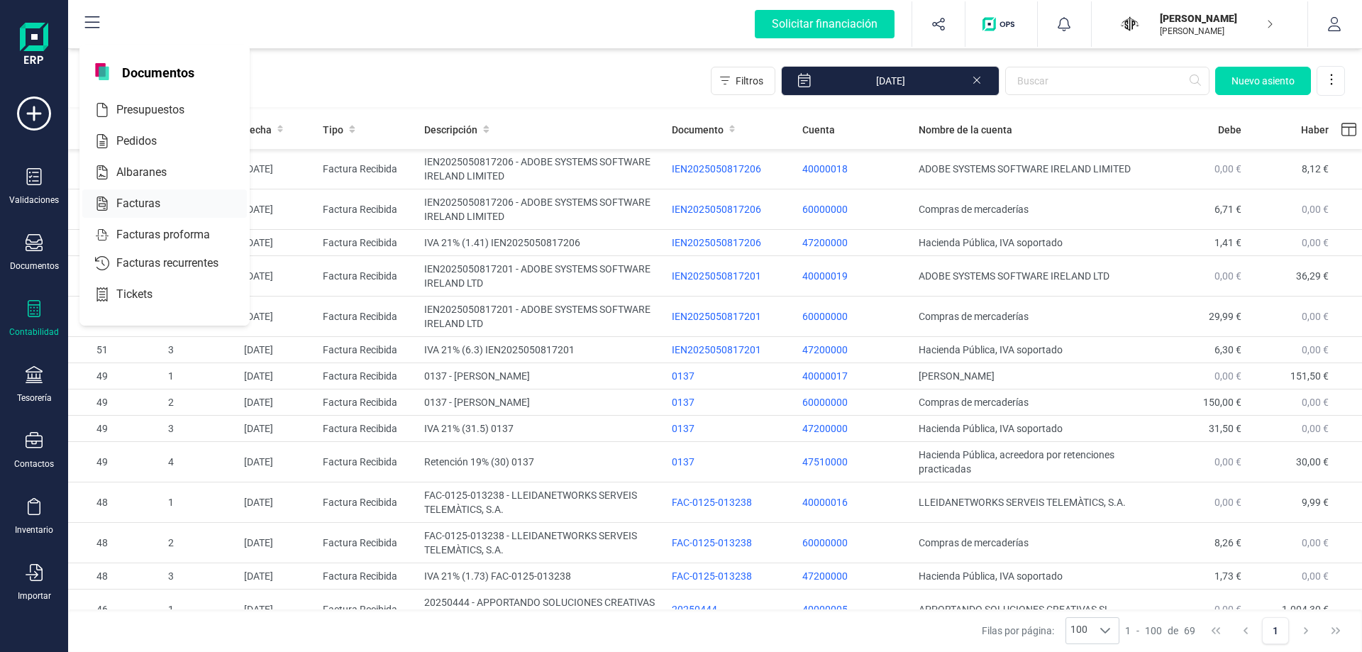
click at [150, 199] on span "Facturas" at bounding box center [148, 203] width 75 height 17
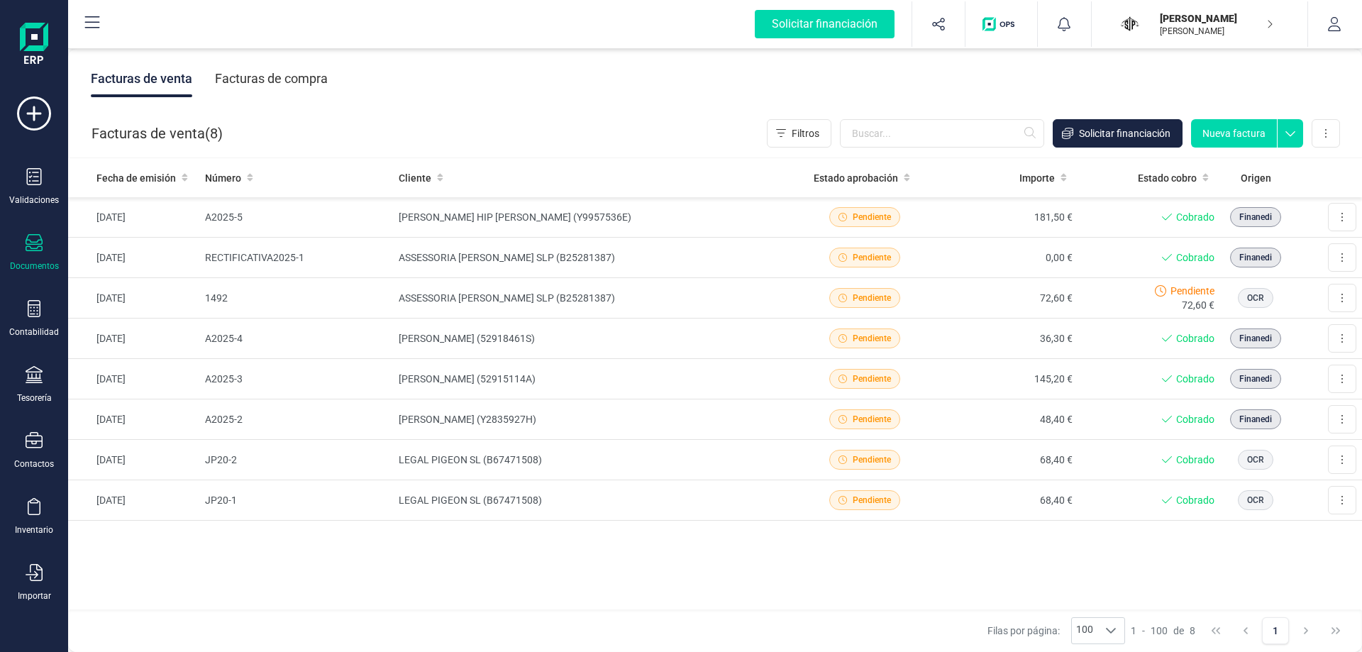
click at [1288, 131] on icon at bounding box center [1291, 129] width 26 height 21
click at [1229, 65] on div "Facturas de venta Facturas de compra" at bounding box center [715, 79] width 1294 height 60
click at [1326, 139] on button at bounding box center [1326, 133] width 28 height 28
click at [499, 97] on div "Facturas de venta Facturas de compra" at bounding box center [715, 79] width 1294 height 60
click at [1332, 138] on button at bounding box center [1326, 133] width 28 height 28
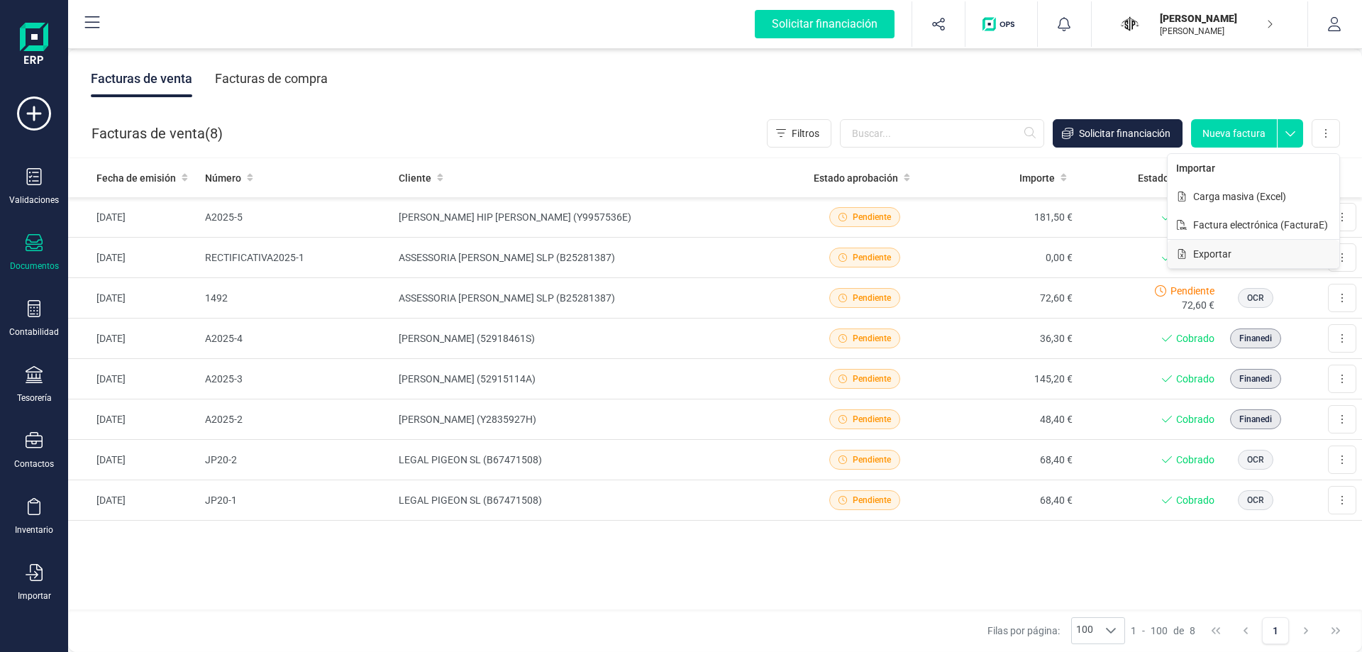
click at [1241, 252] on button "Exportar" at bounding box center [1254, 254] width 172 height 28
click at [1329, 141] on button at bounding box center [1326, 133] width 28 height 28
click at [1274, 199] on span "Carga masiva (Excel)" at bounding box center [1239, 196] width 93 height 14
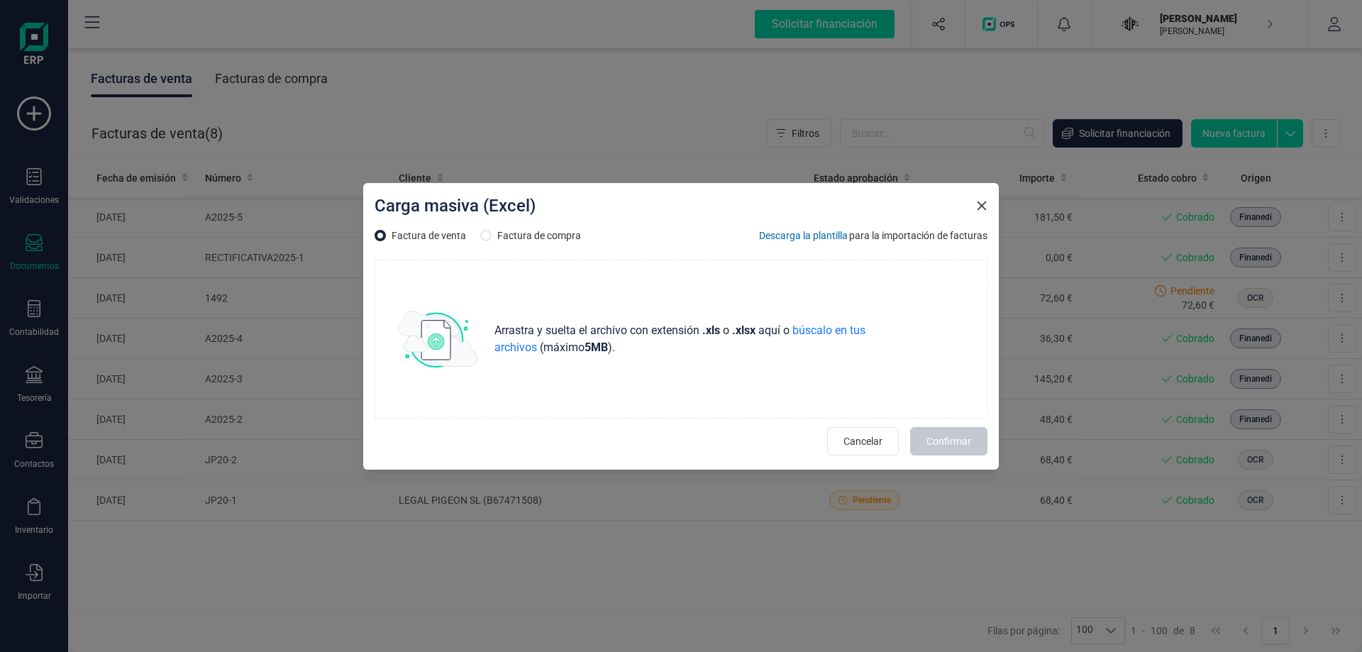
drag, startPoint x: 982, startPoint y: 195, endPoint x: 979, endPoint y: 203, distance: 8.3
click at [979, 203] on div "Carga masiva (Excel)" at bounding box center [681, 208] width 613 height 28
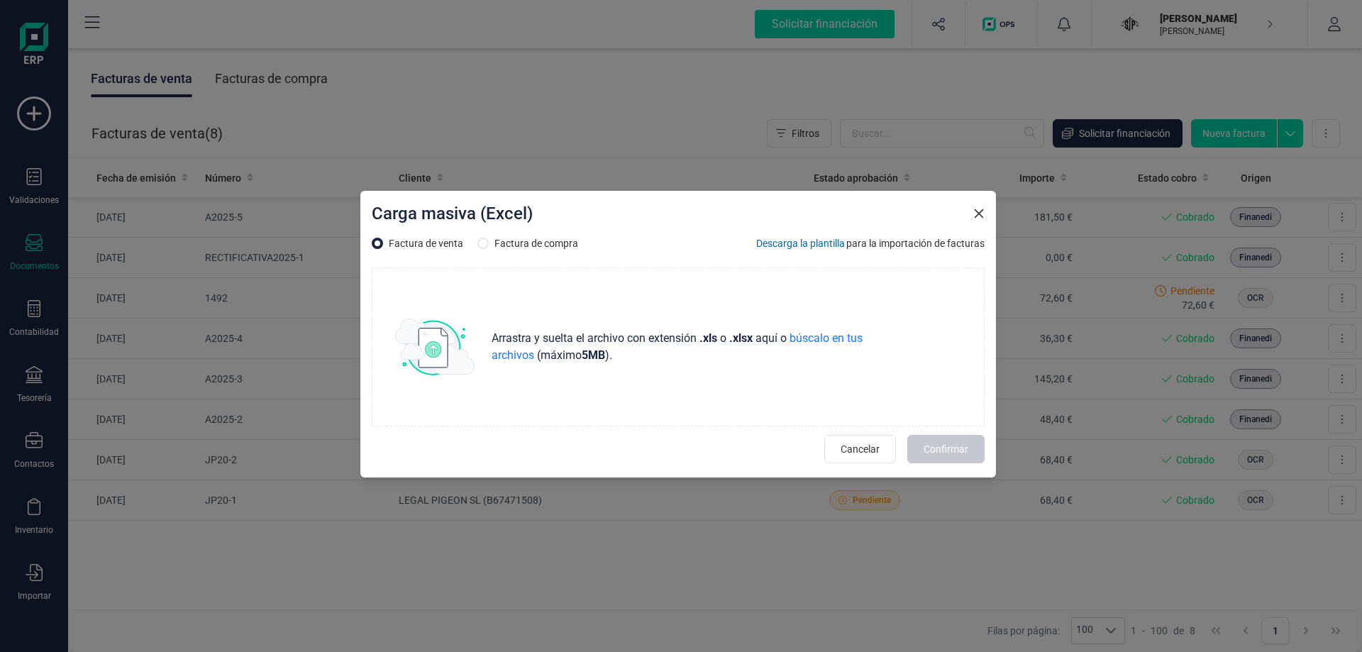
click at [980, 216] on icon "Close" at bounding box center [978, 213] width 11 height 11
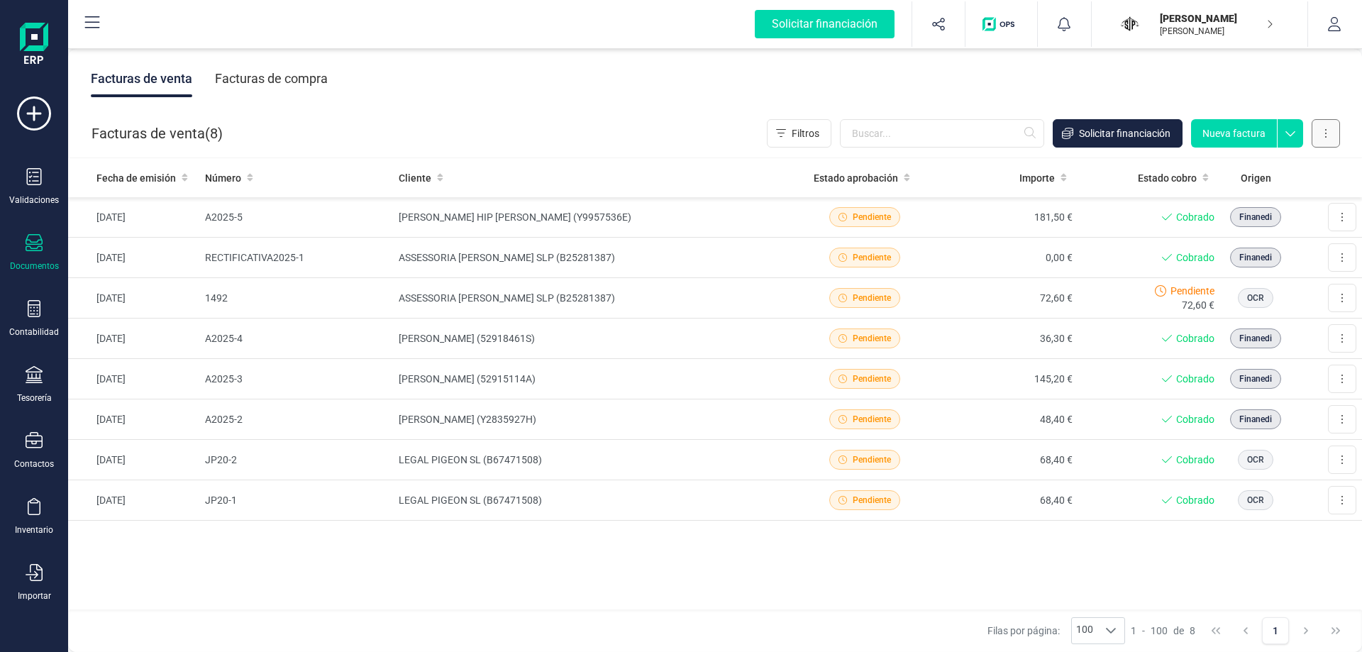
click at [1326, 131] on icon at bounding box center [1325, 133] width 1 height 9
click at [1249, 223] on span "Factura electrónica (FacturaE)" at bounding box center [1260, 225] width 135 height 14
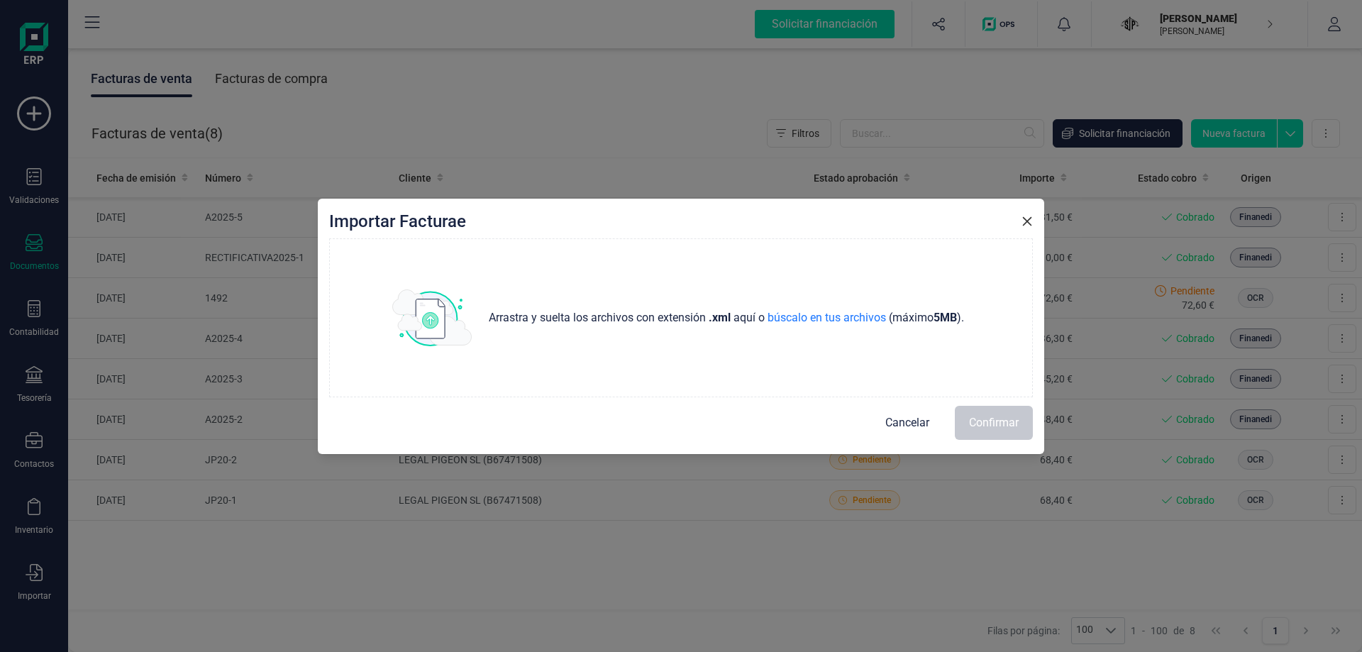
click at [1029, 223] on icon "Close" at bounding box center [1027, 220] width 9 height 9
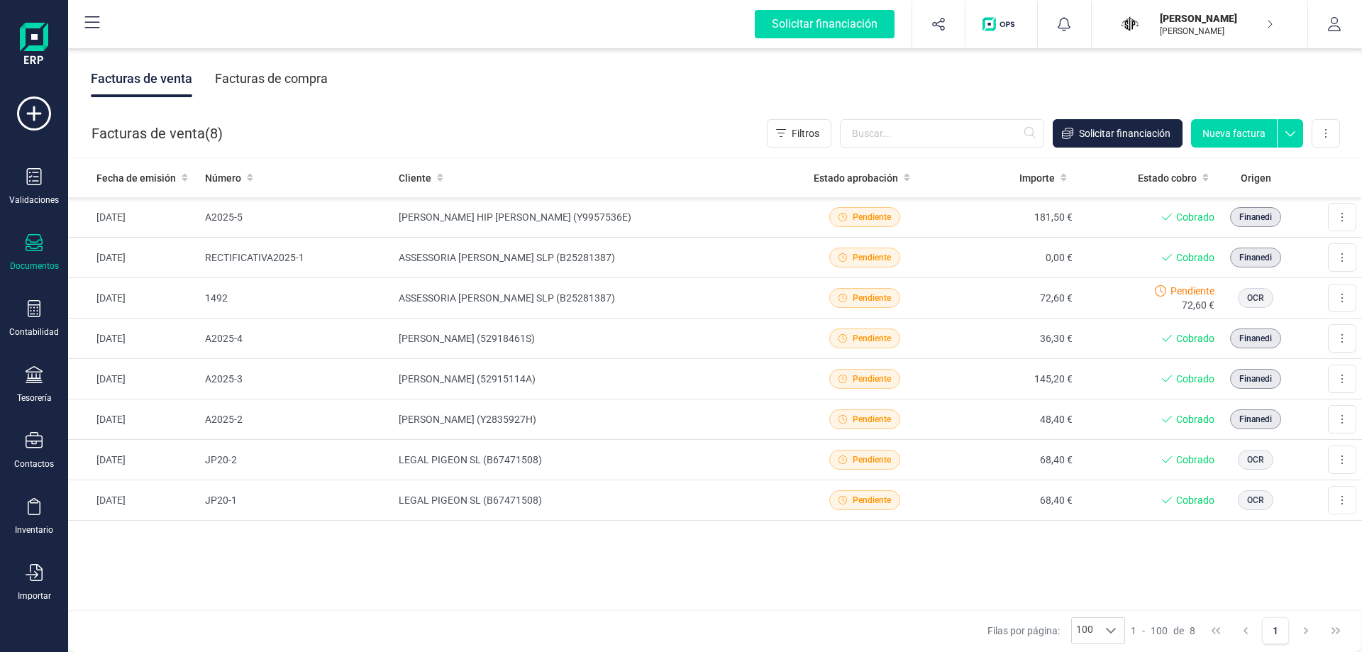
click at [283, 74] on div "Facturas de compra" at bounding box center [271, 78] width 113 height 37
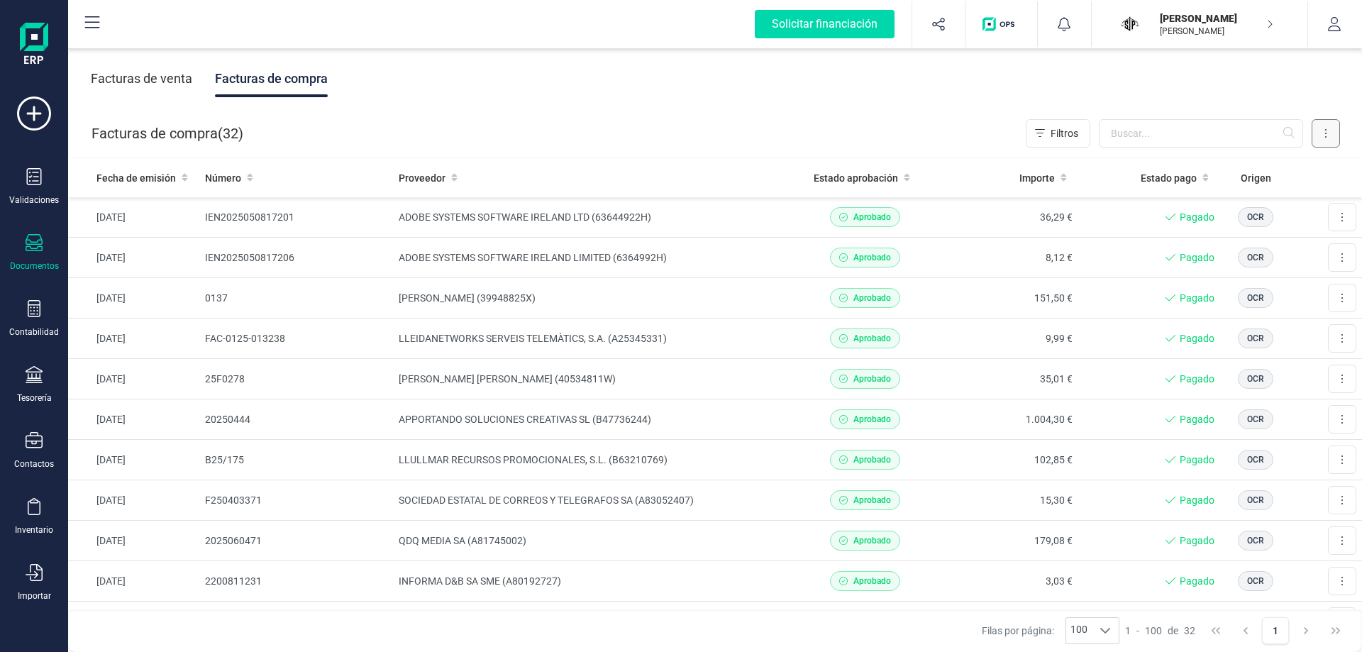
click at [1337, 130] on button at bounding box center [1326, 133] width 28 height 28
click at [1248, 277] on button "Exportar" at bounding box center [1254, 282] width 172 height 28
click at [628, 87] on div "Facturas de venta Facturas de compra" at bounding box center [715, 79] width 1294 height 60
click at [38, 314] on icon at bounding box center [34, 308] width 13 height 17
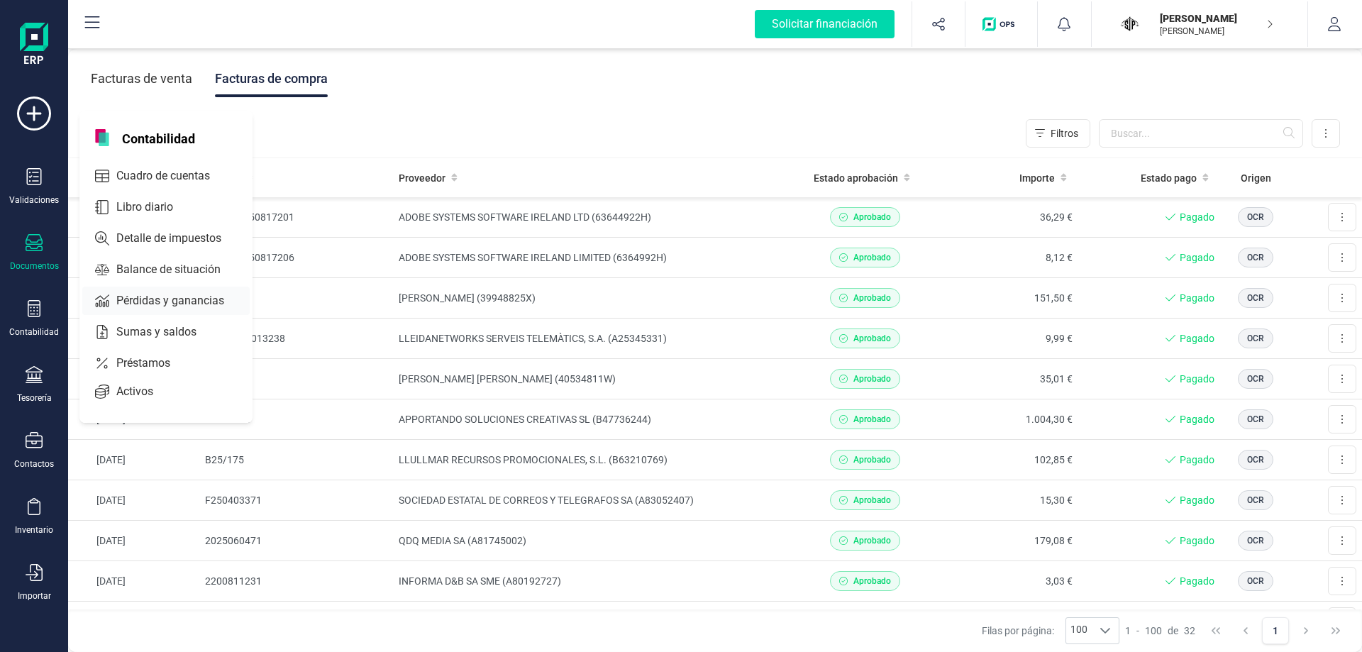
click at [108, 290] on div "Pérdidas y ganancias" at bounding box center [165, 301] width 167 height 28
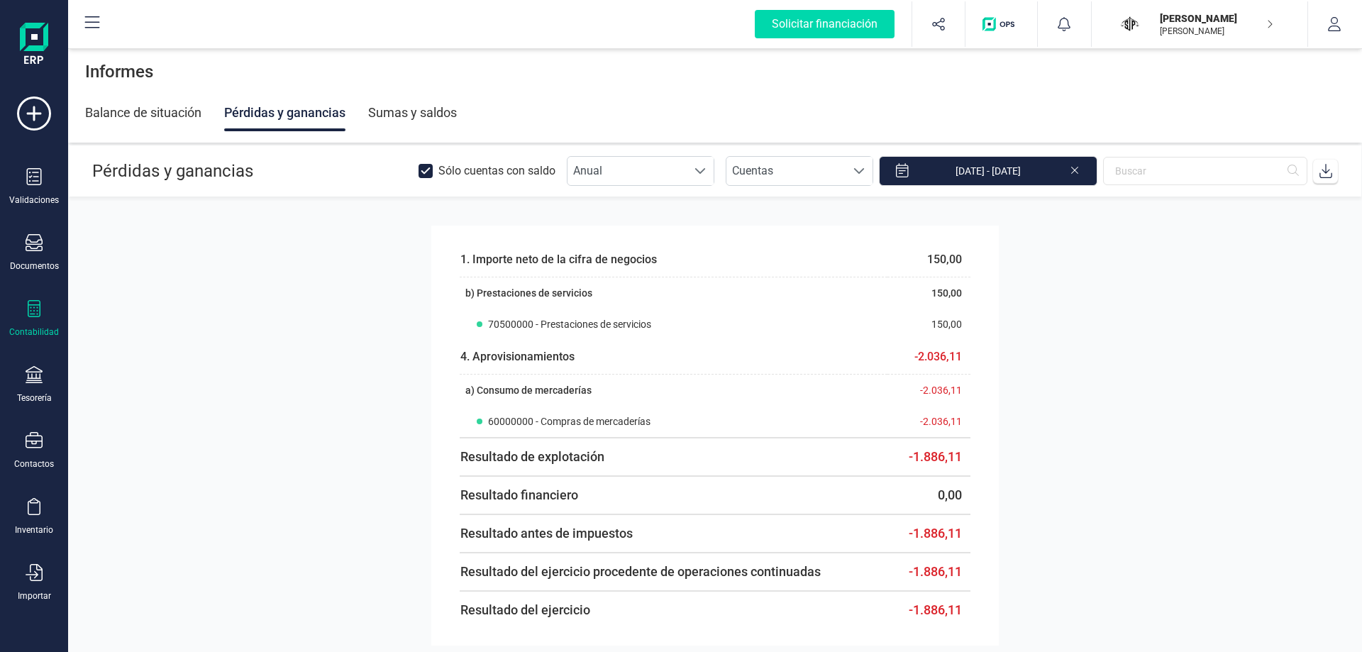
click at [23, 323] on div "Contabilidad" at bounding box center [34, 319] width 57 height 38
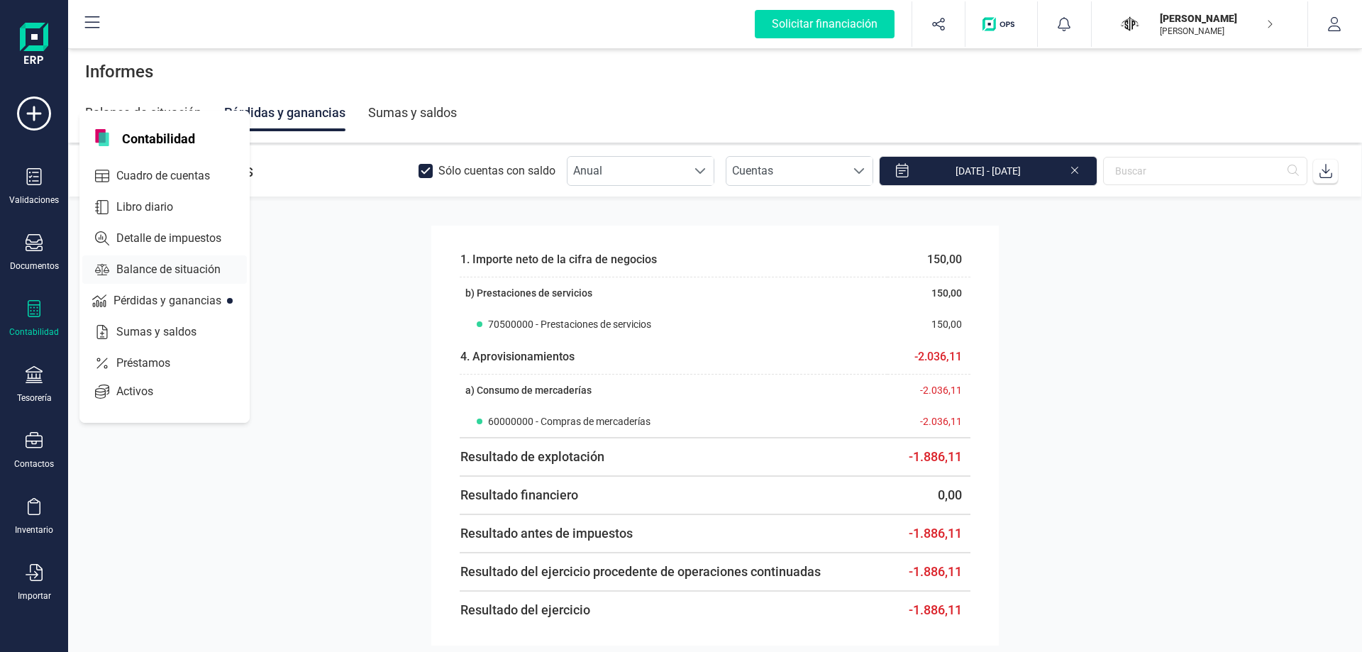
click at [136, 267] on span "Balance de situación" at bounding box center [179, 269] width 136 height 17
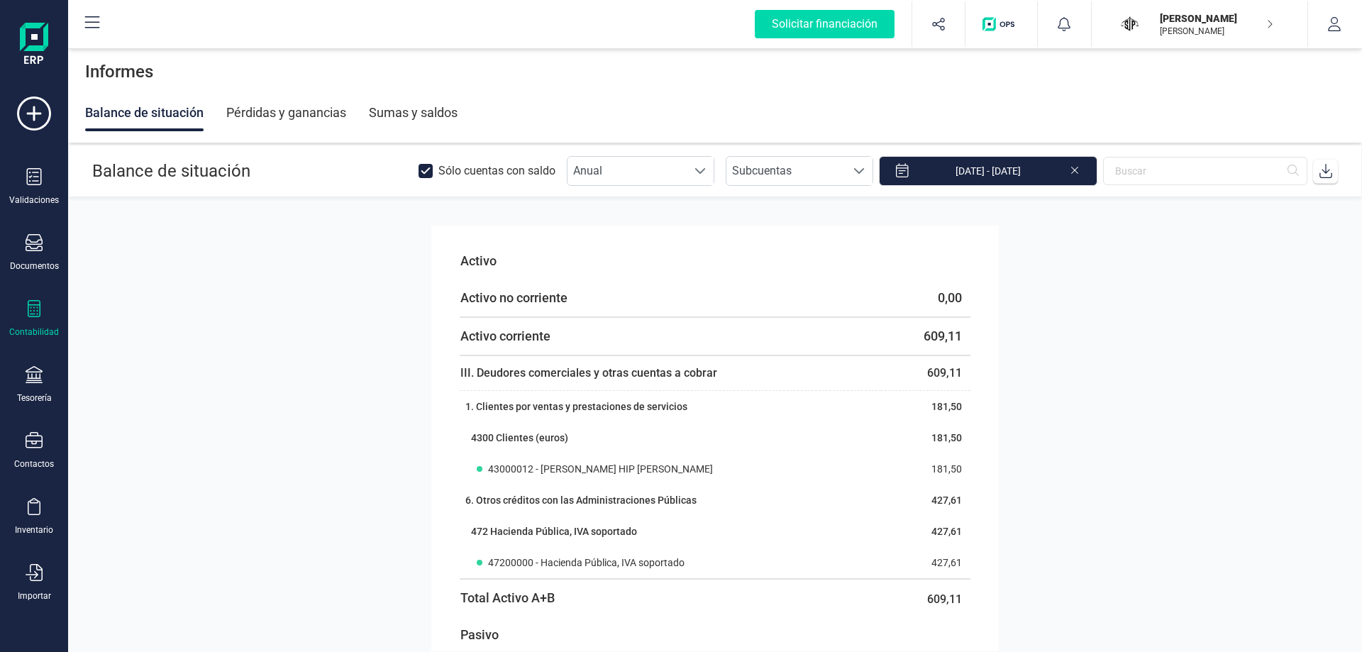
click at [35, 311] on icon at bounding box center [34, 308] width 17 height 17
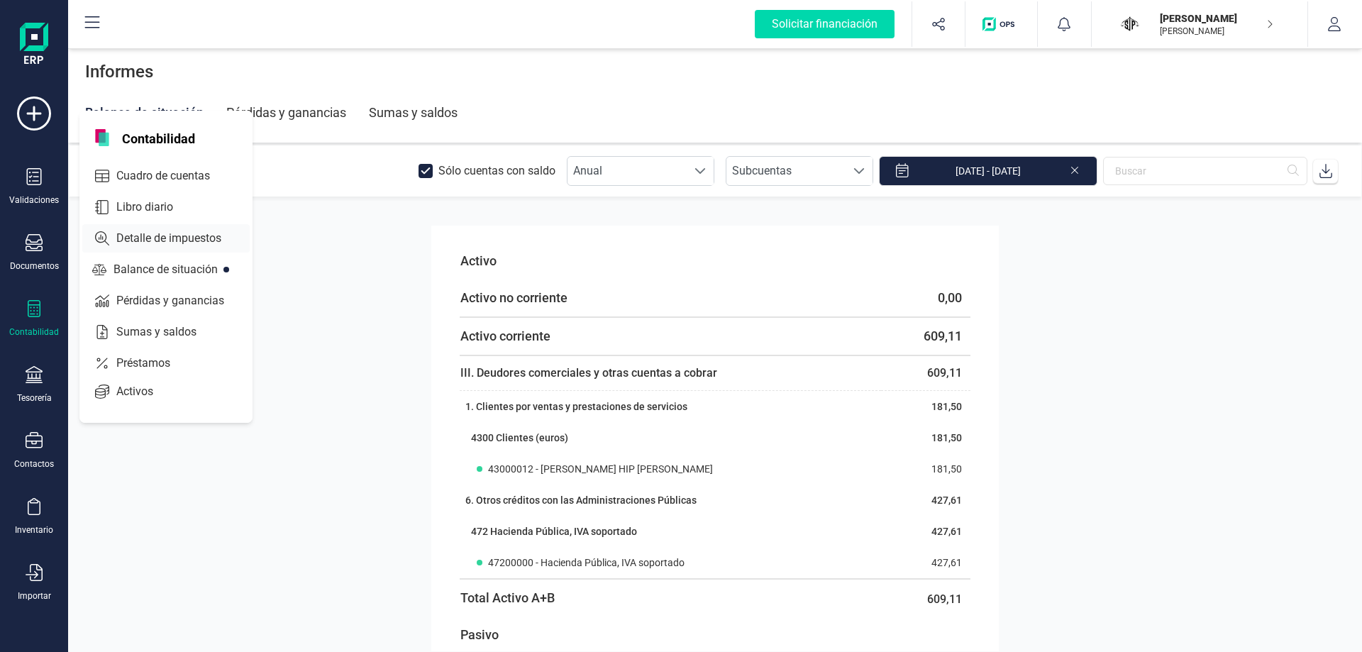
click at [170, 245] on span "Detalle de impuestos" at bounding box center [179, 238] width 136 height 17
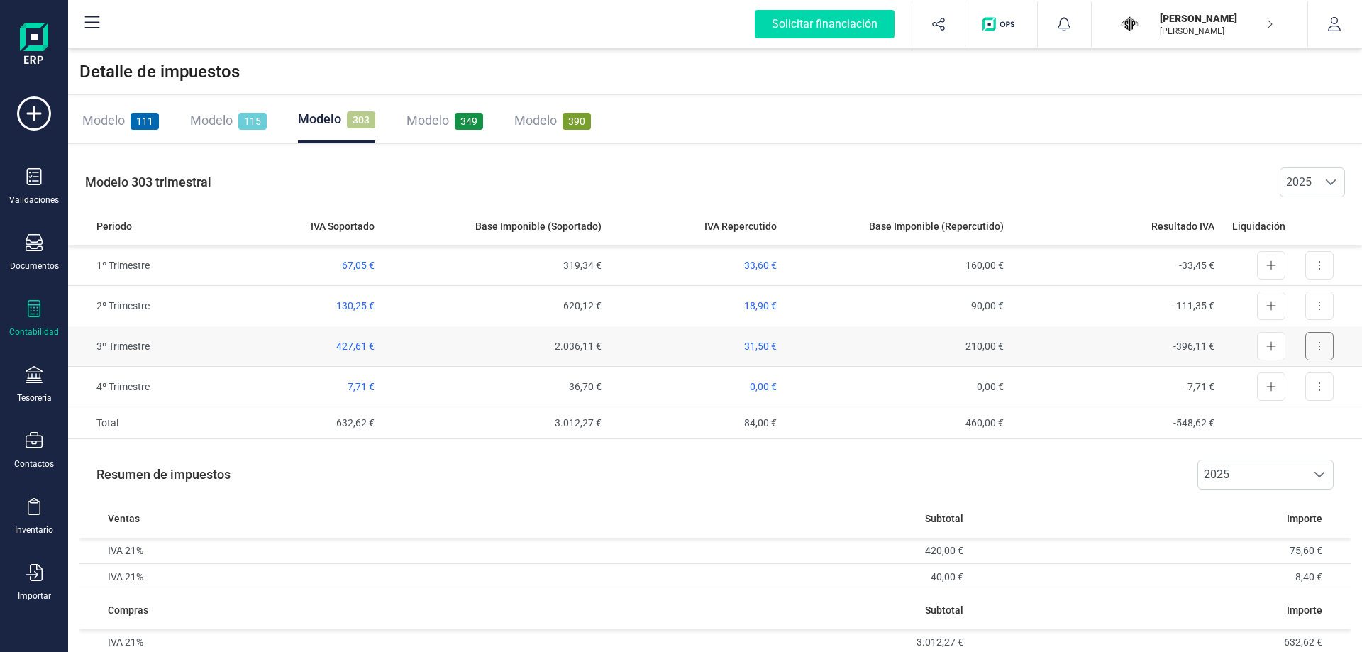
click at [1321, 345] on button at bounding box center [1319, 346] width 28 height 28
click at [1293, 382] on span "Exportar detalle" at bounding box center [1287, 381] width 70 height 14
click at [30, 255] on div "Documentos" at bounding box center [34, 253] width 57 height 38
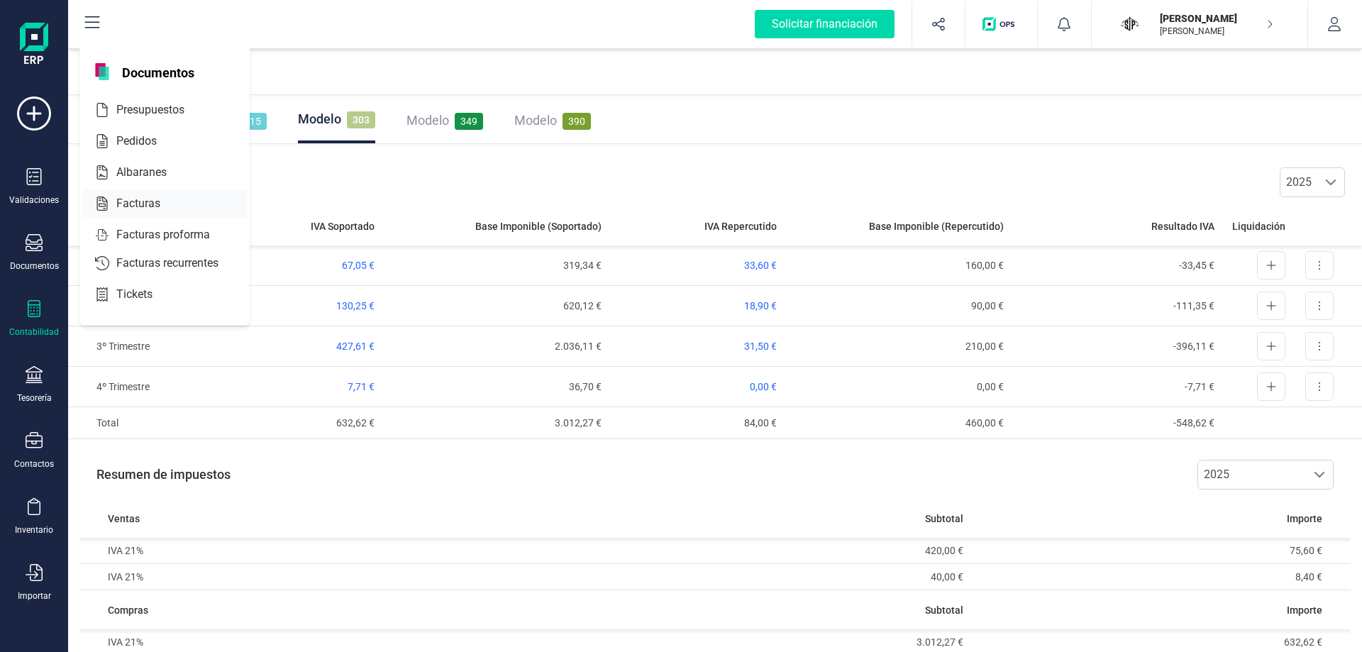
click at [131, 196] on span "Facturas" at bounding box center [148, 203] width 75 height 17
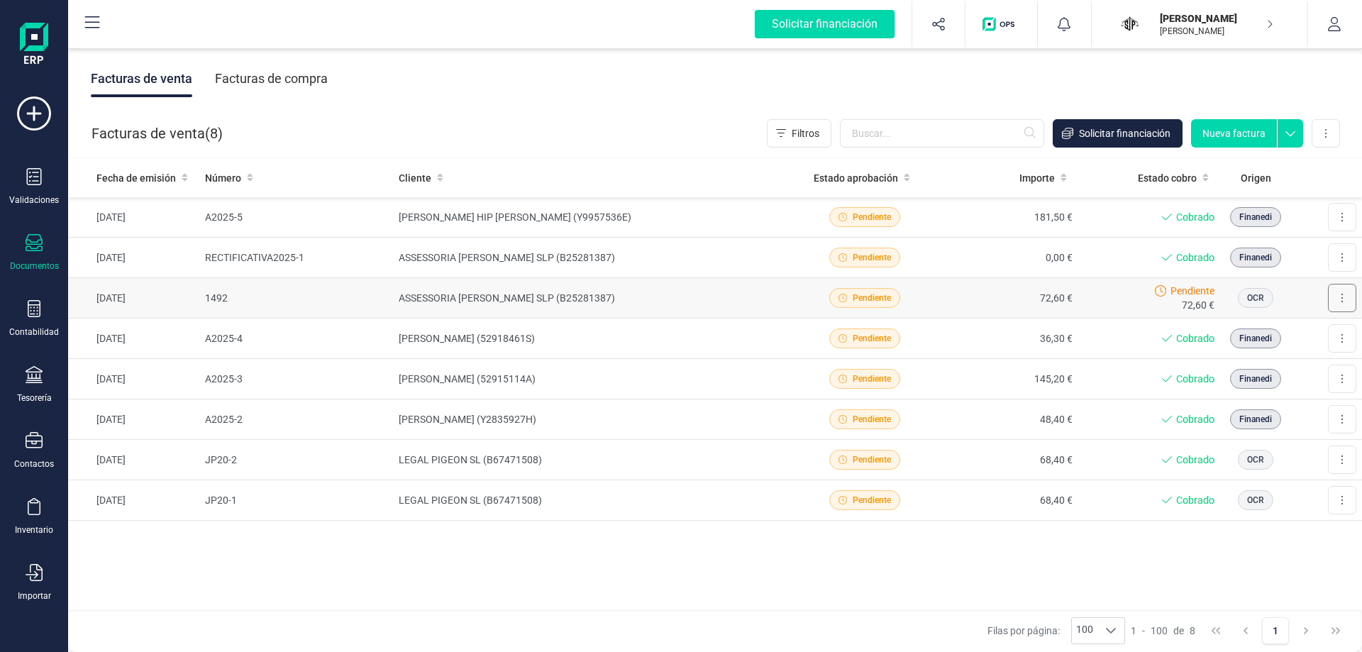
click at [1345, 305] on button at bounding box center [1342, 298] width 28 height 28
click at [1256, 388] on span "Eliminar" at bounding box center [1263, 391] width 35 height 14
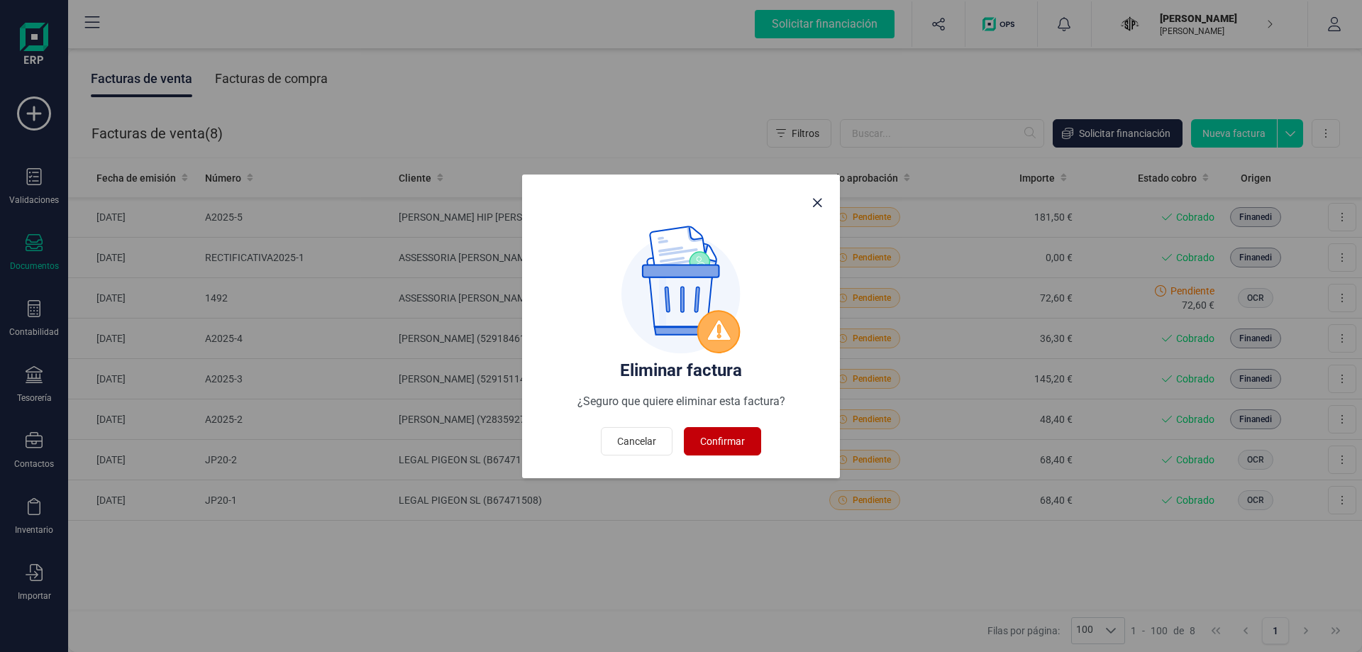
click at [725, 445] on span "Confirmar" at bounding box center [722, 441] width 45 height 14
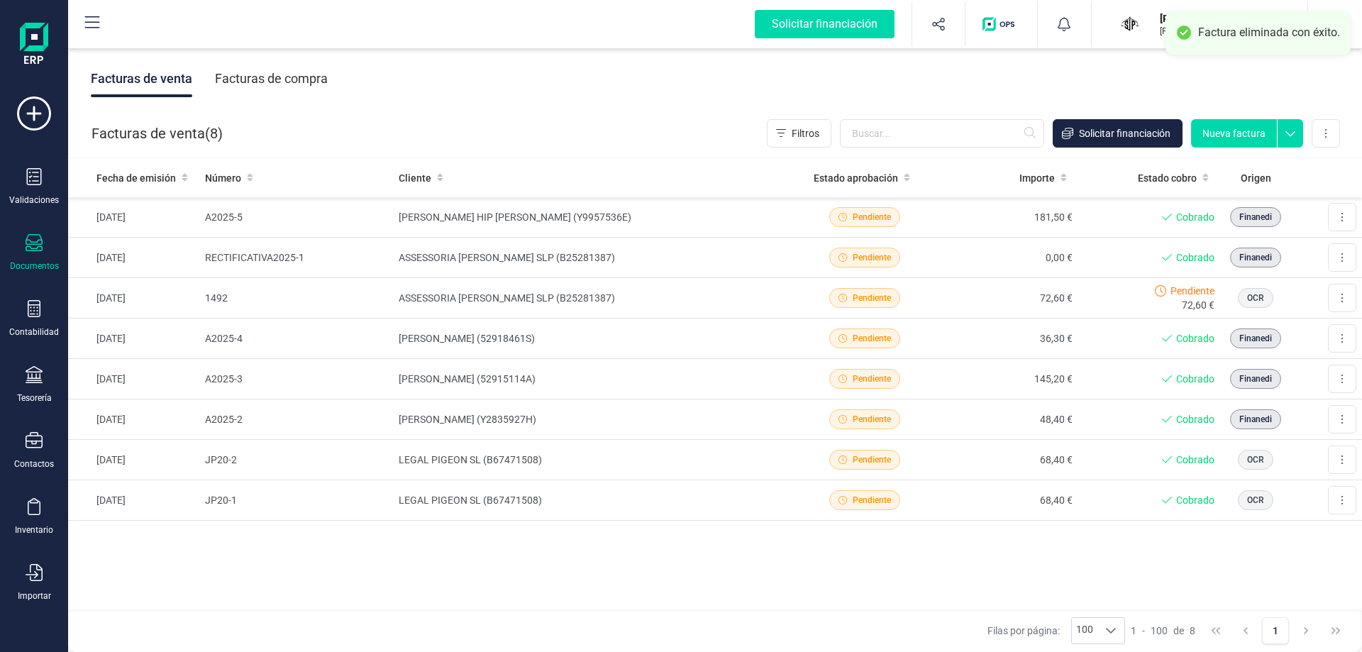
click at [318, 69] on div "Facturas de compra" at bounding box center [271, 78] width 113 height 37
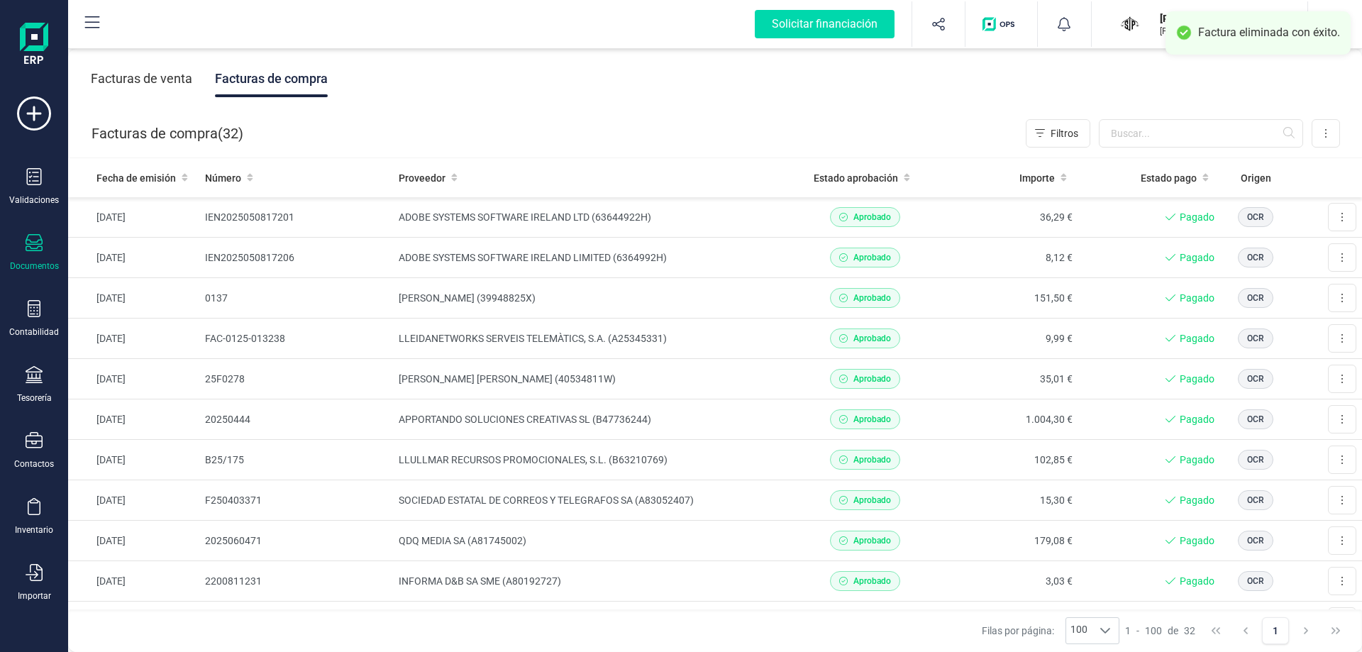
click at [160, 77] on div "Facturas de venta" at bounding box center [141, 78] width 101 height 37
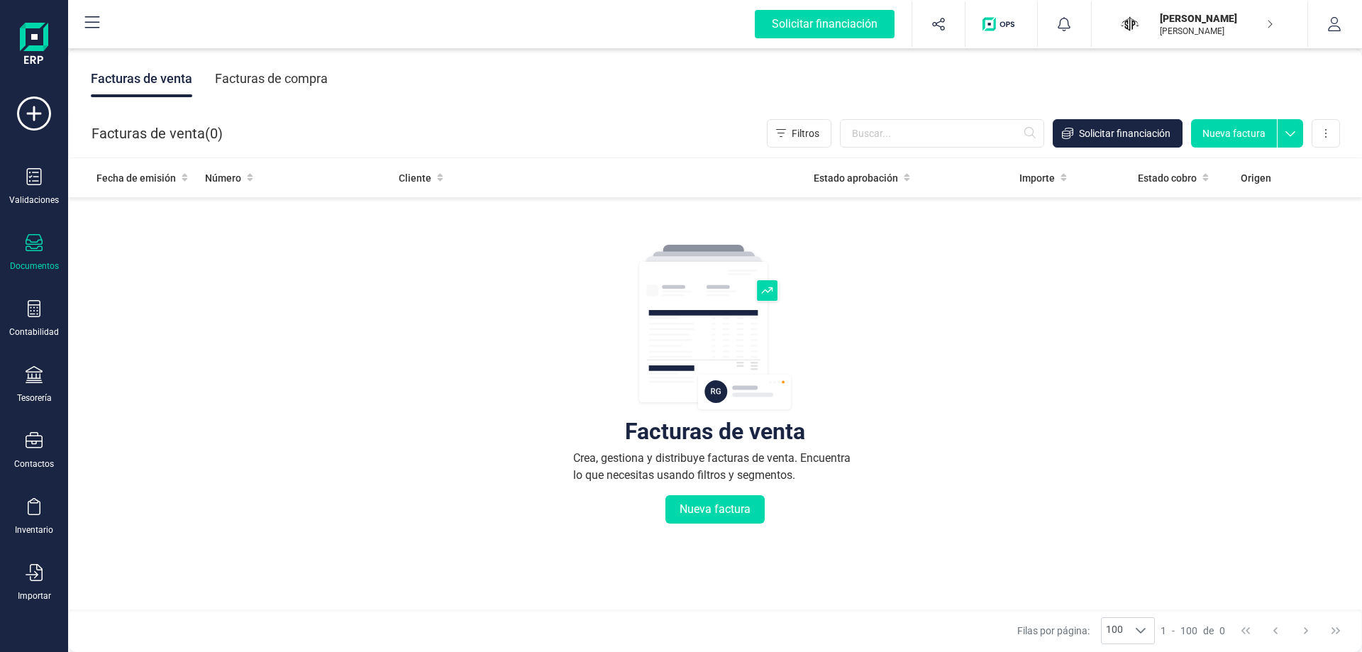
click at [304, 73] on div "Facturas de compra" at bounding box center [271, 78] width 113 height 37
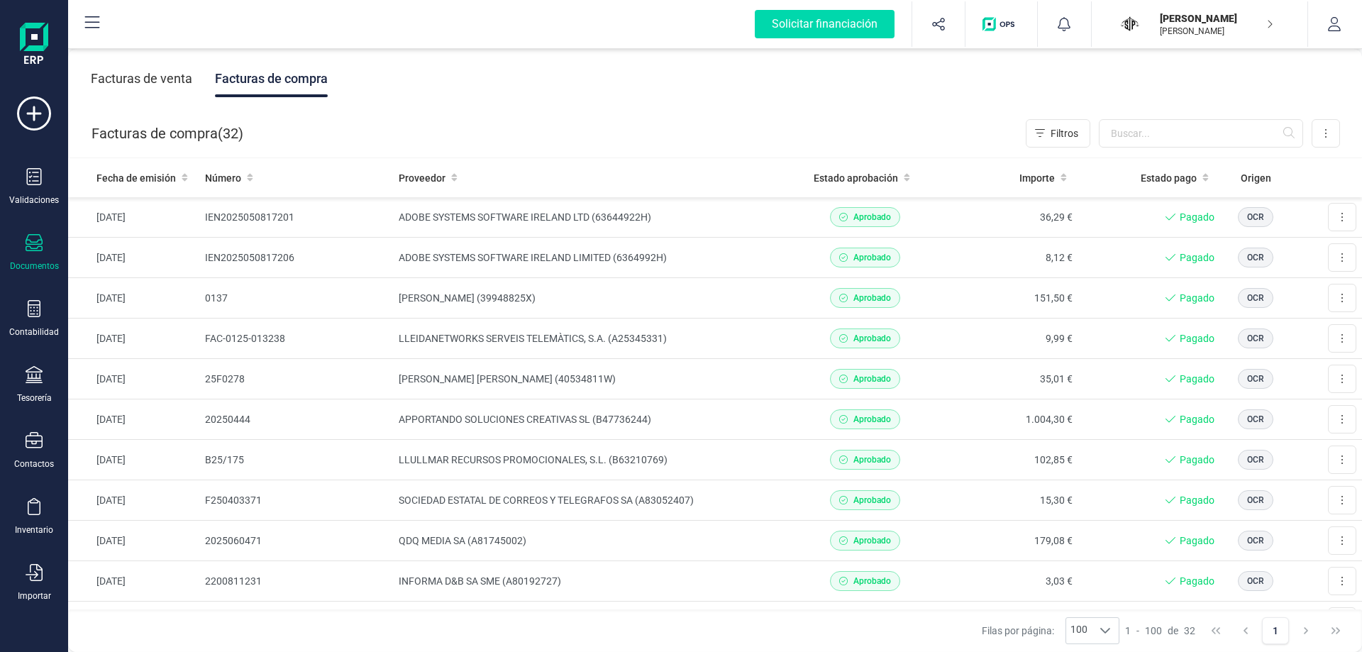
click at [167, 79] on div "Facturas de venta" at bounding box center [141, 78] width 101 height 37
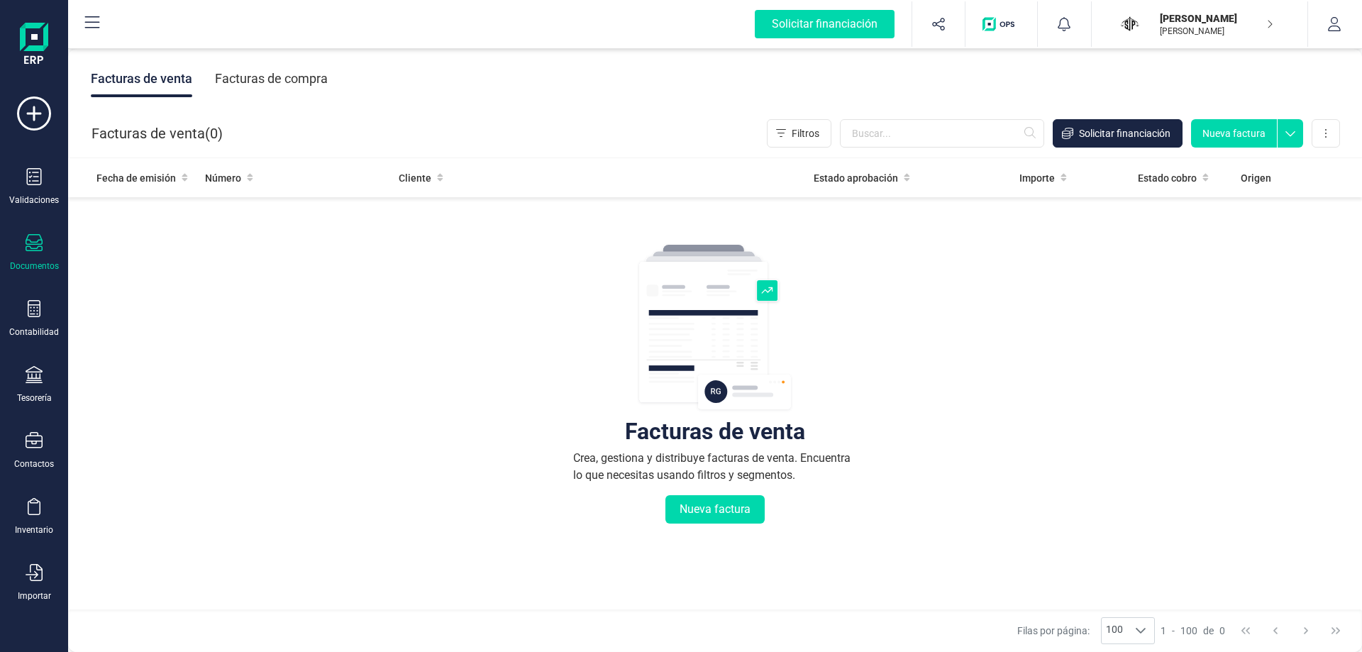
click at [24, 246] on div "Documentos" at bounding box center [34, 253] width 57 height 38
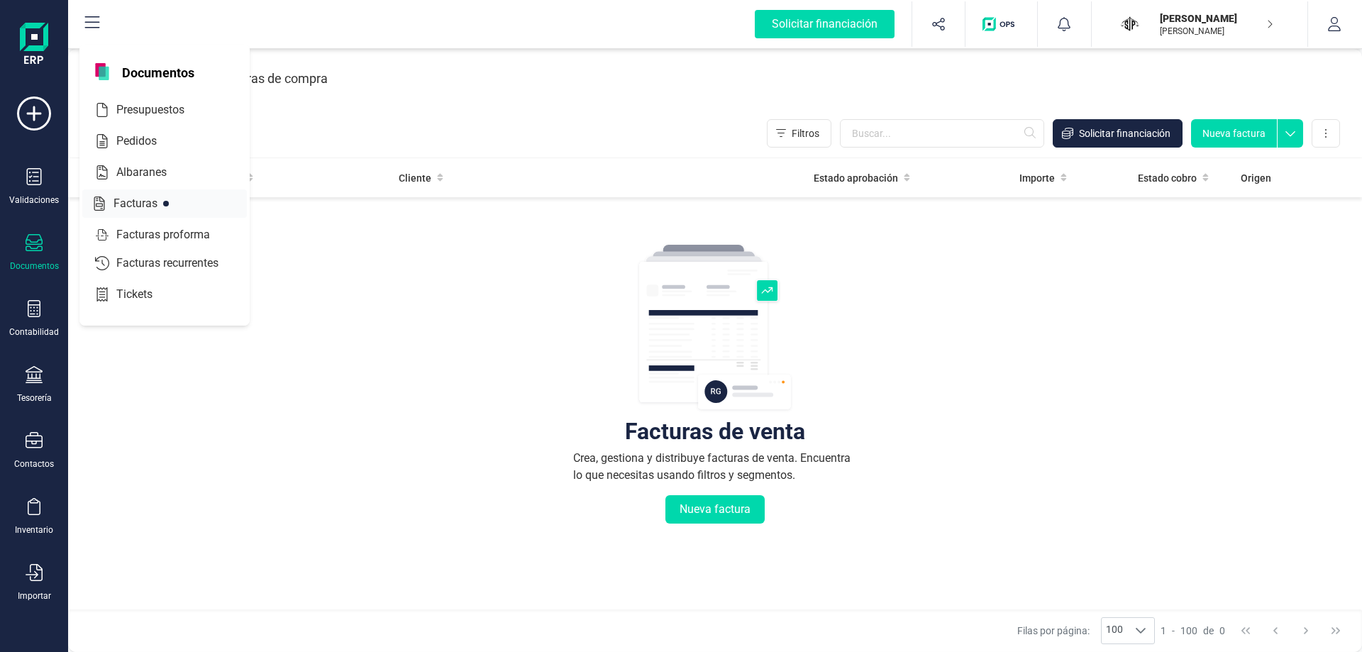
click at [142, 202] on span "Facturas" at bounding box center [145, 203] width 75 height 17
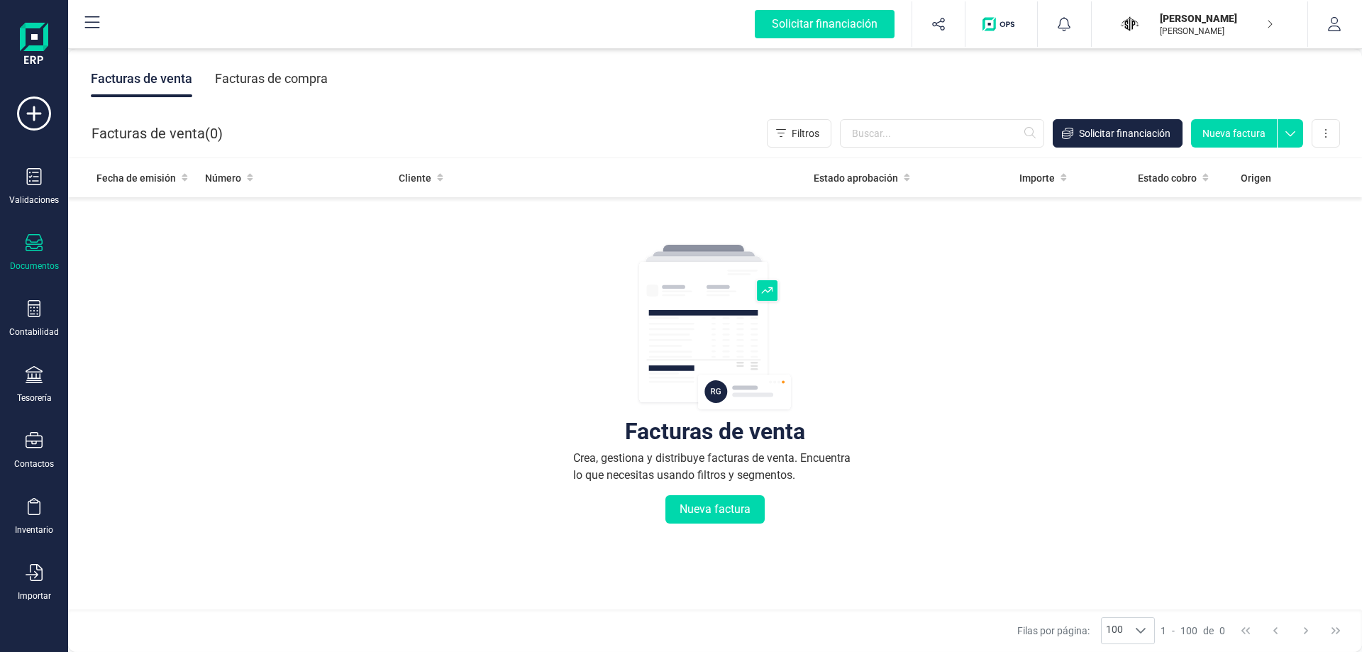
click at [43, 250] on div "Documentos" at bounding box center [34, 253] width 57 height 38
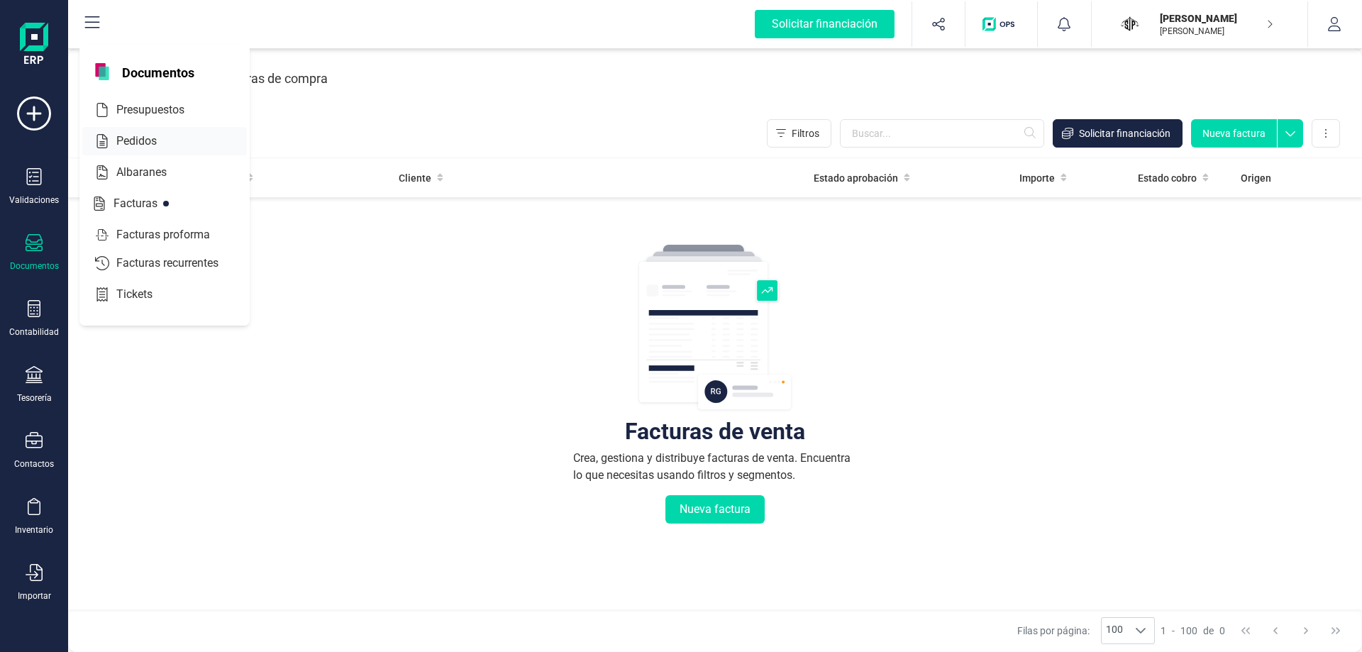
click at [145, 153] on div "Pedidos" at bounding box center [164, 141] width 165 height 28
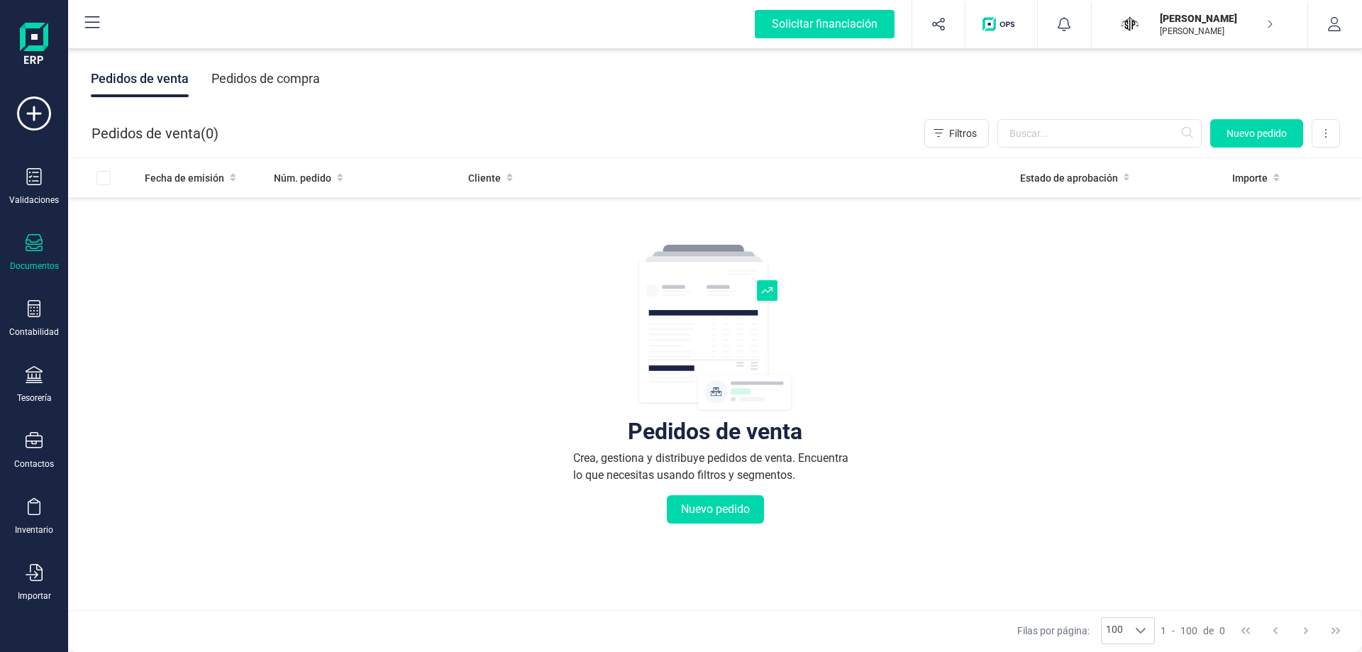
click at [38, 255] on div "Documentos" at bounding box center [34, 253] width 57 height 38
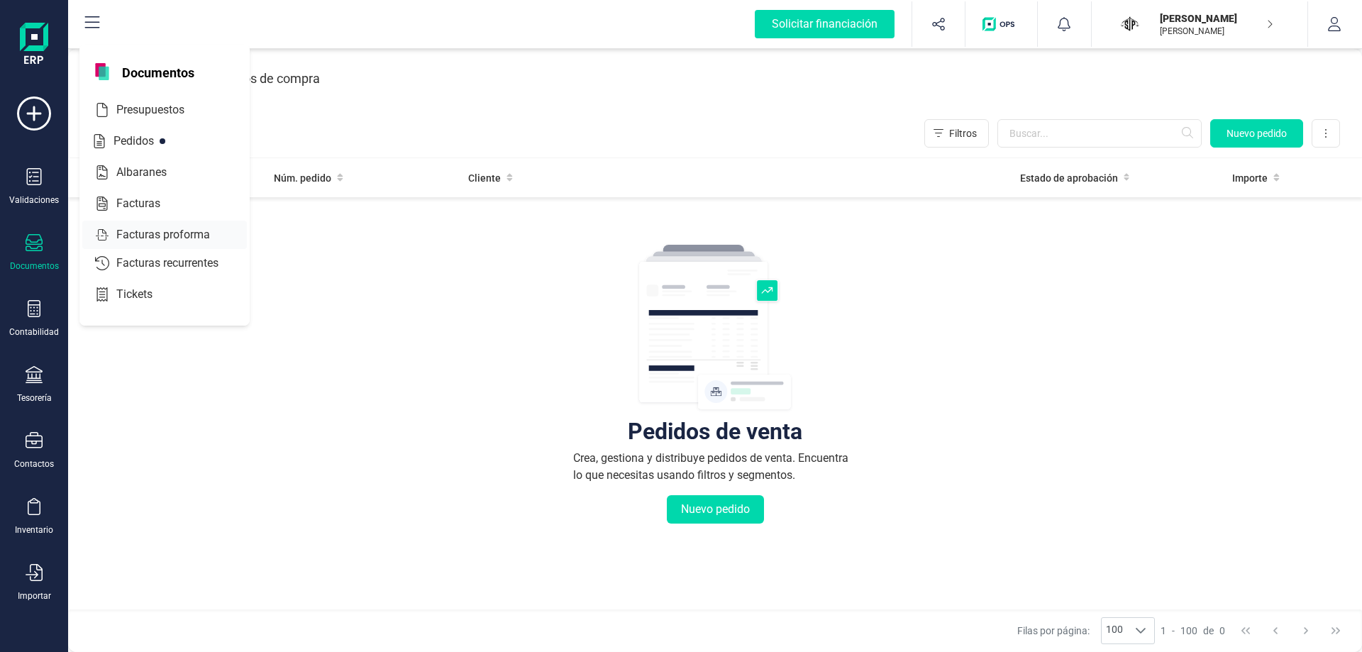
click at [133, 238] on span "Facturas proforma" at bounding box center [173, 234] width 125 height 17
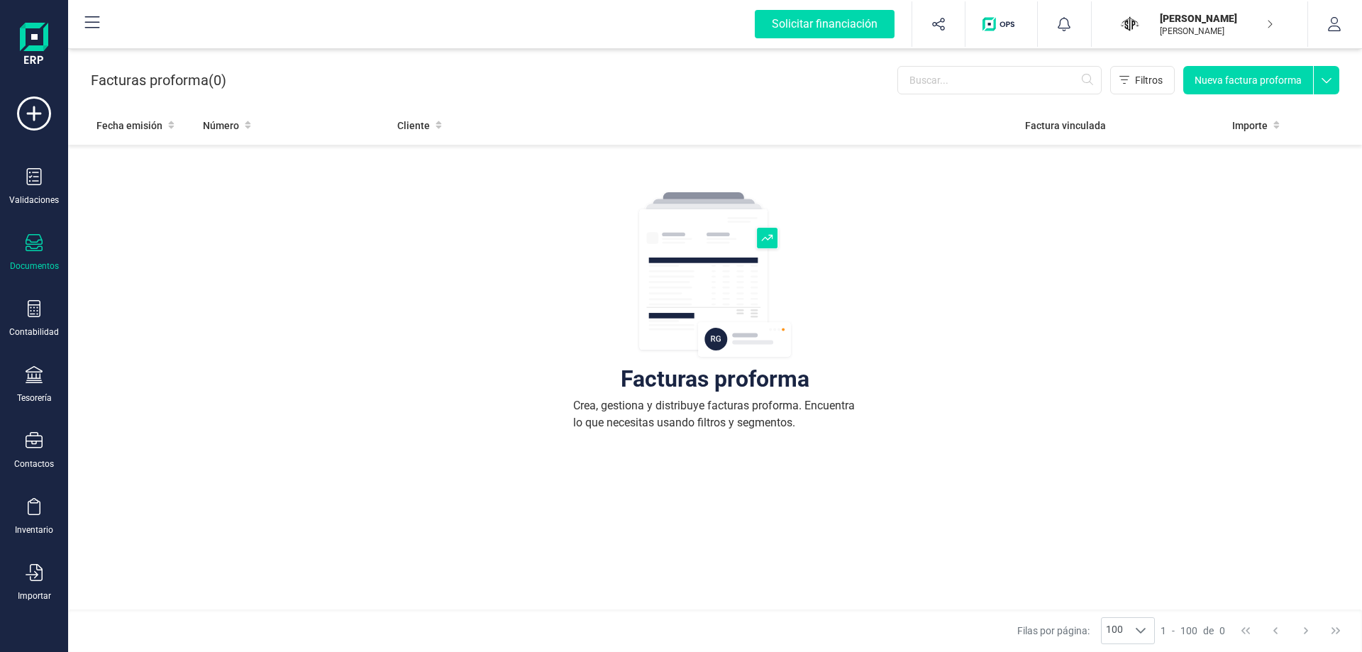
click at [40, 250] on icon at bounding box center [34, 242] width 17 height 17
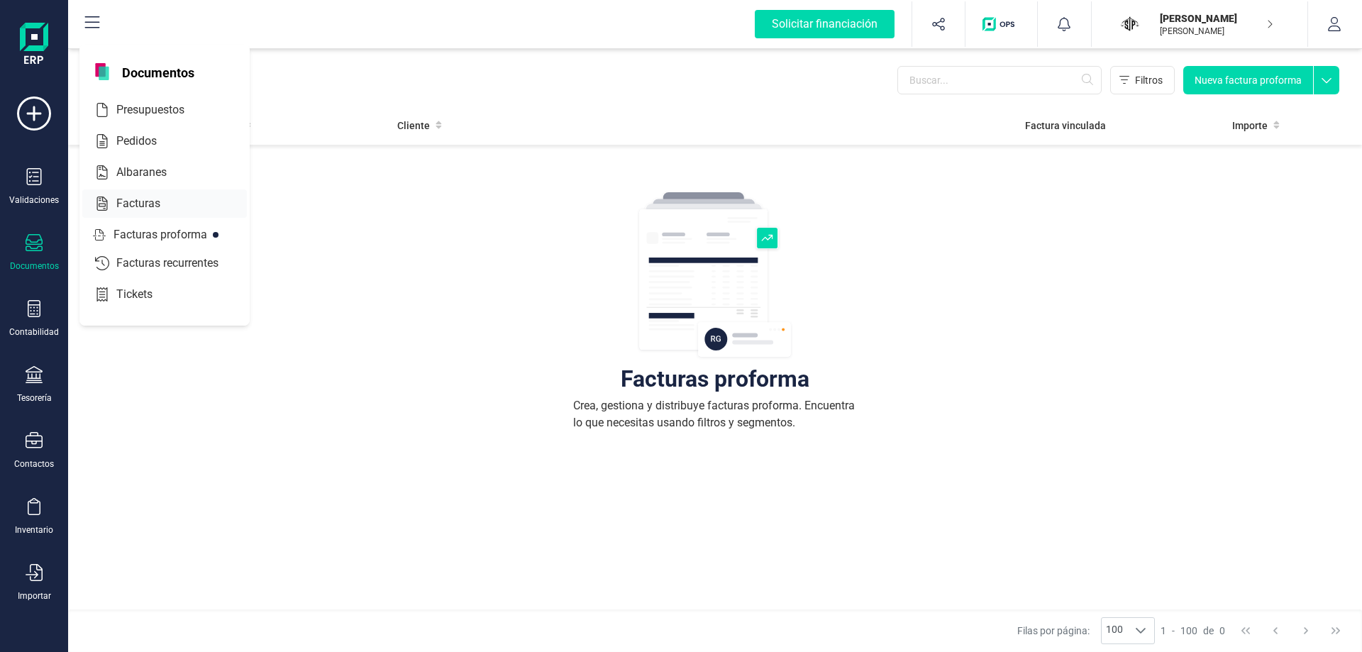
click at [120, 196] on span "Facturas" at bounding box center [148, 203] width 75 height 17
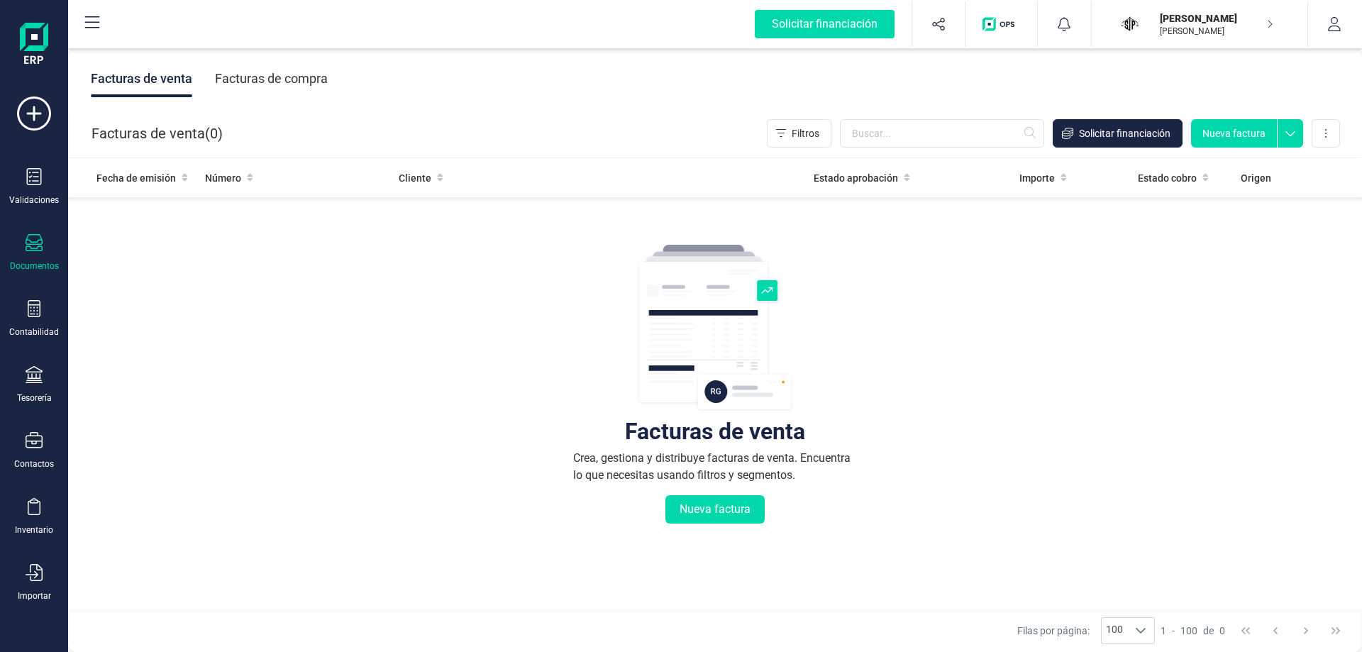
click at [255, 71] on div "Facturas de compra" at bounding box center [271, 78] width 113 height 37
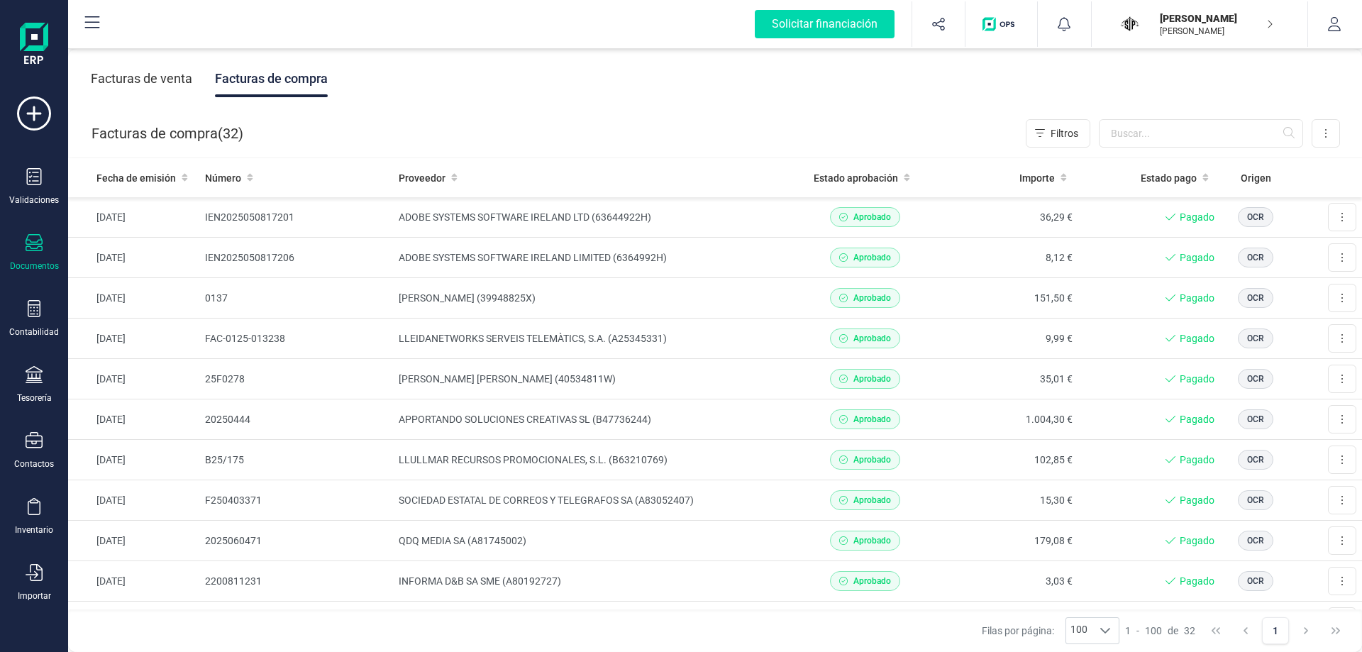
click at [140, 88] on div "Facturas de venta" at bounding box center [141, 78] width 101 height 37
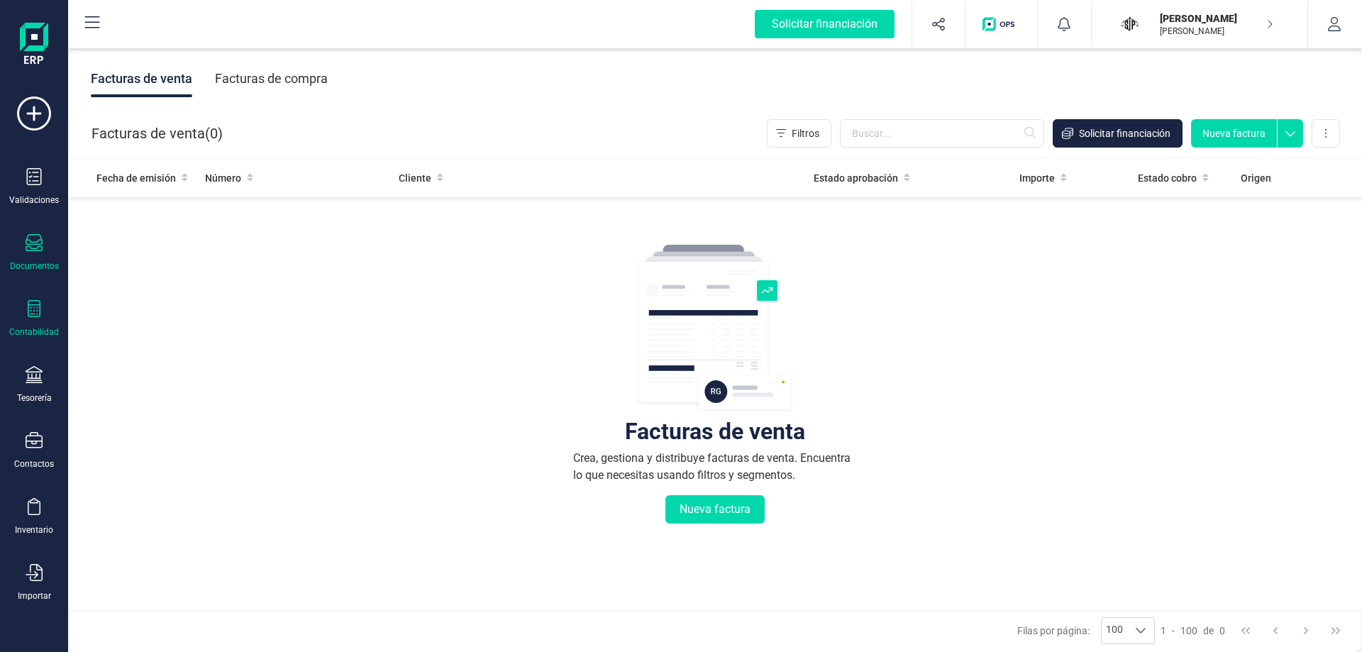
click at [38, 310] on icon at bounding box center [34, 308] width 13 height 17
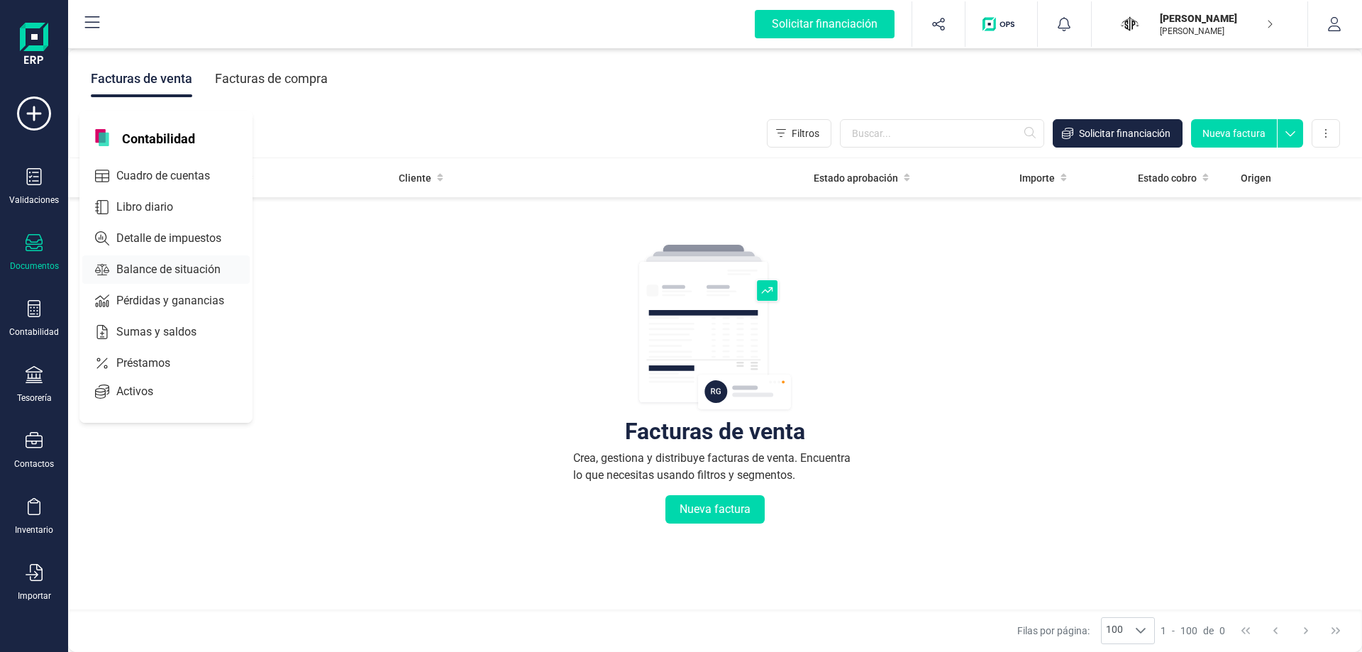
click at [153, 274] on span "Balance de situación" at bounding box center [179, 269] width 136 height 17
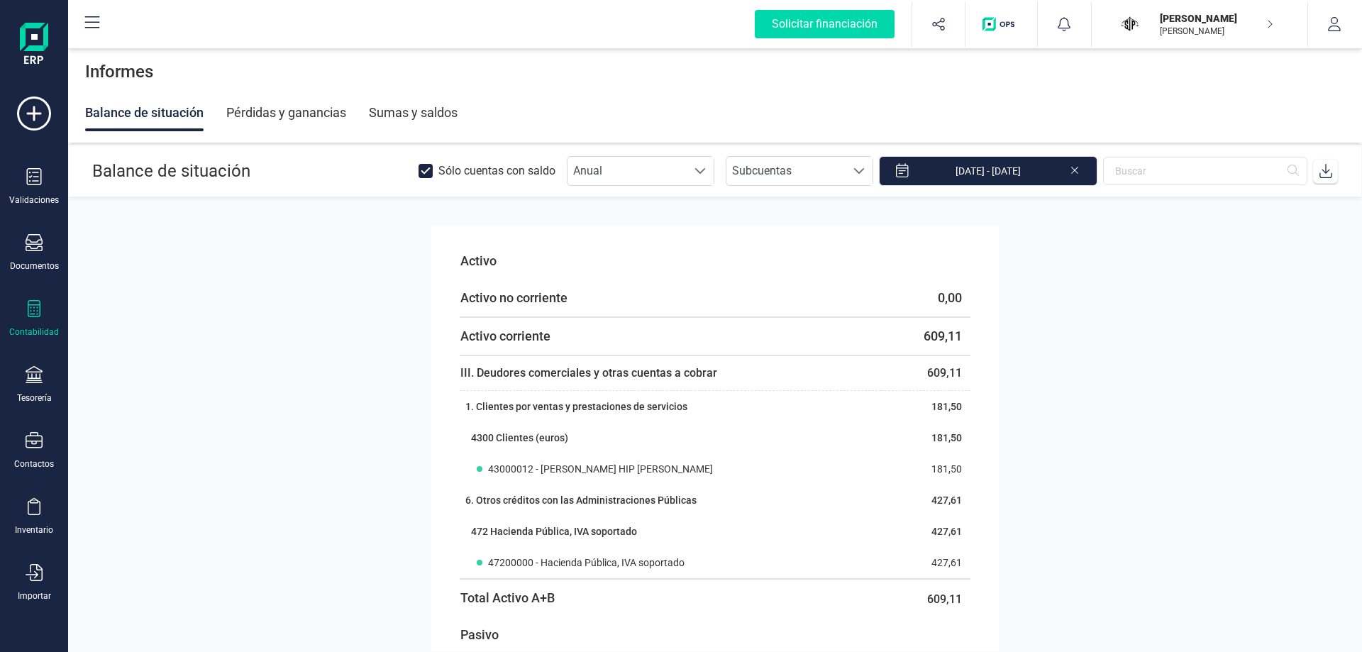
drag, startPoint x: 43, startPoint y: 299, endPoint x: 35, endPoint y: 310, distance: 12.8
click at [42, 299] on div "Validaciones Documentos Documentos Presupuestos Pedidos Albaranes Facturas Fact…" at bounding box center [34, 387] width 57 height 582
click at [35, 310] on icon at bounding box center [34, 308] width 17 height 17
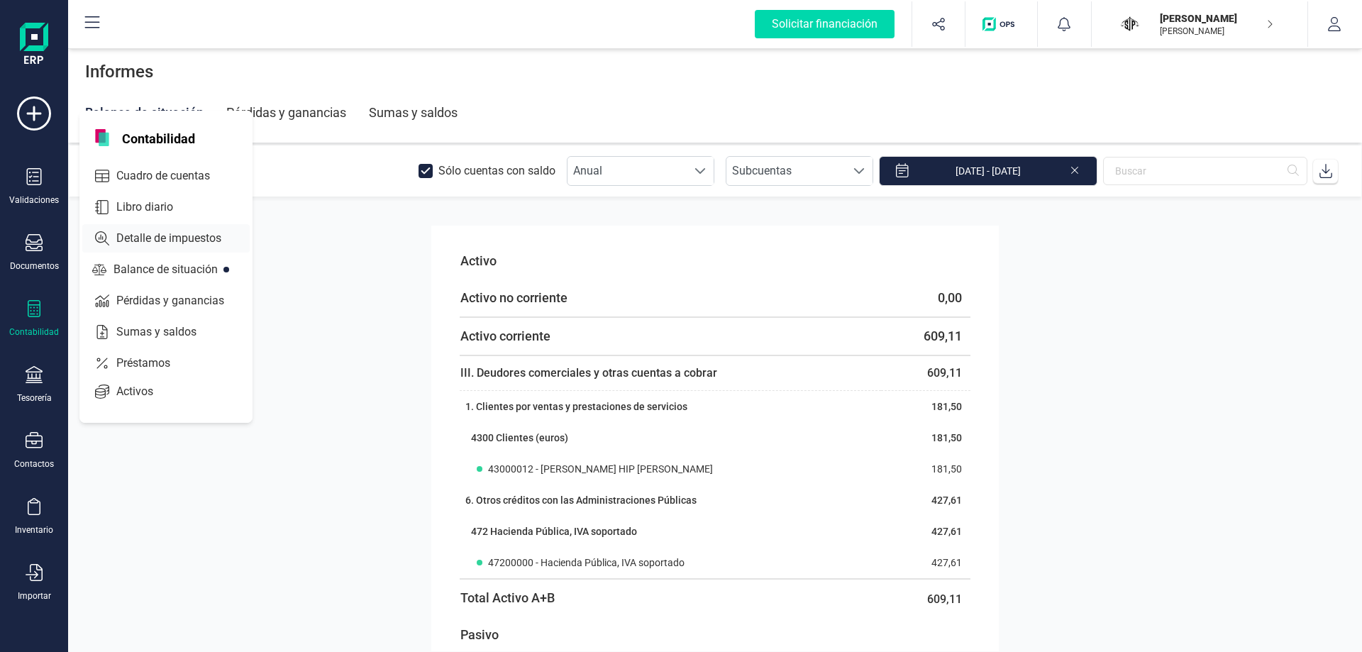
click at [176, 238] on span "Detalle de impuestos" at bounding box center [179, 238] width 136 height 17
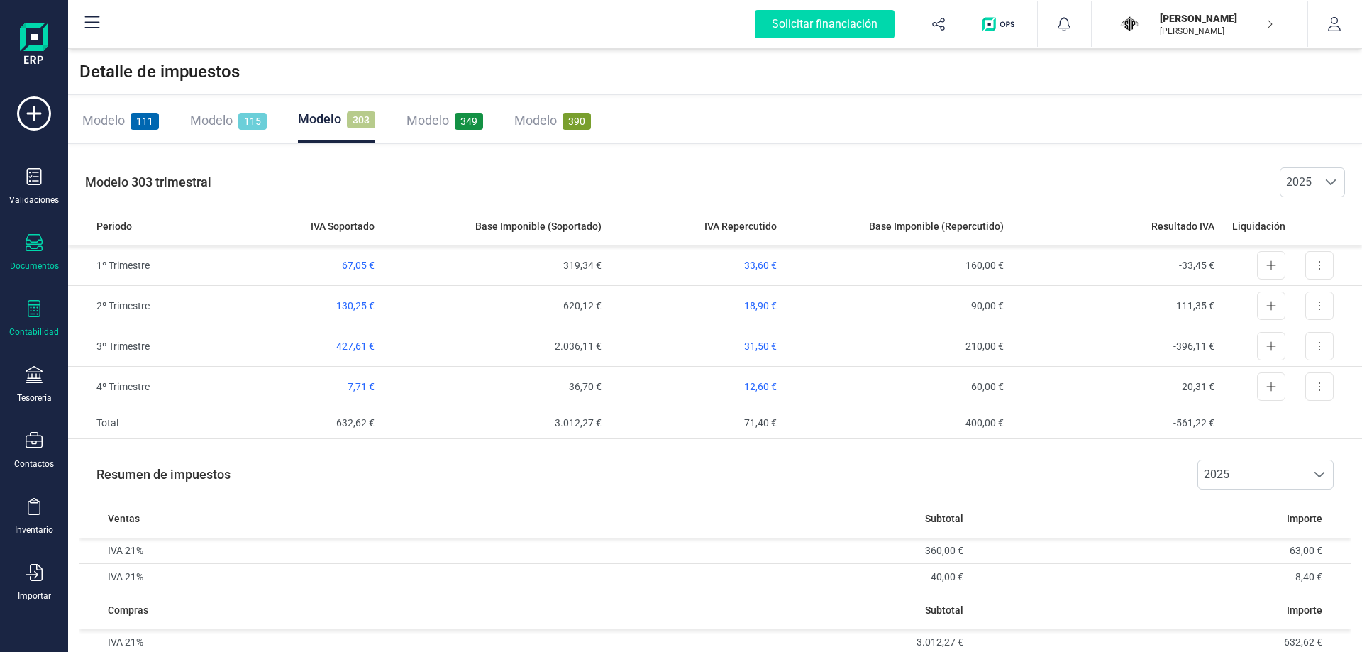
click at [39, 257] on div "Documentos" at bounding box center [34, 253] width 57 height 38
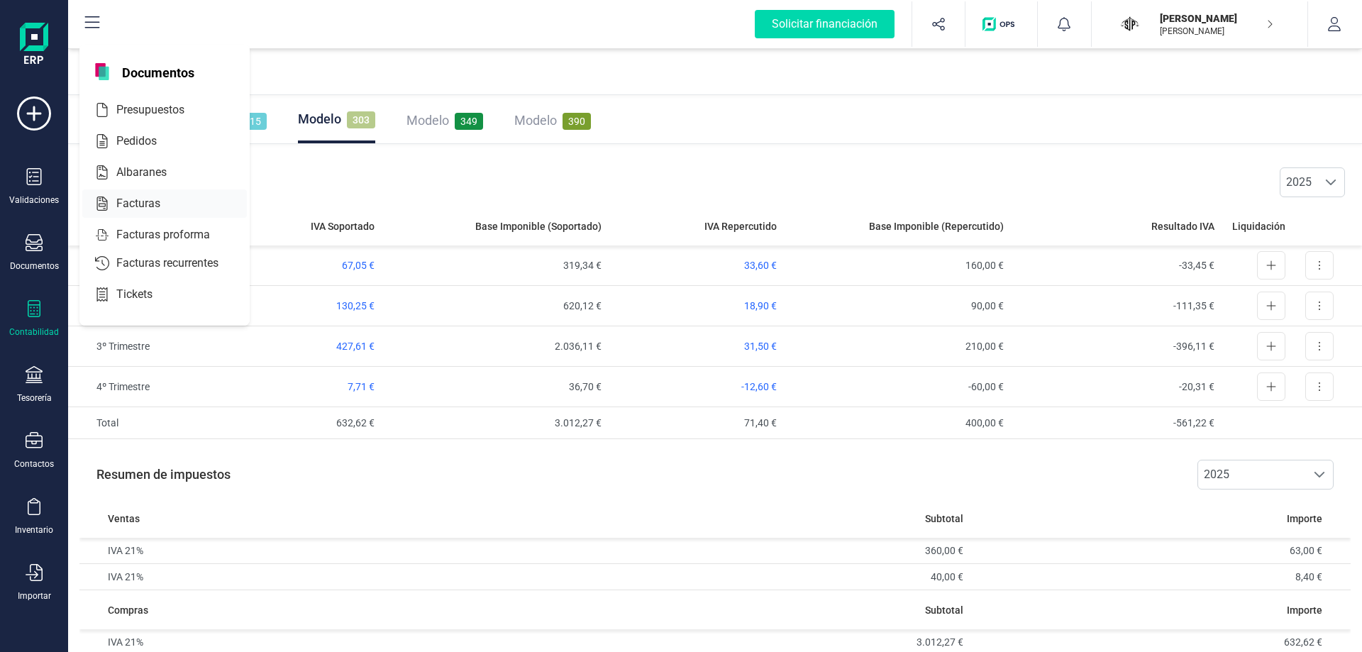
click at [179, 196] on div at bounding box center [173, 203] width 26 height 17
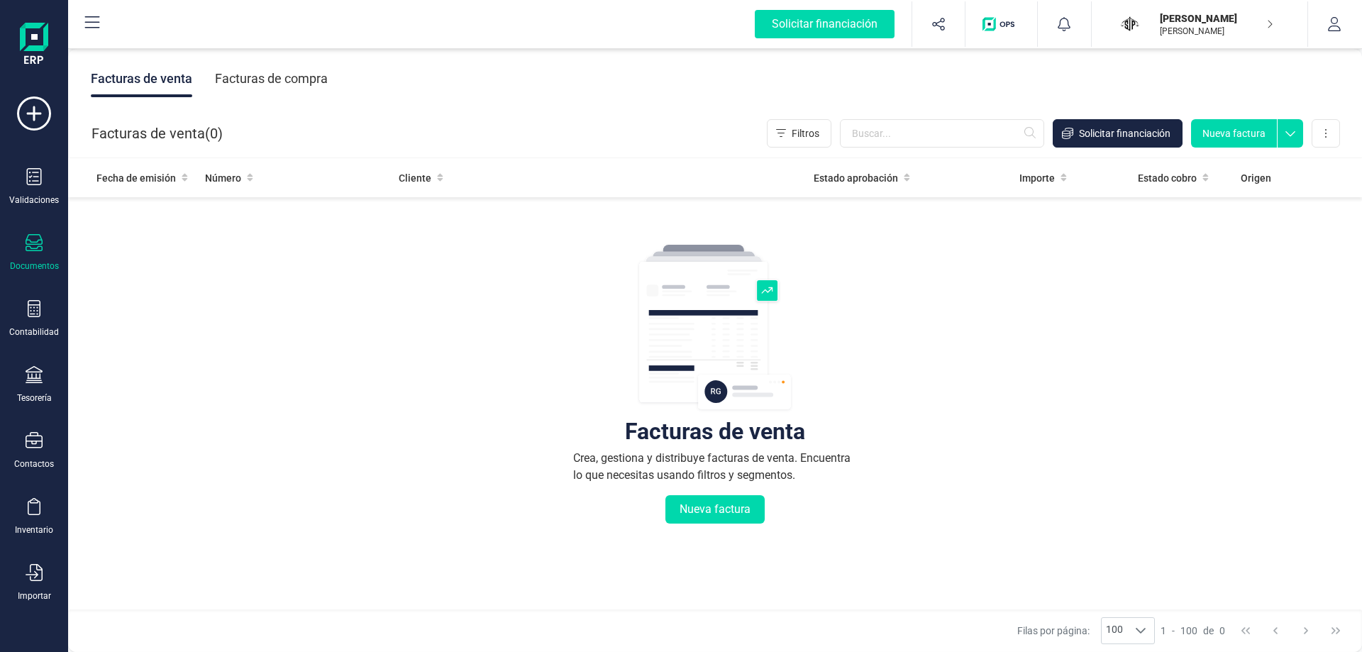
click at [315, 69] on div "Facturas de compra" at bounding box center [271, 78] width 113 height 37
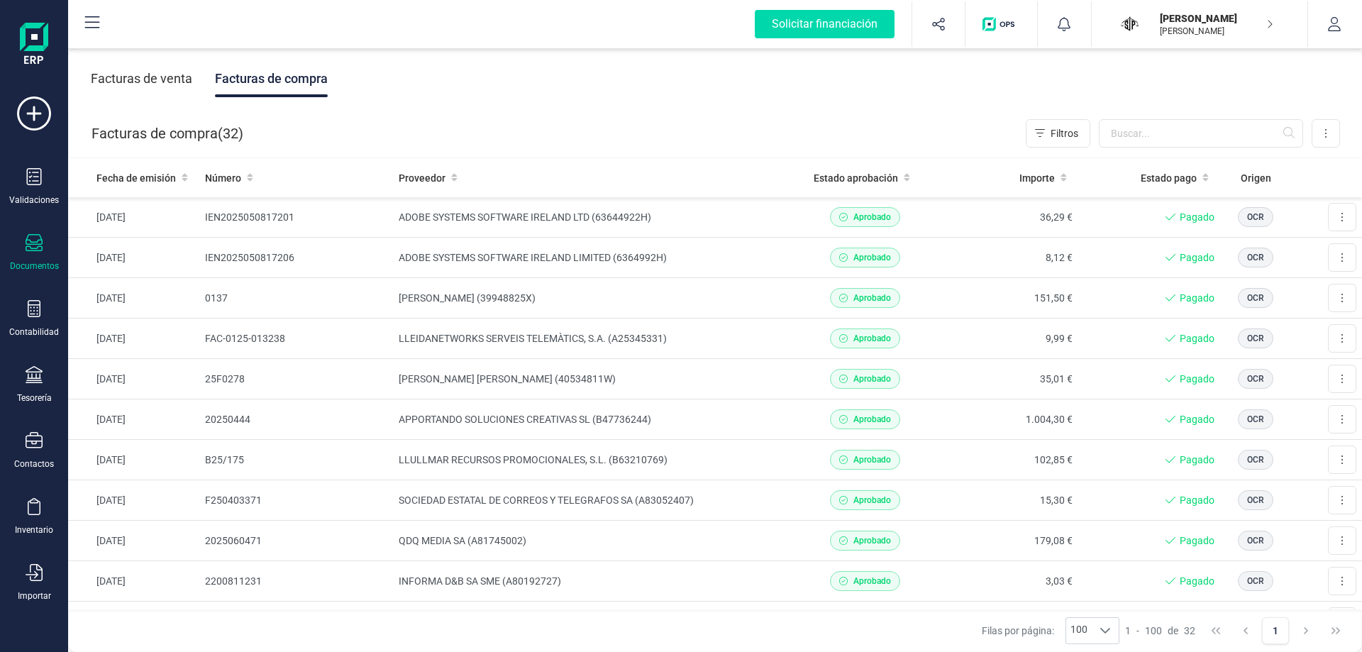
click at [182, 78] on div "Facturas de venta" at bounding box center [141, 78] width 101 height 37
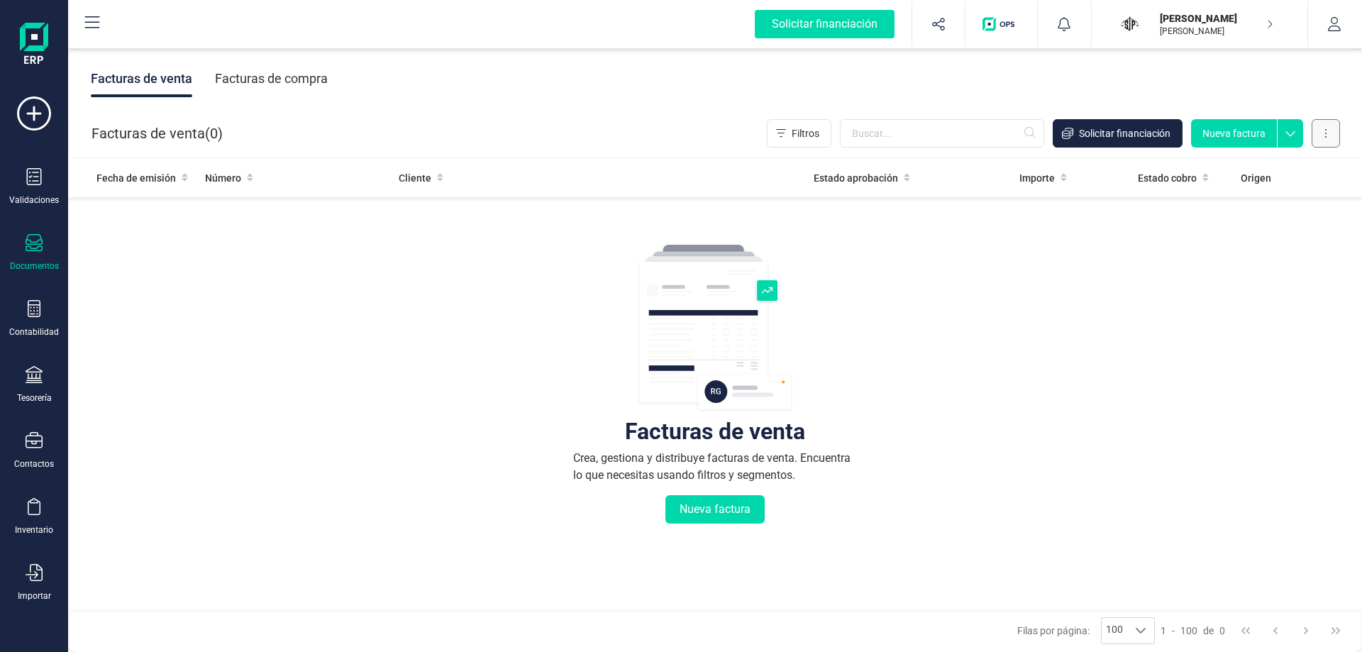
click at [1326, 129] on icon at bounding box center [1325, 133] width 1 height 9
click at [1255, 197] on span "Carga masiva (Excel)" at bounding box center [1239, 196] width 93 height 14
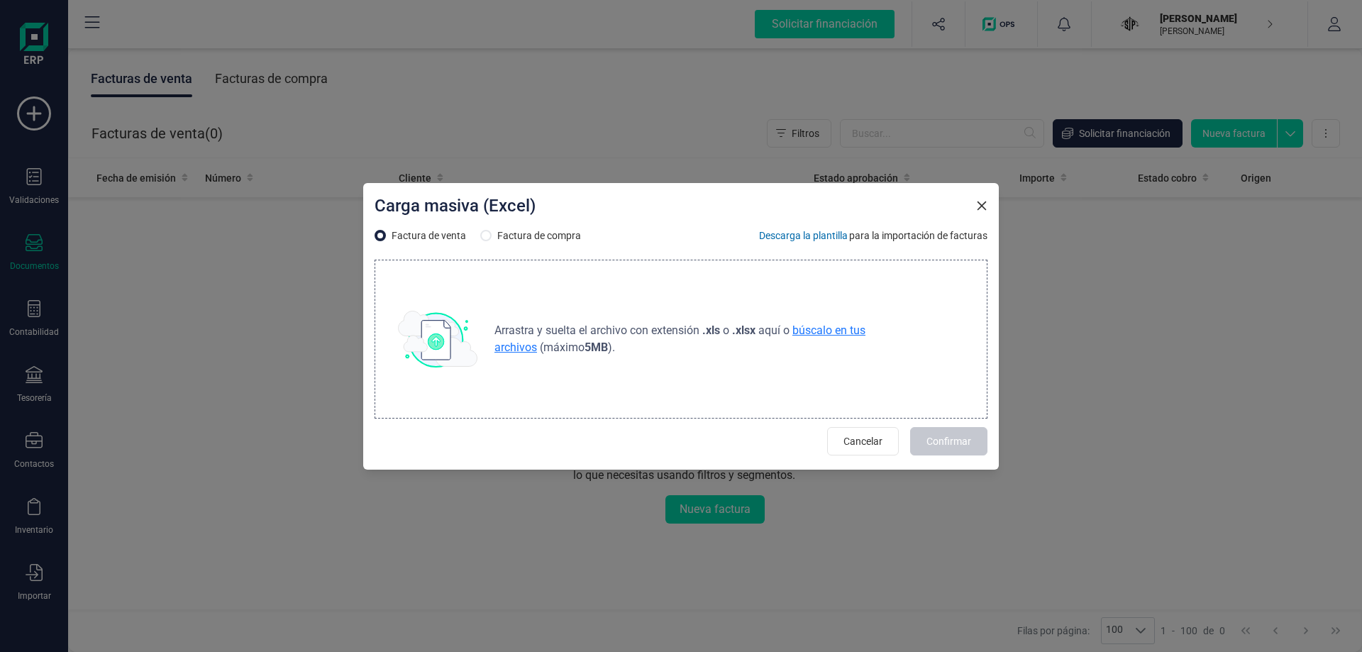
click at [837, 332] on span "búscalo en tus archivos" at bounding box center [679, 338] width 371 height 31
click at [979, 204] on icon "Close" at bounding box center [981, 205] width 11 height 11
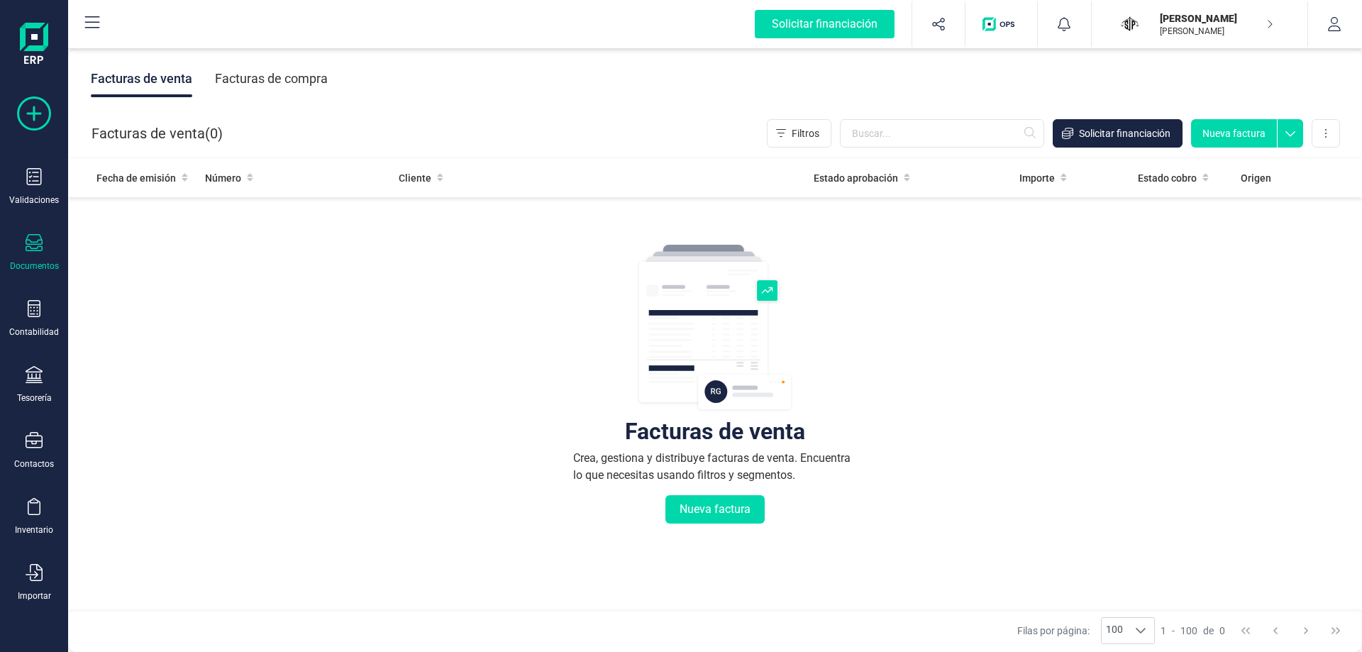
click at [39, 111] on icon at bounding box center [34, 113] width 34 height 34
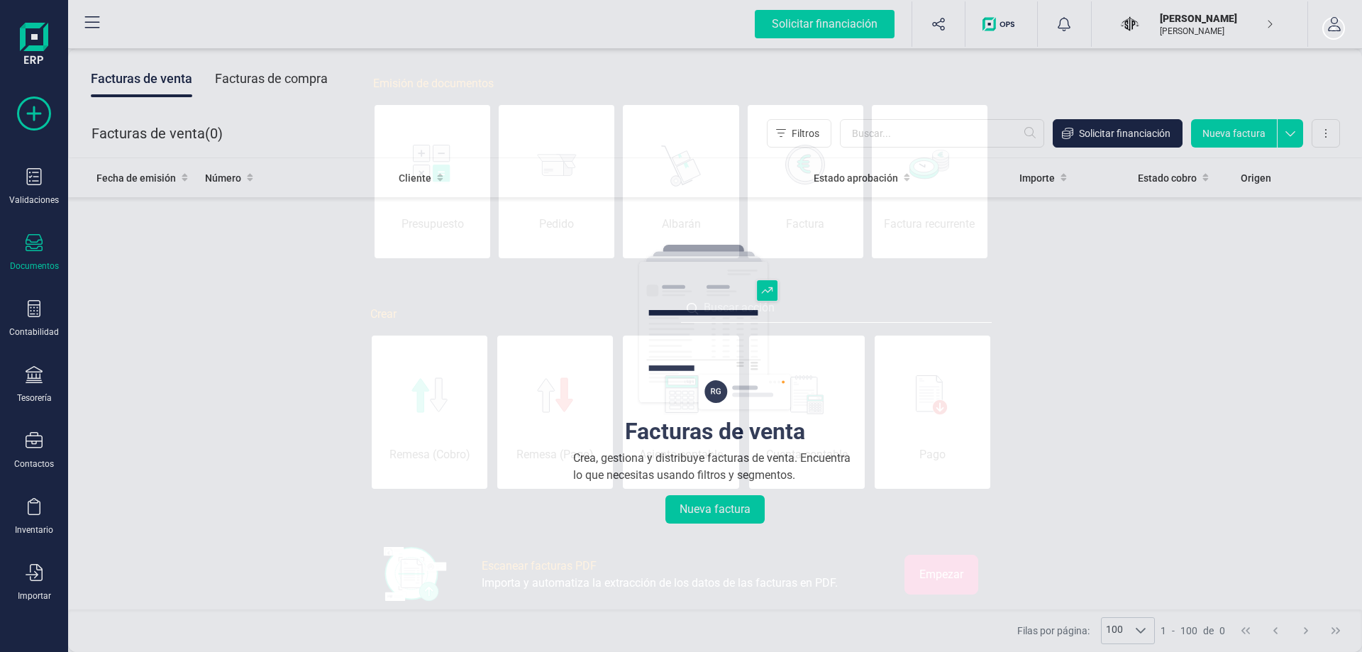
scroll to position [0, 71]
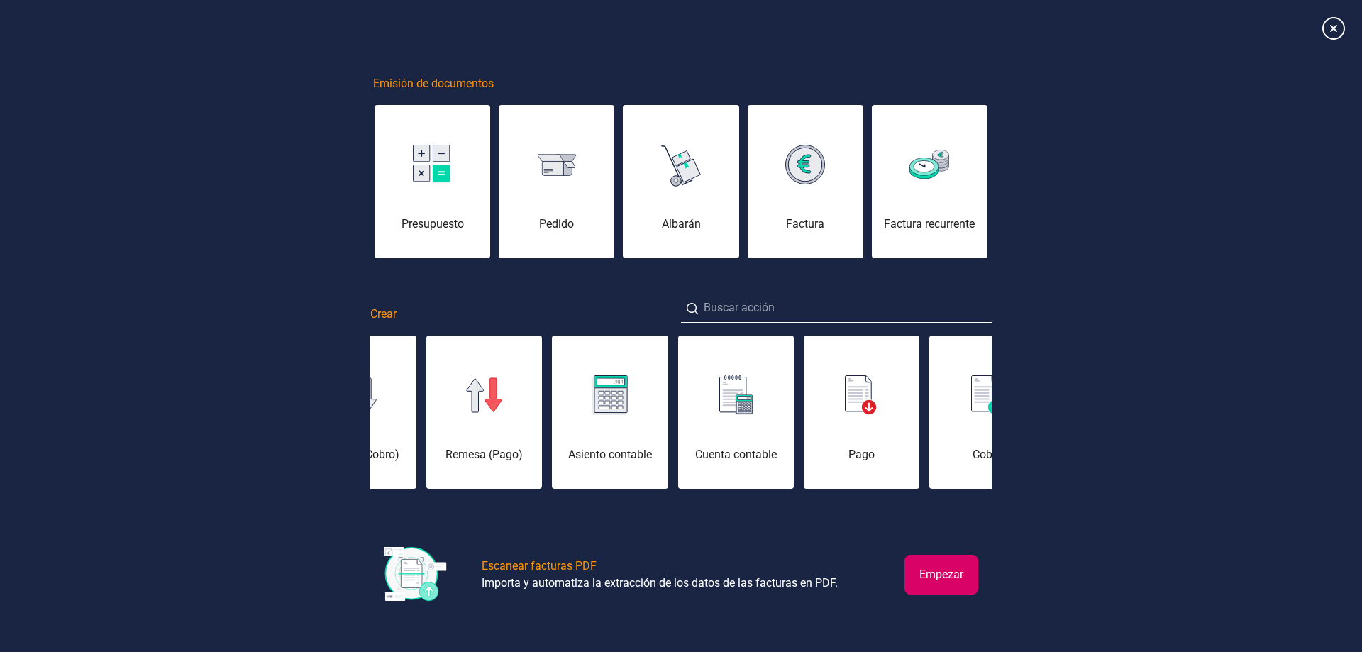
click at [941, 574] on button "Empezar" at bounding box center [942, 575] width 74 height 40
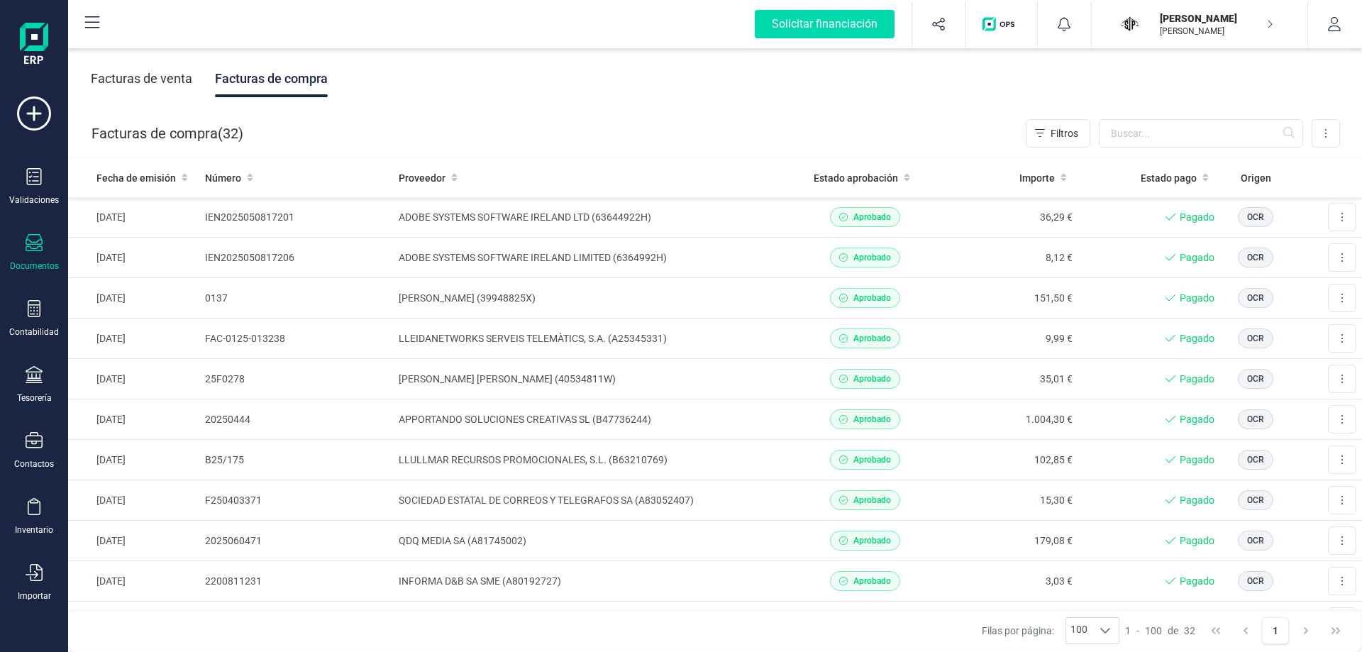
click at [125, 82] on div "Facturas de venta" at bounding box center [141, 78] width 101 height 37
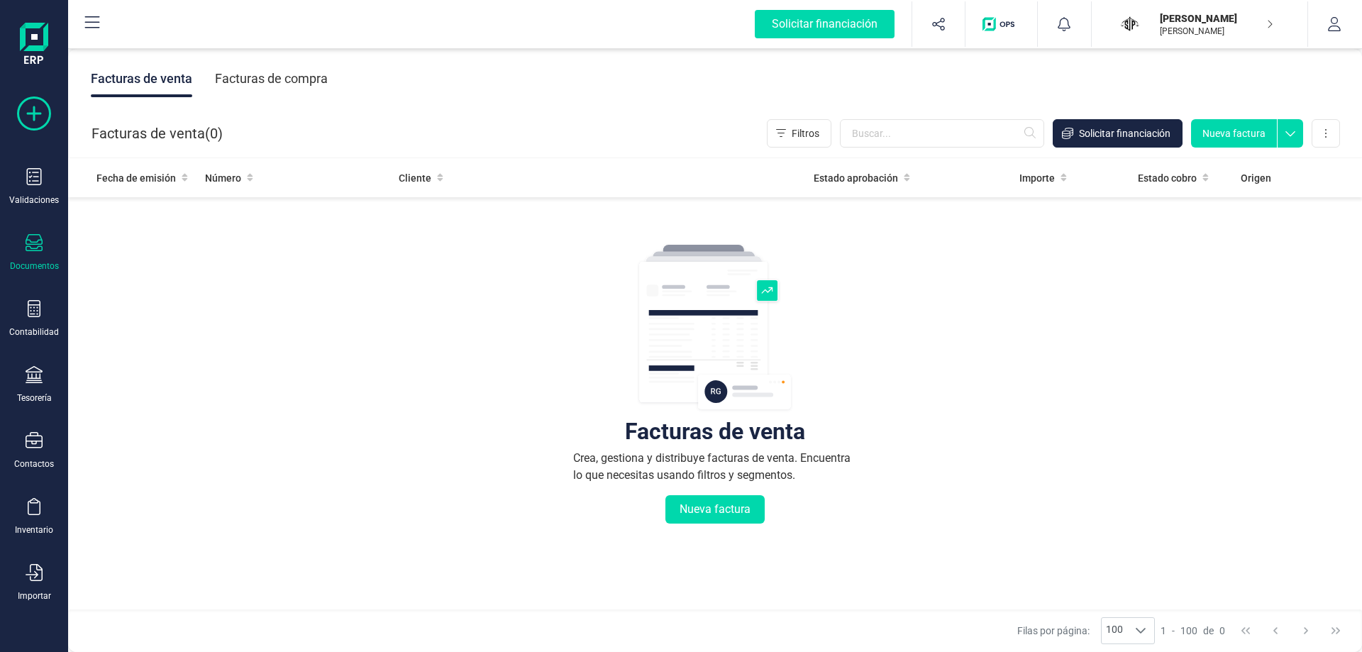
click at [34, 105] on icon at bounding box center [34, 113] width 34 height 34
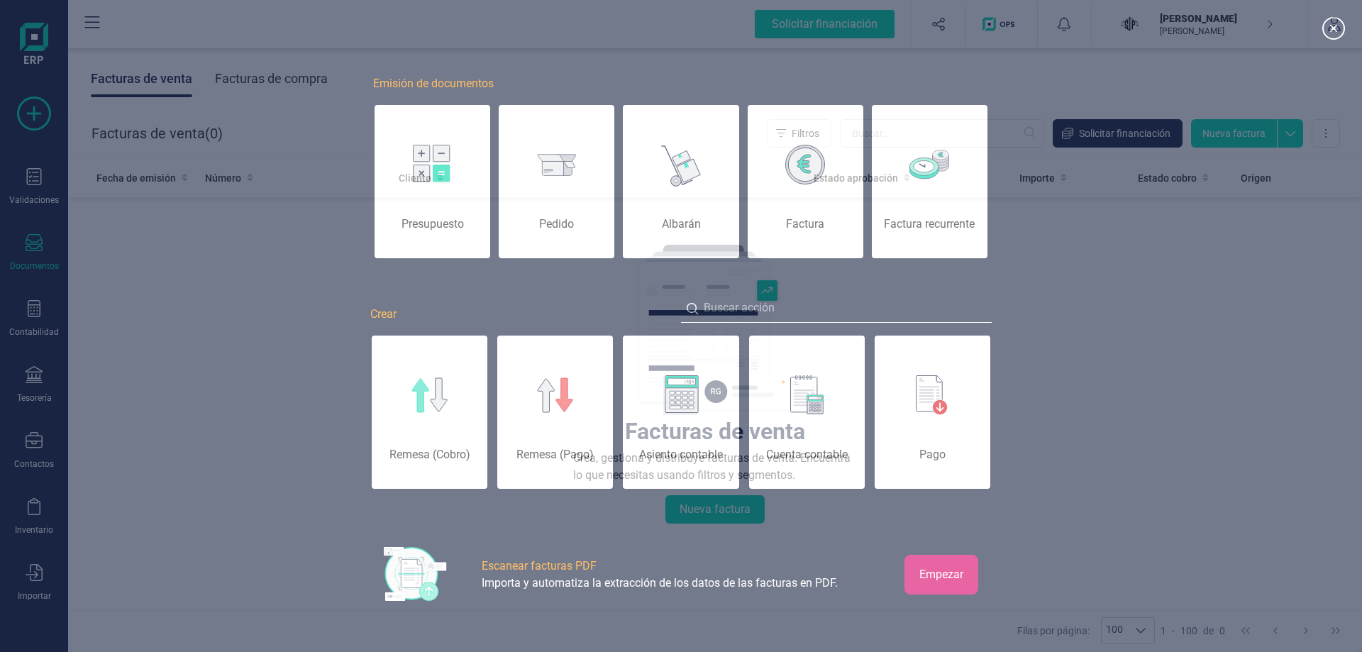
scroll to position [0, 71]
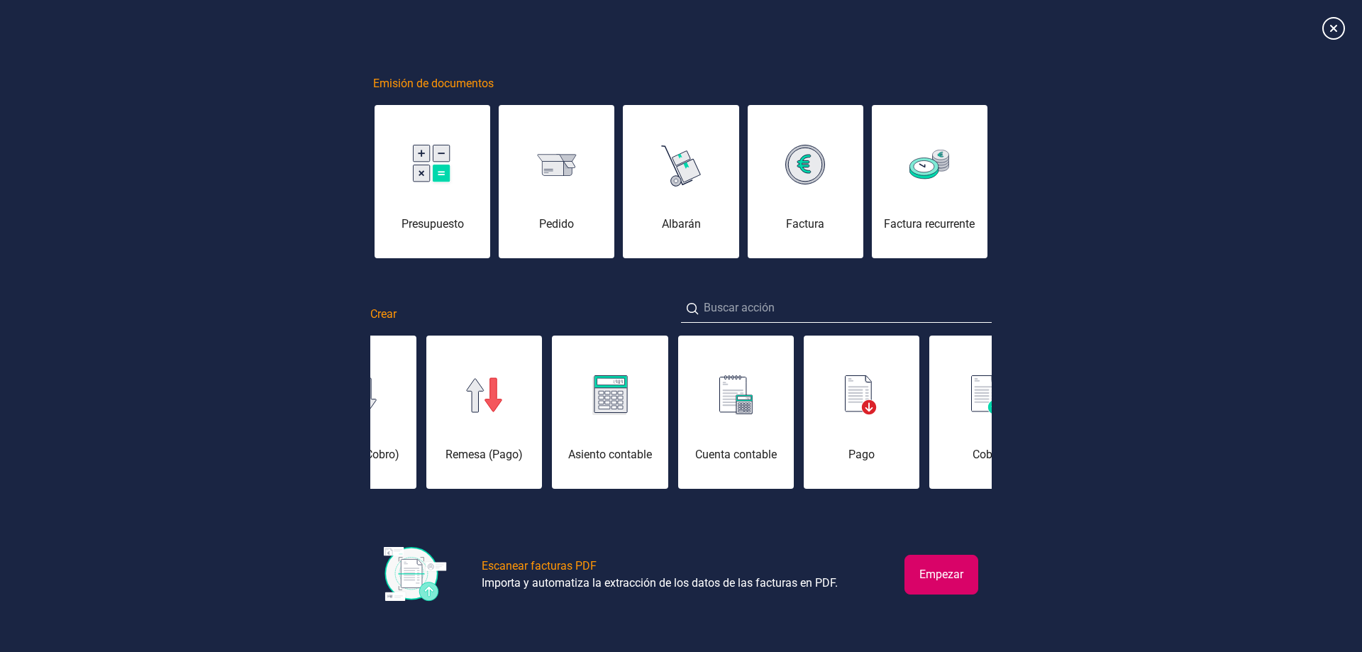
click at [950, 567] on button "Empezar" at bounding box center [942, 575] width 74 height 40
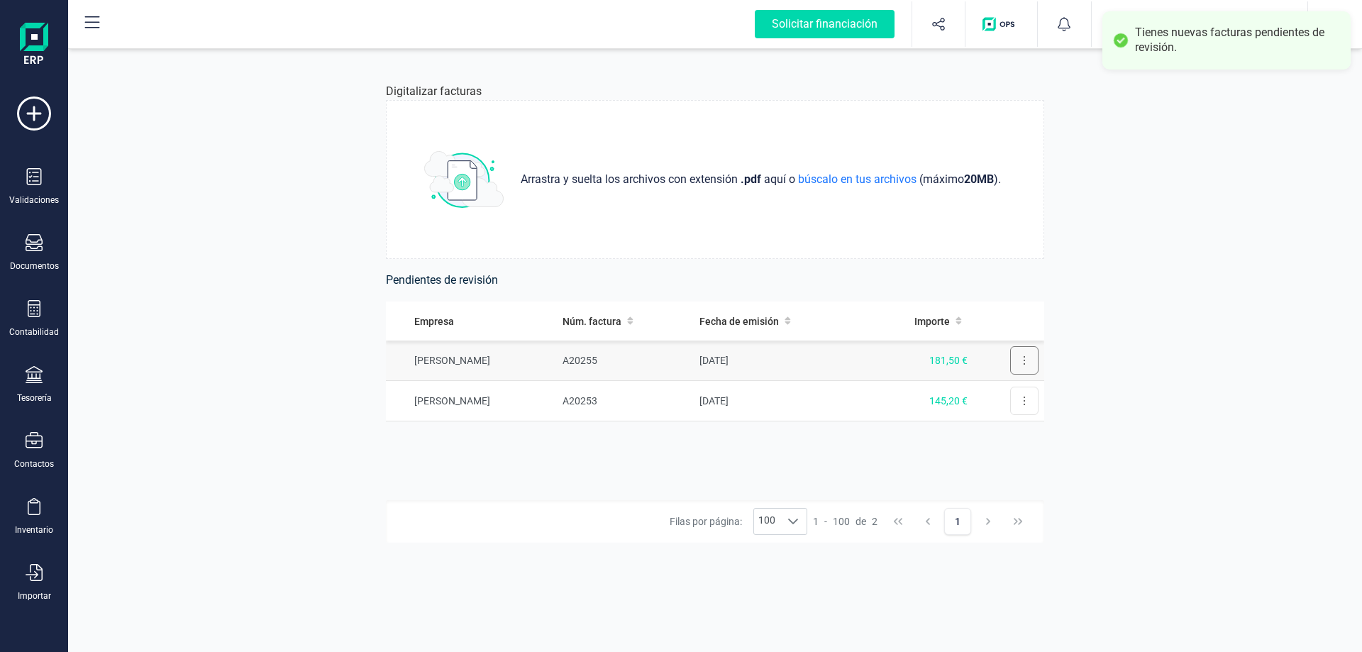
click at [1022, 358] on button at bounding box center [1024, 360] width 28 height 28
click at [1006, 397] on span "Revisar factura" at bounding box center [989, 395] width 67 height 14
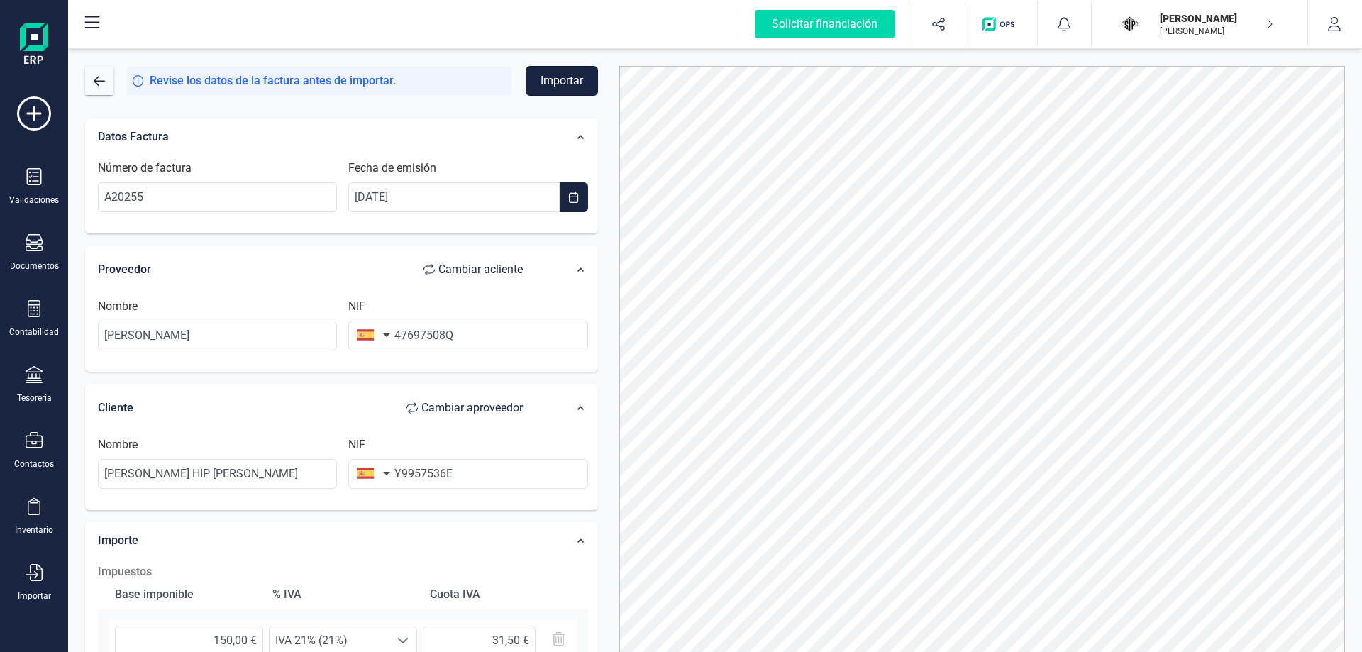
click at [568, 81] on button "Importar" at bounding box center [562, 81] width 72 height 30
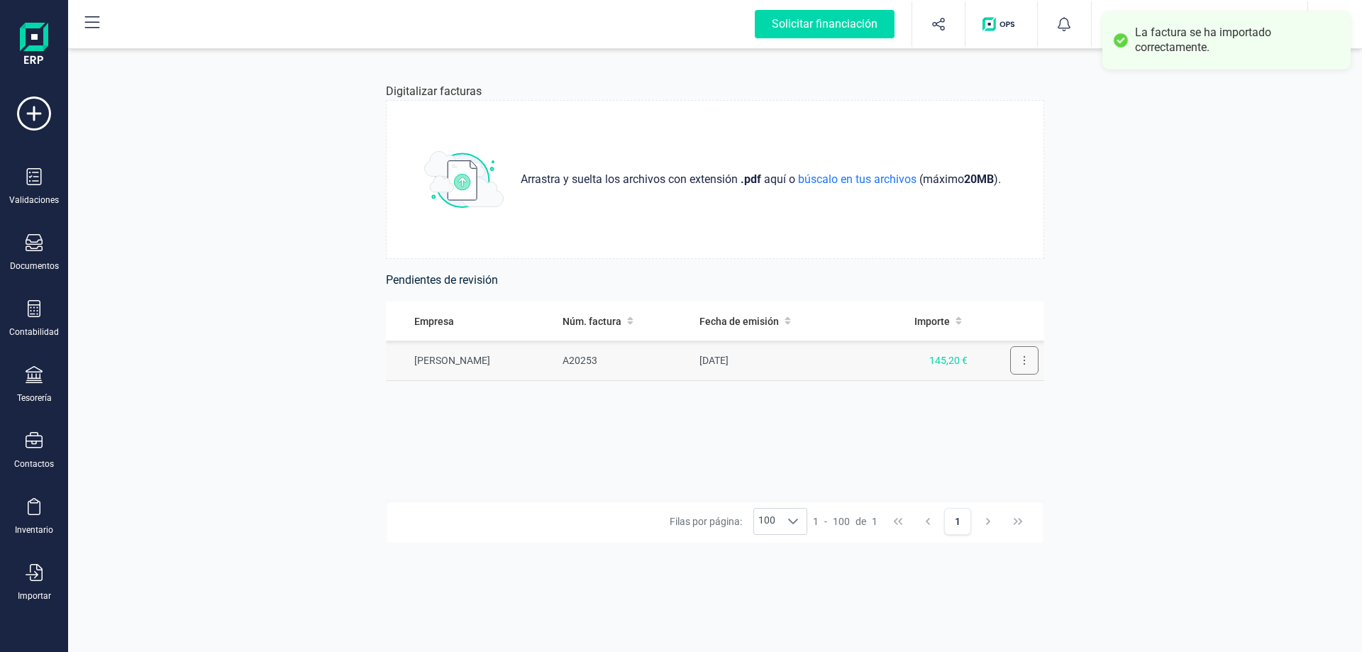
click at [1028, 363] on button at bounding box center [1024, 360] width 28 height 28
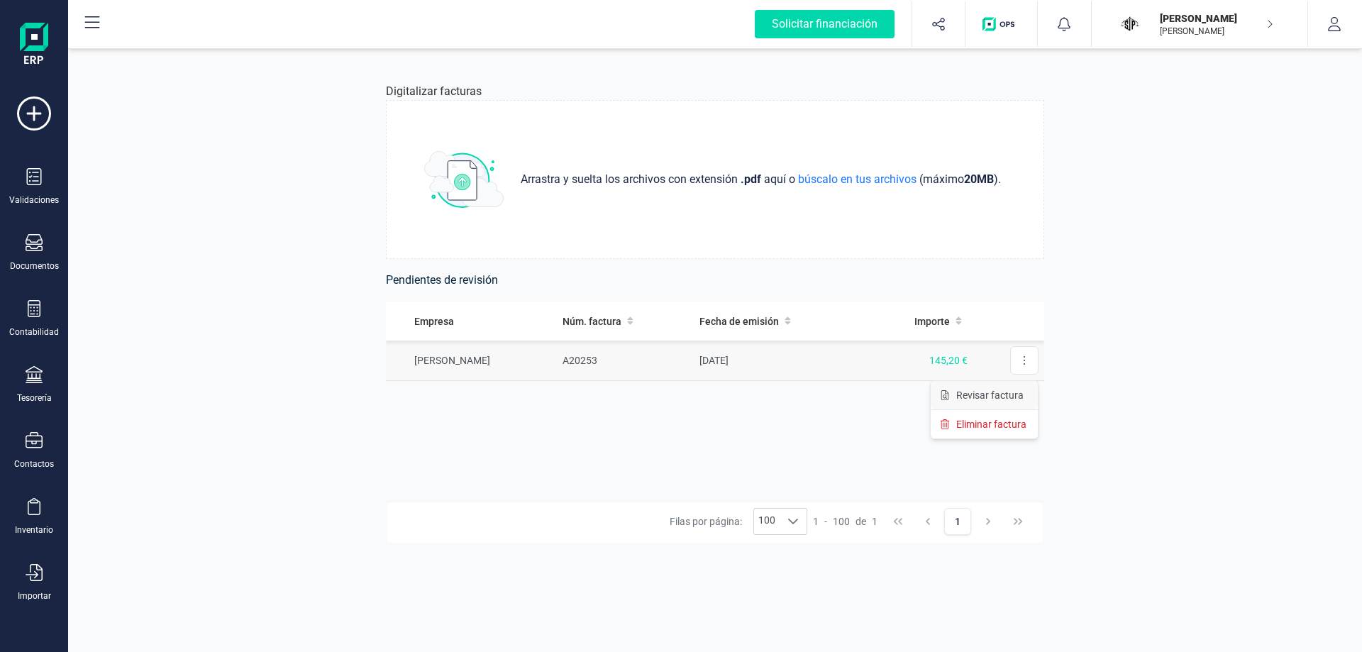
click at [1007, 399] on span "Revisar factura" at bounding box center [989, 395] width 67 height 14
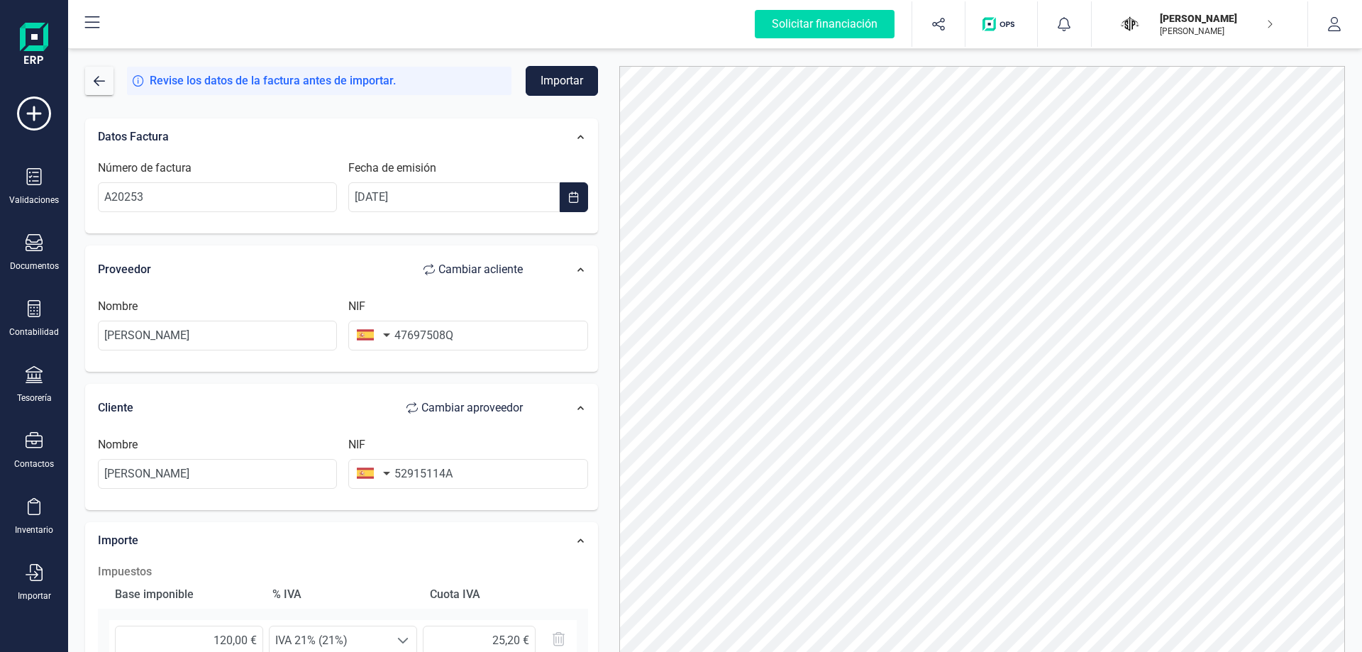
click at [570, 81] on button "Importar" at bounding box center [562, 81] width 72 height 30
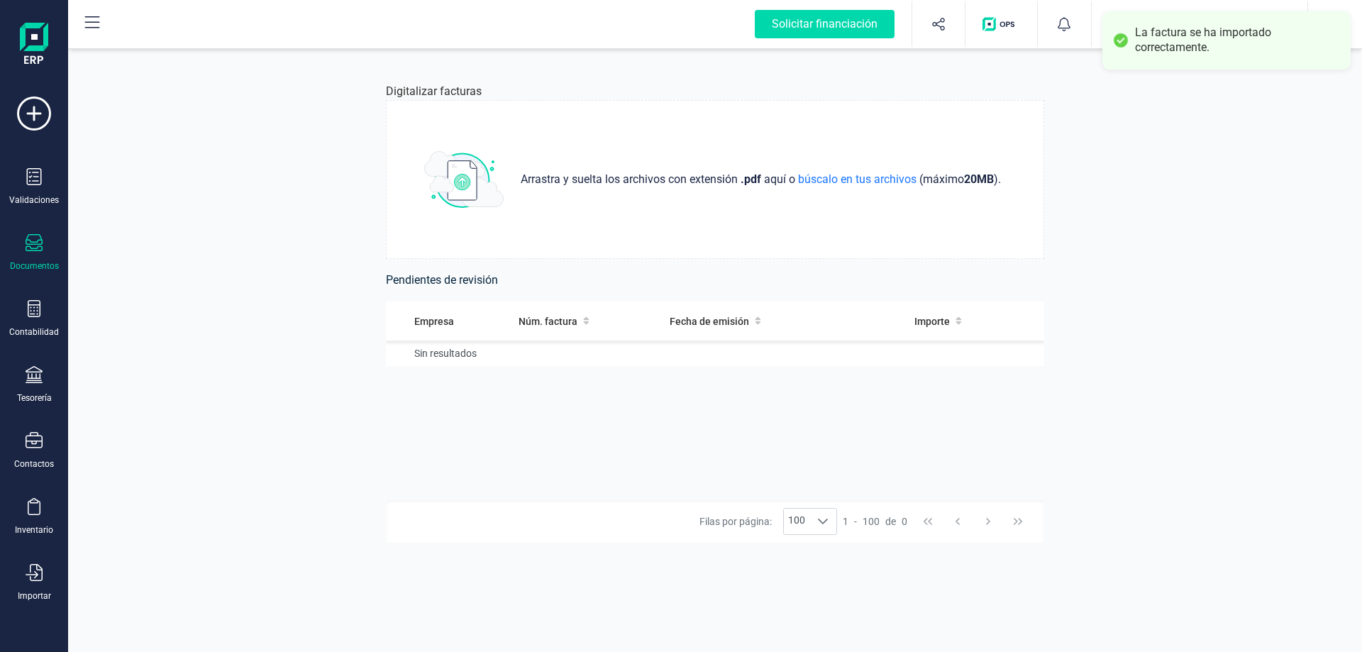
click at [37, 262] on div "Documentos" at bounding box center [34, 265] width 49 height 11
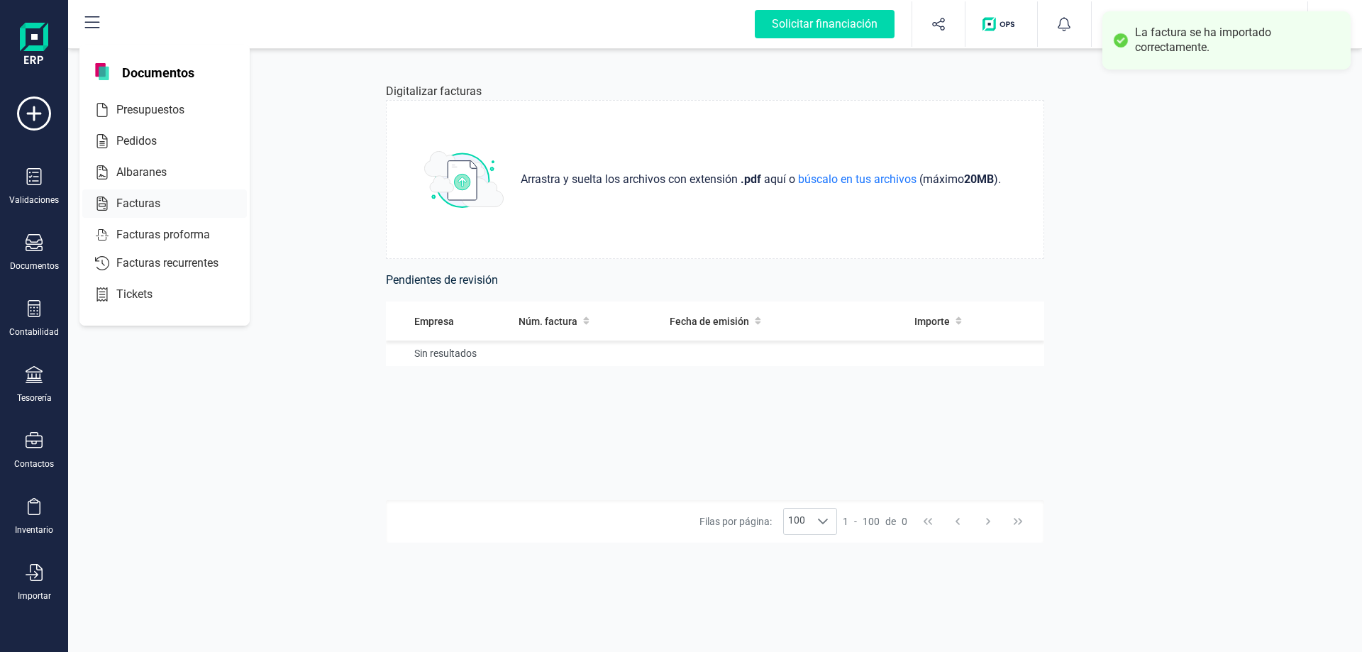
click at [148, 192] on div "Facturas" at bounding box center [164, 203] width 165 height 28
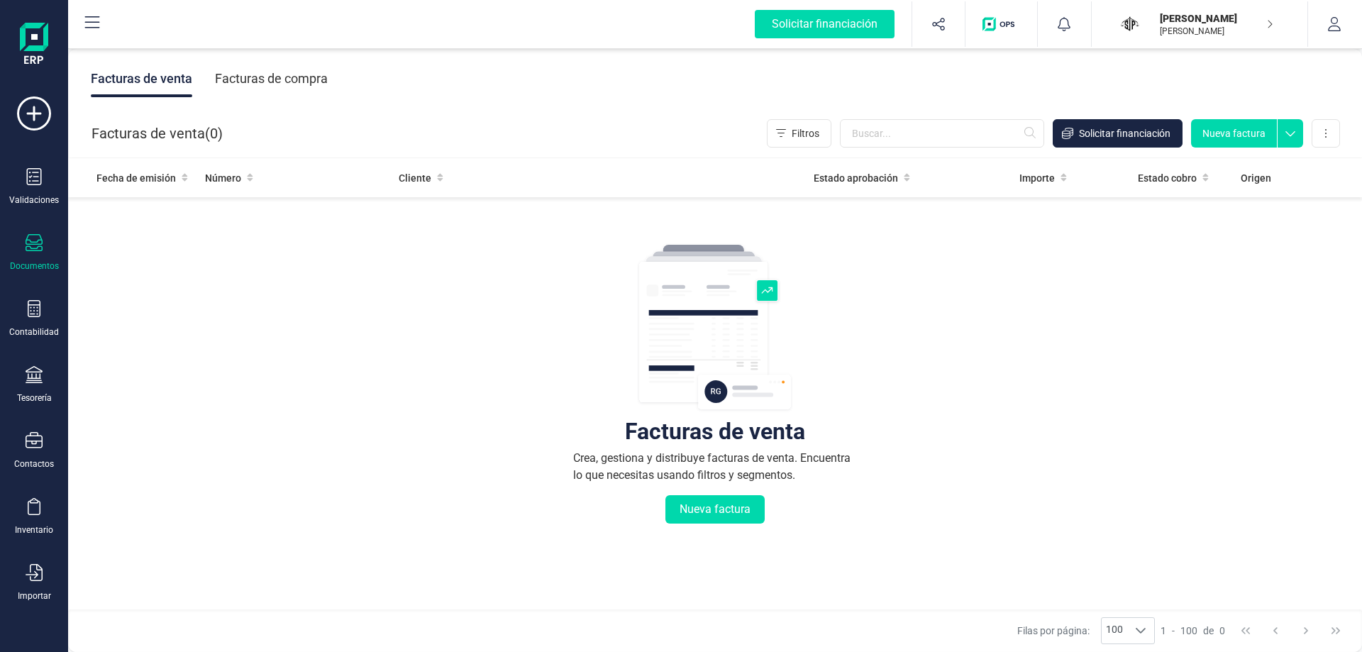
click at [297, 77] on div "Facturas de compra" at bounding box center [271, 78] width 113 height 37
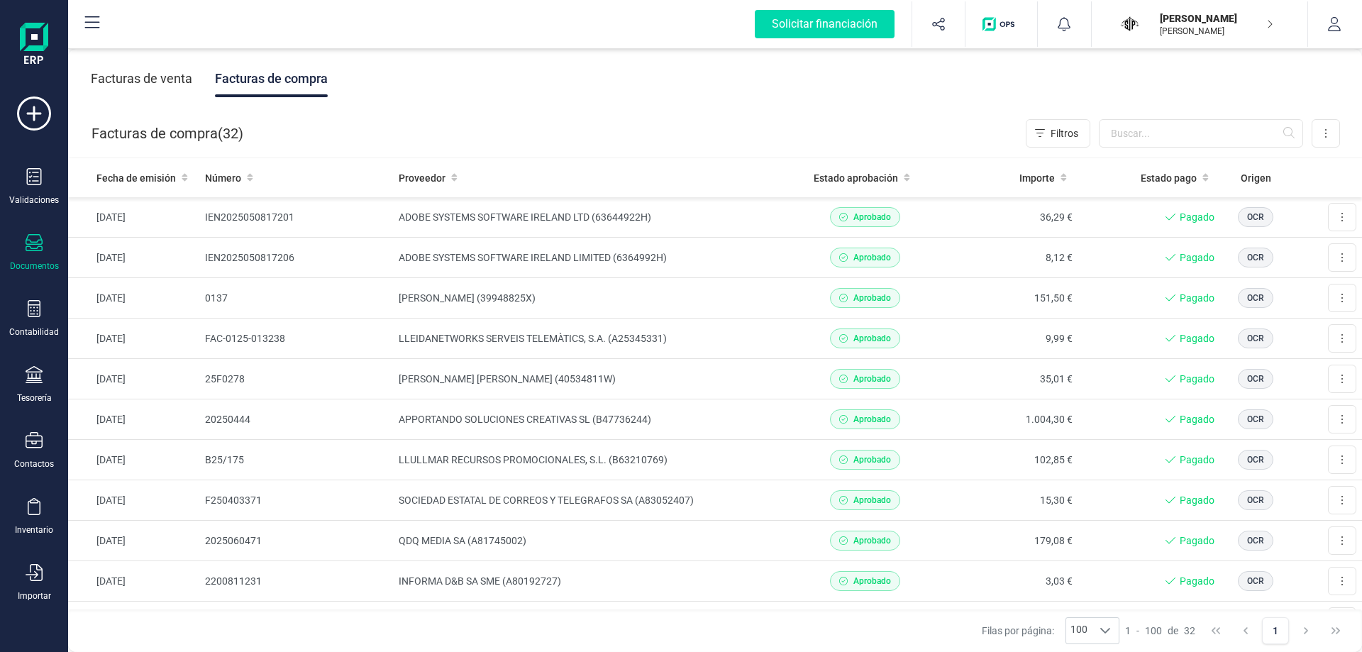
click at [175, 80] on div "Facturas de venta" at bounding box center [141, 78] width 101 height 37
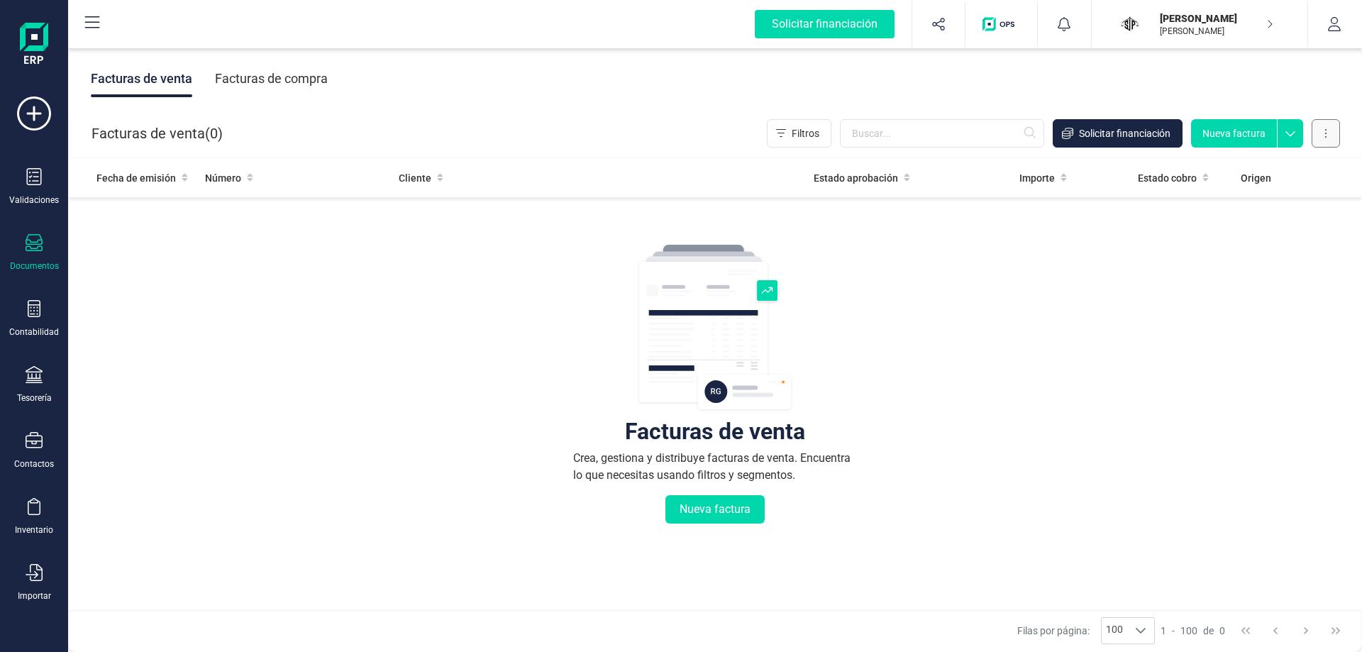
click at [1317, 123] on button at bounding box center [1326, 133] width 28 height 28
click at [1051, 280] on div "Facturas de venta Crea, gestiona y distribuye facturas de venta. Encuentra lo q…" at bounding box center [714, 469] width 1237 height 533
click at [801, 137] on span "Filtros" at bounding box center [806, 133] width 28 height 14
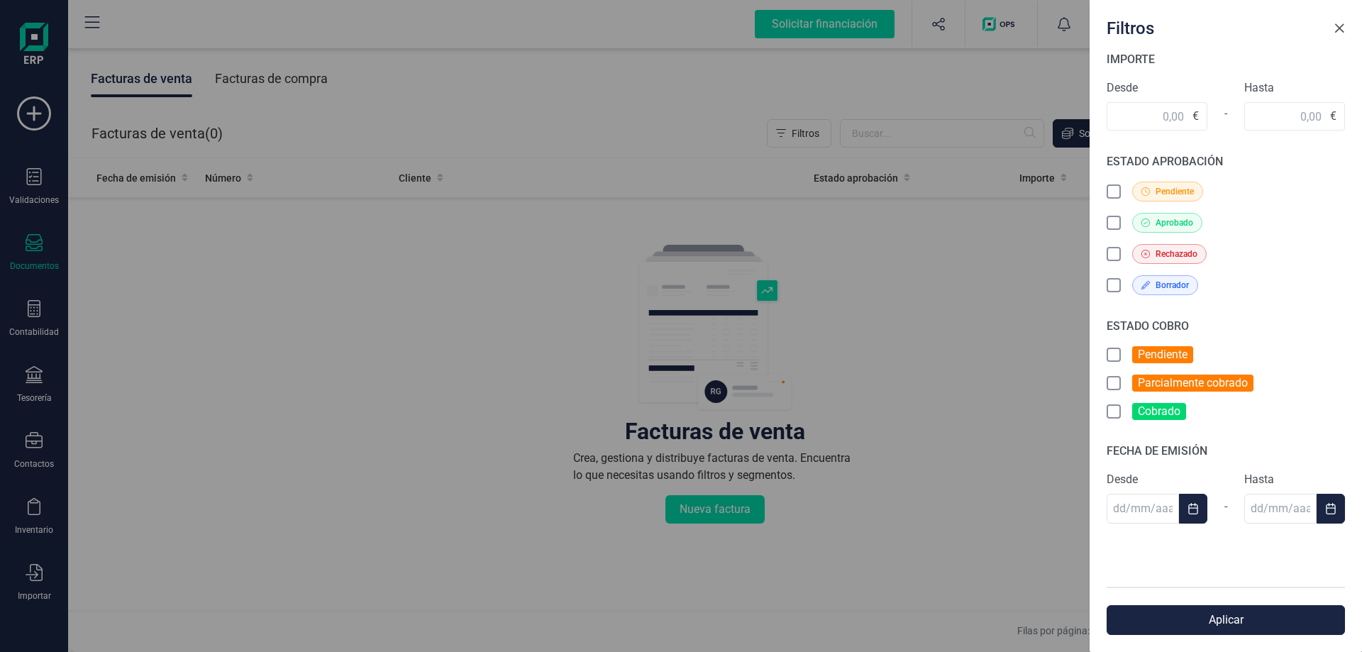
click at [1344, 28] on span "Close" at bounding box center [1339, 28] width 11 height 11
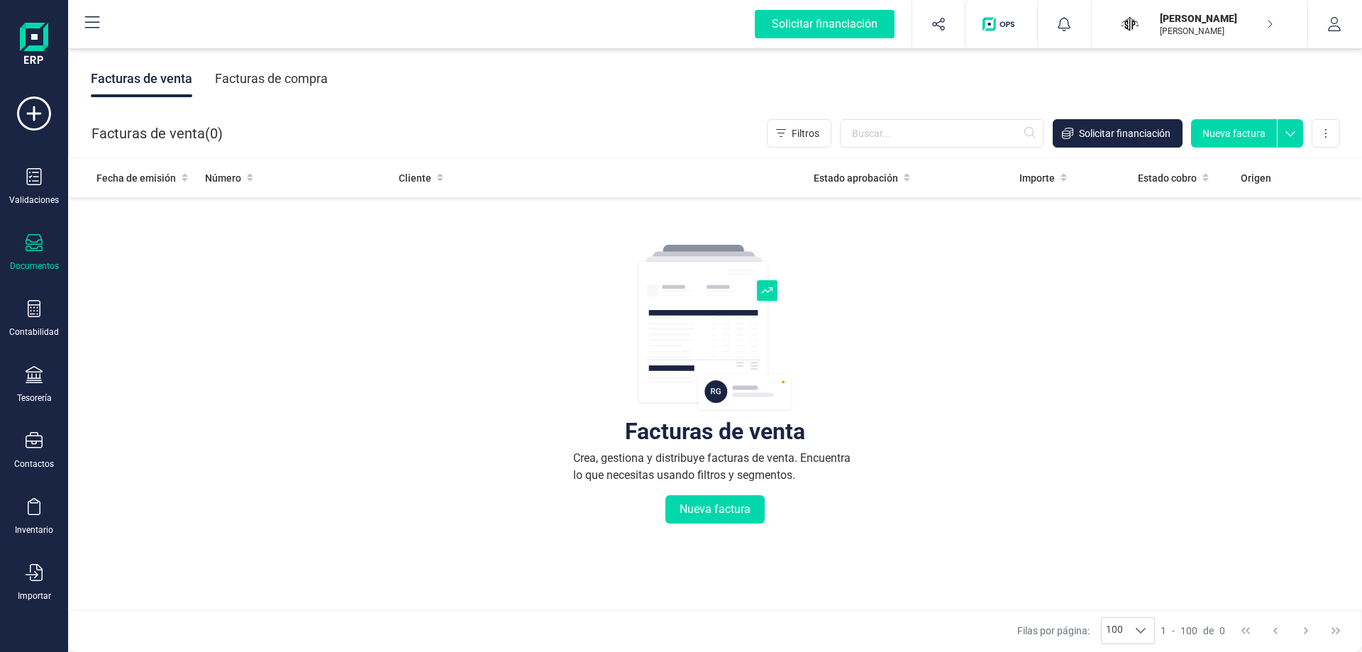
click at [39, 241] on icon at bounding box center [34, 242] width 17 height 17
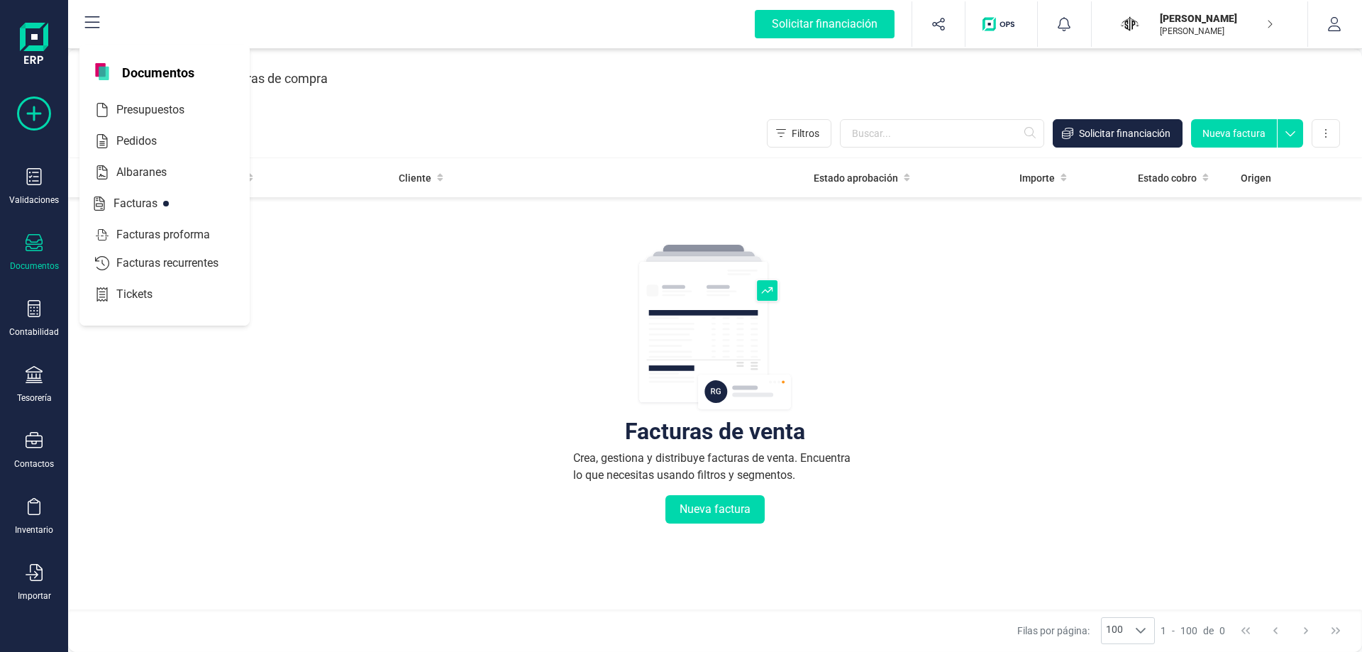
click at [34, 107] on icon at bounding box center [34, 113] width 34 height 34
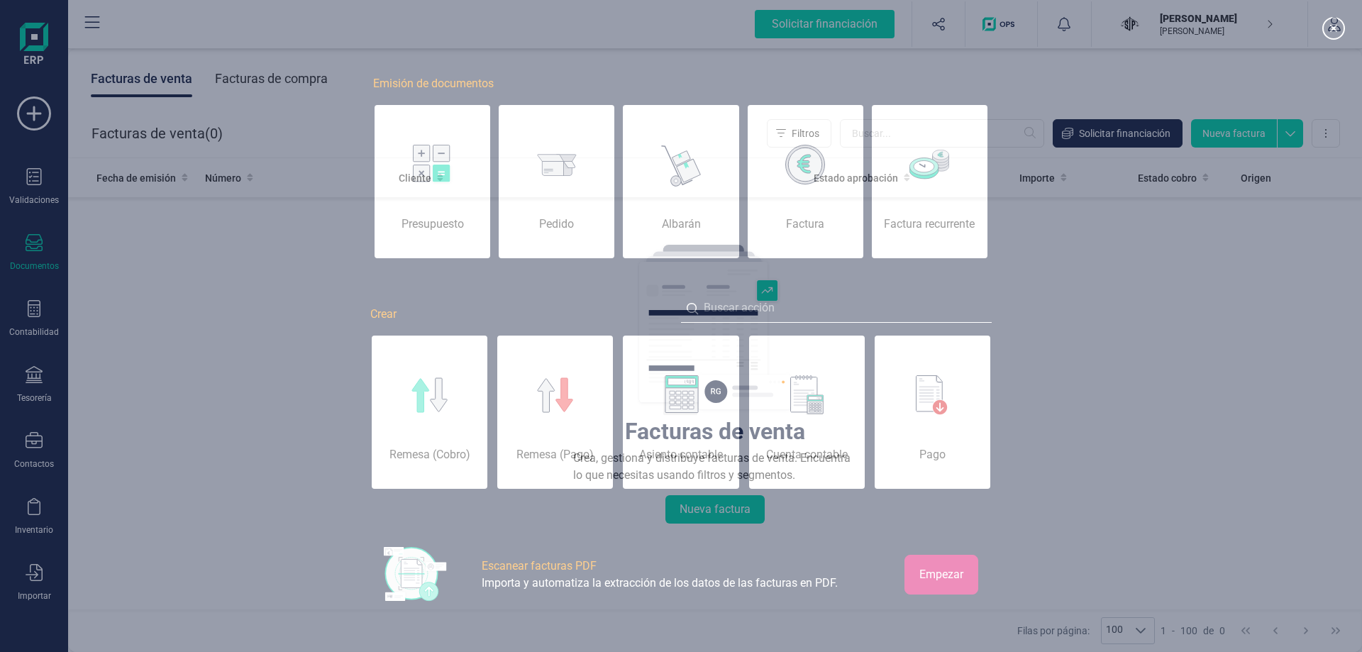
scroll to position [0, 71]
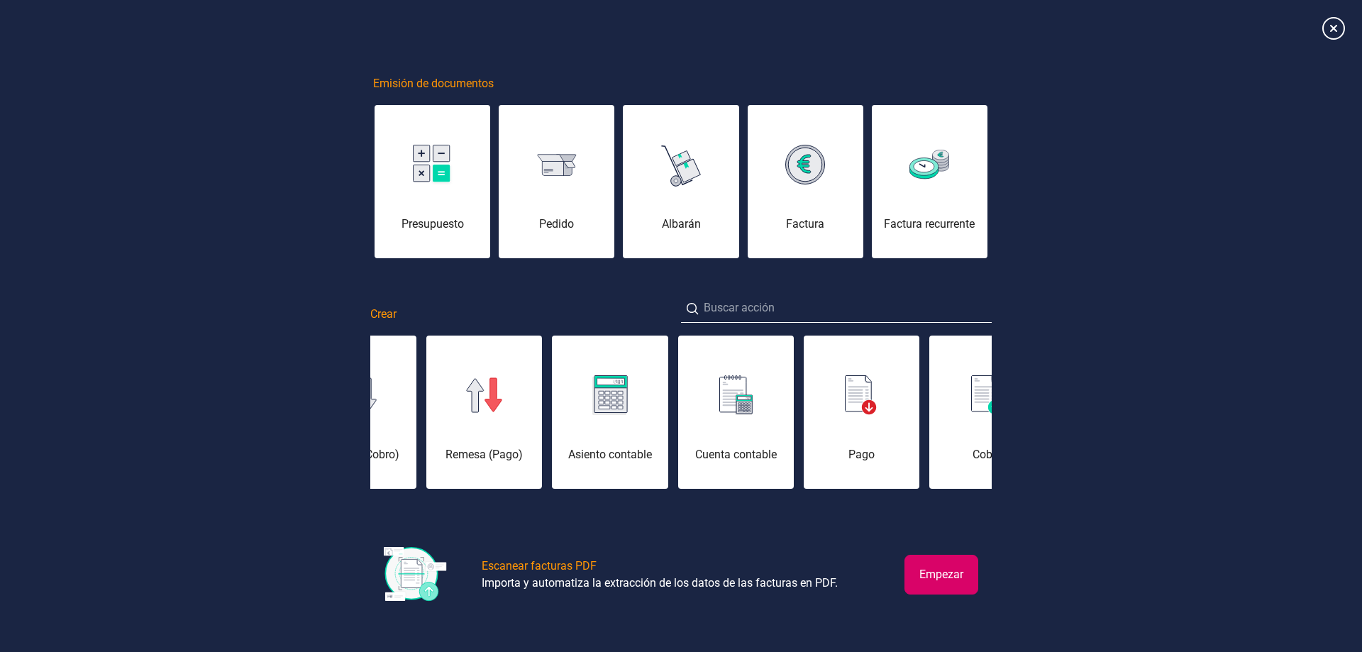
click at [956, 570] on button "Empezar" at bounding box center [942, 575] width 74 height 40
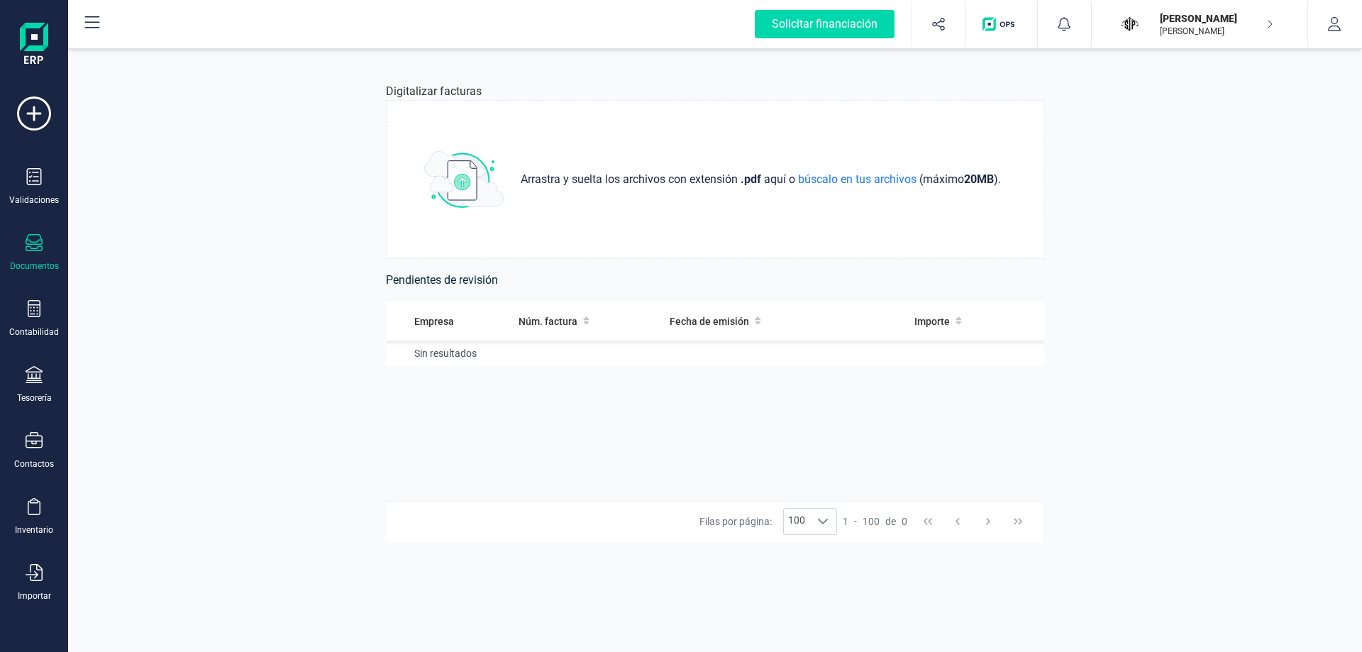
click at [17, 263] on div "Documentos" at bounding box center [34, 265] width 49 height 11
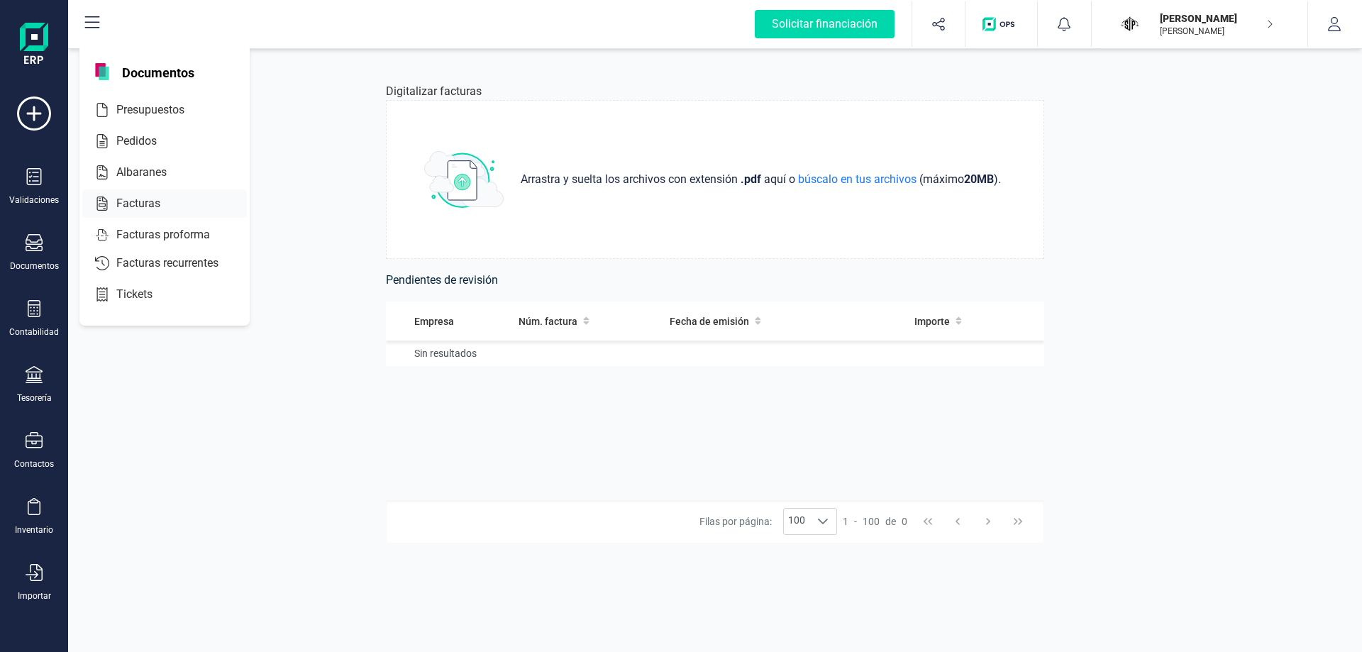
click at [159, 201] on span "Facturas" at bounding box center [148, 203] width 75 height 17
